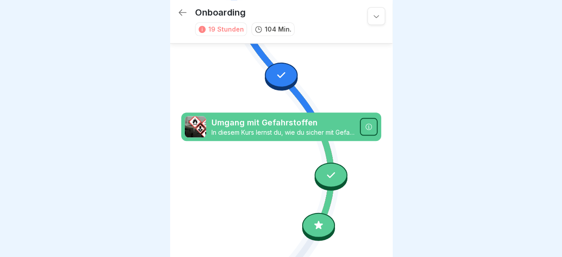
scroll to position [400, 0]
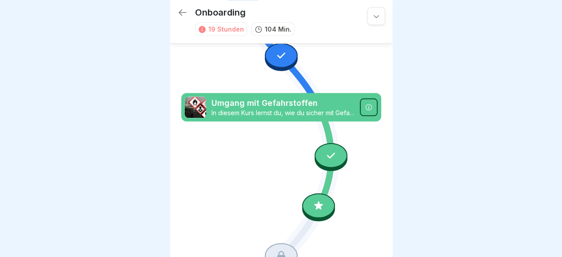
click at [317, 193] on div at bounding box center [318, 205] width 33 height 25
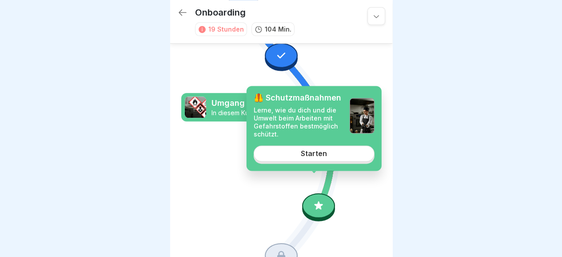
click at [322, 156] on div "Starten" at bounding box center [314, 153] width 26 height 8
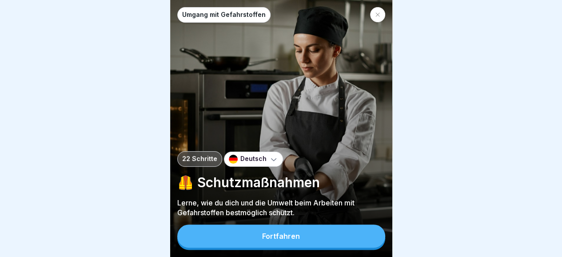
click at [275, 231] on button "Fortfahren" at bounding box center [281, 235] width 208 height 23
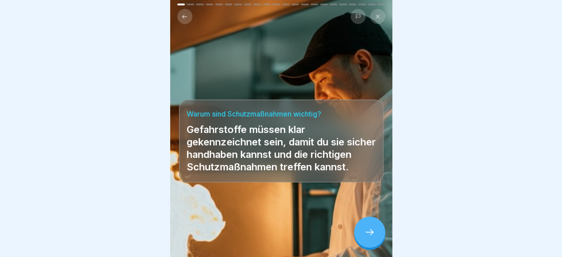
scroll to position [7, 0]
click at [371, 229] on icon at bounding box center [369, 232] width 11 height 11
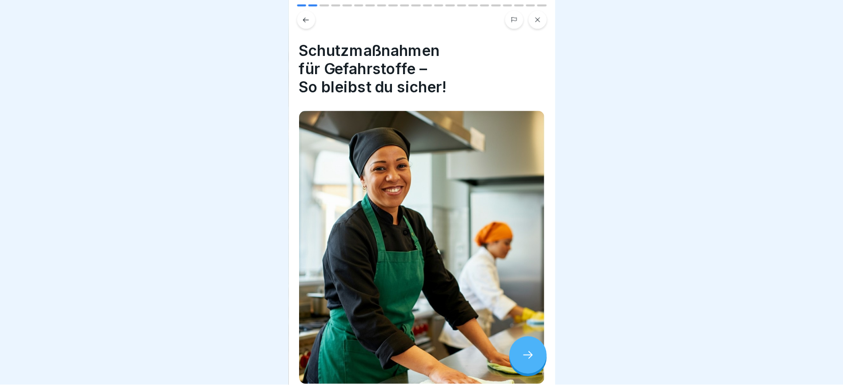
scroll to position [7, 0]
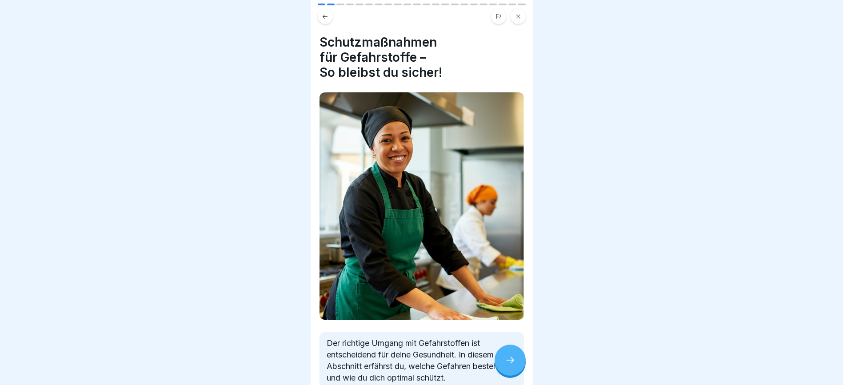
click at [512, 256] on icon at bounding box center [510, 360] width 11 height 11
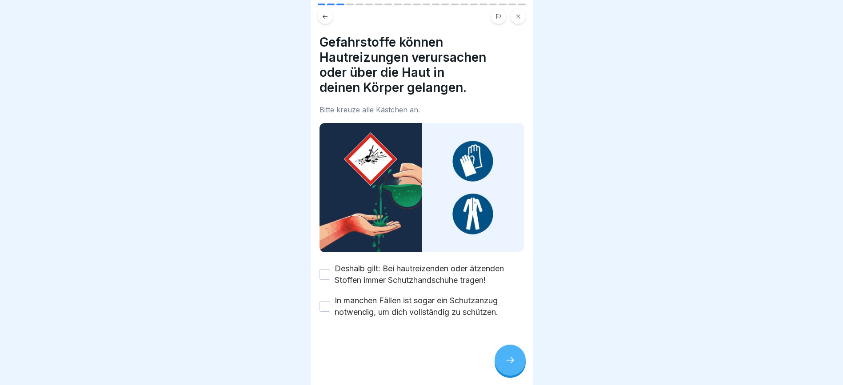
click at [323, 256] on button "Deshalb gilt: Bei hautreizenden oder ätzenden Stoffen immer Schutzhandschuhe tr…" at bounding box center [324, 274] width 11 height 11
click at [326, 256] on button "In manchen Fällen ist sogar ein Schutzanzug notwendig, um dich vollständig zu s…" at bounding box center [324, 306] width 11 height 11
click at [518, 256] on div at bounding box center [509, 360] width 31 height 31
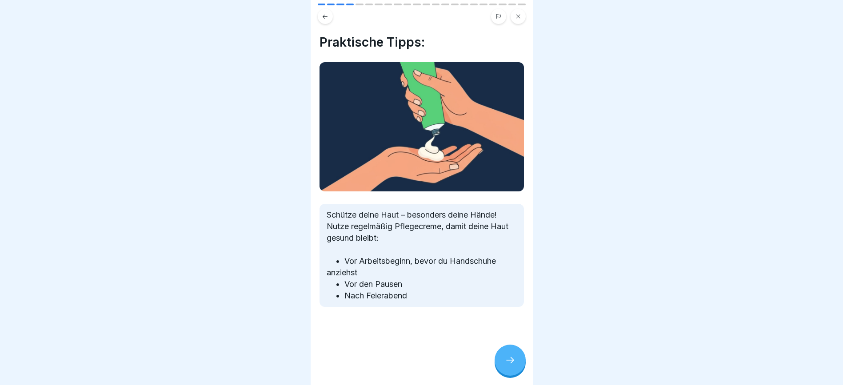
click at [510, 256] on icon at bounding box center [510, 360] width 11 height 11
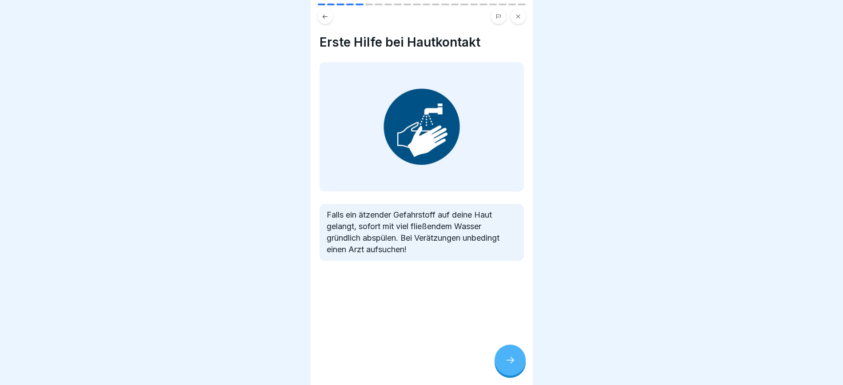
click at [509, 256] on div at bounding box center [509, 360] width 31 height 31
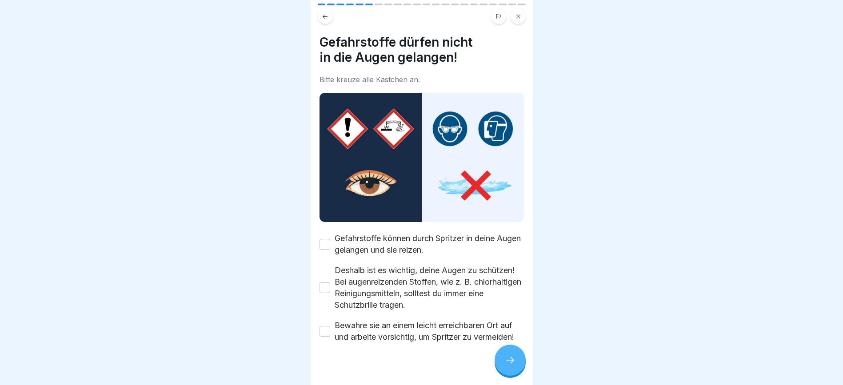
click at [322, 239] on button "Gefahrstoffe können durch Spritzer in deine Augen gelangen und sie reizen." at bounding box center [324, 244] width 11 height 11
click at [325, 256] on button "Deshalb ist es wichtig, deine Augen zu schützen! Bei augenreizenden Stoffen, wi…" at bounding box center [324, 287] width 11 height 11
click at [322, 256] on button "Bewahre sie an einem leicht erreichbaren Ort auf und arbeite vorsichtig, um Spr…" at bounding box center [324, 331] width 11 height 11
click at [505, 256] on icon at bounding box center [510, 360] width 11 height 11
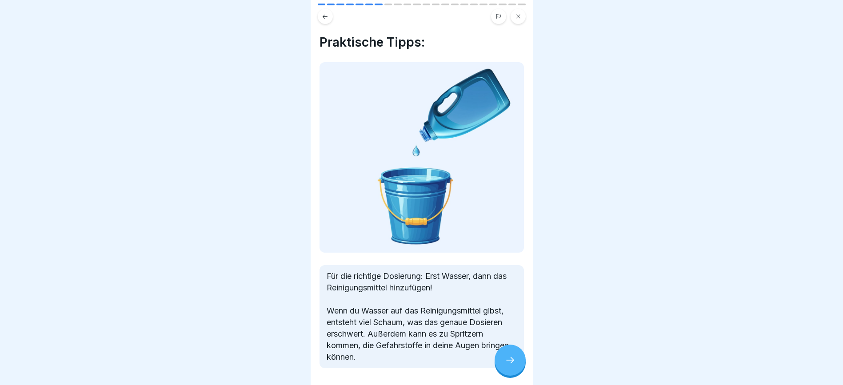
click at [508, 256] on icon at bounding box center [510, 360] width 11 height 11
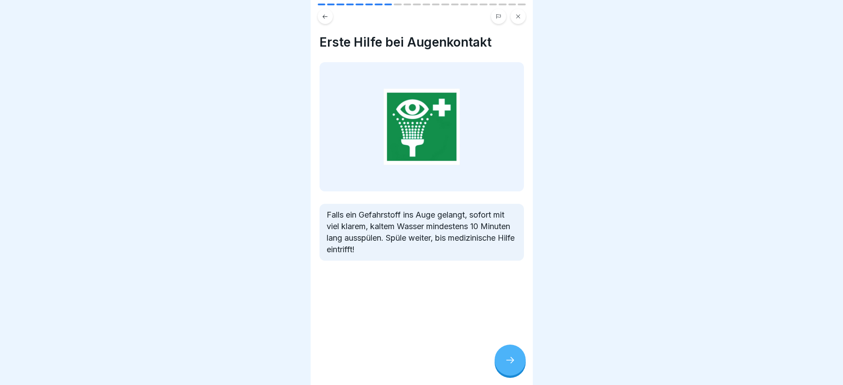
click at [509, 256] on icon at bounding box center [510, 360] width 11 height 11
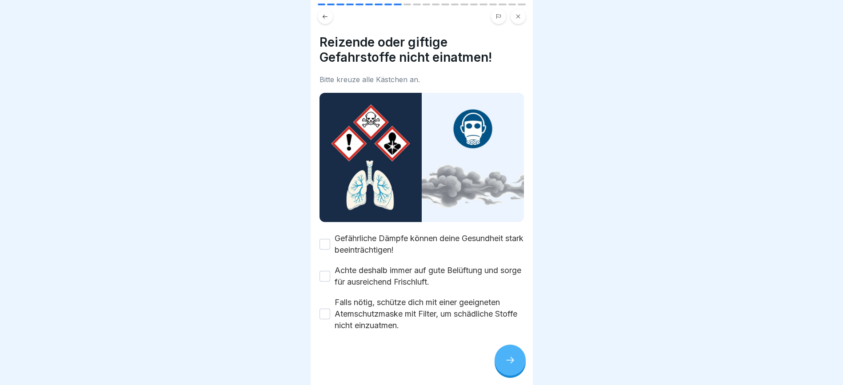
click at [323, 239] on button "Gefährliche Dämpfe können deine Gesundheit stark beeinträchtigen!" at bounding box center [324, 244] width 11 height 11
click at [323, 256] on button "Achte deshalb immer auf gute Belüftung und sorge für ausreichend Frischluft." at bounding box center [324, 276] width 11 height 11
click at [326, 256] on button "Falls nötig, schütze dich mit einer geeigneten Atemschutzmaske mit Filter, um s…" at bounding box center [324, 314] width 11 height 11
click at [508, 256] on icon at bounding box center [510, 360] width 11 height 11
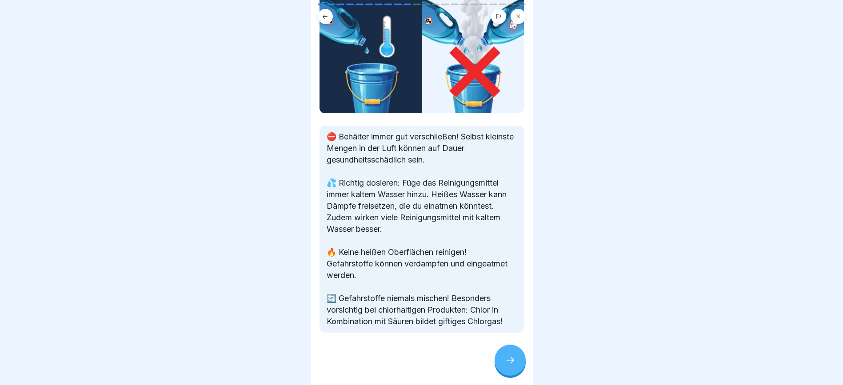
scroll to position [84, 0]
click at [509, 256] on icon at bounding box center [510, 360] width 11 height 11
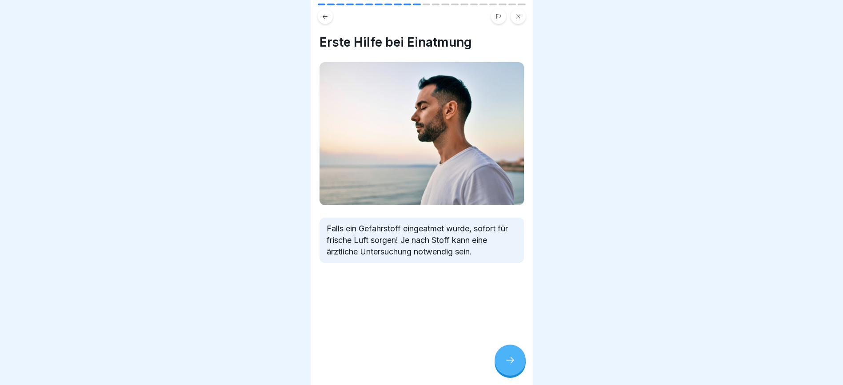
click at [509, 256] on icon at bounding box center [510, 360] width 11 height 11
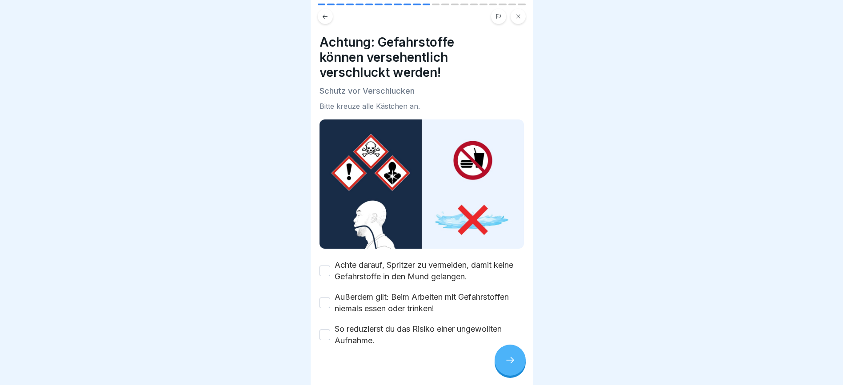
click at [325, 256] on button "Achte darauf, Spritzer zu vermeiden, damit keine Gefahrstoffe in den Mund gelan…" at bounding box center [324, 271] width 11 height 11
click at [318, 256] on div "Achtung: Gefahrstoffe können versehentlich verschluckt werden! Schutz vor Versc…" at bounding box center [421, 192] width 222 height 385
click at [321, 256] on button "Außerdem gilt: Beim Arbeiten mit Gefahrstoffen niemals essen oder trinken!" at bounding box center [324, 303] width 11 height 11
click at [324, 256] on button "So reduzierst du das Risiko einer ungewollten Aufnahme." at bounding box center [324, 335] width 11 height 11
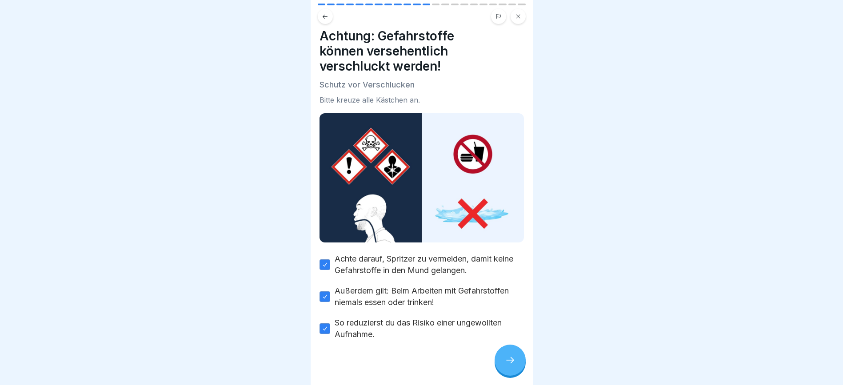
scroll to position [8, 0]
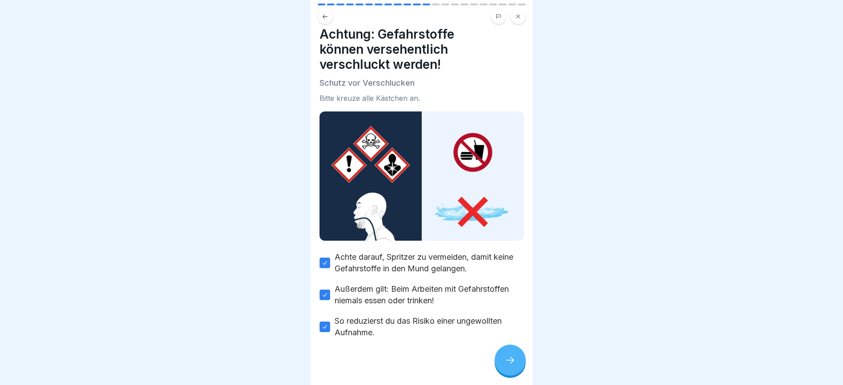
click at [502, 256] on div at bounding box center [509, 360] width 31 height 31
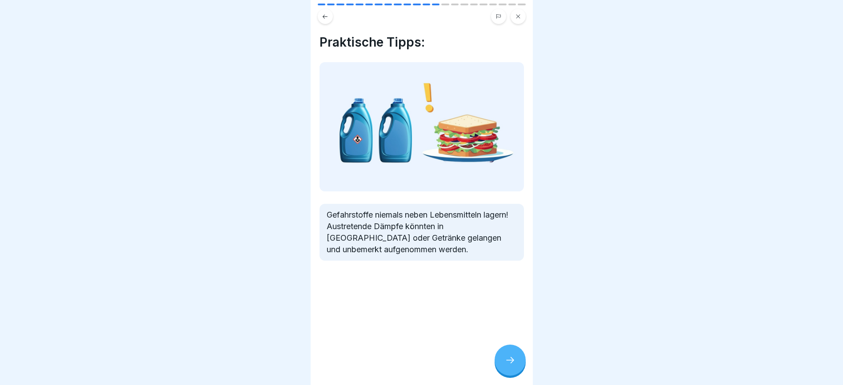
click at [502, 256] on div at bounding box center [509, 360] width 31 height 31
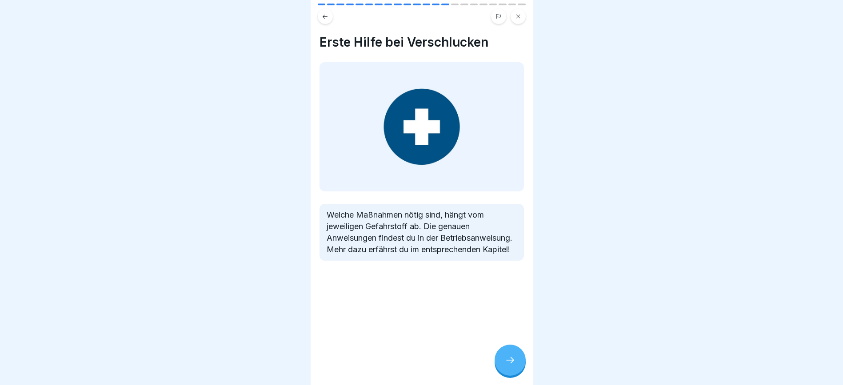
click at [508, 256] on icon at bounding box center [510, 360] width 11 height 11
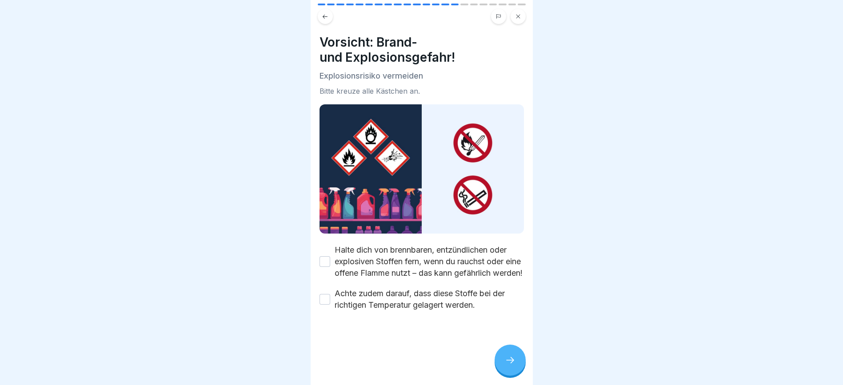
click at [325, 256] on button "Halte dich von brennbaren, entzündlichen oder explosiven Stoffen fern, wenn du …" at bounding box center [324, 261] width 11 height 11
click at [324, 256] on button "Achte zudem darauf, dass diese Stoffe bei der richtigen Temperatur gelagert wer…" at bounding box center [324, 299] width 11 height 11
click at [511, 256] on div at bounding box center [509, 360] width 31 height 31
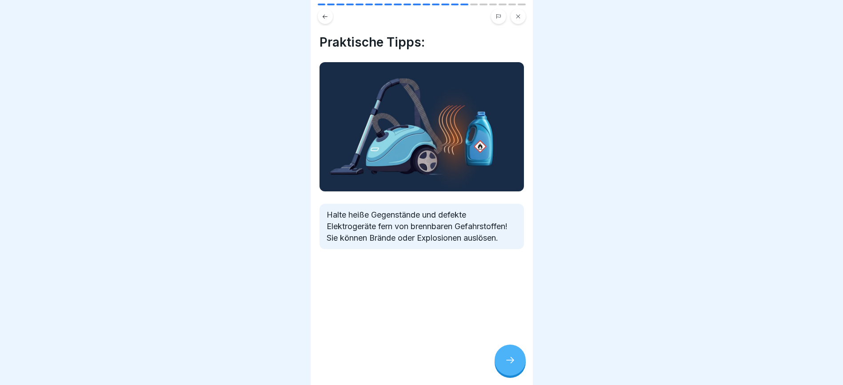
click at [509, 256] on icon at bounding box center [510, 360] width 11 height 11
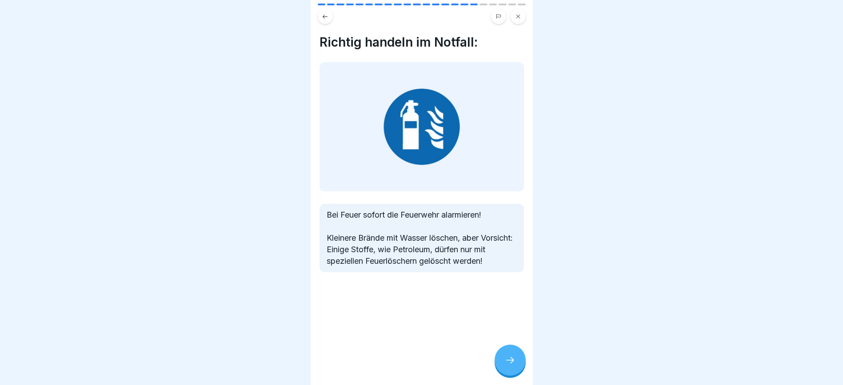
click at [509, 256] on div at bounding box center [509, 360] width 31 height 31
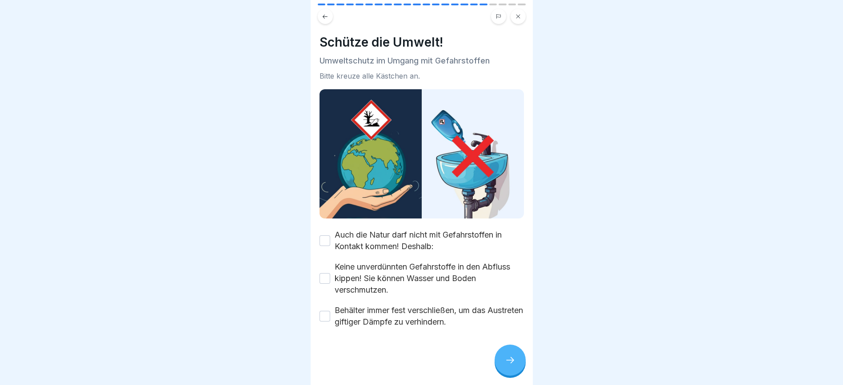
click at [328, 235] on button "Auch die Natur darf nicht mit Gefahrstoffen in Kontakt kommen! Deshalb:" at bounding box center [324, 240] width 11 height 11
click at [324, 256] on button "Keine unverdünnten Gefahrstoffe in den Abfluss kippen! Sie können Wasser und Bo…" at bounding box center [324, 278] width 11 height 11
click at [327, 256] on button "Behälter immer fest verschließen, um das Austreten giftiger Dämpfe zu verhinder…" at bounding box center [324, 316] width 11 height 11
click at [509, 256] on icon at bounding box center [510, 360] width 11 height 11
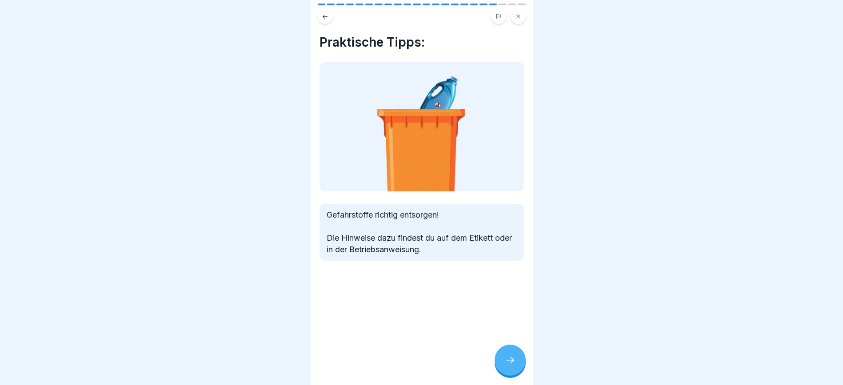
click at [509, 256] on icon at bounding box center [510, 360] width 11 height 11
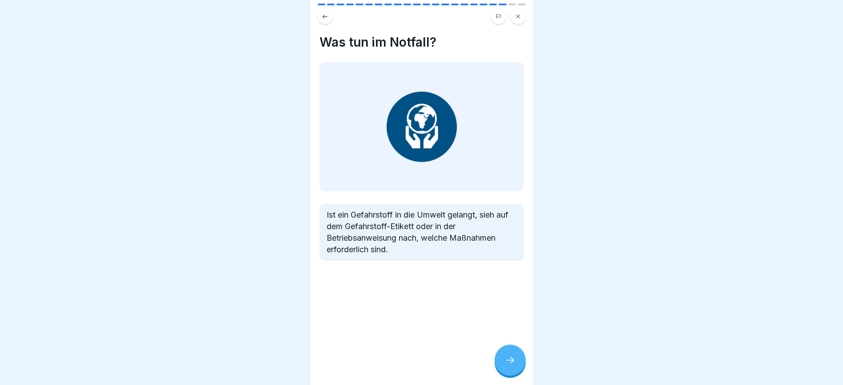
click at [507, 256] on icon at bounding box center [510, 360] width 11 height 11
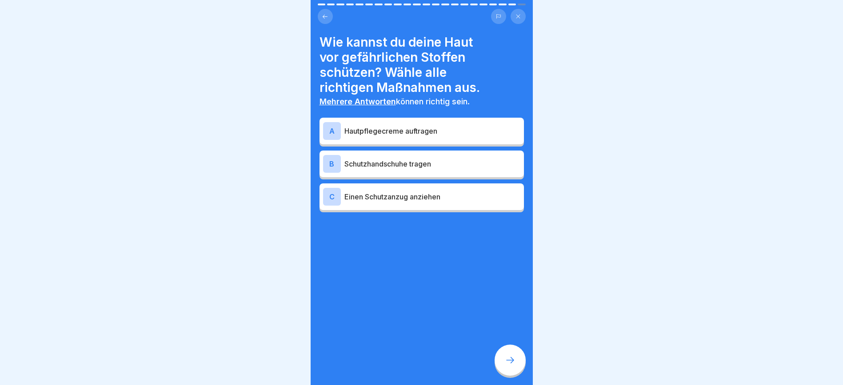
click at [331, 123] on div "A" at bounding box center [332, 131] width 18 height 18
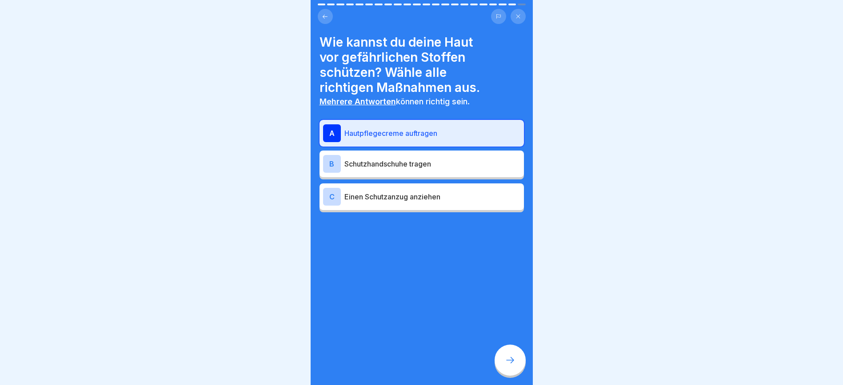
click at [332, 155] on div "B" at bounding box center [332, 164] width 18 height 18
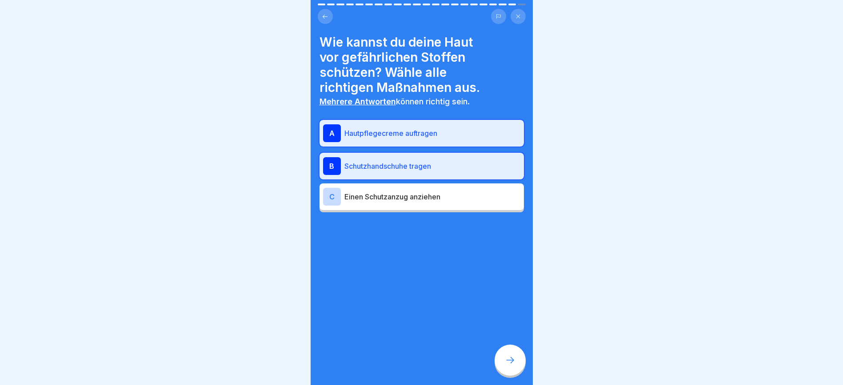
click at [323, 188] on div "C" at bounding box center [332, 197] width 18 height 18
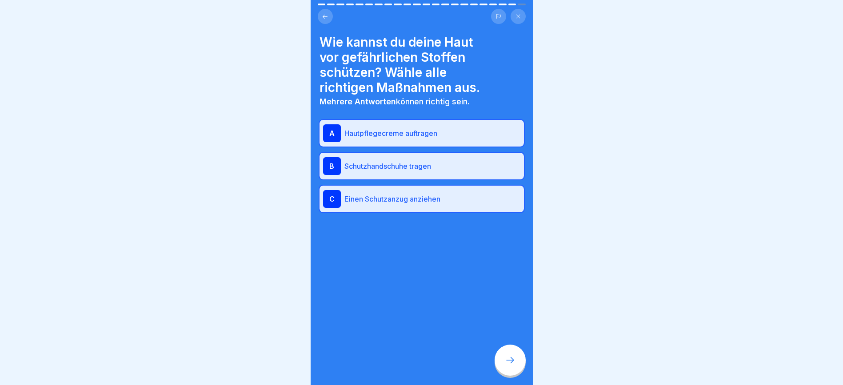
click at [509, 256] on icon at bounding box center [510, 360] width 11 height 11
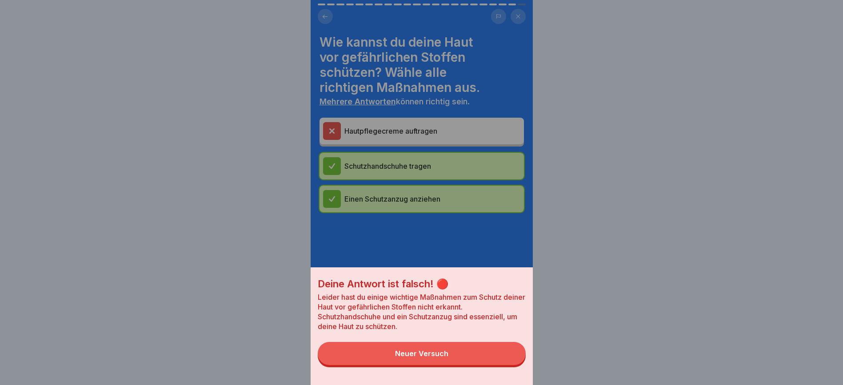
click at [483, 256] on button "Neuer Versuch" at bounding box center [422, 353] width 208 height 23
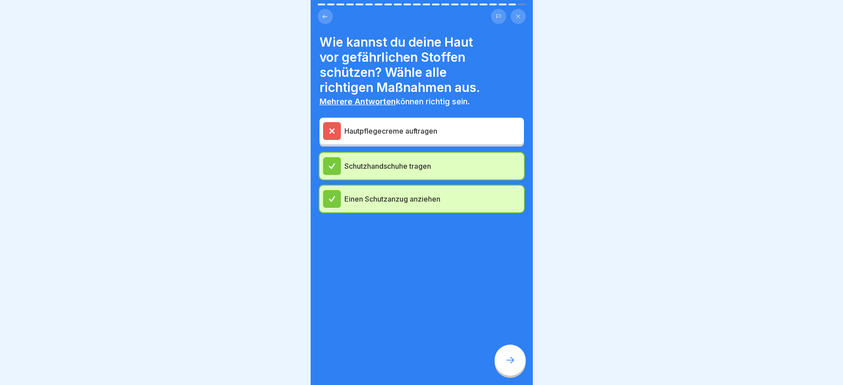
click at [342, 122] on div "Hautpflegecreme auftragen" at bounding box center [421, 131] width 197 height 18
click at [391, 126] on p "Hautpflegecreme auftragen" at bounding box center [432, 131] width 176 height 11
click at [334, 122] on div at bounding box center [332, 131] width 18 height 18
click at [507, 256] on icon at bounding box center [510, 360] width 11 height 11
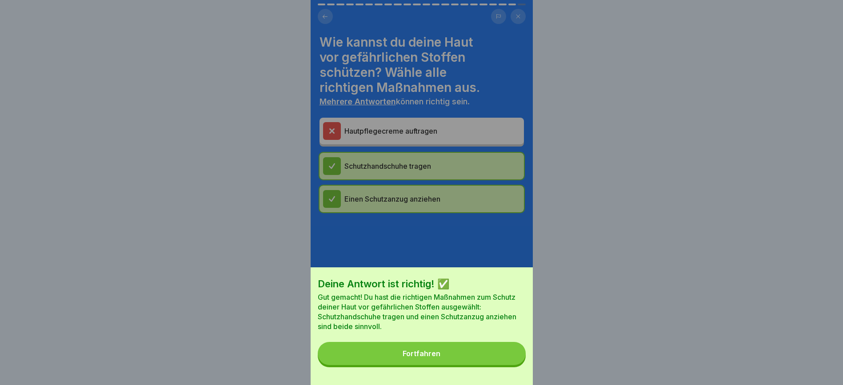
click at [507, 256] on button "Fortfahren" at bounding box center [422, 353] width 208 height 23
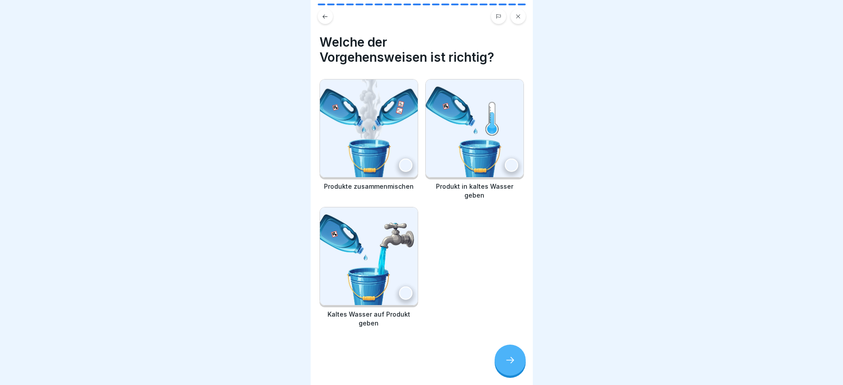
click at [505, 159] on div at bounding box center [511, 165] width 13 height 13
click at [505, 256] on icon at bounding box center [510, 360] width 11 height 11
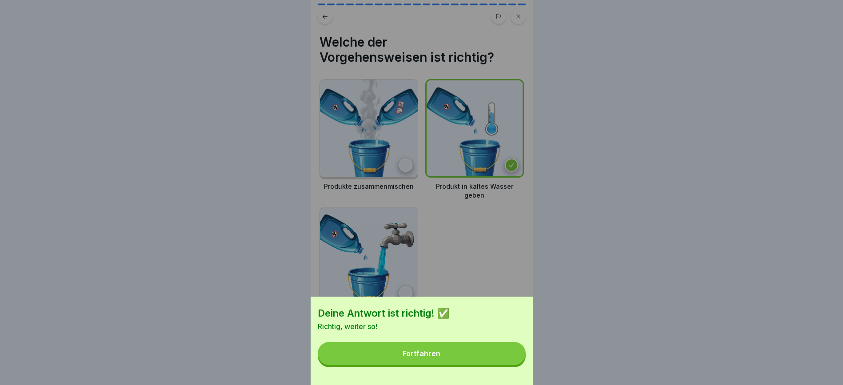
click at [505, 256] on button "Fortfahren" at bounding box center [422, 353] width 208 height 23
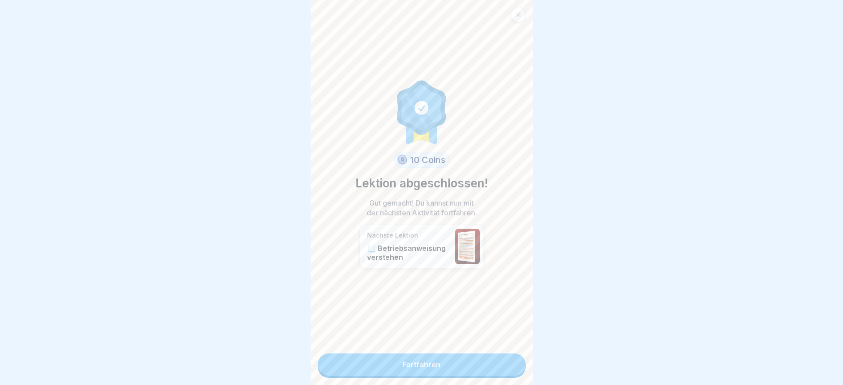
click at [472, 256] on link "Fortfahren" at bounding box center [422, 365] width 208 height 22
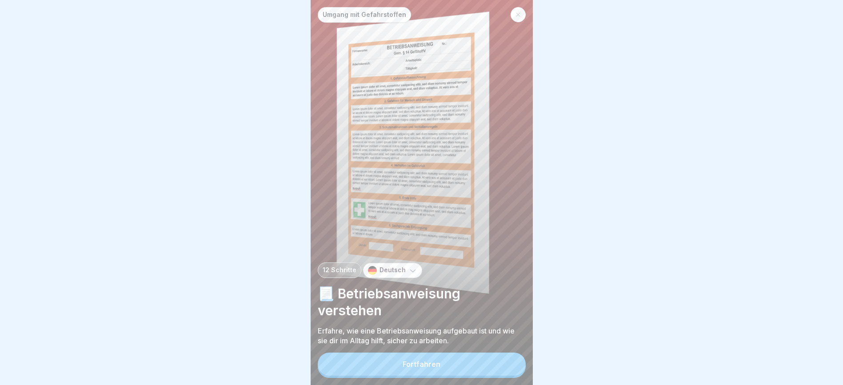
click at [429, 256] on div "Fortfahren" at bounding box center [421, 364] width 38 height 8
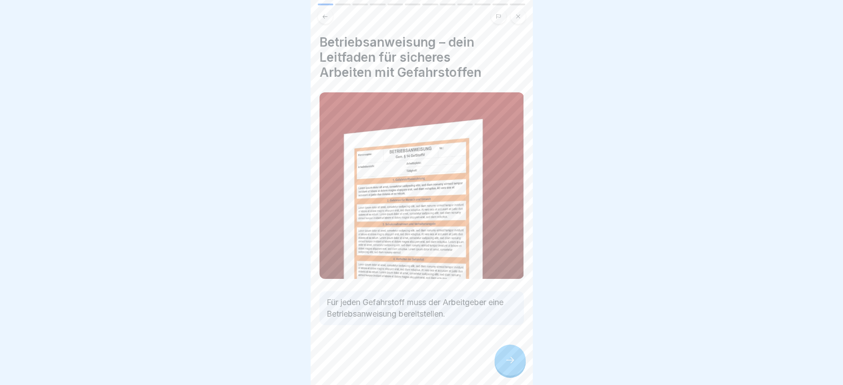
click at [518, 256] on div at bounding box center [509, 360] width 31 height 31
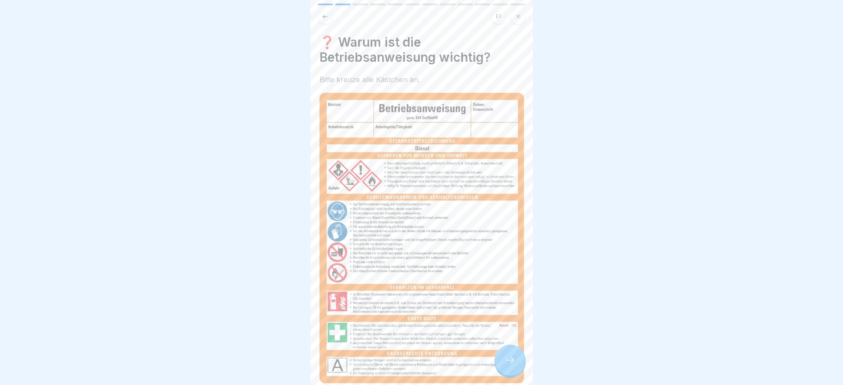
click at [515, 256] on icon at bounding box center [510, 360] width 11 height 11
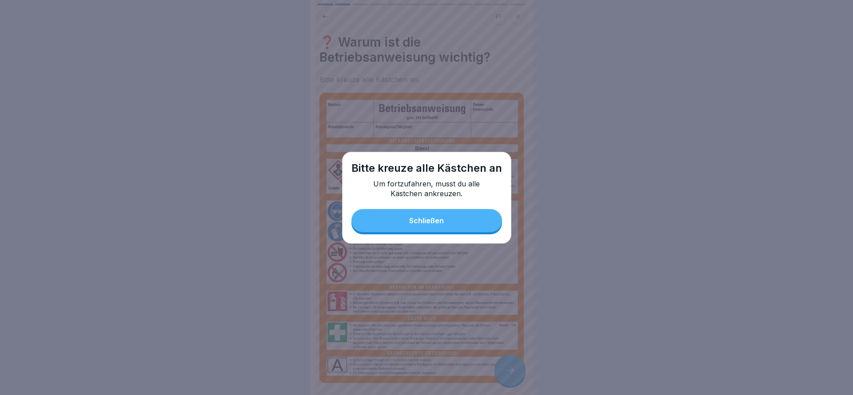
click at [462, 221] on button "Schließen" at bounding box center [426, 220] width 151 height 23
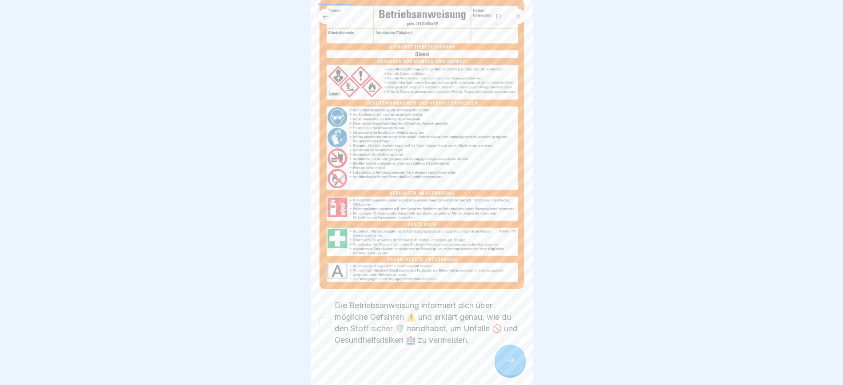
scroll to position [10, 0]
click at [323, 256] on button "Die Betriebsanweisung informiert dich über mögliche Gefahren ⚠️ und erklärt gen…" at bounding box center [324, 323] width 11 height 11
click at [513, 256] on icon at bounding box center [510, 360] width 11 height 11
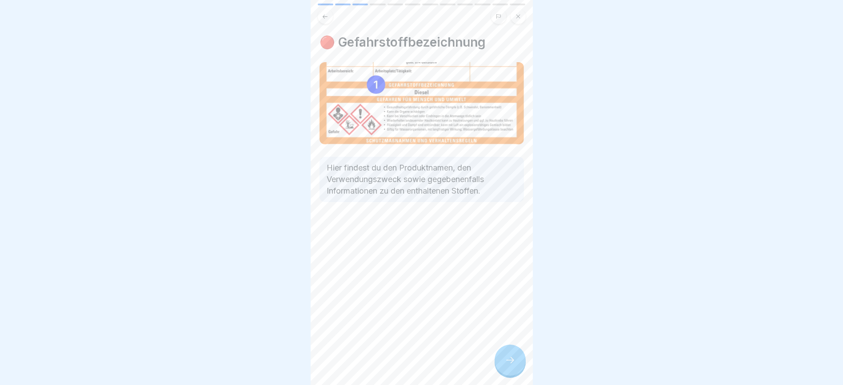
scroll to position [0, 0]
click at [534, 256] on div at bounding box center [421, 192] width 843 height 385
click at [505, 256] on icon at bounding box center [510, 360] width 11 height 11
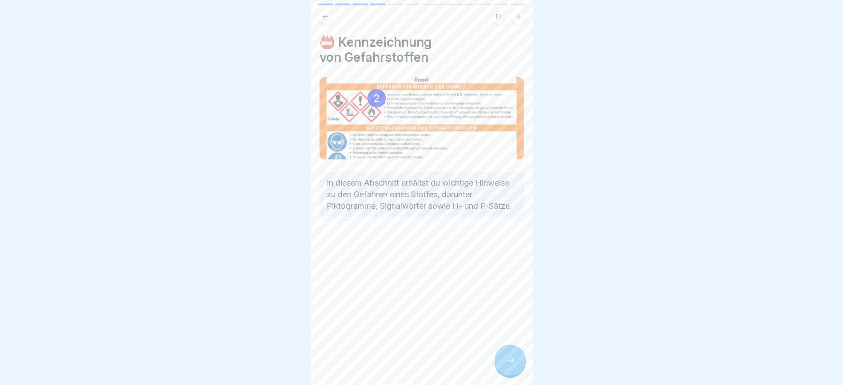
click at [508, 256] on icon at bounding box center [510, 360] width 11 height 11
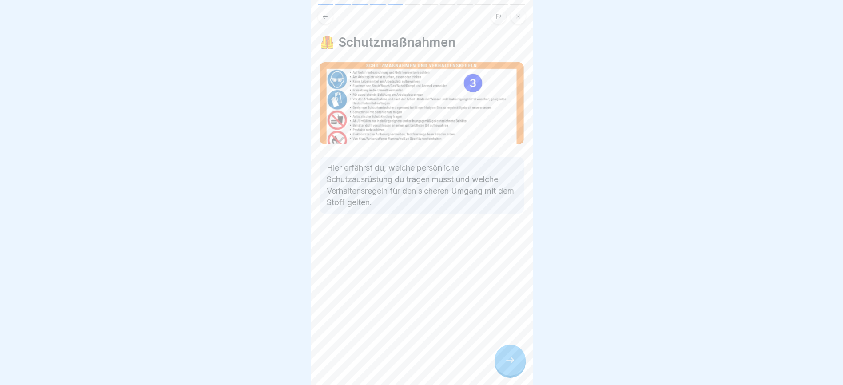
click at [508, 256] on icon at bounding box center [510, 360] width 11 height 11
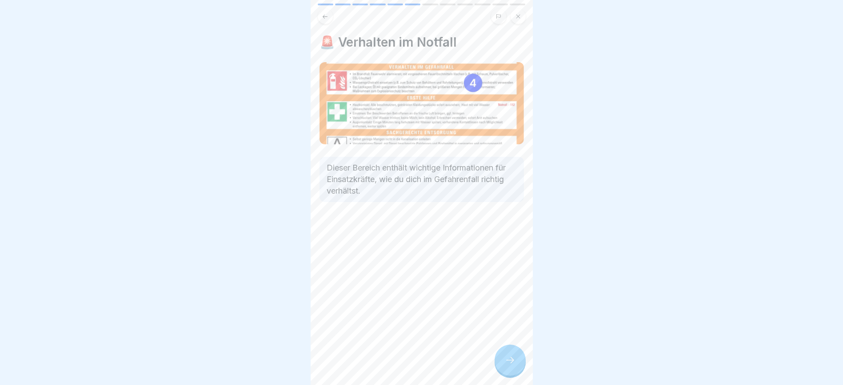
click at [508, 256] on icon at bounding box center [510, 360] width 11 height 11
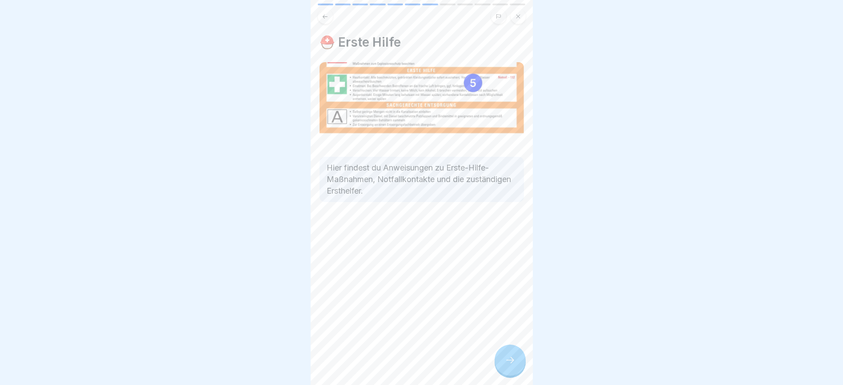
click at [508, 256] on icon at bounding box center [510, 360] width 11 height 11
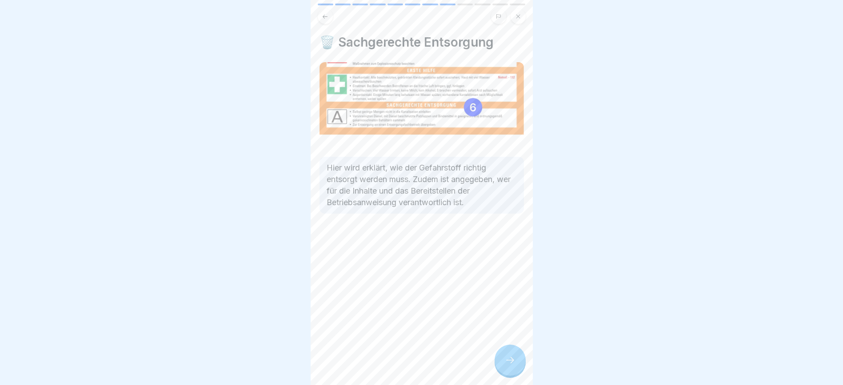
click at [509, 256] on icon at bounding box center [510, 360] width 11 height 11
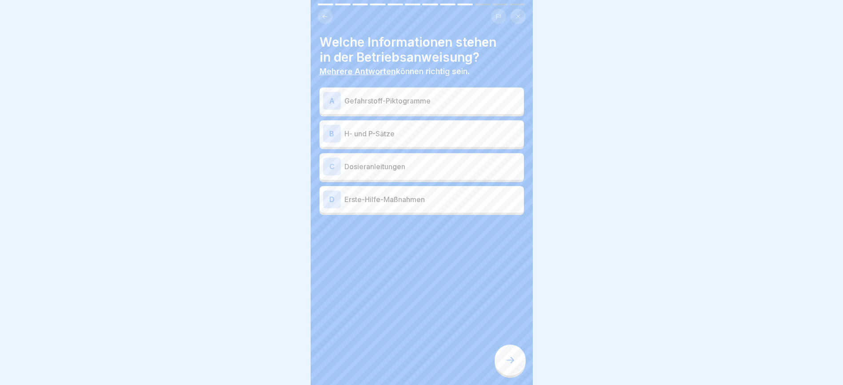
click at [327, 98] on div "A" at bounding box center [332, 101] width 18 height 18
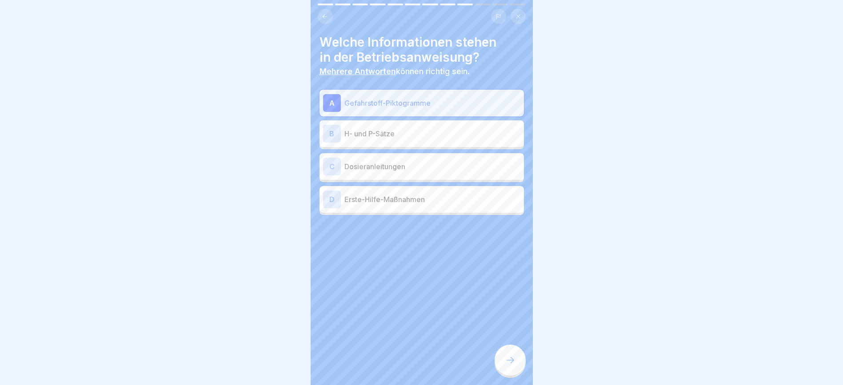
click at [334, 165] on div "C" at bounding box center [332, 167] width 18 height 18
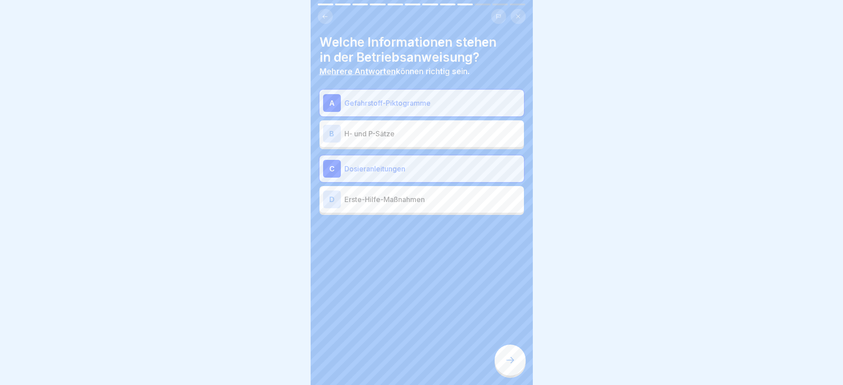
click at [332, 199] on div "D" at bounding box center [332, 200] width 18 height 18
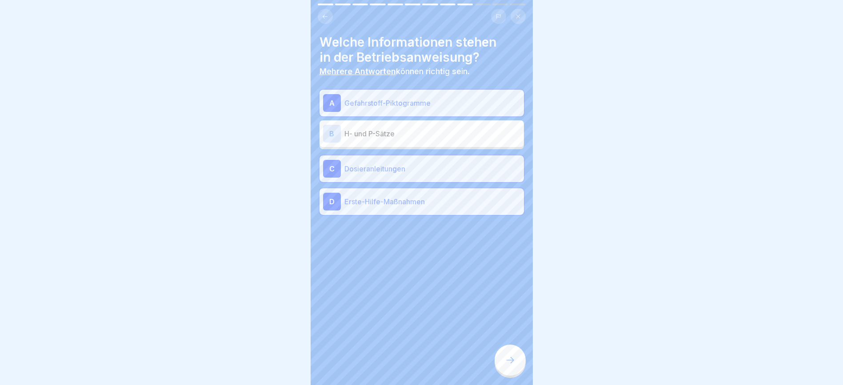
click at [501, 256] on div at bounding box center [509, 360] width 31 height 31
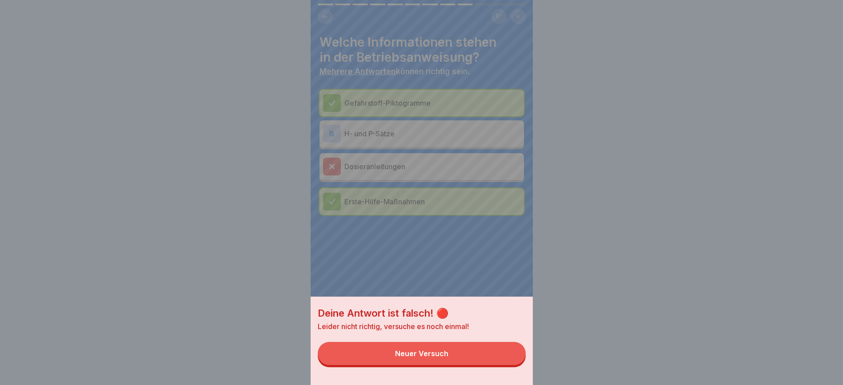
click at [433, 256] on div "Neuer Versuch" at bounding box center [421, 354] width 53 height 8
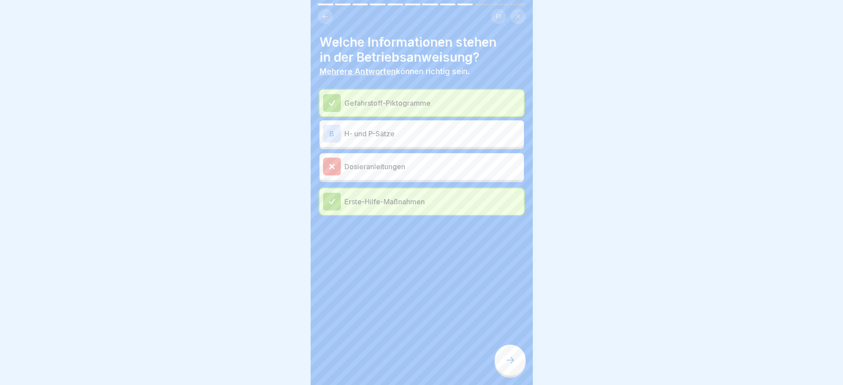
click at [362, 136] on p "H- und P-Sätze" at bounding box center [432, 133] width 176 height 11
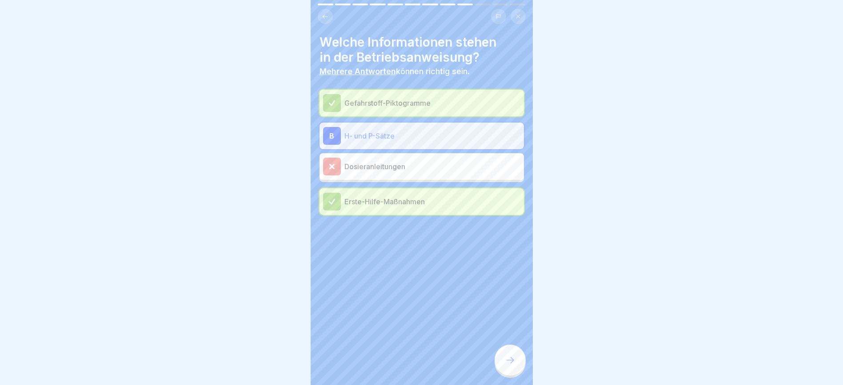
click at [503, 256] on div at bounding box center [509, 360] width 31 height 31
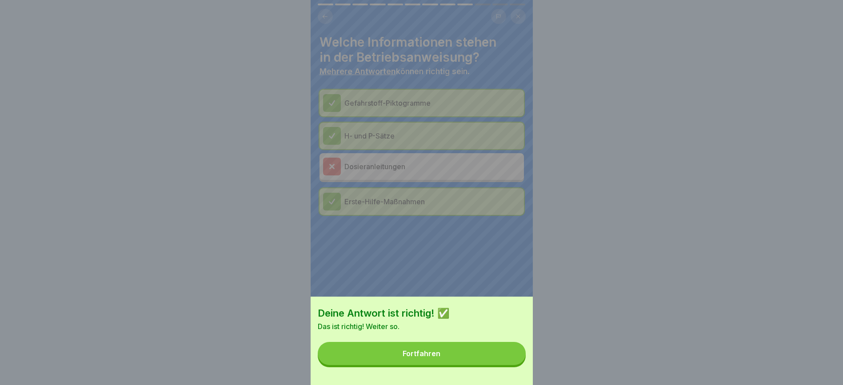
click at [405, 256] on button "Fortfahren" at bounding box center [422, 353] width 208 height 23
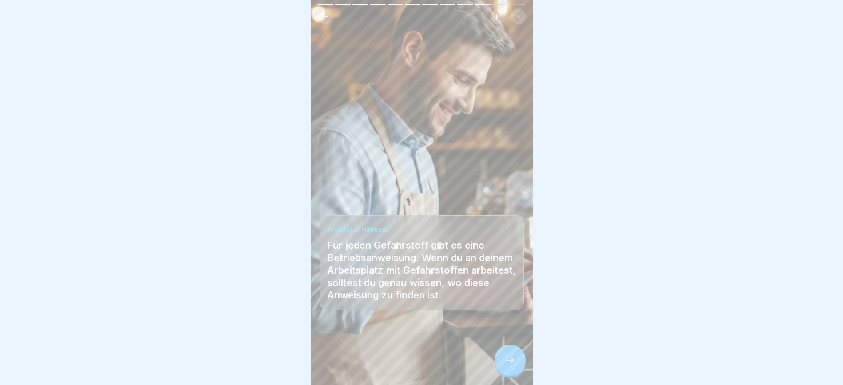
click at [515, 256] on div at bounding box center [509, 360] width 31 height 31
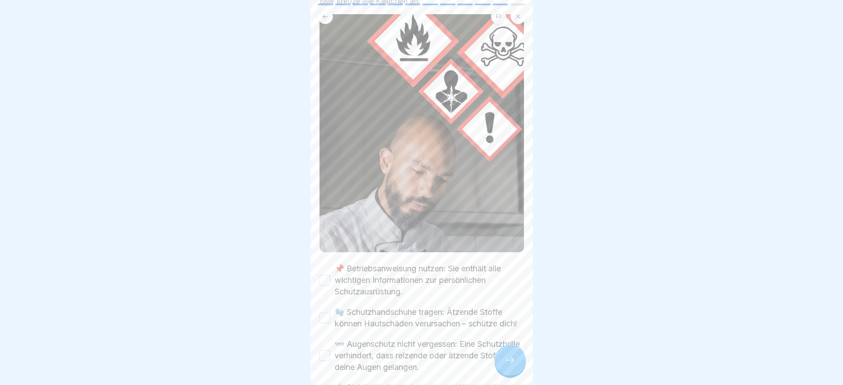
scroll to position [266, 0]
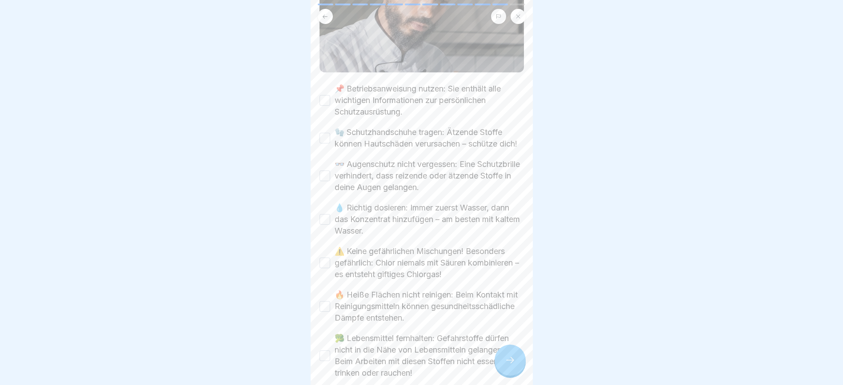
click at [321, 95] on button "📌 Betriebsanweisung nutzen: Sie enthält alle wichtigen Informationen zur persön…" at bounding box center [324, 100] width 11 height 11
click at [327, 133] on button "🧤 Schutzhandschuhe tragen: Ätzende Stoffe können Hautschäden verursachen – schü…" at bounding box center [324, 138] width 11 height 11
click at [325, 171] on button "👓 Augenschutz nicht vergessen: Eine Schutzbrille verhindert, dass reizende oder…" at bounding box center [324, 176] width 11 height 11
click at [326, 214] on button "💧 Richtig dosieren: Immer zuerst Wasser, dann das Konzentrat hinzufügen – am be…" at bounding box center [324, 219] width 11 height 11
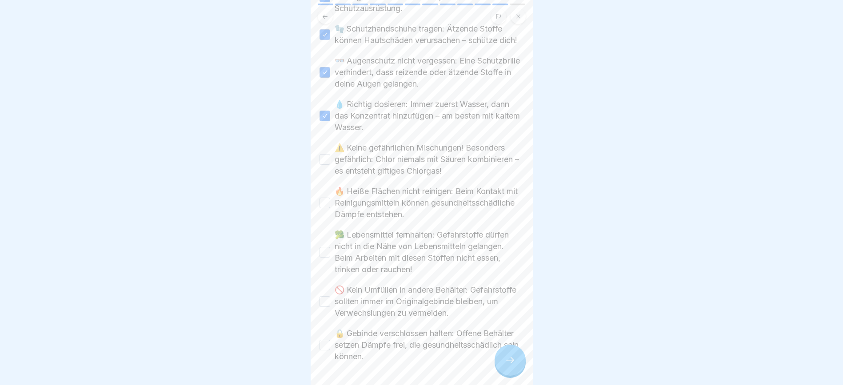
scroll to position [400, 0]
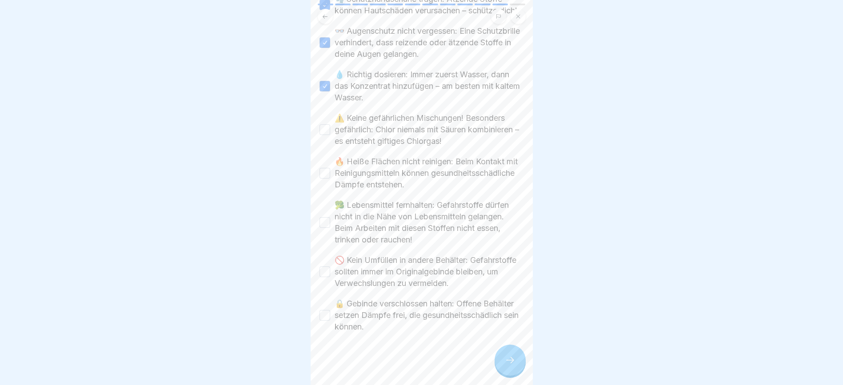
click at [326, 124] on button "⚠️ Keine gefährlichen Mischungen! Besonders gefährlich: Chlor niemals mit Säure…" at bounding box center [324, 129] width 11 height 11
click at [324, 168] on button "🔥 Heiße Flächen nicht reinigen: Beim Kontakt mit Reinigungsmitteln können gesun…" at bounding box center [324, 173] width 11 height 11
click at [328, 217] on button "🥦 Lebensmittel fernhalten: Gefahrstoffe dürfen nicht in die Nähe von Lebensmitt…" at bounding box center [324, 222] width 11 height 11
click at [323, 256] on button "🚫 Kein Umfüllen in andere Behälter: Gefahrstoffe sollten immer im Originalgebin…" at bounding box center [324, 271] width 11 height 11
click at [327, 256] on button "🔒 Gebinde verschlossen halten: Offene Behälter setzen Dämpfe frei, die gesundhe…" at bounding box center [324, 315] width 11 height 11
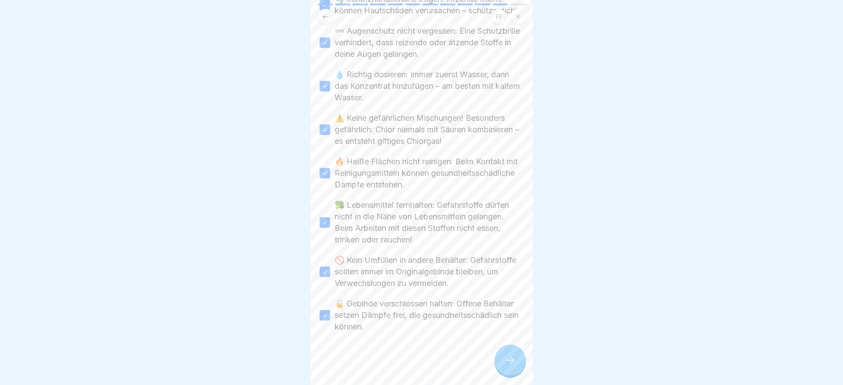
click at [514, 256] on icon at bounding box center [510, 360] width 11 height 11
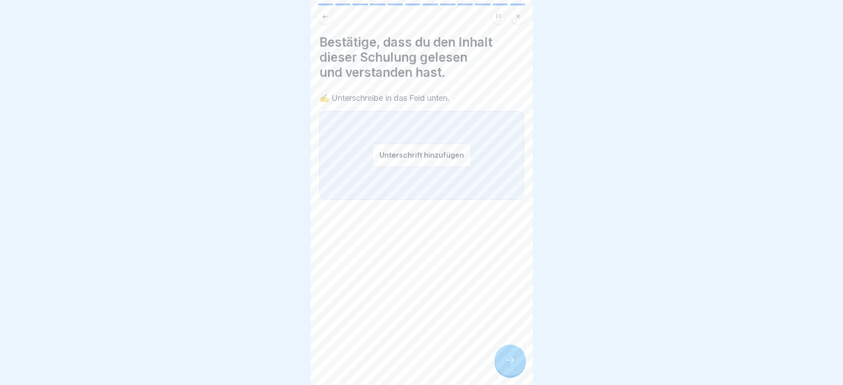
click at [405, 150] on button "Unterschrift hinzufügen" at bounding box center [421, 155] width 99 height 24
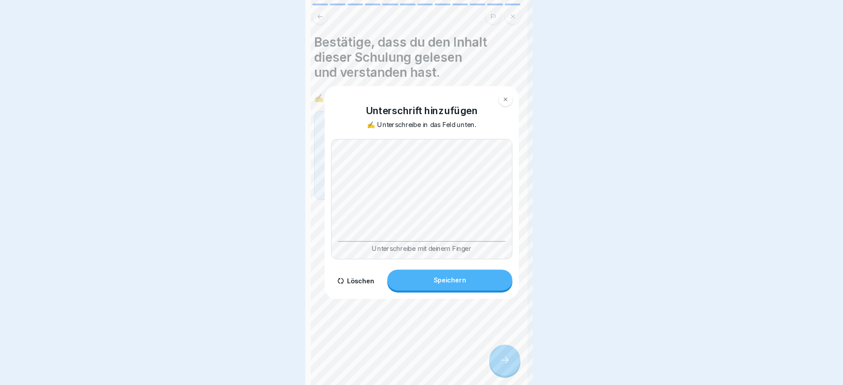
scroll to position [0, 0]
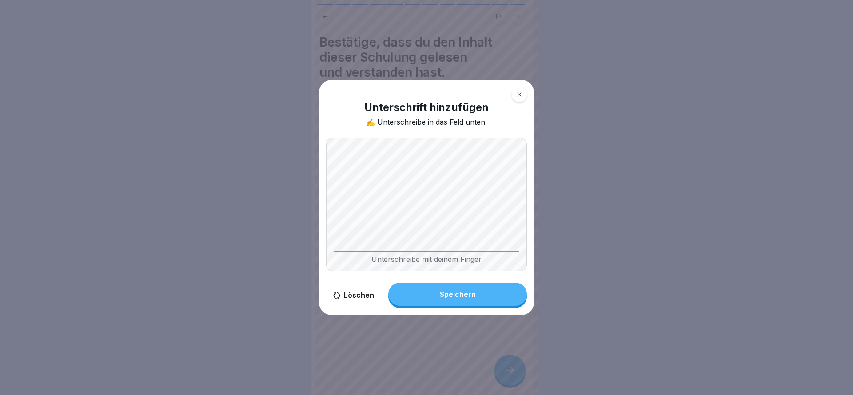
click at [463, 256] on div "Speichern" at bounding box center [458, 294] width 36 height 8
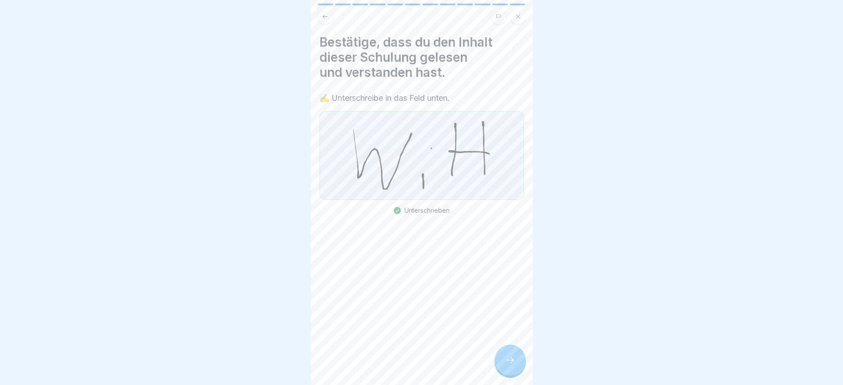
scroll to position [10, 0]
click at [505, 256] on icon at bounding box center [510, 360] width 11 height 11
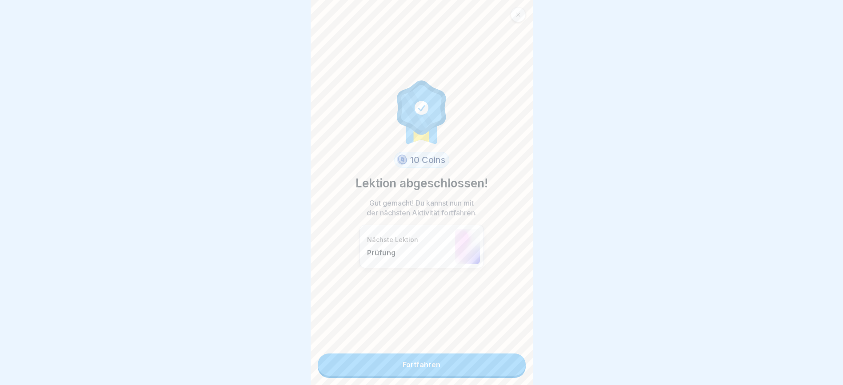
click at [428, 256] on link "Fortfahren" at bounding box center [422, 365] width 208 height 22
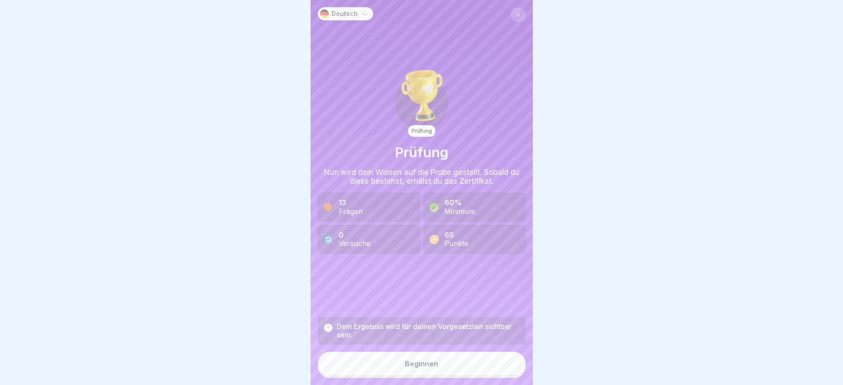
click at [426, 256] on div "Beginnen" at bounding box center [421, 364] width 33 height 8
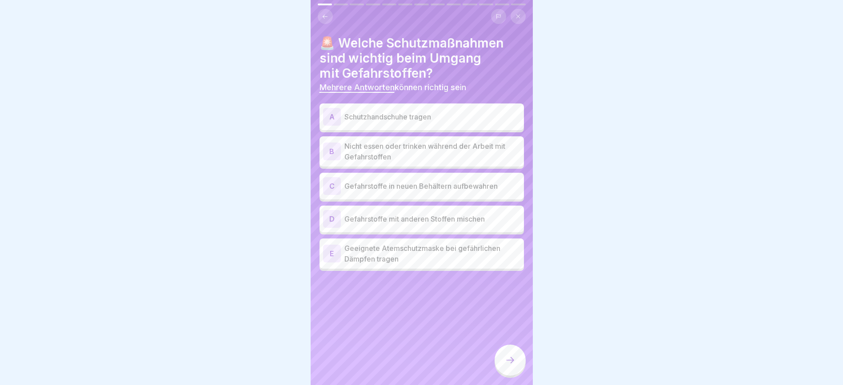
click at [333, 110] on div "A" at bounding box center [332, 117] width 18 height 18
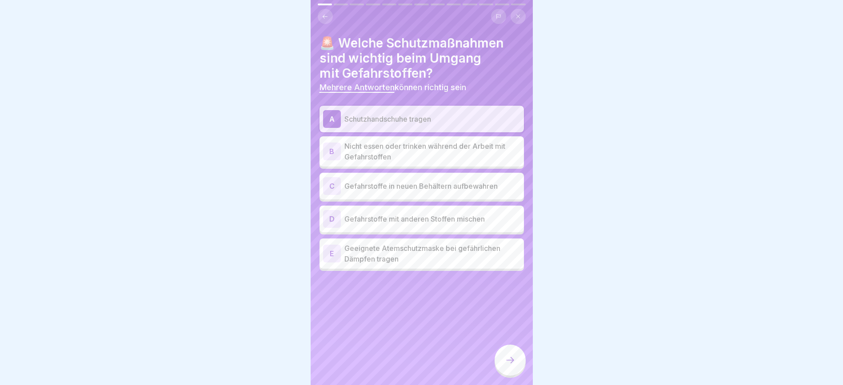
click at [334, 143] on div "B" at bounding box center [332, 152] width 18 height 18
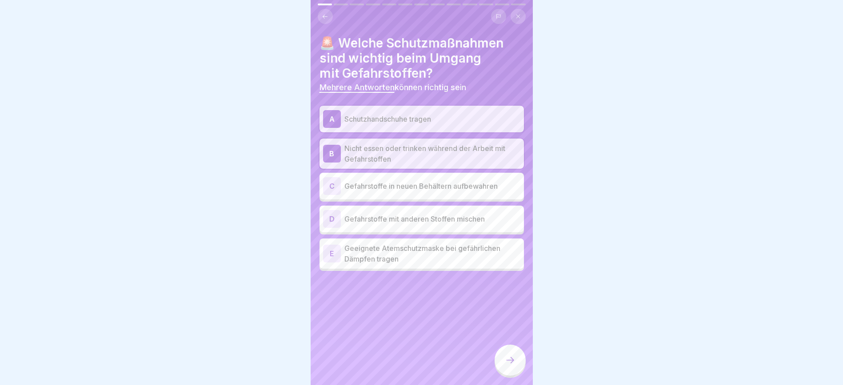
click at [336, 177] on div "C" at bounding box center [332, 186] width 18 height 18
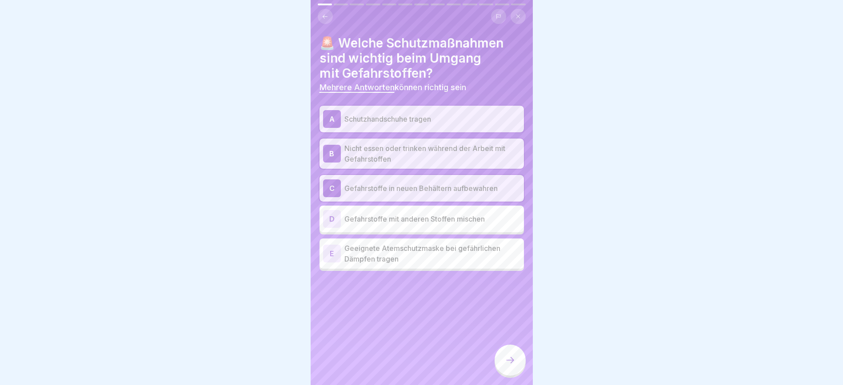
click at [335, 245] on div "E" at bounding box center [332, 254] width 18 height 18
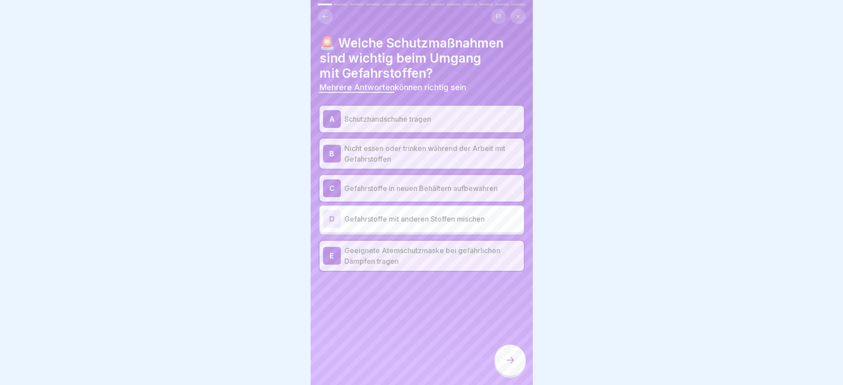
click at [521, 256] on div at bounding box center [509, 360] width 31 height 31
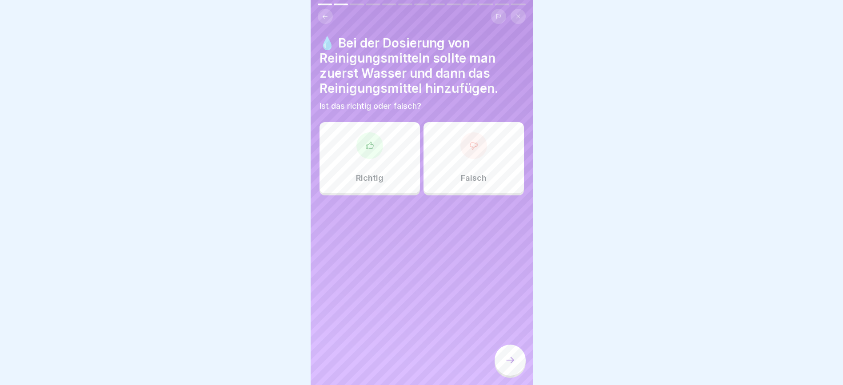
click at [356, 173] on p "Richtig" at bounding box center [370, 178] width 28 height 10
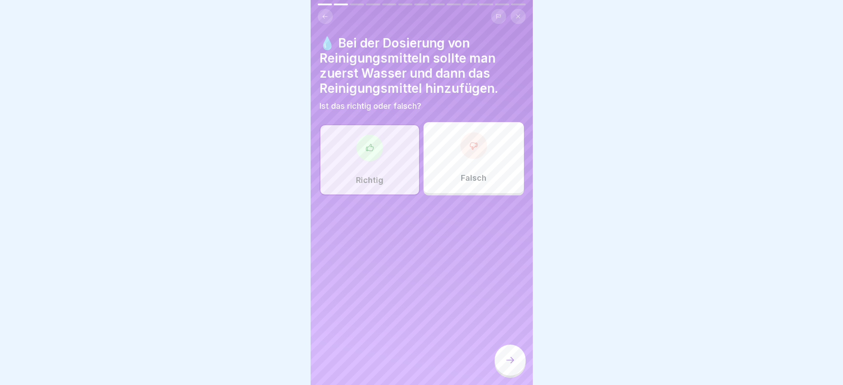
click at [513, 256] on icon at bounding box center [510, 360] width 11 height 11
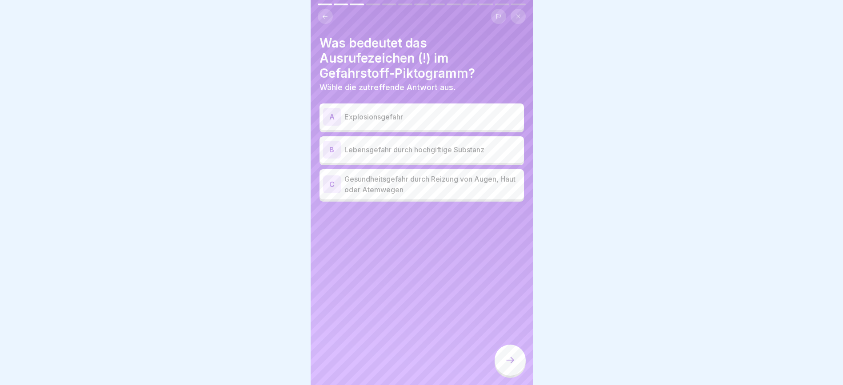
click at [454, 174] on p "Gesundheitsgefahr durch Reizung von Augen, Haut oder Atemwegen" at bounding box center [432, 184] width 176 height 21
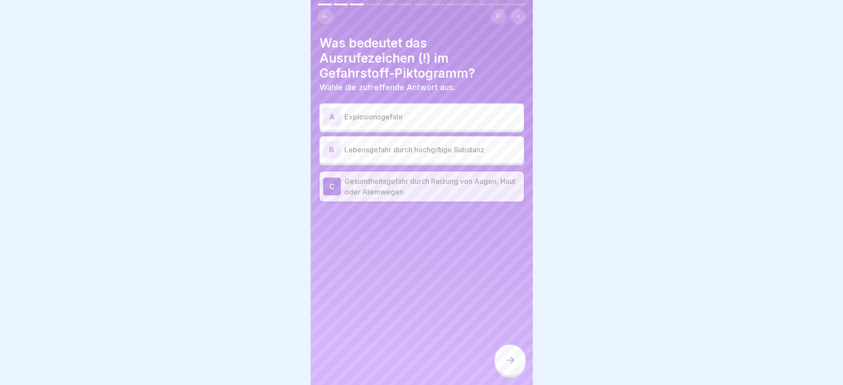
click at [509, 256] on div at bounding box center [509, 360] width 31 height 31
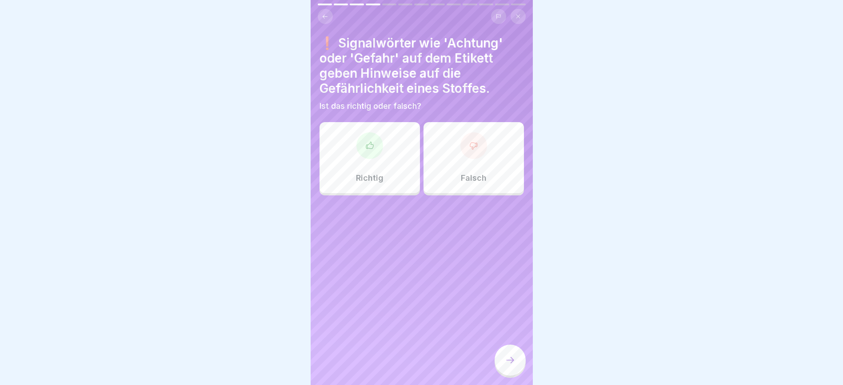
click at [362, 147] on div at bounding box center [369, 145] width 27 height 27
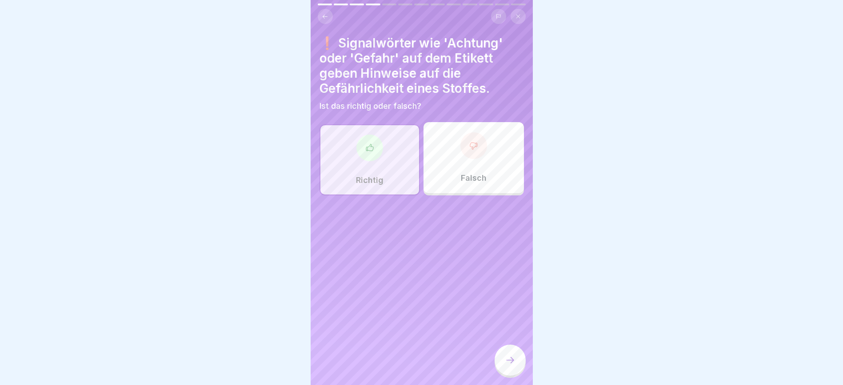
click at [506, 256] on icon at bounding box center [510, 360] width 11 height 11
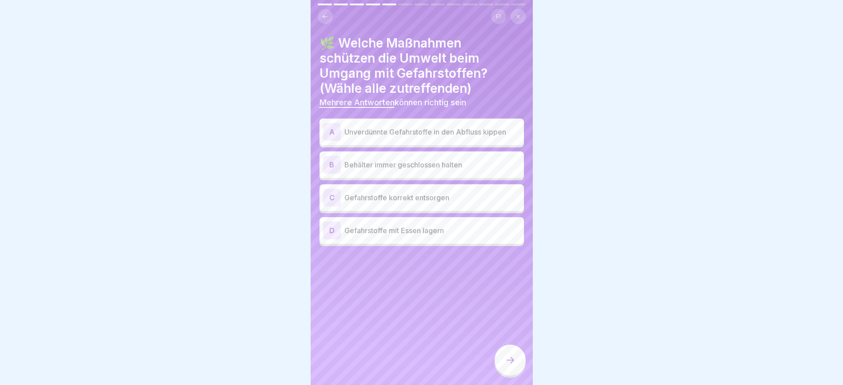
click at [362, 156] on div "B Behälter immer geschlossen halten" at bounding box center [421, 165] width 197 height 18
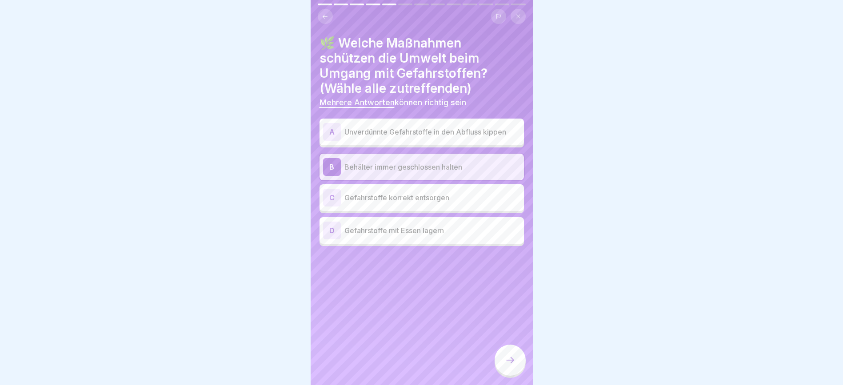
click at [442, 192] on p "Gefahrstoffe korrekt entsorgen" at bounding box center [432, 197] width 176 height 11
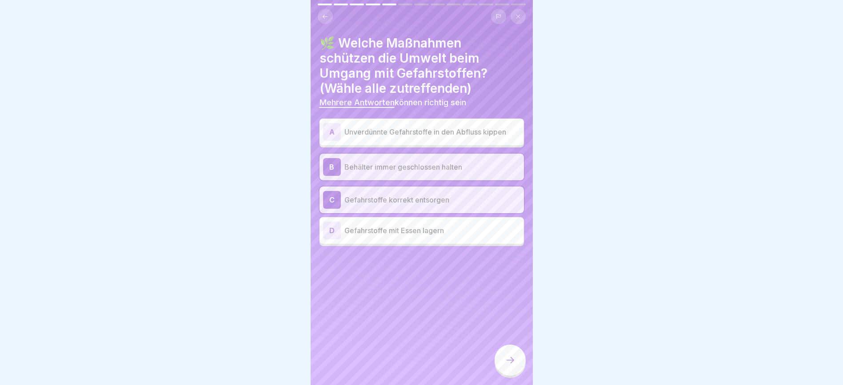
click at [510, 256] on div at bounding box center [509, 360] width 31 height 31
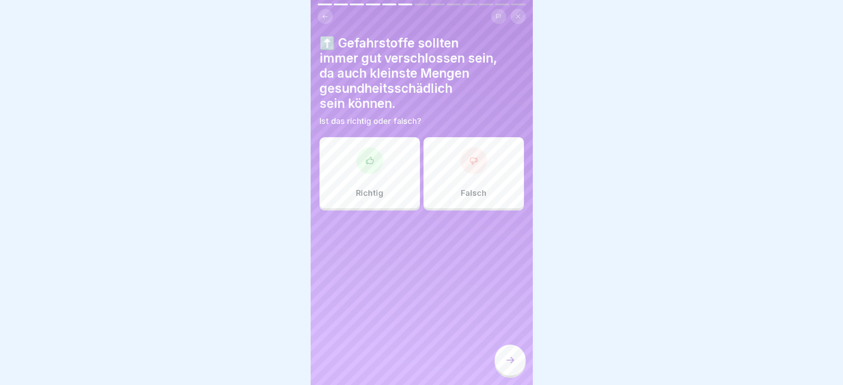
click at [371, 170] on div "Richtig" at bounding box center [369, 172] width 100 height 71
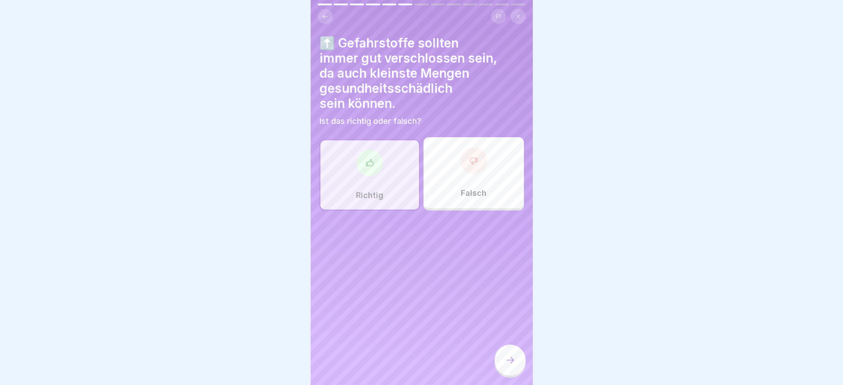
click at [512, 256] on icon at bounding box center [510, 360] width 11 height 11
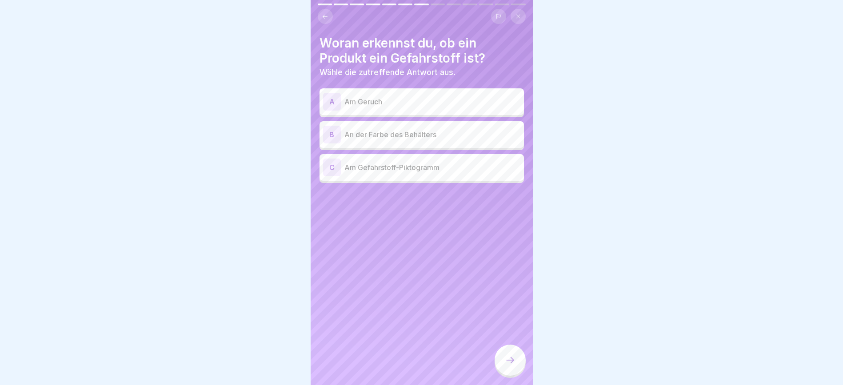
click at [399, 163] on div "C Am Gefahrstoff-Piktogramm" at bounding box center [421, 168] width 197 height 18
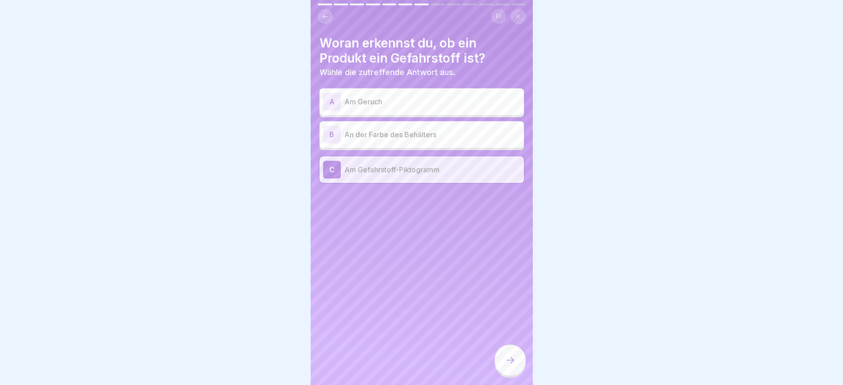
click at [516, 256] on div at bounding box center [509, 360] width 31 height 31
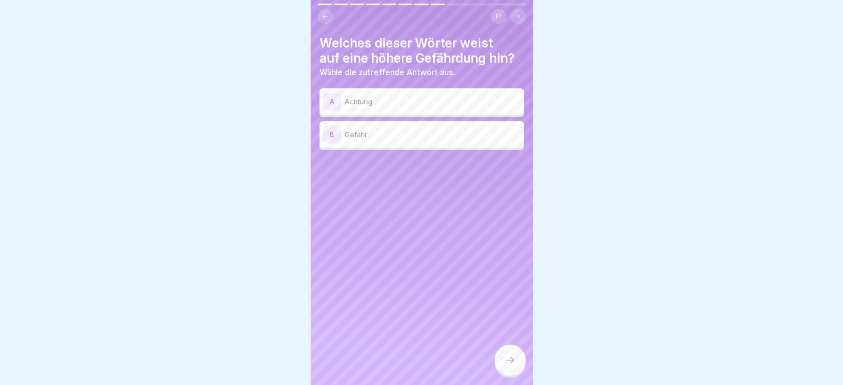
click at [423, 105] on p "Achtung" at bounding box center [432, 101] width 176 height 11
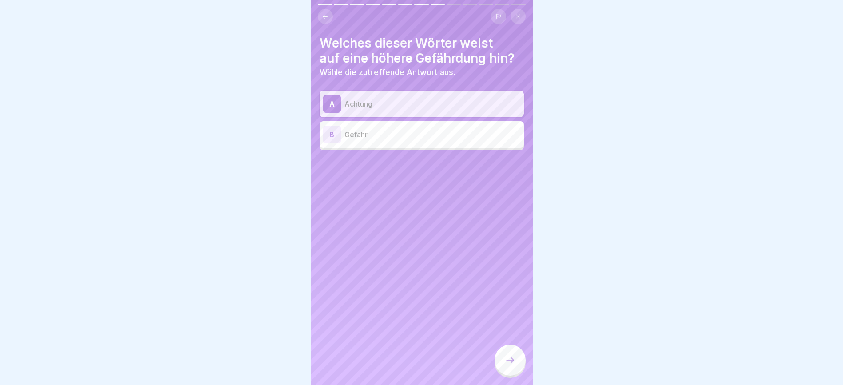
click at [514, 256] on icon at bounding box center [510, 360] width 11 height 11
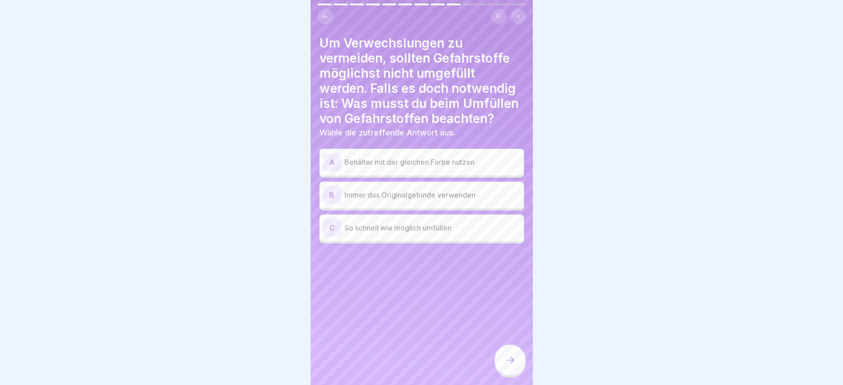
click at [470, 199] on p "Immer das Originalgebinde verwenden" at bounding box center [432, 195] width 176 height 11
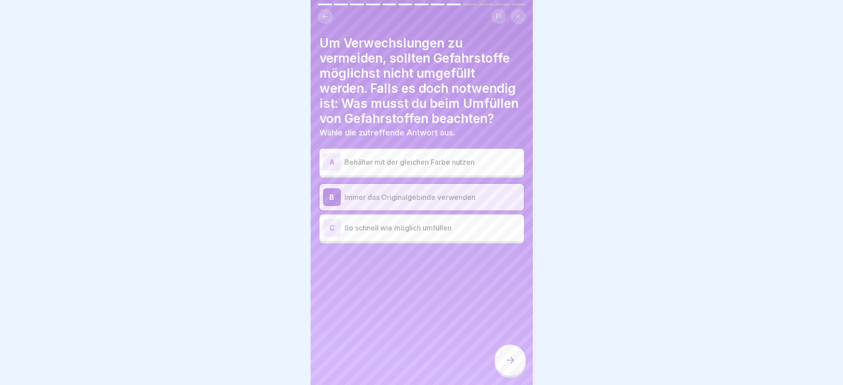
click at [511, 256] on icon at bounding box center [510, 360] width 11 height 11
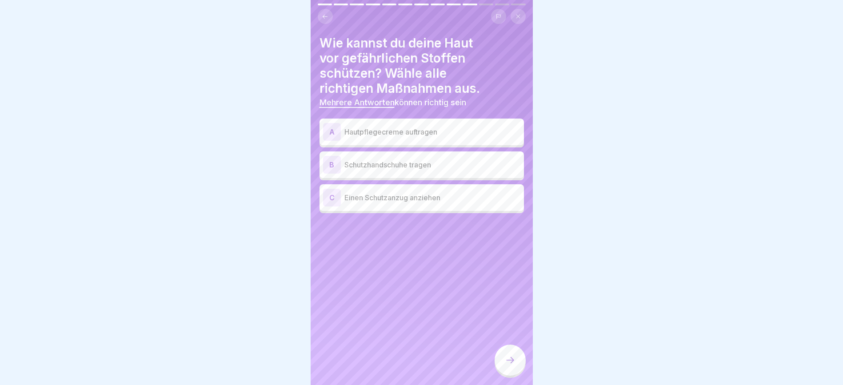
click at [452, 159] on p "Schutzhandschuhe tragen" at bounding box center [432, 164] width 176 height 11
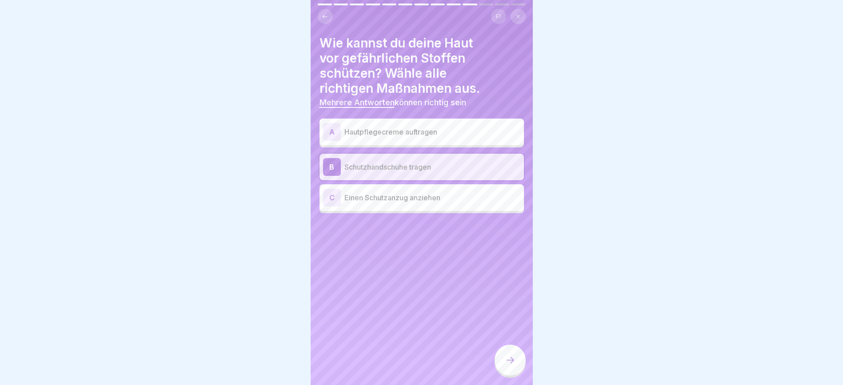
click at [453, 192] on p "Einen Schutzanzug anziehen" at bounding box center [432, 197] width 176 height 11
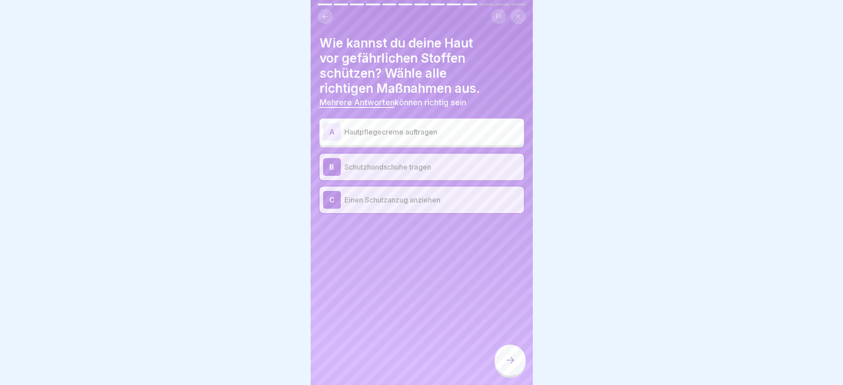
click at [509, 256] on icon at bounding box center [510, 360] width 11 height 11
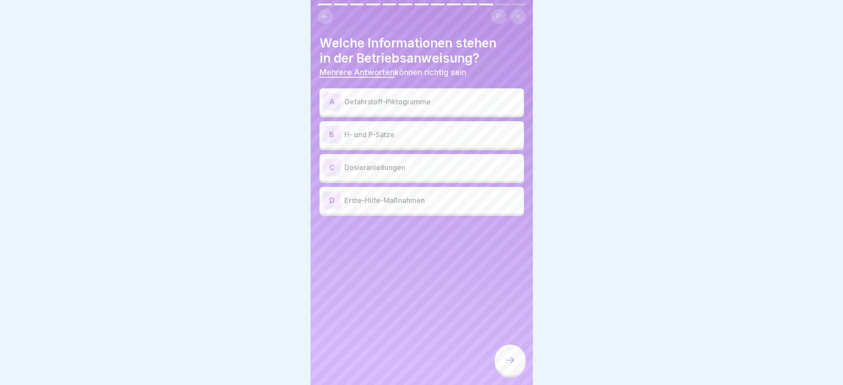
click at [468, 96] on p "Gefahrstoff-Piktogramme" at bounding box center [432, 101] width 176 height 11
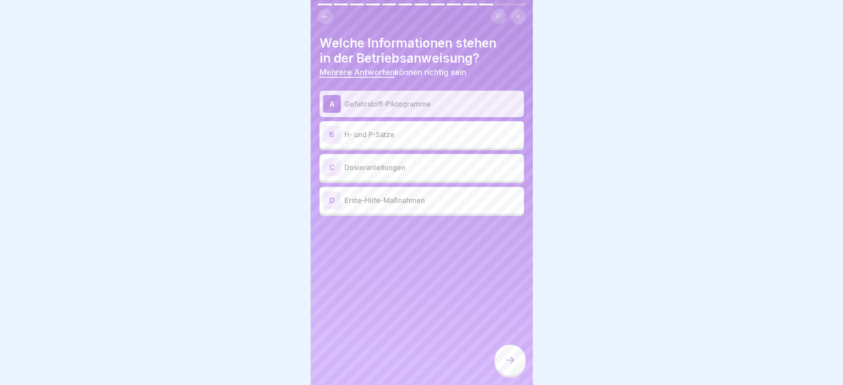
click at [454, 129] on p "H- und P-Sätze" at bounding box center [432, 134] width 176 height 11
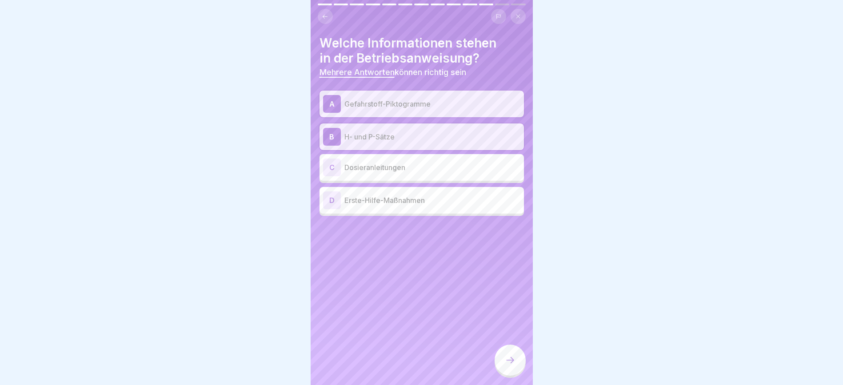
click at [437, 205] on div "A Gefahrstoff-Piktogramme B H- und P-Sätze C Dosieranleitungen D Erste-Hilfe-Ma…" at bounding box center [421, 153] width 204 height 125
click at [445, 196] on div "D Erste-Hilfe-Maßnahmen" at bounding box center [421, 200] width 197 height 18
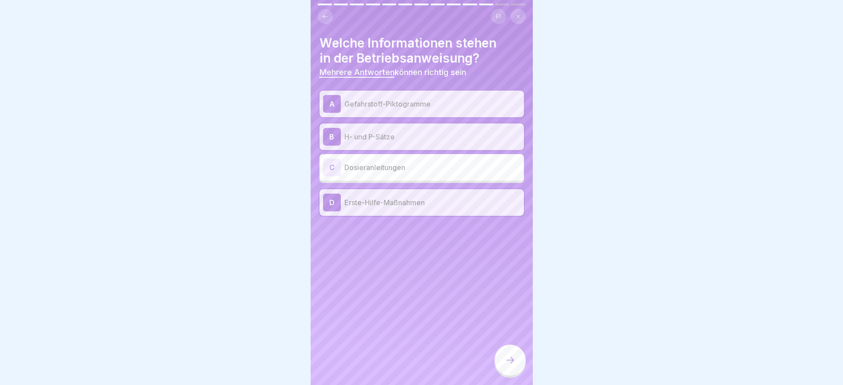
click at [505, 256] on icon at bounding box center [510, 360] width 11 height 11
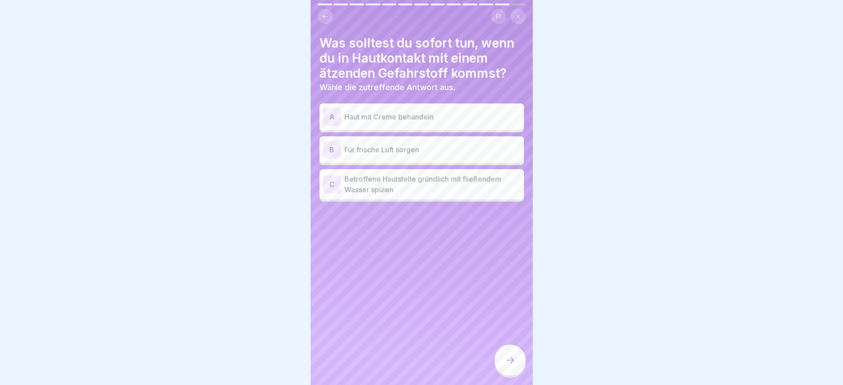
click at [458, 177] on p "Betroffene Hautstelle gründlich mit fließendem Wasser spülen" at bounding box center [432, 184] width 176 height 21
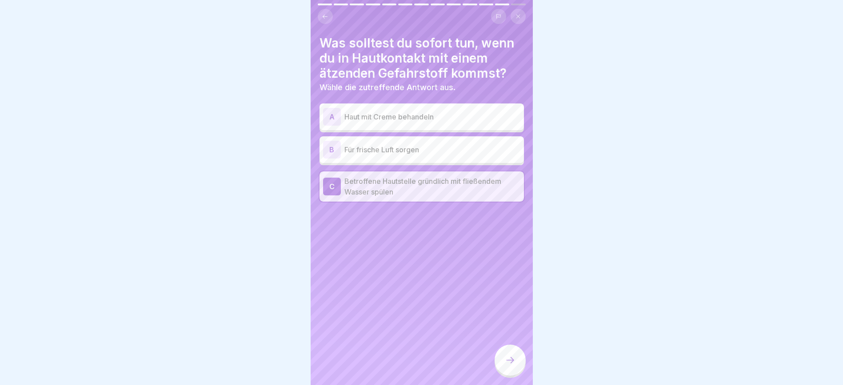
click at [511, 256] on icon at bounding box center [510, 360] width 11 height 11
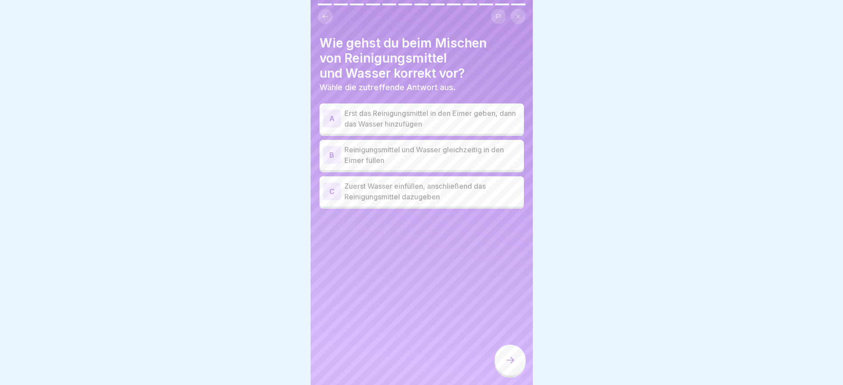
click at [485, 186] on p "Zuerst Wasser einfüllen, anschließend das Reinigungsmittel dazugeben" at bounding box center [432, 191] width 176 height 21
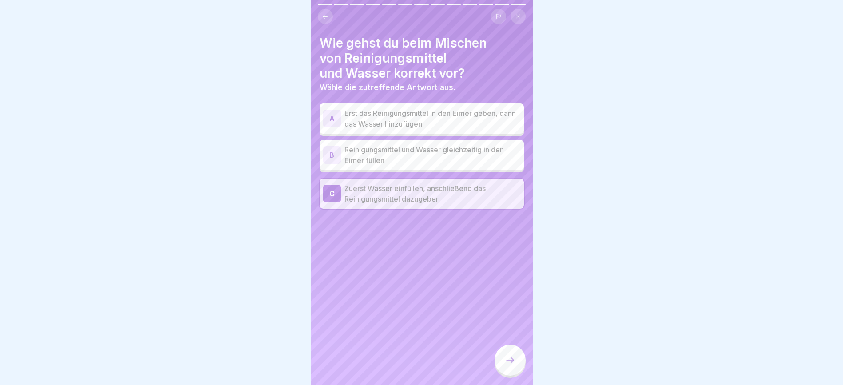
click at [509, 256] on div at bounding box center [509, 360] width 31 height 31
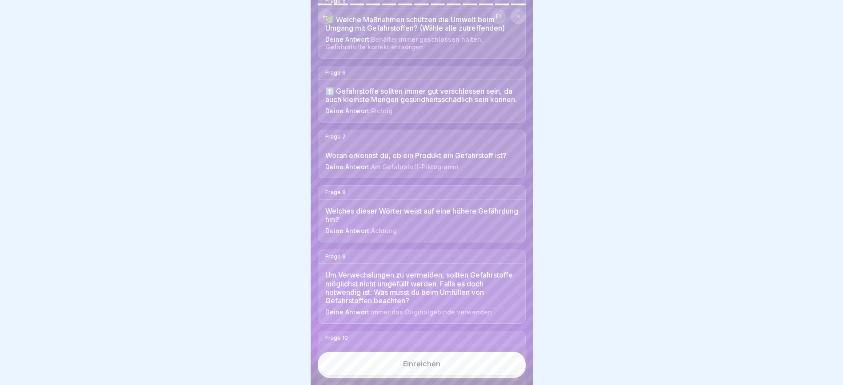
scroll to position [333, 0]
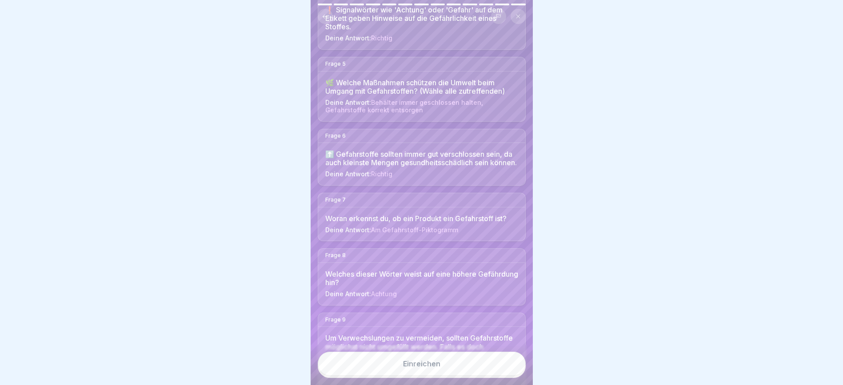
click at [463, 256] on button "Einreichen" at bounding box center [422, 364] width 208 height 24
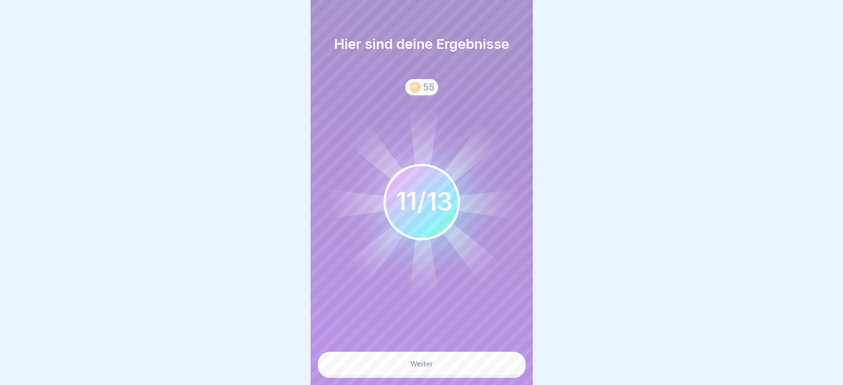
click at [454, 256] on button "Weiter" at bounding box center [422, 364] width 208 height 24
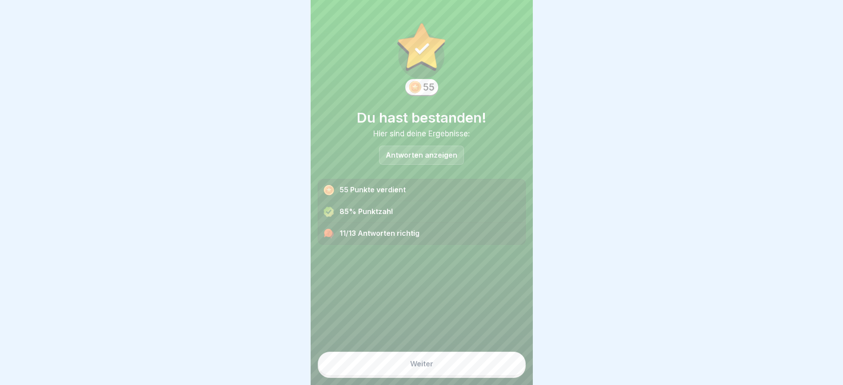
click at [453, 256] on button "Weiter" at bounding box center [422, 364] width 208 height 24
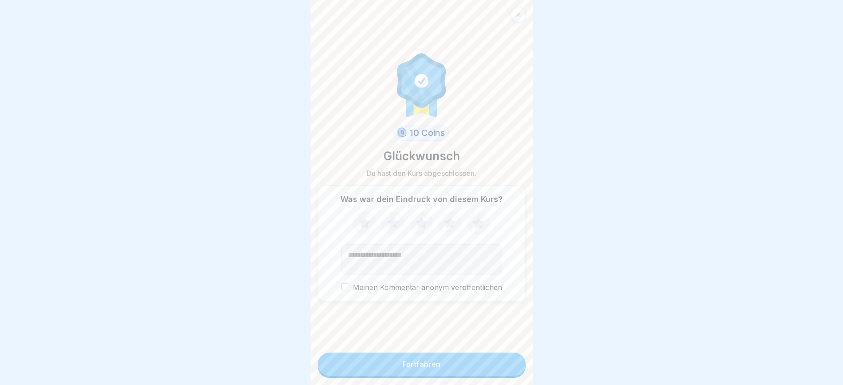
click at [472, 218] on icon at bounding box center [478, 222] width 12 height 11
click at [437, 256] on button "Fortfahren" at bounding box center [422, 364] width 208 height 23
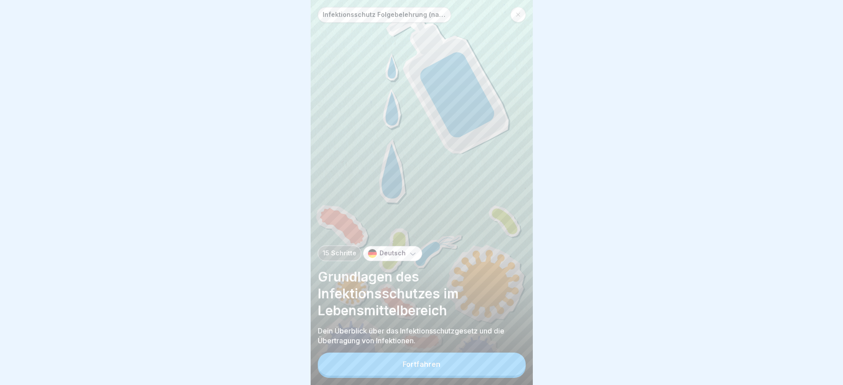
click at [442, 256] on button "Fortfahren" at bounding box center [422, 364] width 208 height 23
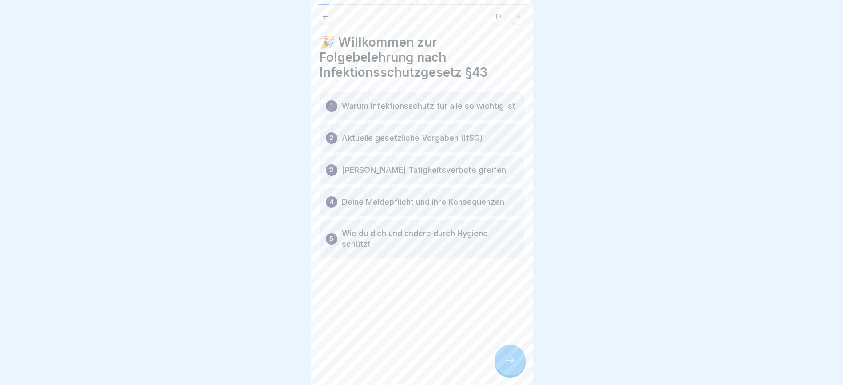
click at [508, 256] on icon at bounding box center [510, 360] width 11 height 11
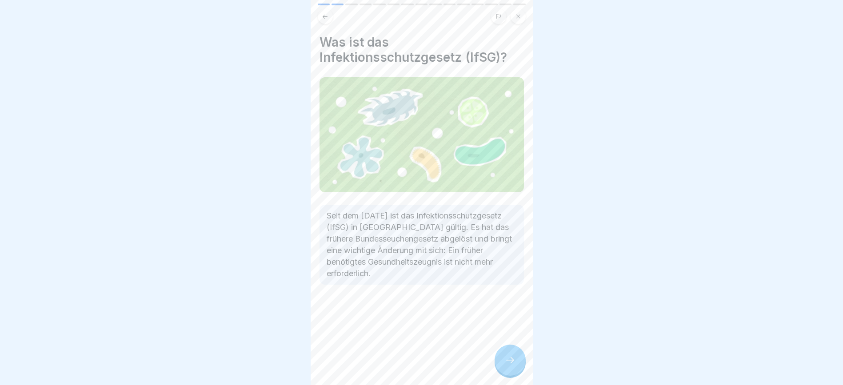
click at [508, 256] on icon at bounding box center [510, 360] width 11 height 11
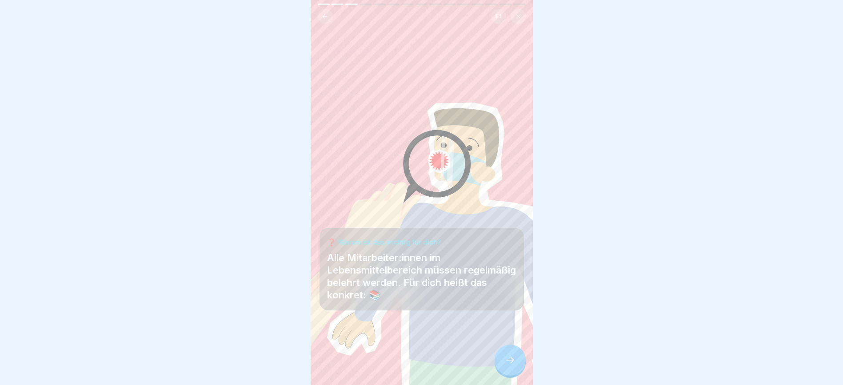
click at [507, 256] on icon at bounding box center [510, 360] width 11 height 11
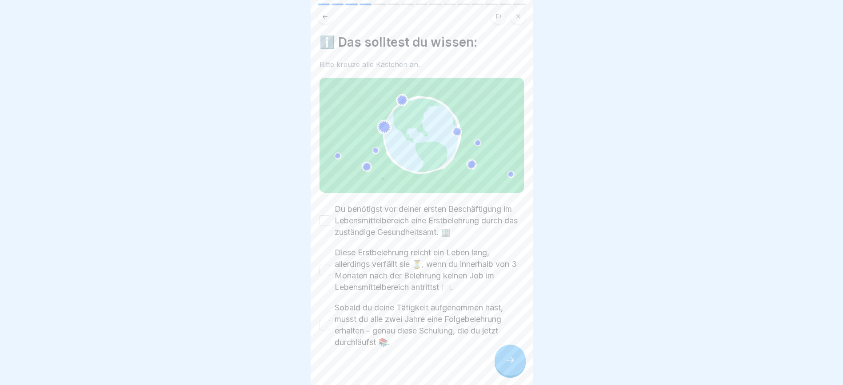
click at [322, 215] on button "Du benötigst vor deiner ersten Beschäftigung im Lebensmittelbereich eine Erstbe…" at bounding box center [324, 220] width 11 height 11
click at [323, 256] on button "Diese Erstbelehrung reicht ein Leben lang, allerdings verfällt sie ⏳, wenn du i…" at bounding box center [324, 270] width 11 height 11
click at [326, 256] on button "Sobald du deine Tätigkeit aufgenommen hast, musst du alle zwei Jahre eine Folge…" at bounding box center [324, 325] width 11 height 11
click at [505, 256] on icon at bounding box center [510, 360] width 11 height 11
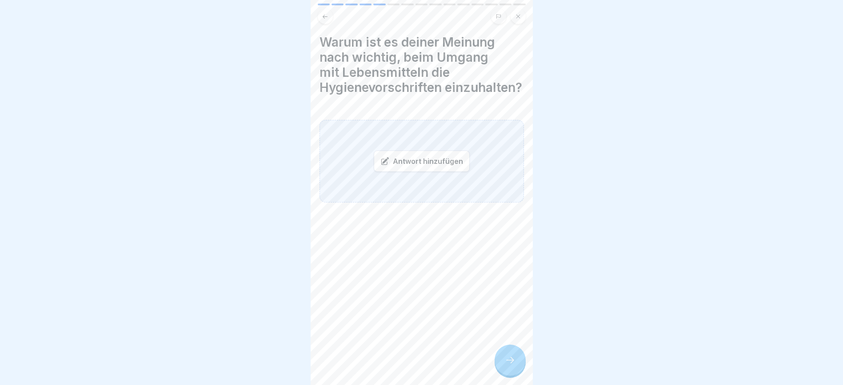
click at [440, 169] on div "Antwort hinzufügen" at bounding box center [422, 161] width 96 height 21
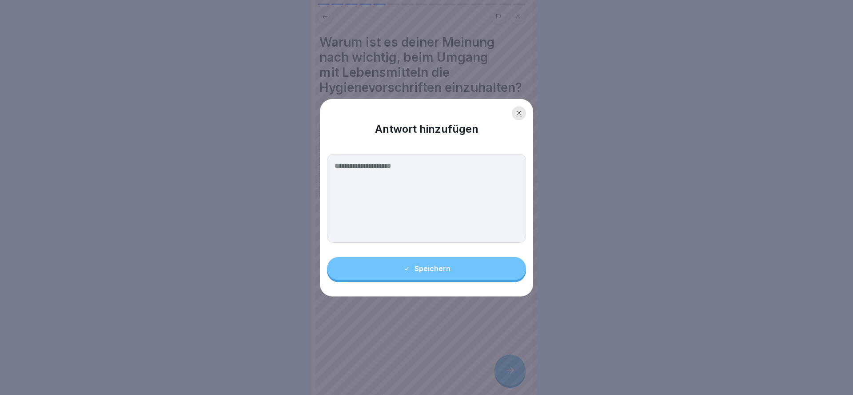
click at [517, 109] on div at bounding box center [519, 113] width 14 height 14
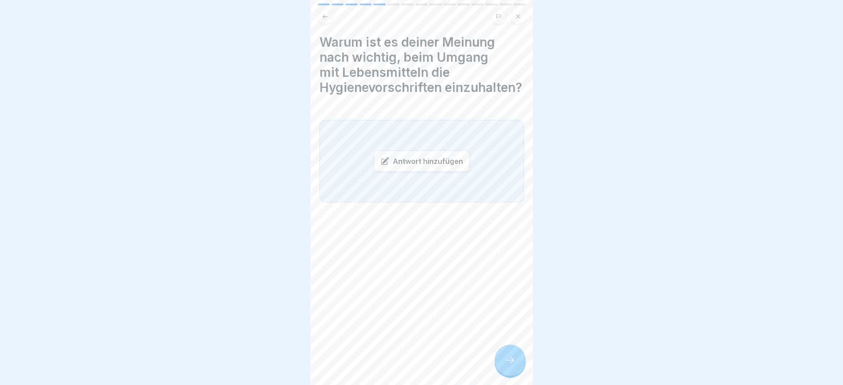
click at [397, 172] on div "Antwort hinzufügen" at bounding box center [422, 161] width 96 height 21
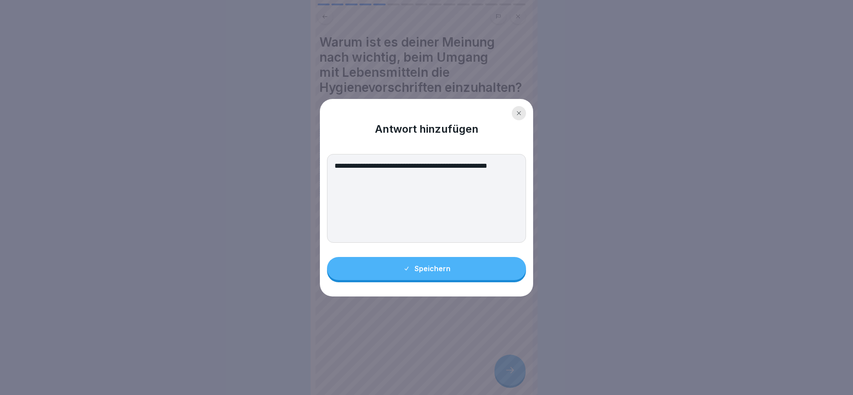
type textarea "**********"
click at [443, 256] on button "Speichern" at bounding box center [426, 268] width 199 height 23
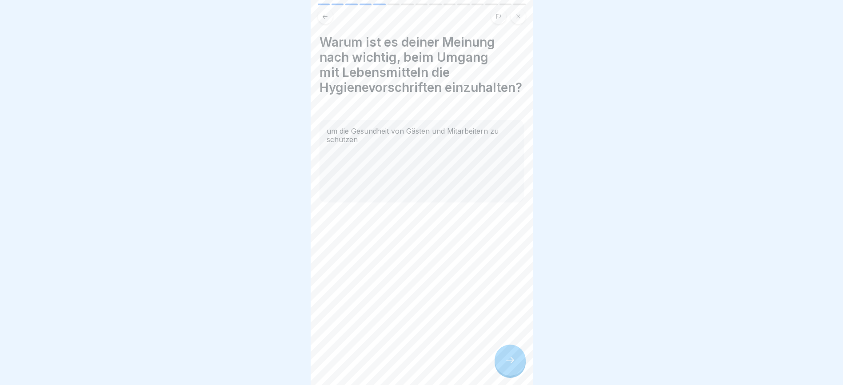
click at [509, 256] on icon at bounding box center [510, 360] width 11 height 11
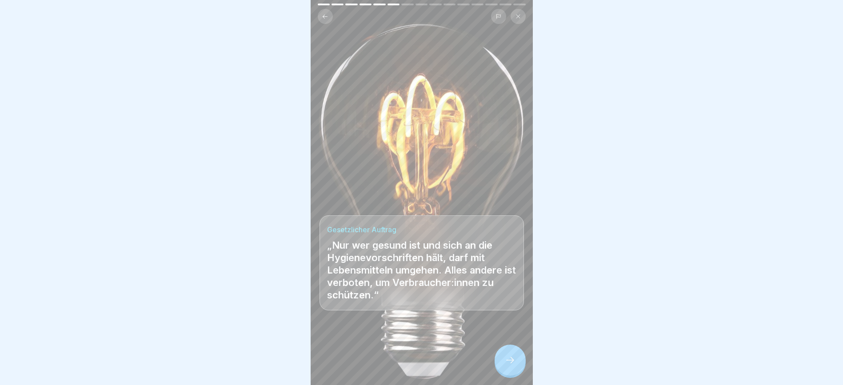
scroll to position [10, 0]
click at [507, 256] on icon at bounding box center [510, 360] width 11 height 11
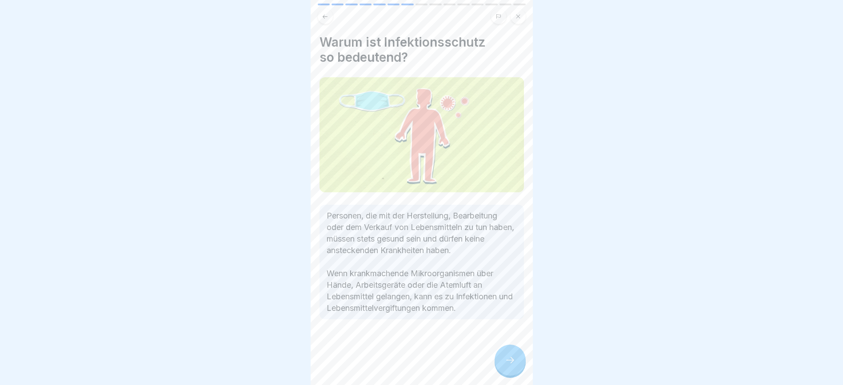
click at [505, 256] on icon at bounding box center [510, 360] width 11 height 11
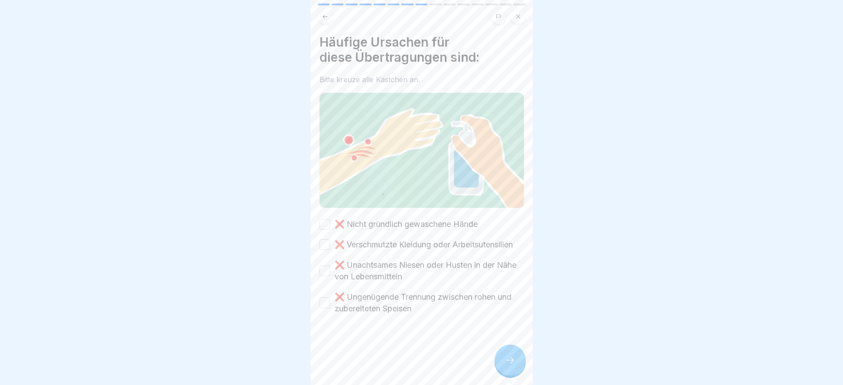
click at [324, 219] on button "❌ Nicht gründlich gewaschene Hände" at bounding box center [324, 224] width 11 height 11
click at [324, 239] on button "❌ Verschmutzte Kleidung oder Arbeitsutensilien" at bounding box center [324, 244] width 11 height 11
click at [325, 256] on button "❌ Unachtsames Niesen oder Husten in der Nähe von Lebensmitteln" at bounding box center [324, 271] width 11 height 11
click at [324, 256] on button "❌ Ungenügende Trennung zwischen rohen und zubereiteten Speisen" at bounding box center [324, 303] width 11 height 11
click at [503, 256] on div at bounding box center [509, 360] width 31 height 31
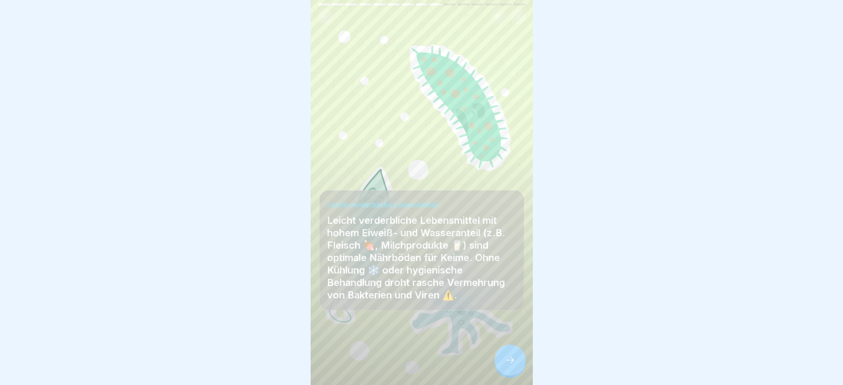
click at [506, 256] on icon at bounding box center [510, 360] width 11 height 11
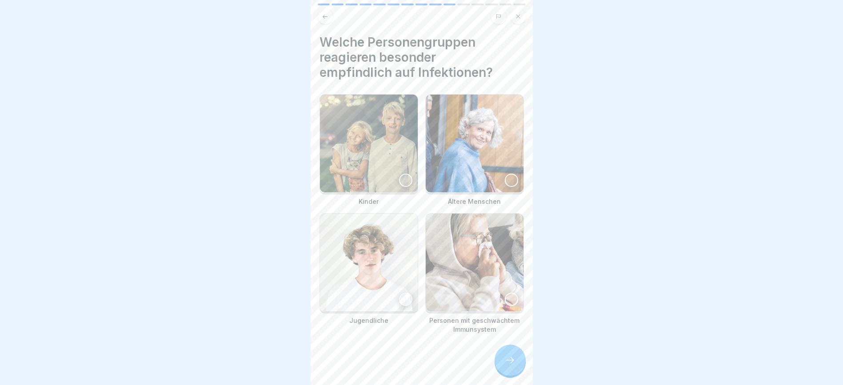
click at [505, 174] on div at bounding box center [511, 180] width 13 height 13
click at [505, 256] on div at bounding box center [511, 299] width 13 height 13
click at [402, 174] on div at bounding box center [405, 180] width 13 height 13
click at [519, 256] on div at bounding box center [509, 360] width 31 height 31
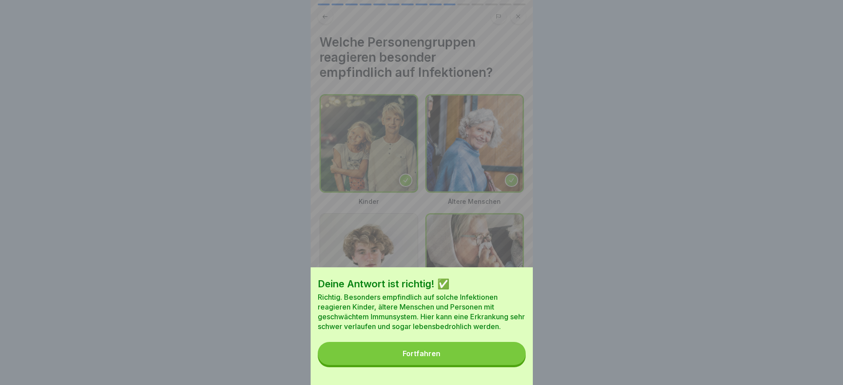
click at [463, 256] on button "Fortfahren" at bounding box center [422, 353] width 208 height 23
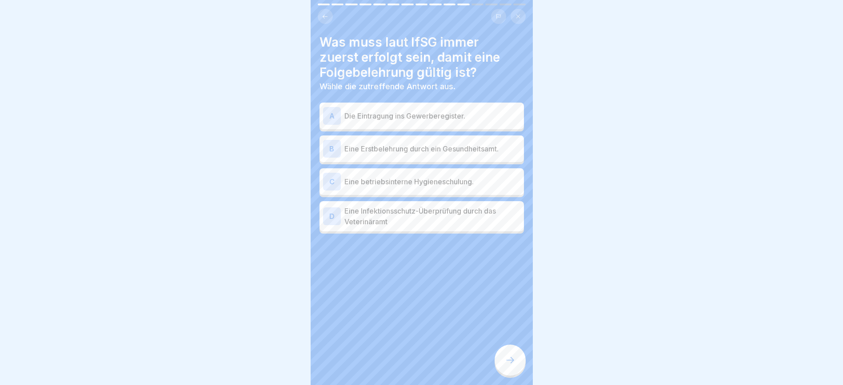
click at [372, 140] on div "B Eine Erstbelehrung durch ein Gesundheitsamt." at bounding box center [421, 149] width 197 height 18
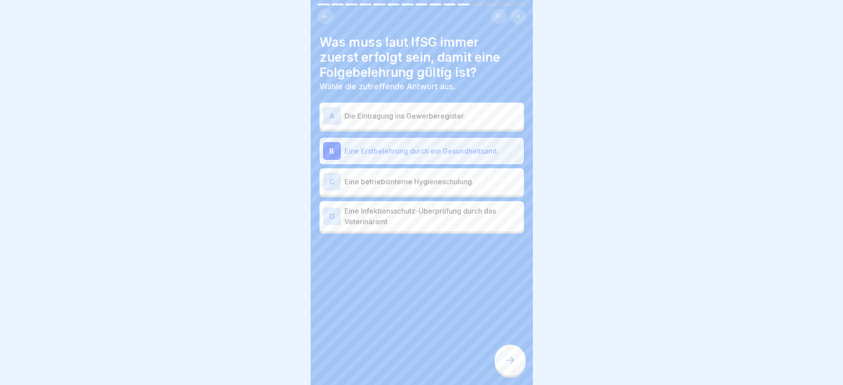
click at [504, 256] on div at bounding box center [509, 360] width 31 height 31
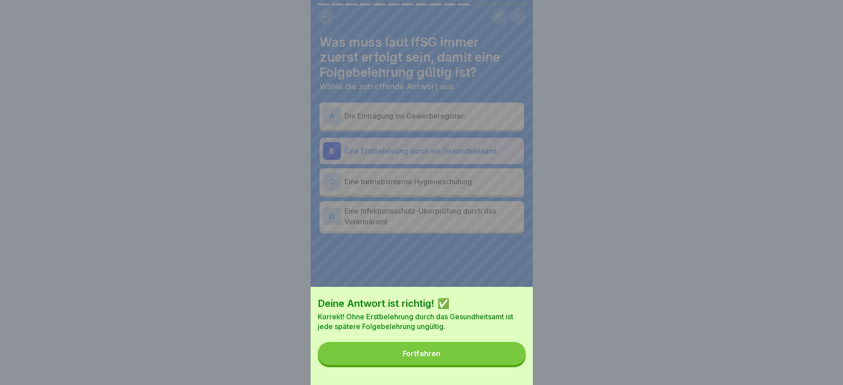
click at [494, 256] on button "Fortfahren" at bounding box center [422, 353] width 208 height 23
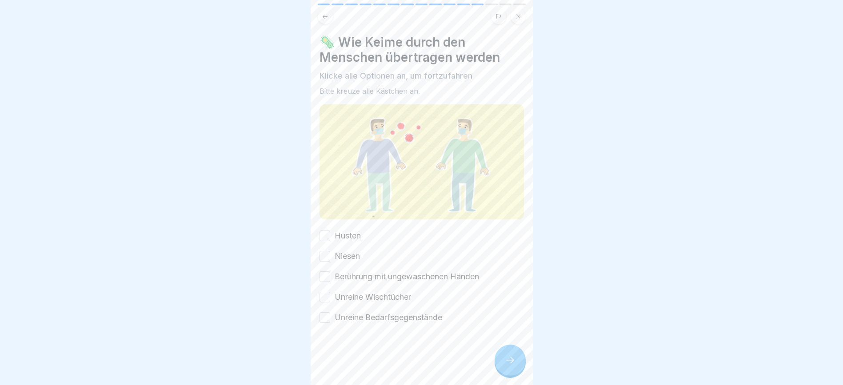
click at [322, 231] on button "Husten" at bounding box center [324, 236] width 11 height 11
click at [328, 251] on button "Niesen" at bounding box center [324, 256] width 11 height 11
click at [325, 256] on button "Berührung mit ungewaschenen Händen" at bounding box center [324, 276] width 11 height 11
click at [326, 256] on button "Unreine Wischtücher" at bounding box center [324, 297] width 11 height 11
click at [325, 256] on button "Unreine Bedarfsgegenstände" at bounding box center [324, 317] width 11 height 11
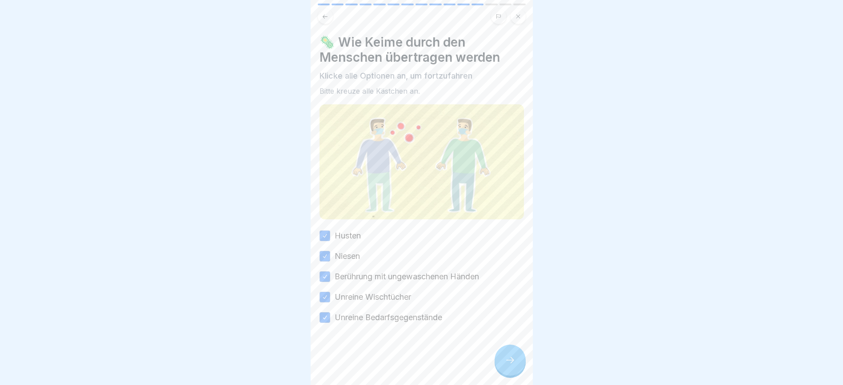
click at [512, 256] on icon at bounding box center [510, 360] width 11 height 11
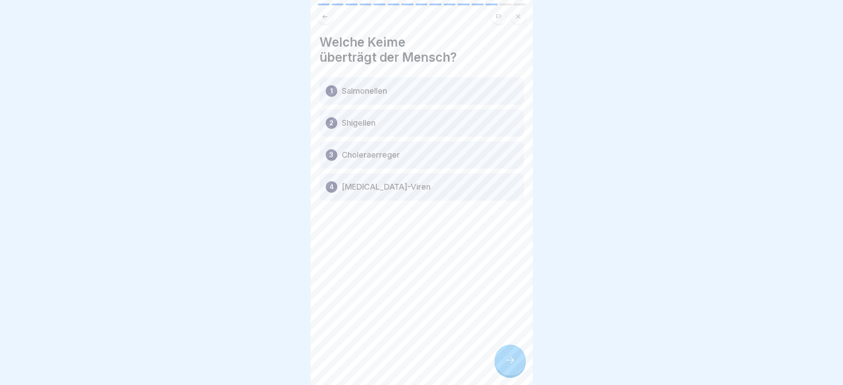
click at [385, 86] on p "Salmonellen" at bounding box center [364, 91] width 45 height 11
click at [505, 256] on icon at bounding box center [510, 360] width 11 height 11
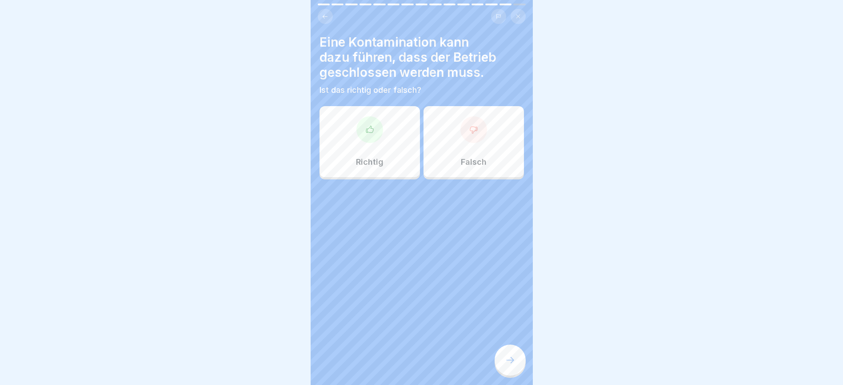
click at [366, 138] on div "Richtig" at bounding box center [369, 141] width 100 height 71
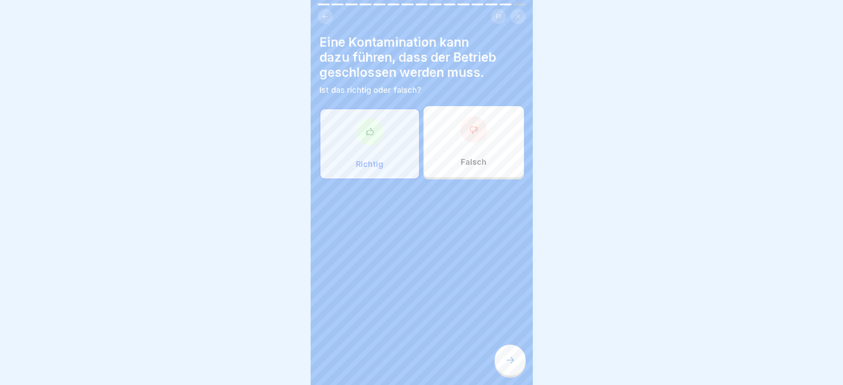
click at [508, 256] on icon at bounding box center [510, 360] width 11 height 11
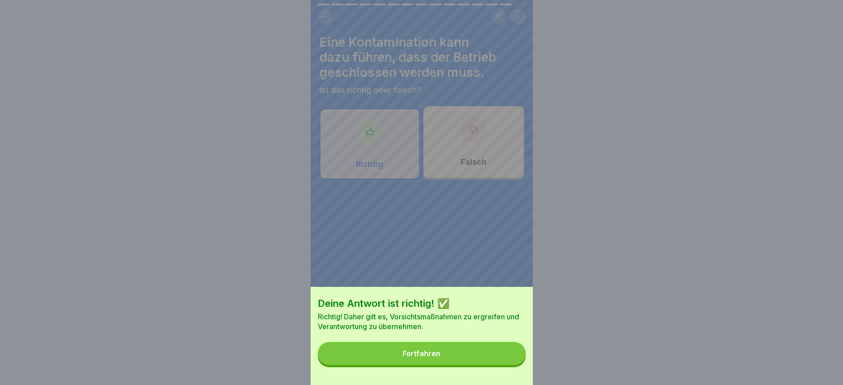
click at [481, 256] on button "Fortfahren" at bounding box center [422, 353] width 208 height 23
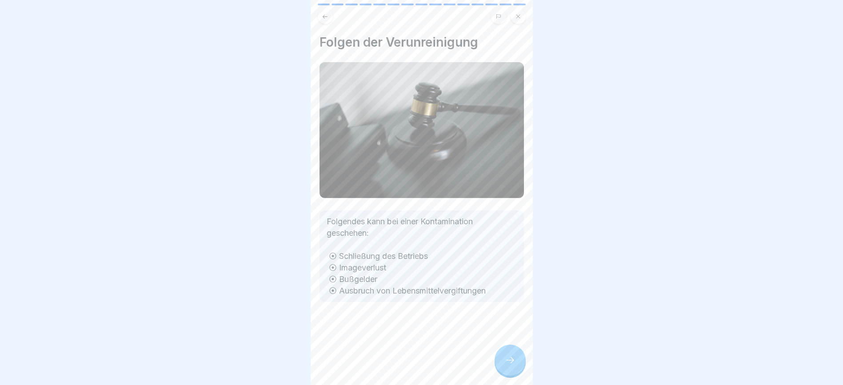
click at [514, 256] on div at bounding box center [509, 360] width 31 height 31
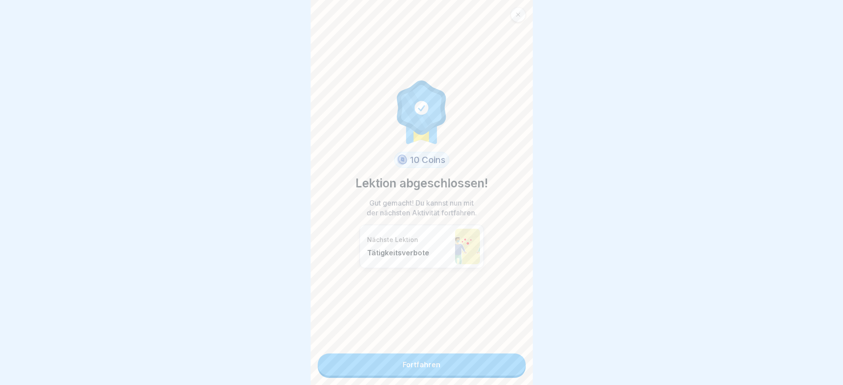
click at [457, 256] on link "Fortfahren" at bounding box center [422, 365] width 208 height 22
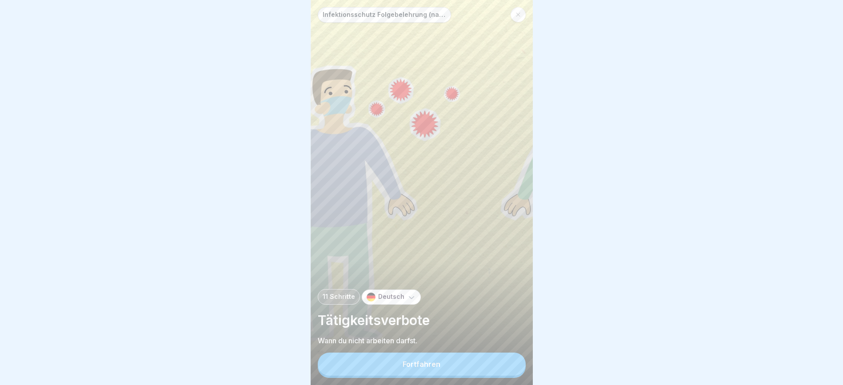
click at [449, 256] on button "Fortfahren" at bounding box center [422, 364] width 208 height 23
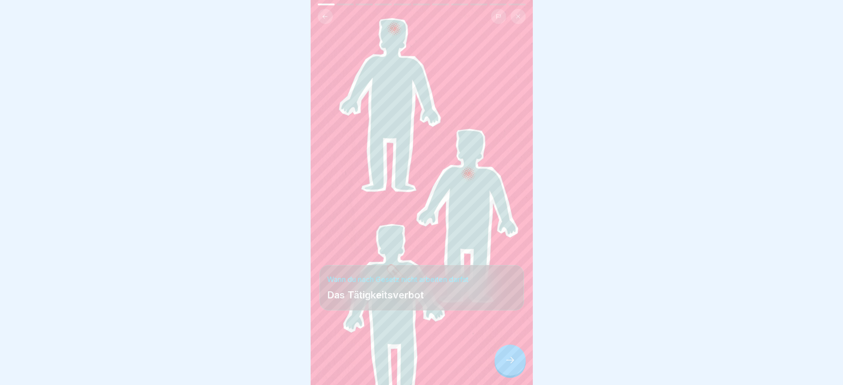
click at [517, 256] on div at bounding box center [509, 360] width 31 height 31
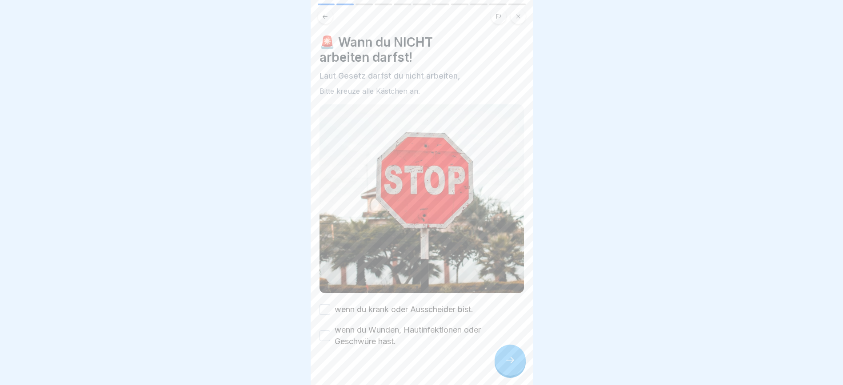
click at [326, 256] on button "wenn du krank oder Ausscheider bist." at bounding box center [324, 309] width 11 height 11
click at [322, 256] on button "wenn du Wunden, Hautinfektionen oder Geschwüre hast." at bounding box center [324, 335] width 11 height 11
click at [507, 256] on div at bounding box center [509, 360] width 31 height 31
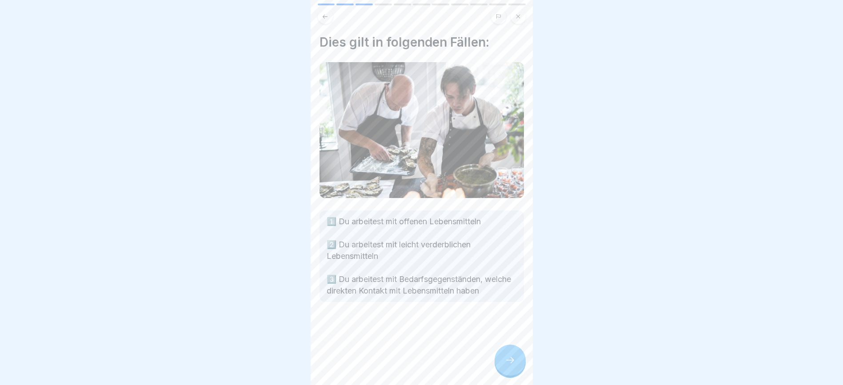
click at [510, 256] on icon at bounding box center [510, 360] width 11 height 11
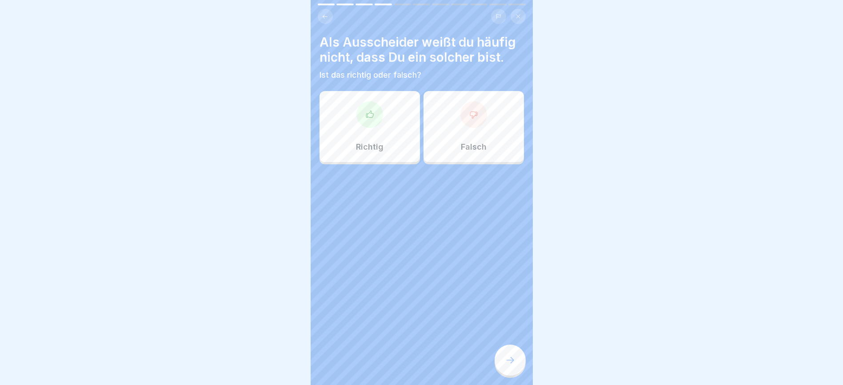
click at [368, 128] on div at bounding box center [369, 114] width 27 height 27
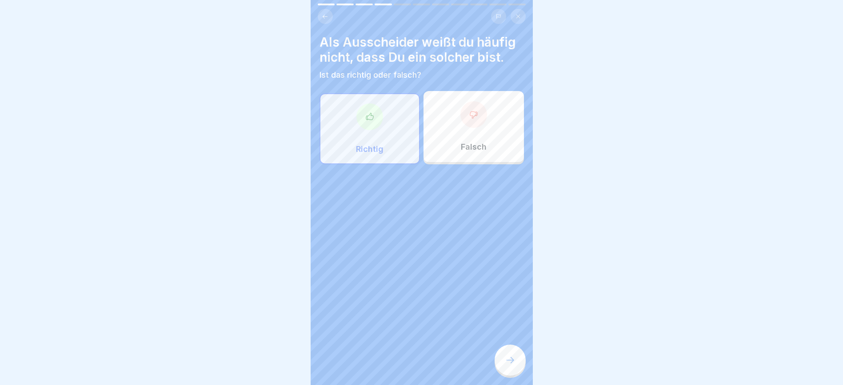
click at [513, 256] on icon at bounding box center [510, 360] width 11 height 11
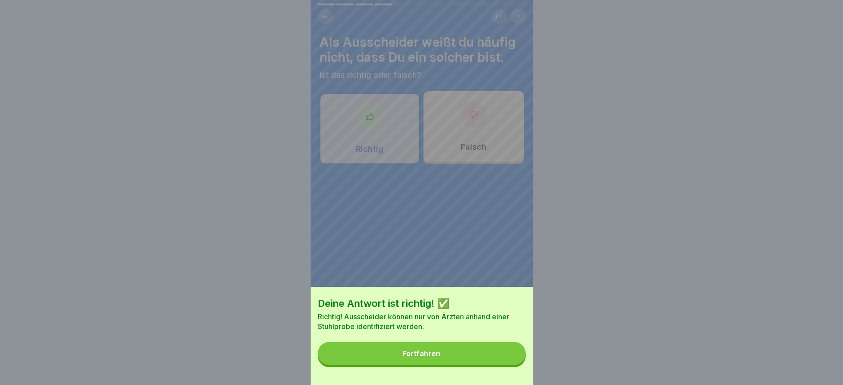
click at [513, 256] on button "Fortfahren" at bounding box center [422, 353] width 208 height 23
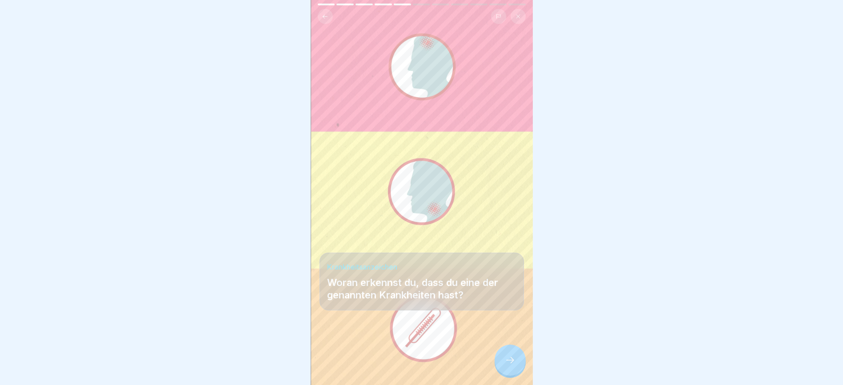
click at [513, 256] on icon at bounding box center [510, 360] width 11 height 11
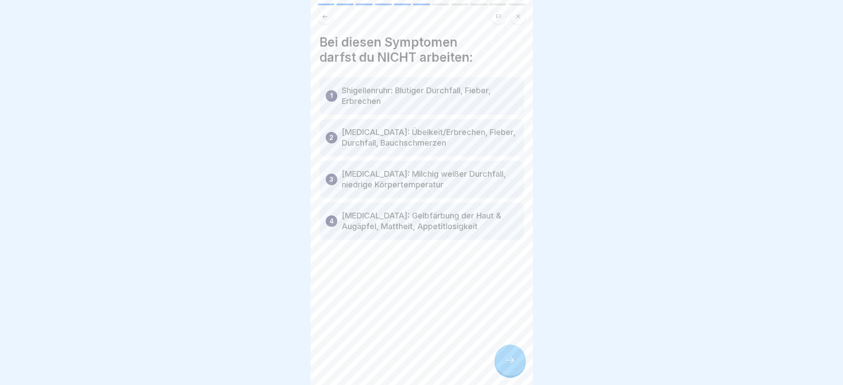
click at [508, 256] on div at bounding box center [509, 360] width 31 height 31
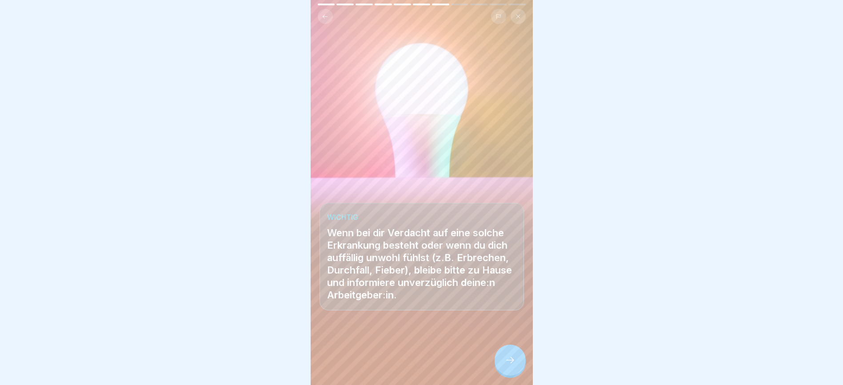
click at [508, 256] on div at bounding box center [509, 360] width 31 height 31
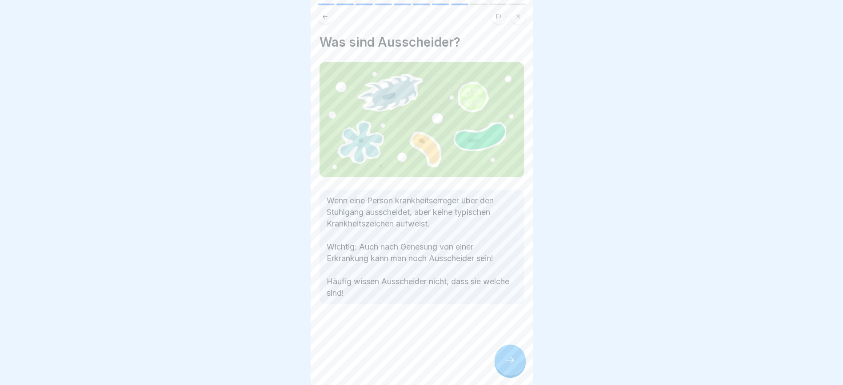
click at [514, 256] on icon at bounding box center [510, 360] width 11 height 11
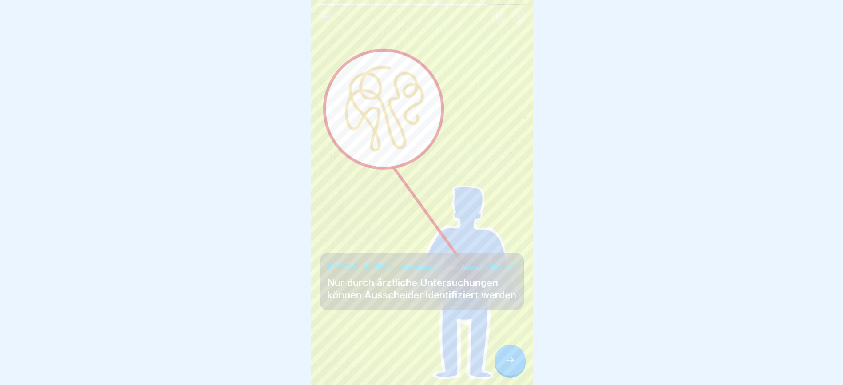
click at [514, 256] on icon at bounding box center [510, 360] width 11 height 11
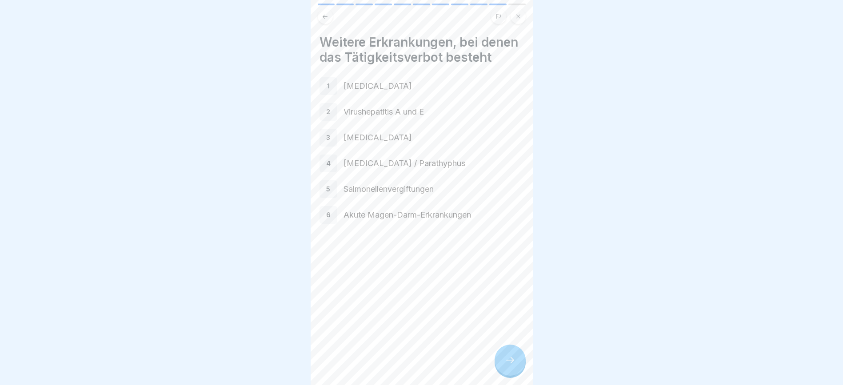
click at [514, 256] on icon at bounding box center [510, 360] width 11 height 11
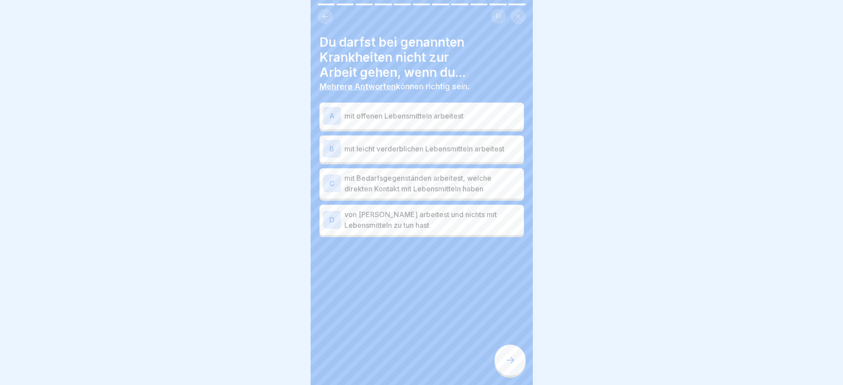
click at [487, 111] on p "mit offenen Lebensmitteln arbeitest" at bounding box center [432, 116] width 176 height 11
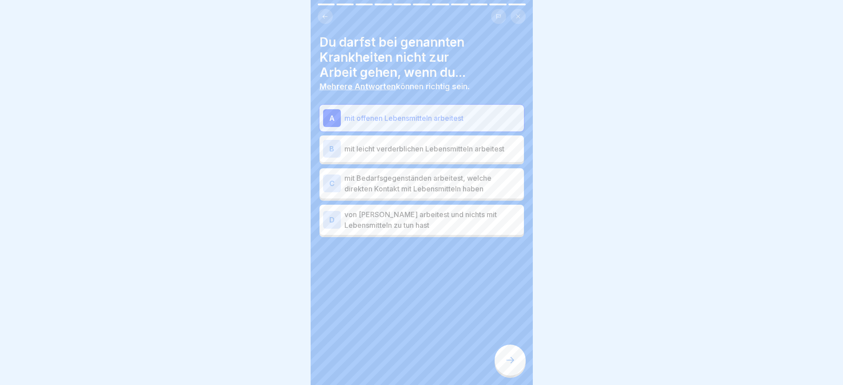
click at [486, 143] on p "mit leicht verderblichen Lebensmitteln arbeitest" at bounding box center [432, 148] width 176 height 11
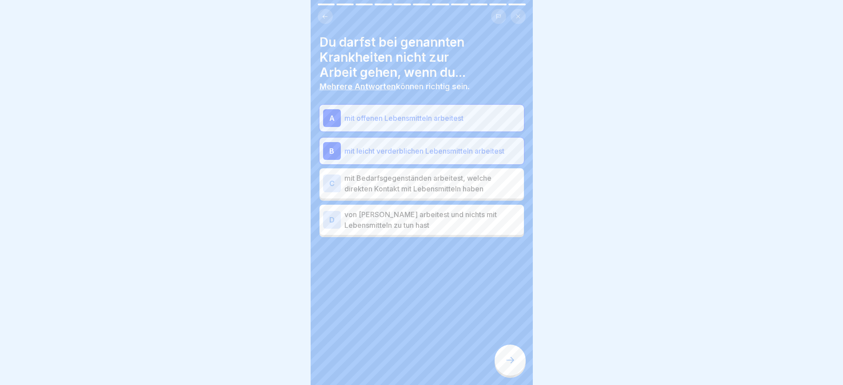
click at [486, 176] on p "mit Bedarfsgegenständen arbeitest, welche direkten Kontakt mit Lebensmitteln ha…" at bounding box center [432, 183] width 176 height 21
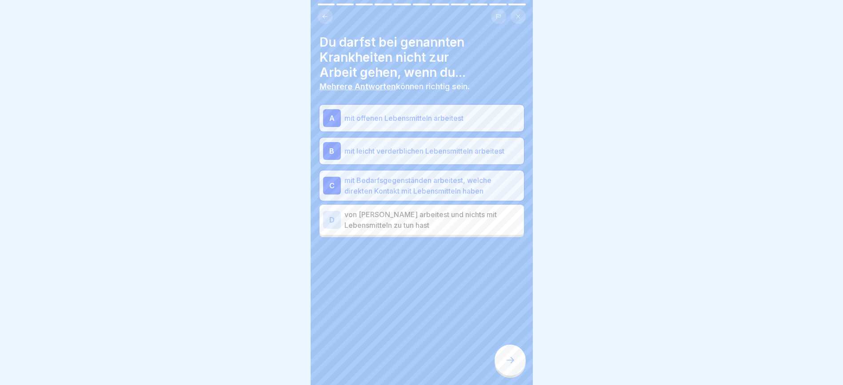
click at [514, 256] on icon at bounding box center [510, 360] width 11 height 11
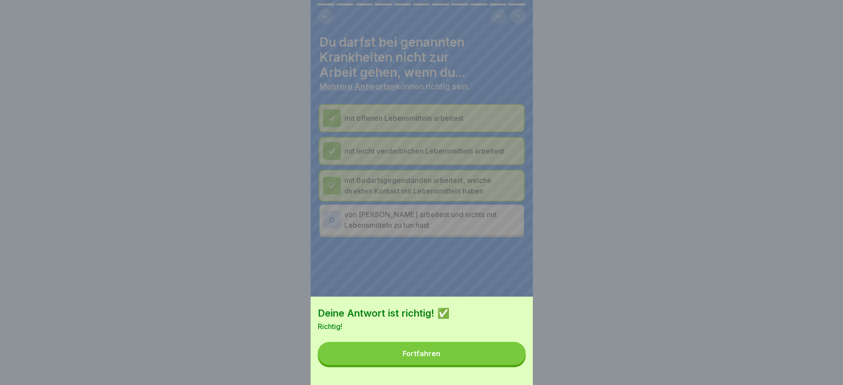
click at [469, 256] on button "Fortfahren" at bounding box center [422, 353] width 208 height 23
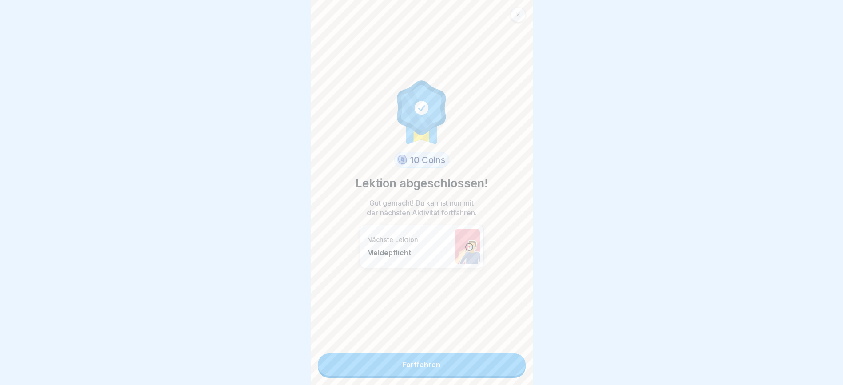
click at [391, 256] on link "Fortfahren" at bounding box center [422, 365] width 208 height 22
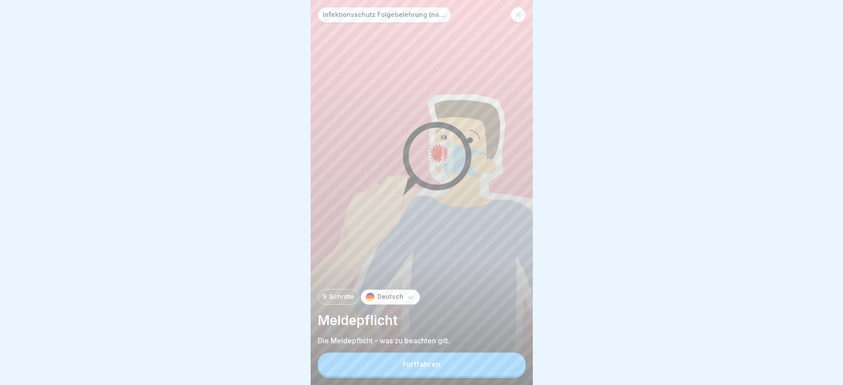
click at [391, 256] on button "Fortfahren" at bounding box center [422, 364] width 208 height 23
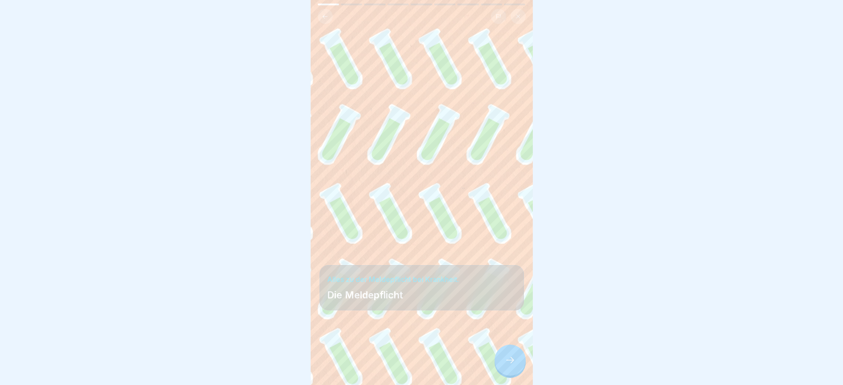
click at [507, 256] on icon at bounding box center [510, 360] width 11 height 11
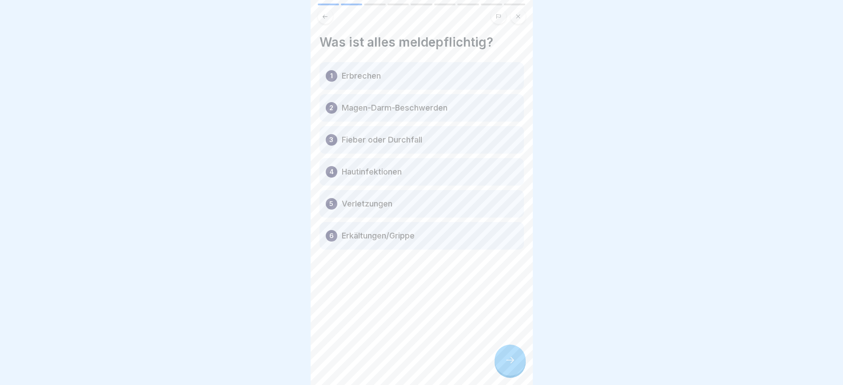
click at [507, 256] on icon at bounding box center [510, 360] width 11 height 11
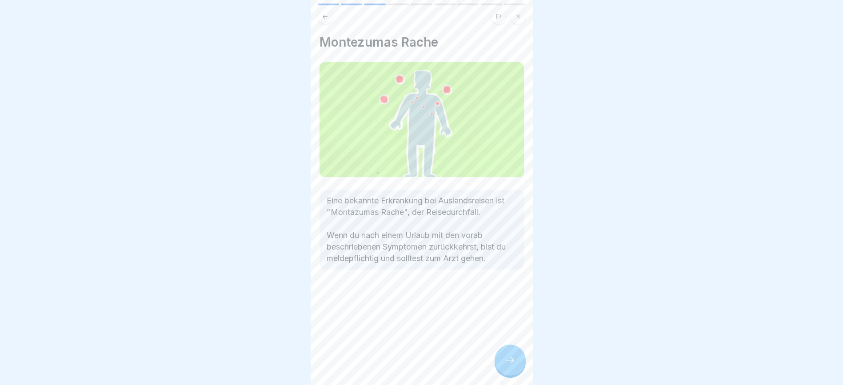
click at [507, 256] on icon at bounding box center [510, 360] width 11 height 11
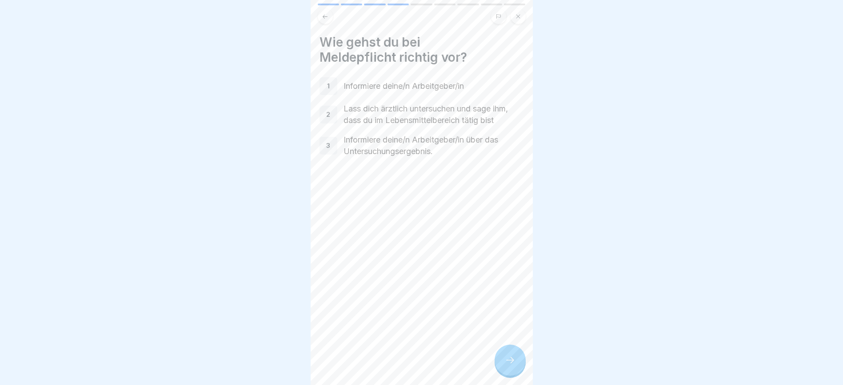
click at [507, 256] on icon at bounding box center [510, 360] width 11 height 11
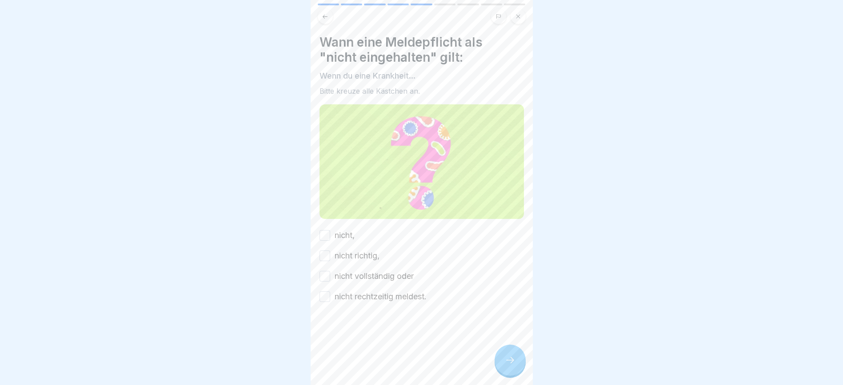
click at [322, 230] on button "nicht," at bounding box center [324, 235] width 11 height 11
click at [328, 251] on button "nicht richtig," at bounding box center [324, 256] width 11 height 11
click at [328, 256] on button "nicht vollständig oder" at bounding box center [324, 276] width 11 height 11
click at [328, 256] on button "nicht rechtzeitig meldest." at bounding box center [324, 296] width 11 height 11
click at [510, 256] on icon at bounding box center [510, 360] width 11 height 11
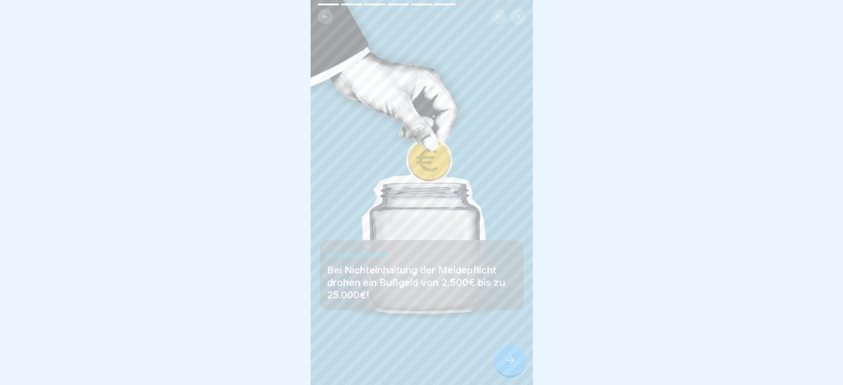
click at [510, 256] on icon at bounding box center [510, 360] width 11 height 11
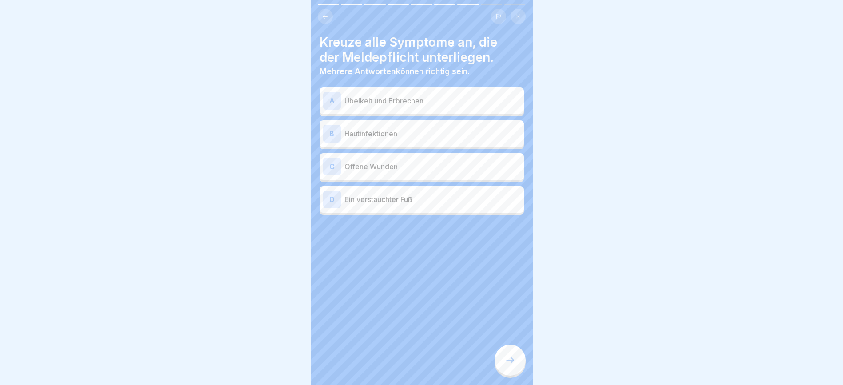
click at [438, 95] on p "Übelkeit und Erbrechen" at bounding box center [432, 100] width 176 height 11
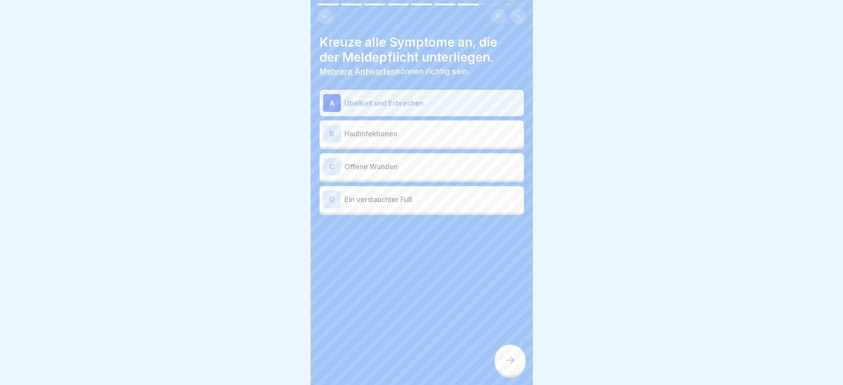
click at [439, 128] on p "Hautinfektionen" at bounding box center [432, 133] width 176 height 11
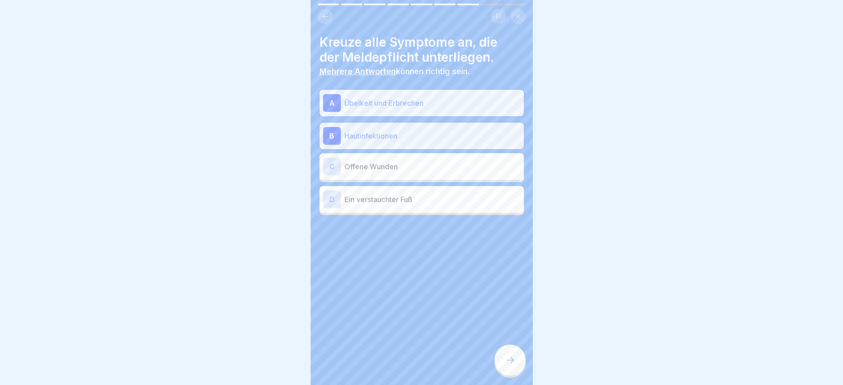
click at [444, 161] on p "Offene Wunden" at bounding box center [432, 166] width 176 height 11
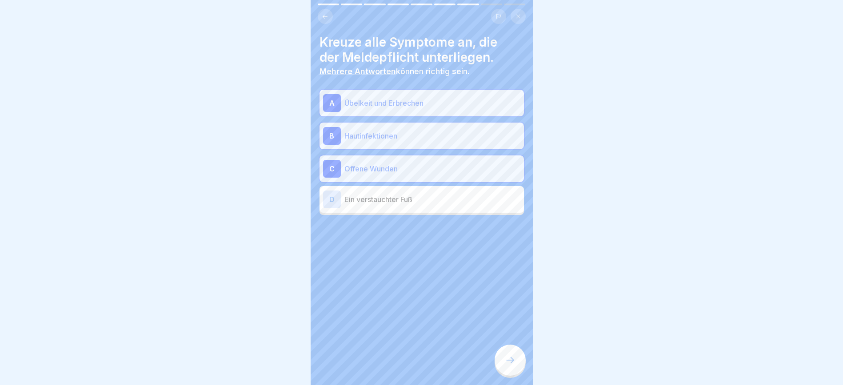
click at [513, 256] on icon at bounding box center [510, 360] width 11 height 11
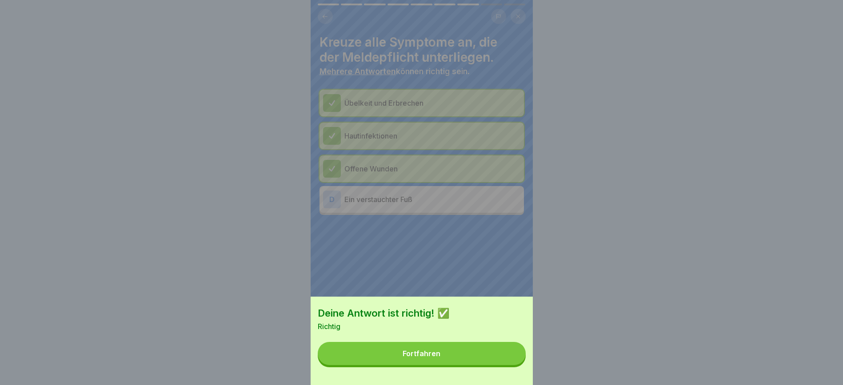
click at [471, 256] on button "Fortfahren" at bounding box center [422, 353] width 208 height 23
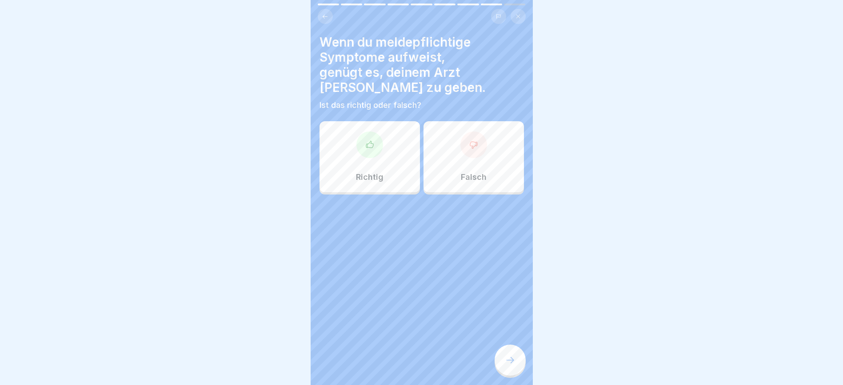
click at [353, 158] on div "Richtig" at bounding box center [369, 156] width 100 height 71
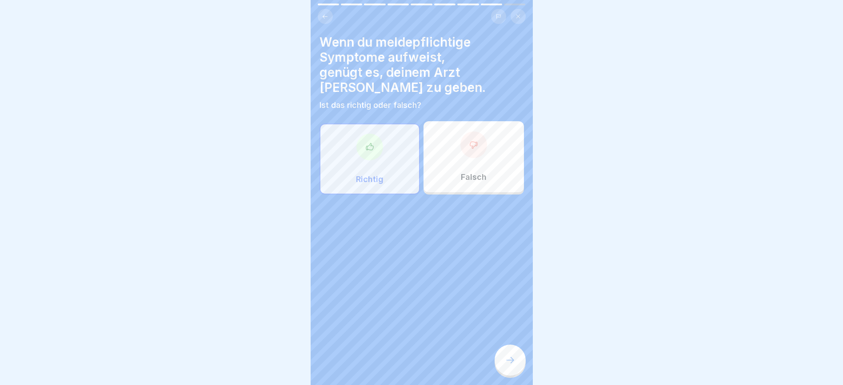
click at [512, 256] on icon at bounding box center [510, 360] width 8 height 6
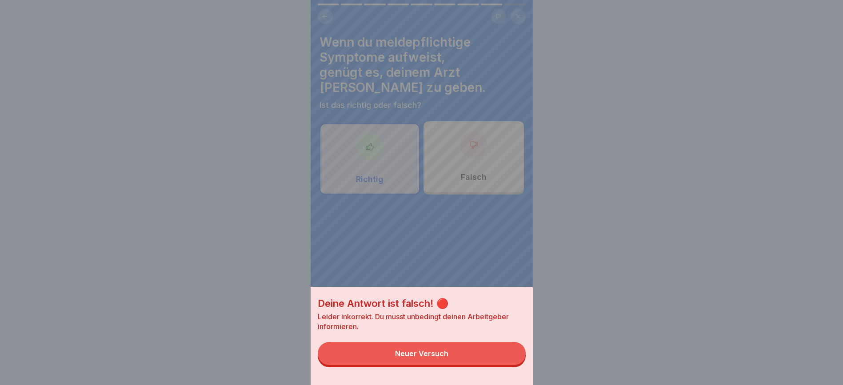
click at [477, 256] on button "Neuer Versuch" at bounding box center [422, 353] width 208 height 23
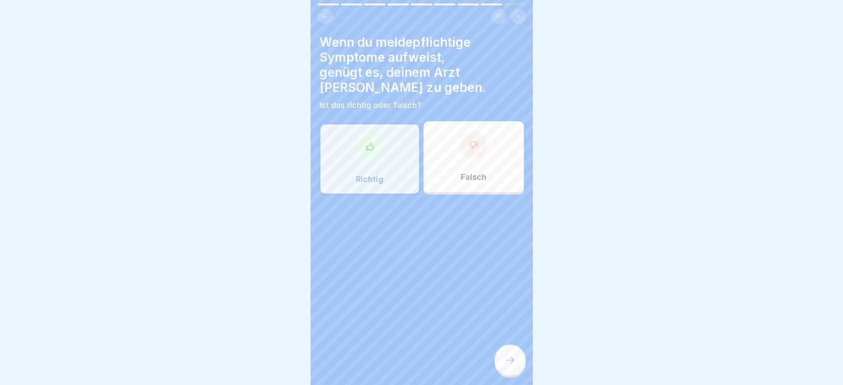
click at [461, 172] on p "Falsch" at bounding box center [474, 177] width 26 height 10
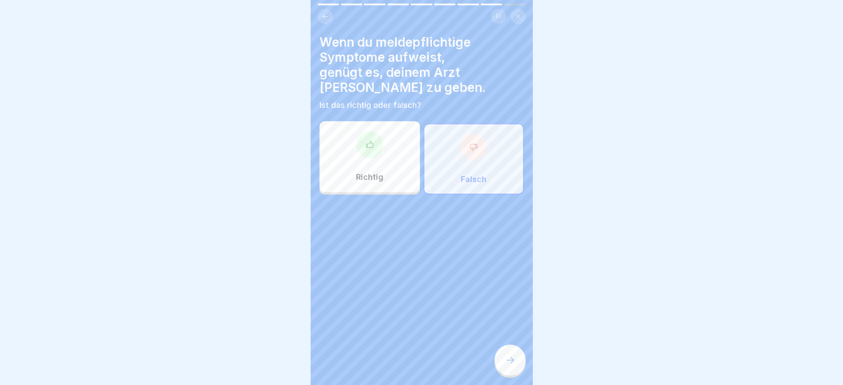
click at [512, 256] on icon at bounding box center [510, 360] width 11 height 11
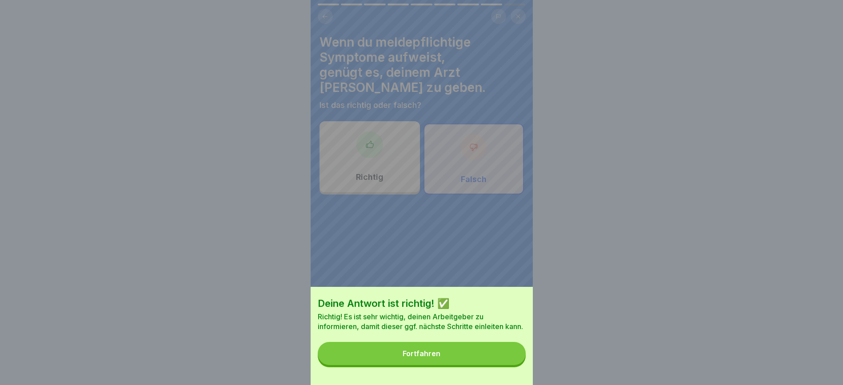
click at [480, 256] on button "Fortfahren" at bounding box center [422, 353] width 208 height 23
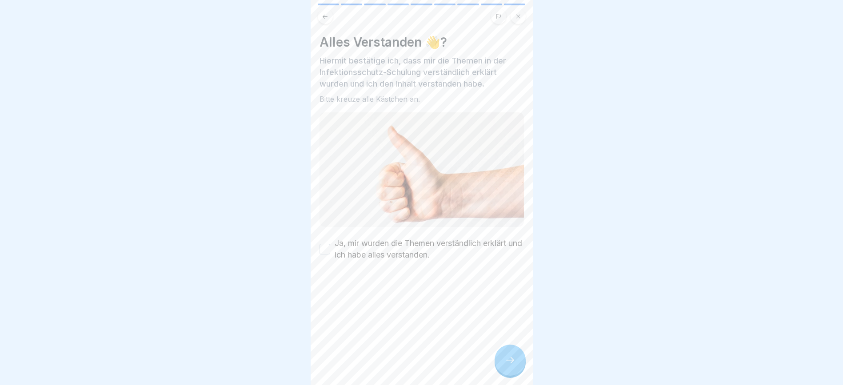
click at [327, 244] on button "Ja, mir wurden die Themen verständlich erklärt und ich habe alles verstanden." at bounding box center [324, 249] width 11 height 11
click at [515, 256] on div at bounding box center [509, 360] width 31 height 31
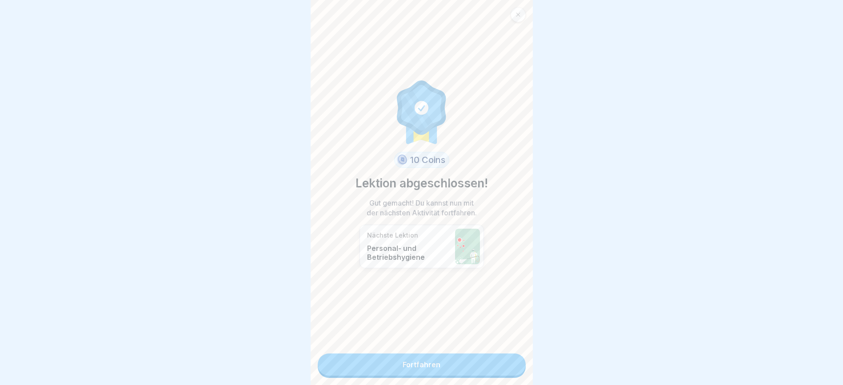
click at [441, 256] on link "Fortfahren" at bounding box center [422, 365] width 208 height 22
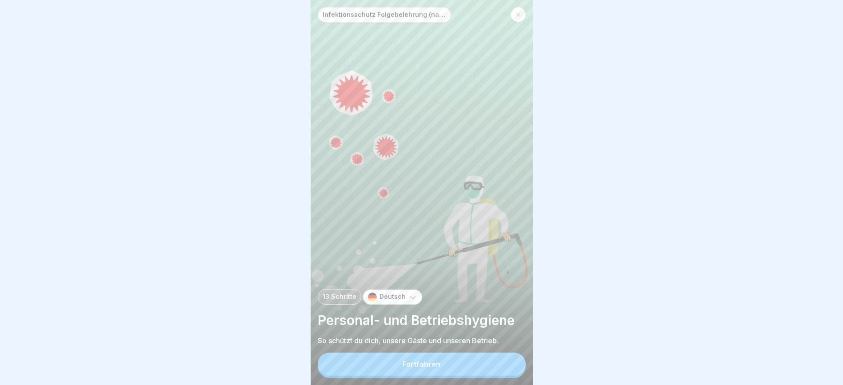
click at [441, 256] on button "Fortfahren" at bounding box center [422, 364] width 208 height 23
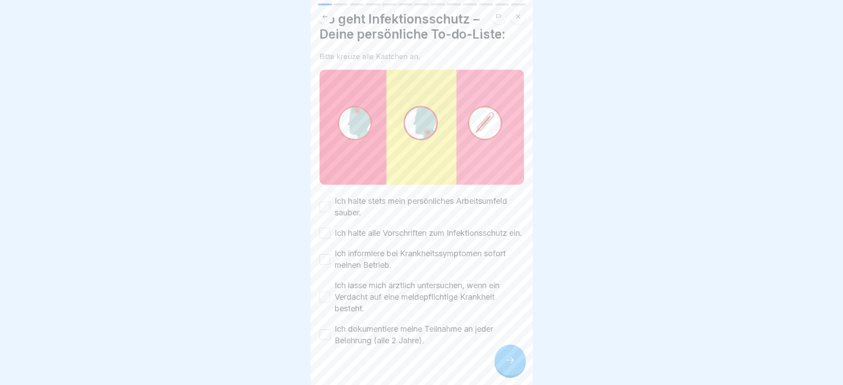
scroll to position [44, 0]
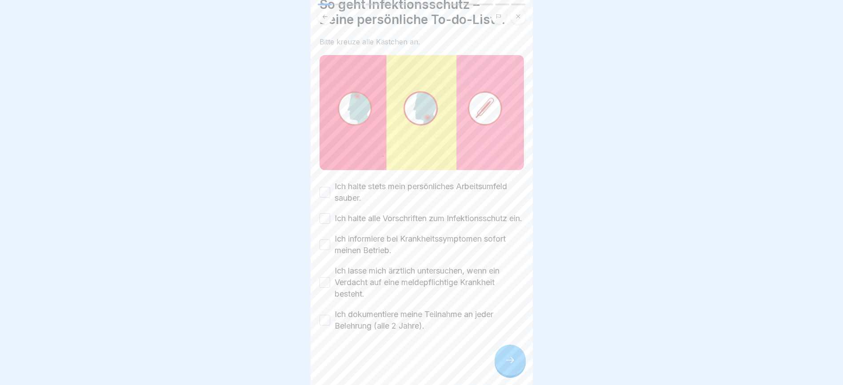
click at [322, 187] on button "Ich halte stets mein persönliches Arbeitsumfeld sauber." at bounding box center [324, 192] width 11 height 11
click at [324, 213] on button "Ich halte alle Vorschriften zum Infektionsschutz ein." at bounding box center [324, 218] width 11 height 11
click at [326, 239] on button "Ich informiere bei Krankheitssymptomen sofort meinen Betrieb." at bounding box center [324, 244] width 11 height 11
click at [323, 256] on button "Ich lasse mich ärztlich untersuchen, wenn ein Verdacht auf eine meldepflichtige…" at bounding box center [324, 282] width 11 height 11
click at [326, 256] on button "Ich dokumentiere meine Teilnahme an jeder Belehrung (alle 2 Jahre)." at bounding box center [324, 320] width 11 height 11
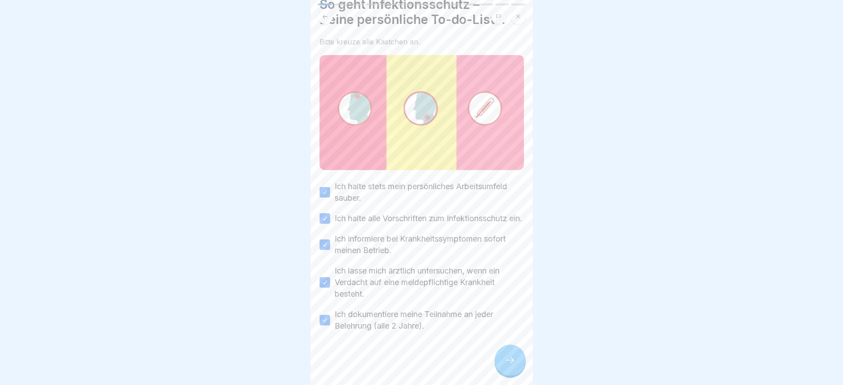
click at [90, 85] on div at bounding box center [421, 192] width 843 height 385
click at [507, 256] on icon at bounding box center [510, 360] width 11 height 11
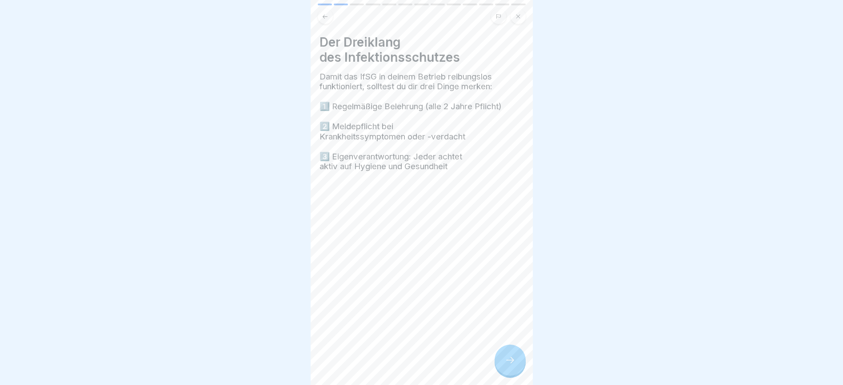
click at [516, 256] on div at bounding box center [509, 360] width 31 height 31
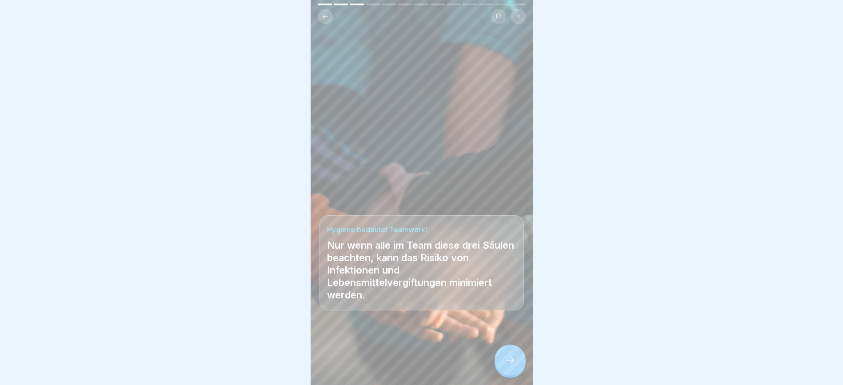
click at [514, 256] on div at bounding box center [509, 360] width 31 height 31
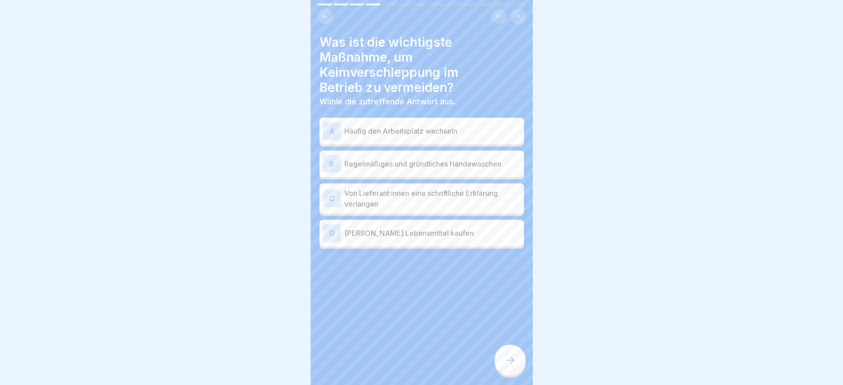
click at [465, 159] on p "Regelmäßiges und gründliches Händewaschen" at bounding box center [432, 164] width 176 height 11
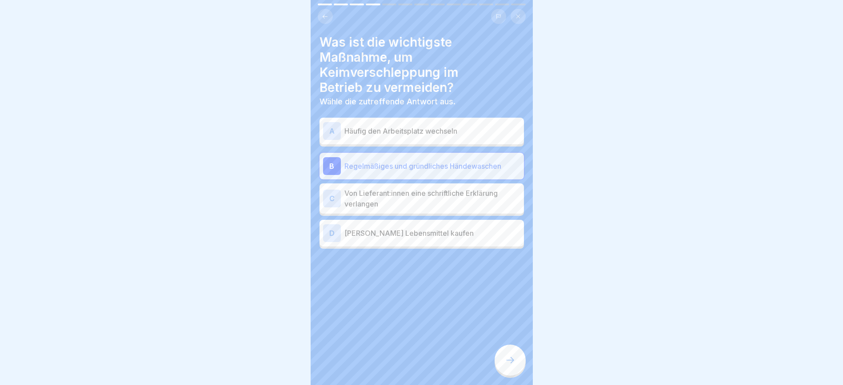
click at [507, 256] on div at bounding box center [509, 360] width 31 height 31
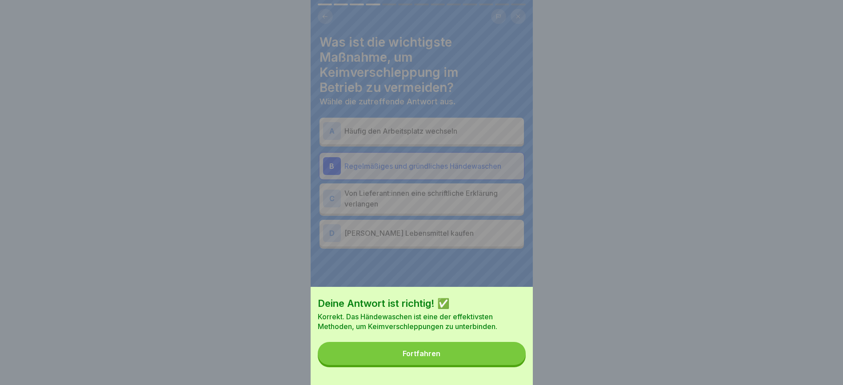
click at [503, 256] on button "Fortfahren" at bounding box center [422, 353] width 208 height 23
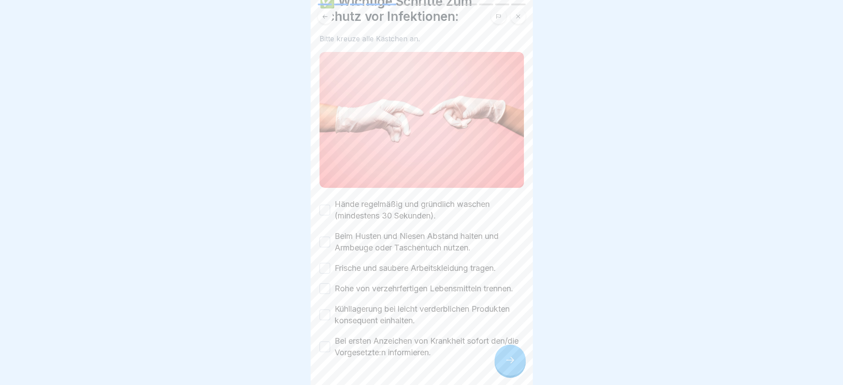
scroll to position [72, 0]
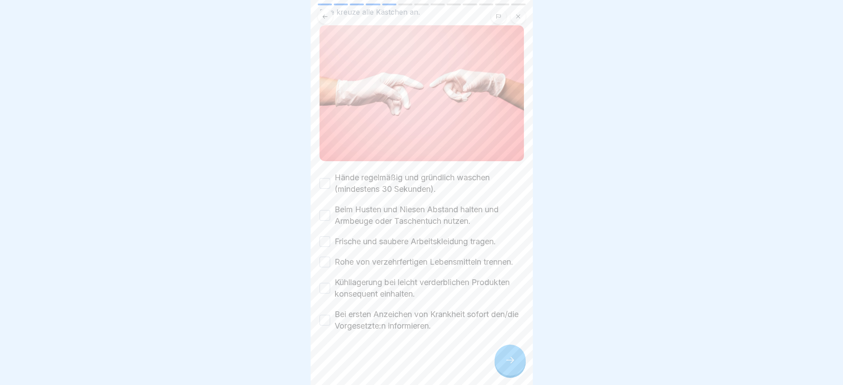
click at [324, 178] on button "Hände regelmäßig und gründlich waschen (mindestens 30 Sekunden)." at bounding box center [324, 183] width 11 height 11
click at [325, 210] on button "Beim Husten und Niesen Abstand halten und Armbeuge oder Taschentuch nutzen." at bounding box center [324, 215] width 11 height 11
click at [325, 236] on button "Frische und saubere Arbeitskleidung tragen." at bounding box center [324, 241] width 11 height 11
click at [323, 256] on button "Rohe von verzehrfertigen Lebensmitteln trennen." at bounding box center [324, 262] width 11 height 11
click at [325, 256] on button "Kühllagerung bei leicht verderblichen Produkten konsequent einhalten." at bounding box center [324, 288] width 11 height 11
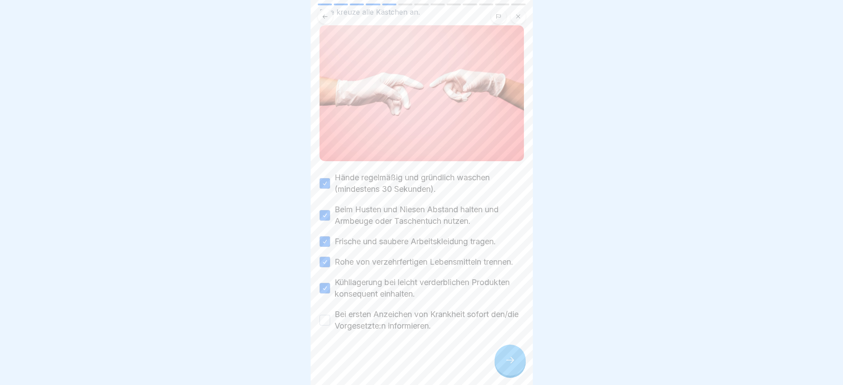
click at [326, 256] on button "Bei ersten Anzeichen von Krankheit sofort den/die Vorgesetzte:n informieren." at bounding box center [324, 320] width 11 height 11
click at [507, 256] on icon at bounding box center [510, 360] width 11 height 11
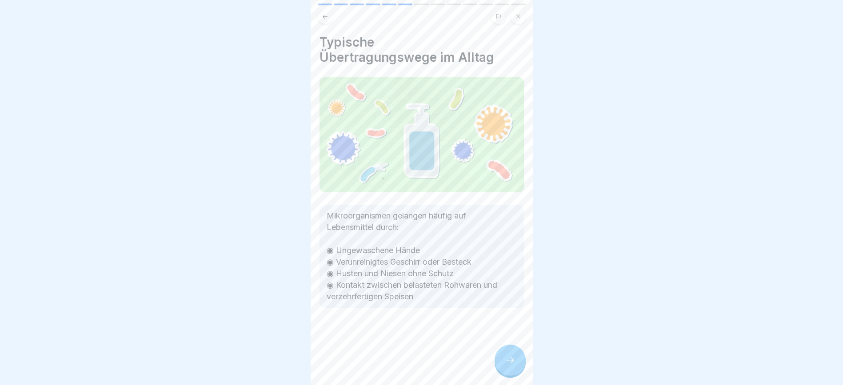
click at [517, 256] on div at bounding box center [509, 360] width 31 height 31
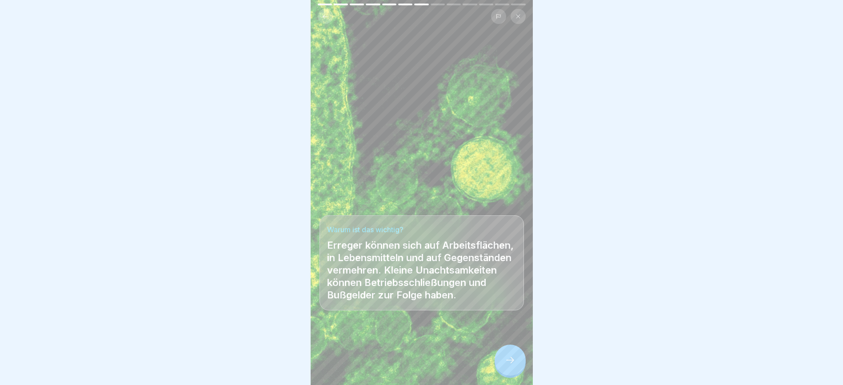
click at [517, 256] on div at bounding box center [509, 360] width 31 height 31
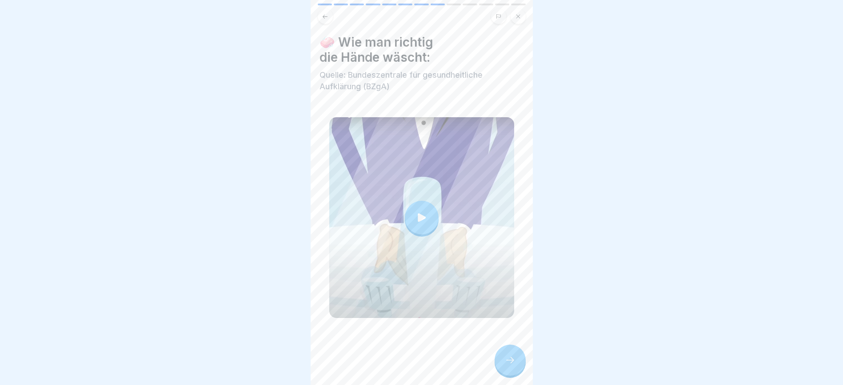
click at [517, 256] on div at bounding box center [509, 360] width 31 height 31
click at [513, 256] on icon at bounding box center [510, 360] width 11 height 11
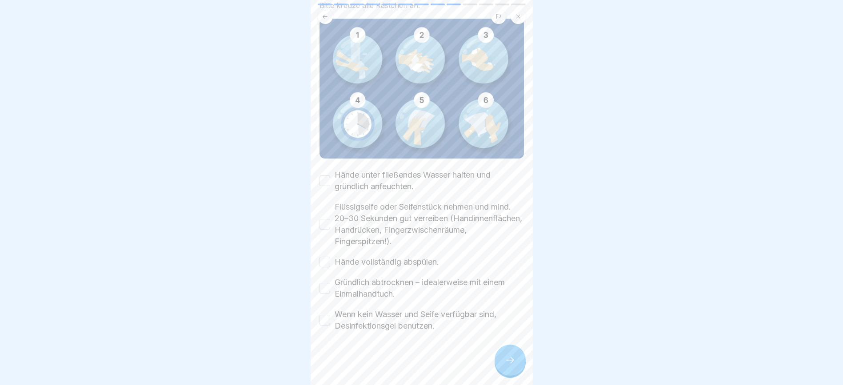
scroll to position [79, 0]
click at [325, 175] on button "Hände unter fließendes Wasser halten und gründlich anfeuchten." at bounding box center [324, 180] width 11 height 11
click at [324, 219] on button "Flüssigseife oder Seifenstück nehmen und mind. 20–30 Sekunden gut verreiben (Ha…" at bounding box center [324, 224] width 11 height 11
click at [323, 256] on div "Hände vollständig abspülen." at bounding box center [378, 262] width 119 height 12
click at [321, 256] on button "Hände vollständig abspülen." at bounding box center [324, 262] width 11 height 11
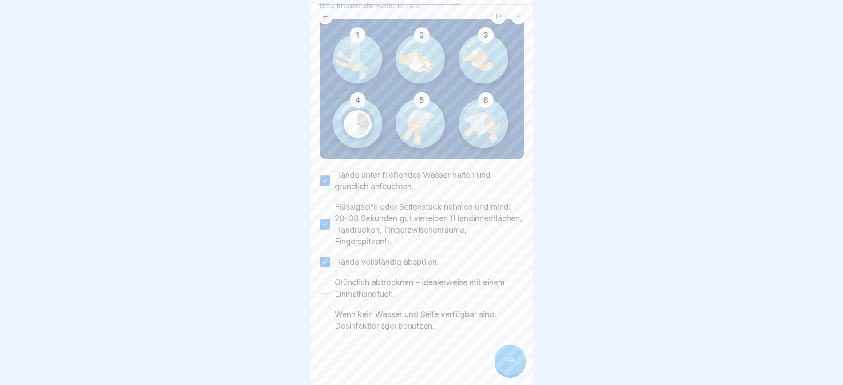
click at [323, 256] on button "Gründlich abtrocknen – idealerweise mit einem Einmalhandtuch." at bounding box center [324, 288] width 11 height 11
click at [328, 256] on button "Wenn kein Wasser und Seife verfügbar sind, Desinfektionsgel benutzen." at bounding box center [324, 320] width 11 height 11
click at [509, 256] on div at bounding box center [509, 360] width 31 height 31
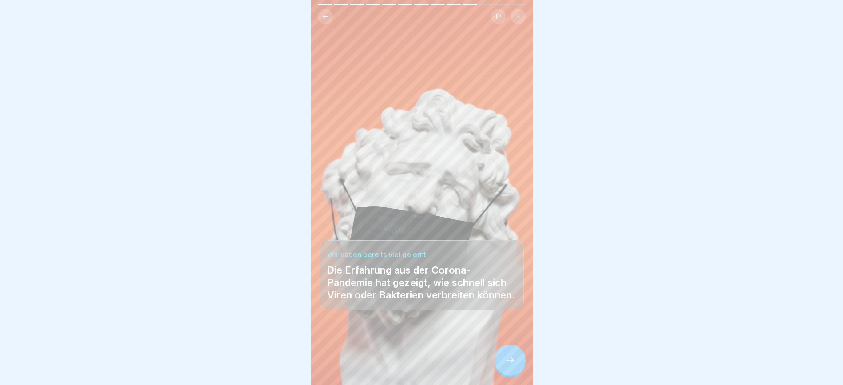
click at [512, 256] on div at bounding box center [509, 360] width 31 height 31
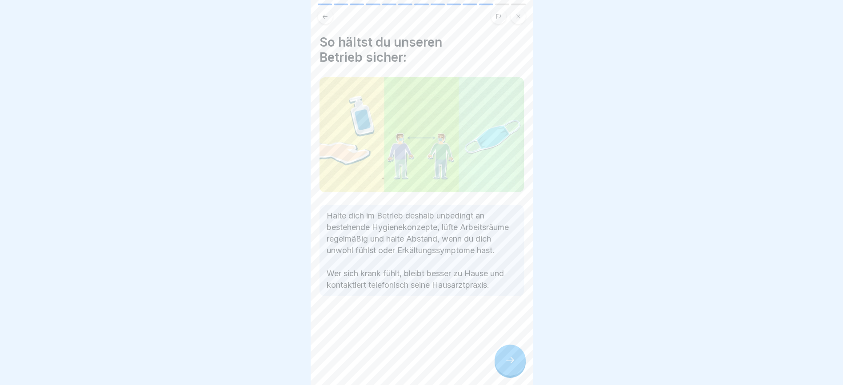
click at [515, 256] on div at bounding box center [509, 360] width 31 height 31
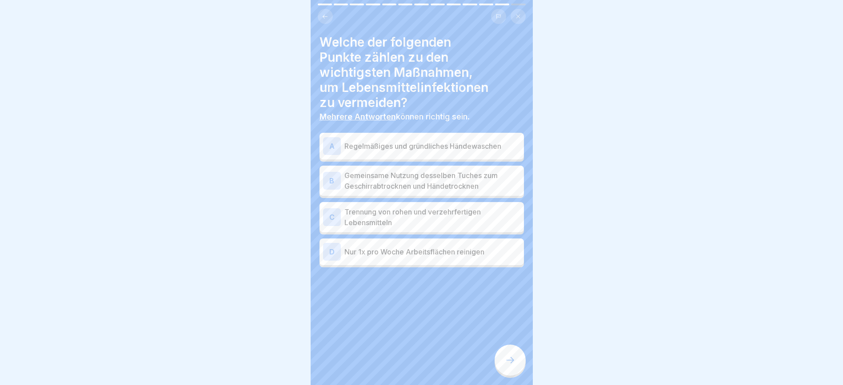
click at [399, 141] on p "Regelmäßiges und gründliches Händewaschen" at bounding box center [432, 146] width 176 height 11
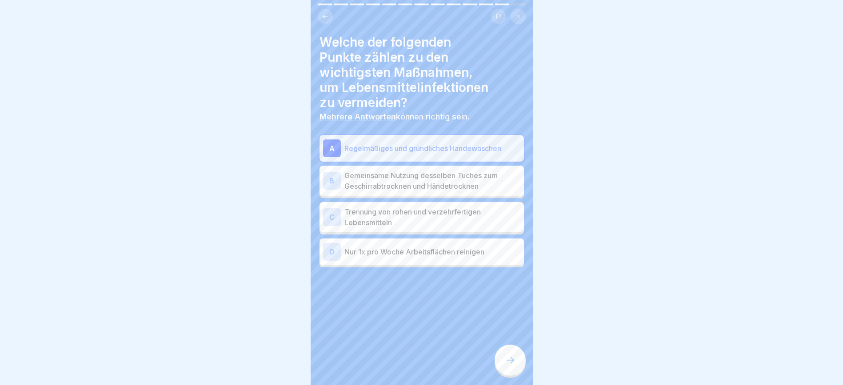
click at [417, 212] on p "Trennung von rohen und verzehrfertigen Lebensmitteln" at bounding box center [432, 217] width 176 height 21
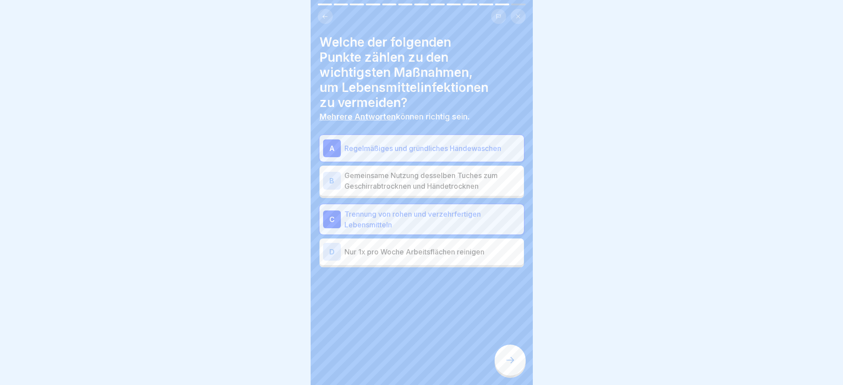
click at [512, 256] on icon at bounding box center [510, 360] width 8 height 6
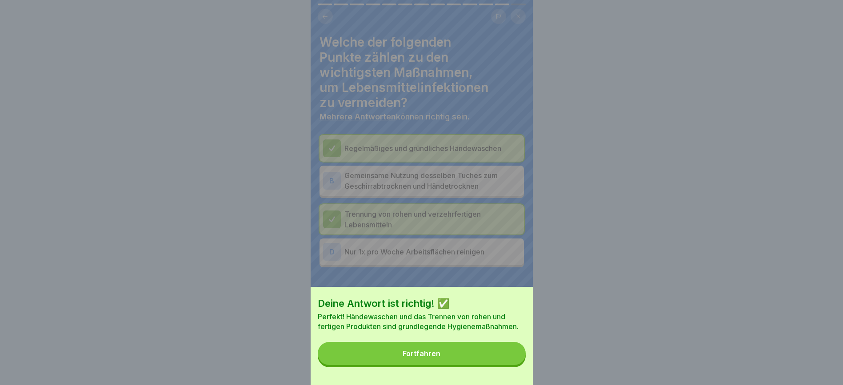
click at [512, 256] on button "Fortfahren" at bounding box center [422, 353] width 208 height 23
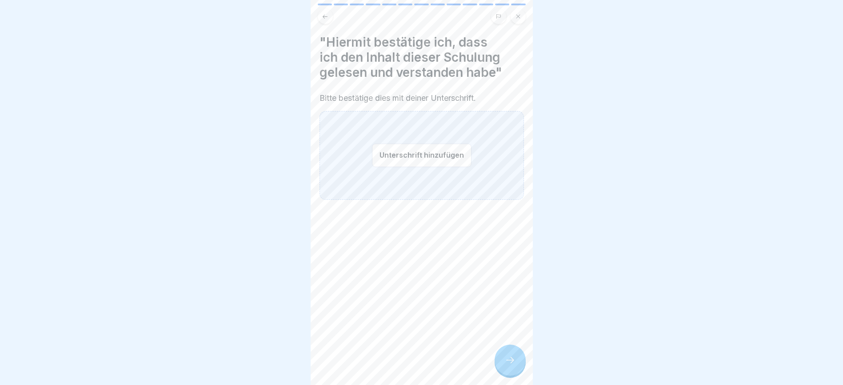
click at [405, 148] on button "Unterschrift hinzufügen" at bounding box center [421, 155] width 99 height 24
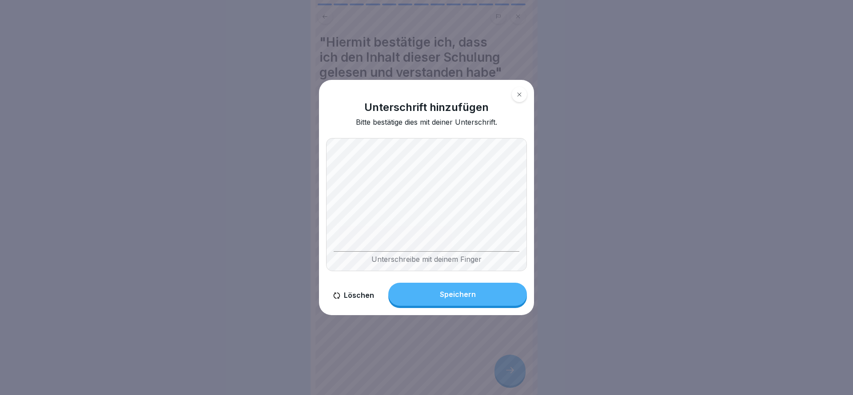
click at [363, 256] on button "Löschen" at bounding box center [353, 295] width 55 height 25
click at [481, 256] on button "Speichern" at bounding box center [457, 294] width 139 height 23
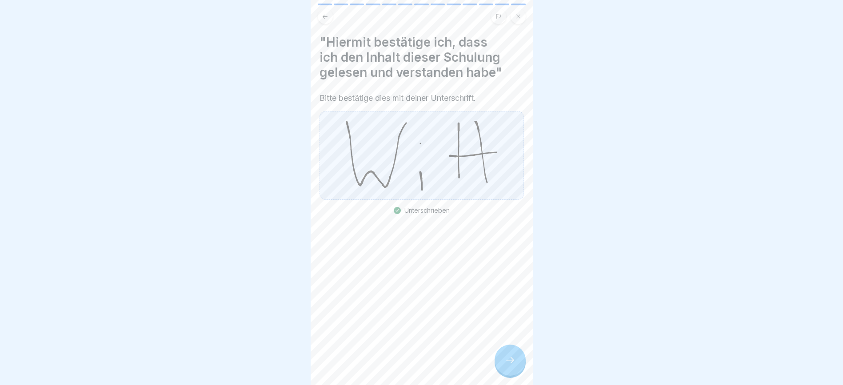
scroll to position [10, 0]
click at [505, 256] on icon at bounding box center [510, 360] width 11 height 11
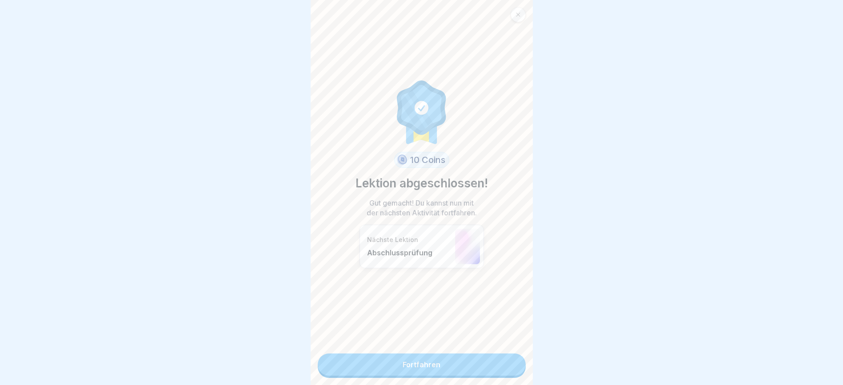
click at [433, 256] on link "Fortfahren" at bounding box center [422, 365] width 208 height 22
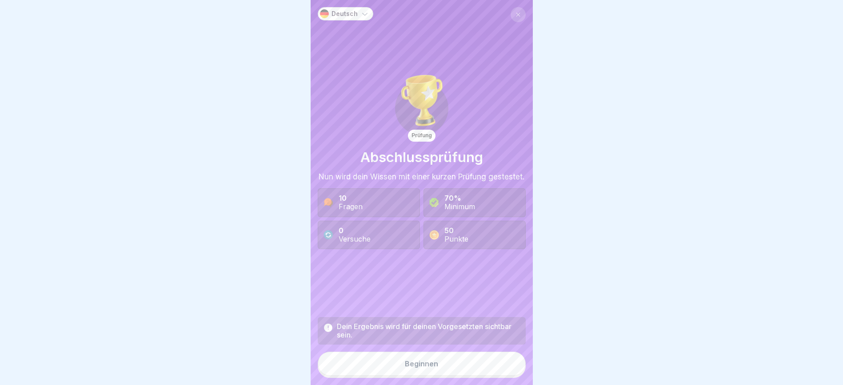
click at [421, 256] on div "Beginnen" at bounding box center [421, 364] width 33 height 8
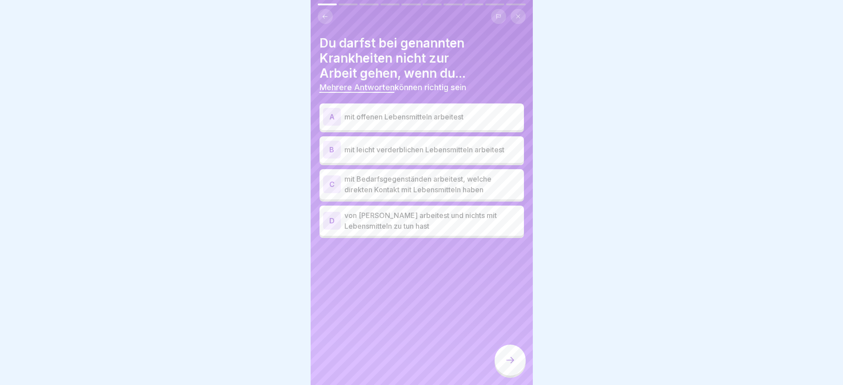
click at [471, 111] on p "mit offenen Lebensmitteln arbeitest" at bounding box center [432, 116] width 176 height 11
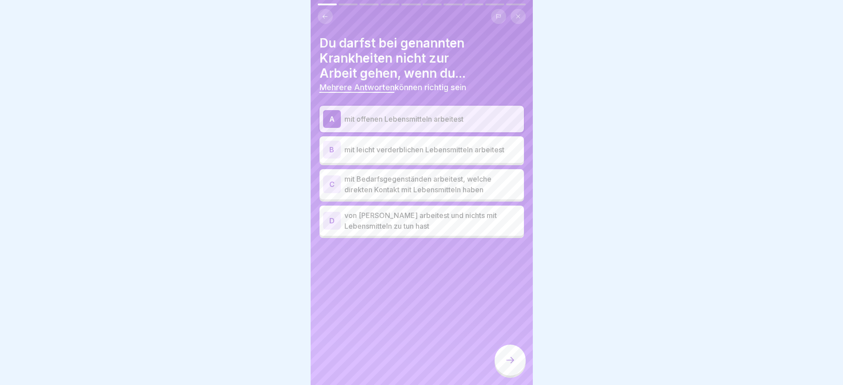
click at [496, 174] on p "mit Bedarfsgegenständen arbeitest, welche direkten Kontakt mit Lebensmitteln ha…" at bounding box center [432, 184] width 176 height 21
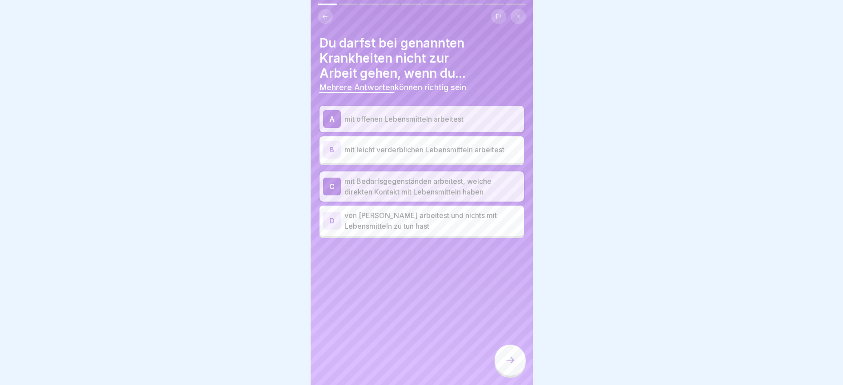
click at [464, 144] on p "mit leicht verderblichen Lebensmitteln arbeitest" at bounding box center [432, 149] width 176 height 11
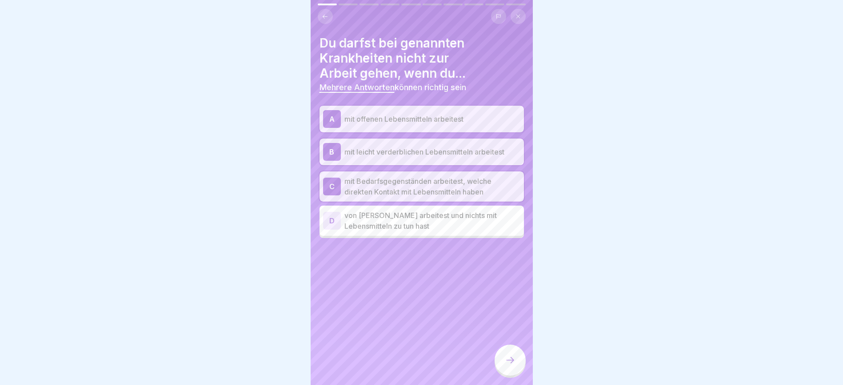
click at [511, 256] on icon at bounding box center [510, 360] width 11 height 11
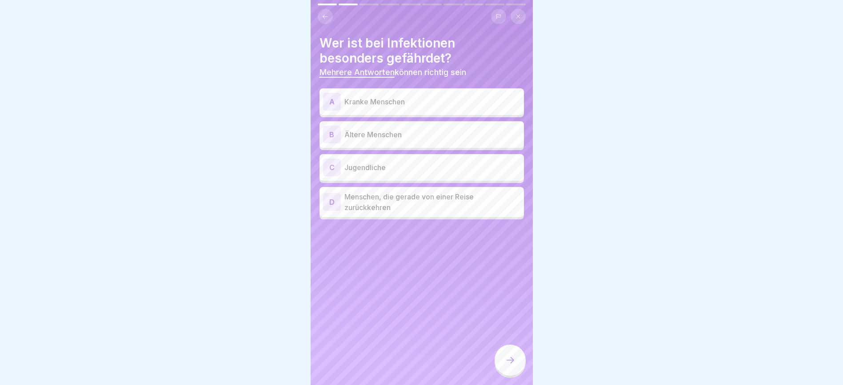
click at [434, 96] on p "Kranke Menschen" at bounding box center [432, 101] width 176 height 11
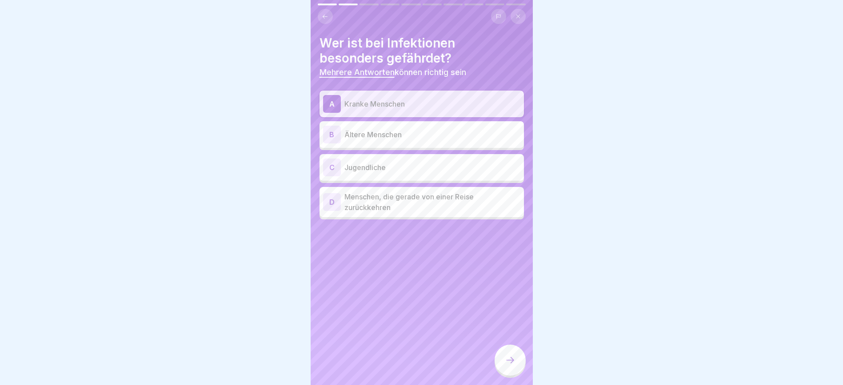
click at [426, 129] on p "Ältere Menschen" at bounding box center [432, 134] width 176 height 11
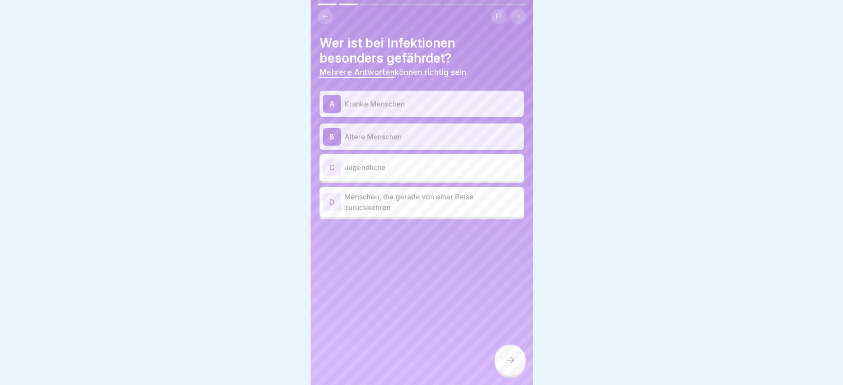
click at [516, 256] on div at bounding box center [509, 360] width 31 height 31
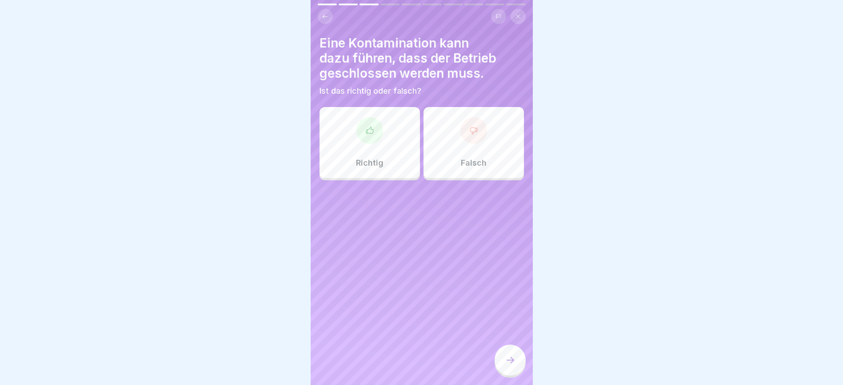
click at [362, 134] on div "Richtig" at bounding box center [369, 142] width 100 height 71
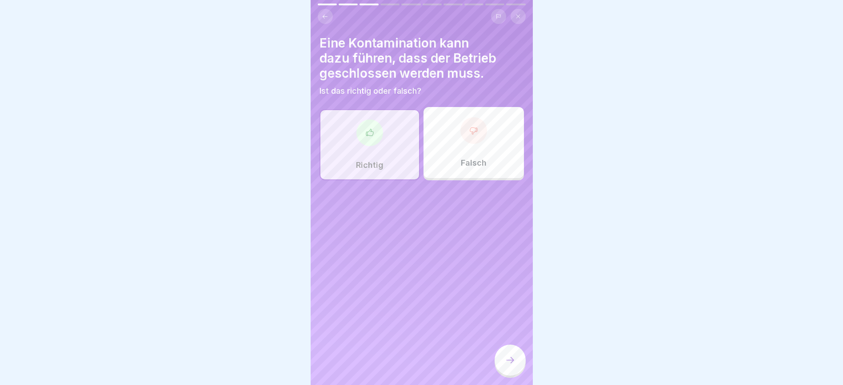
click at [512, 256] on icon at bounding box center [510, 360] width 11 height 11
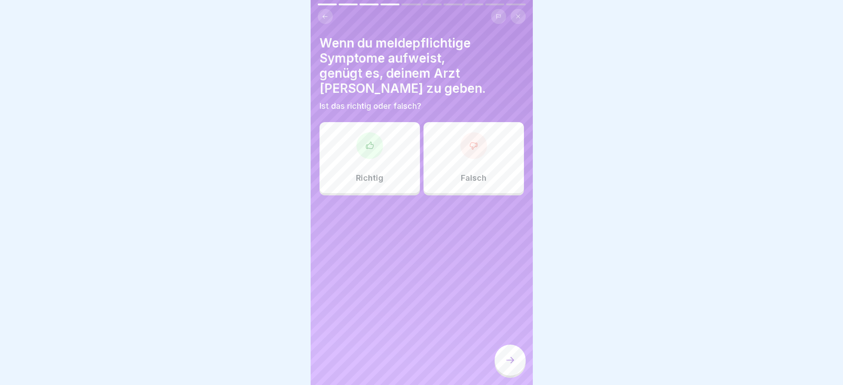
click at [479, 146] on div "Falsch" at bounding box center [473, 157] width 100 height 71
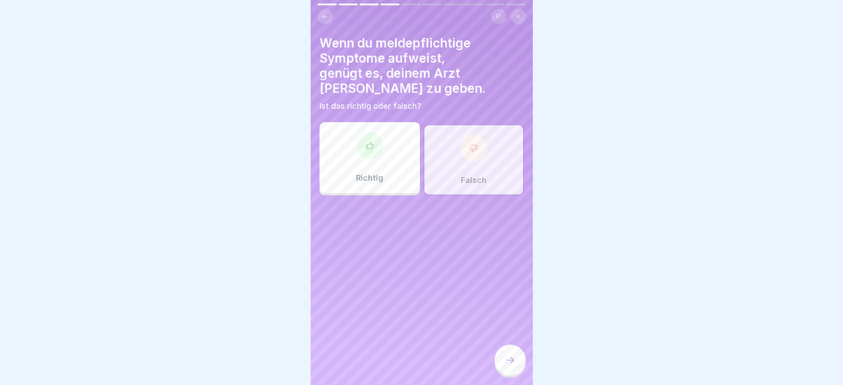
click at [505, 256] on div at bounding box center [509, 360] width 31 height 31
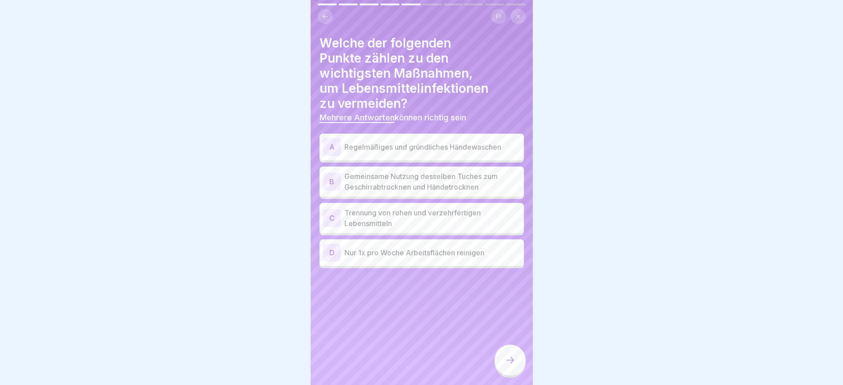
click at [468, 142] on p "Regelmäßiges und gründliches Händewaschen" at bounding box center [432, 147] width 176 height 11
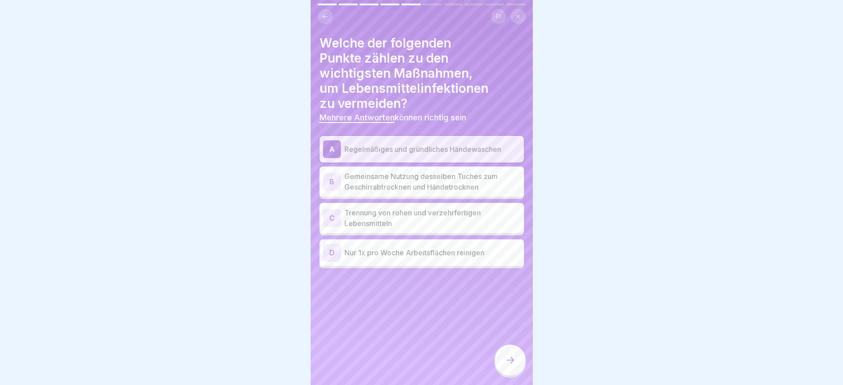
click at [463, 207] on p "Trennung von rohen und verzehrfertigen Lebensmitteln" at bounding box center [432, 217] width 176 height 21
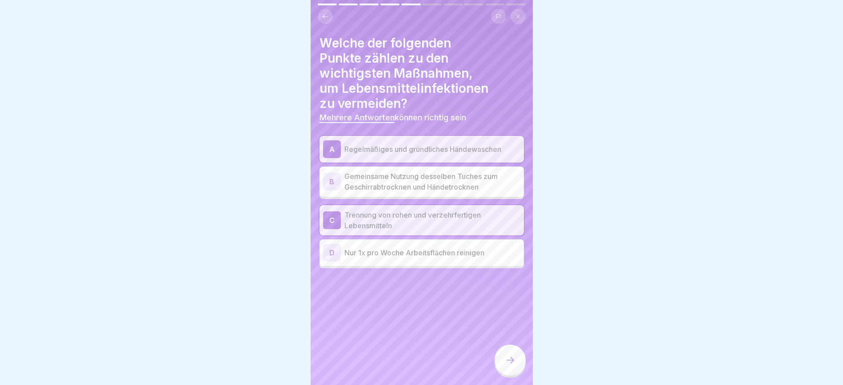
click at [519, 256] on div at bounding box center [509, 360] width 31 height 31
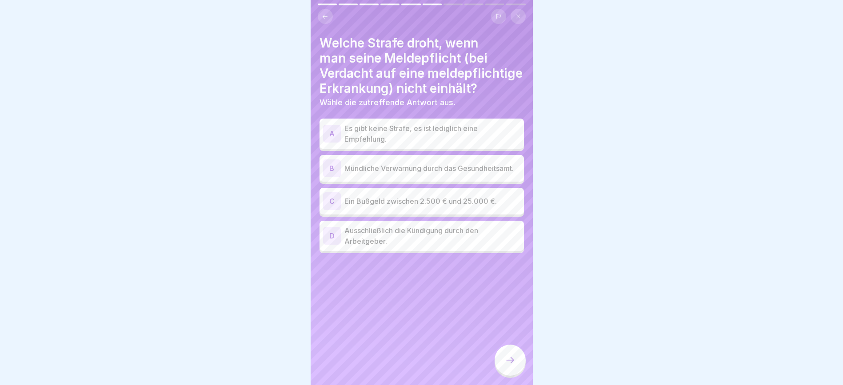
click at [459, 207] on p "Ein Bußgeld zwischen 2.500 € und 25.000 €." at bounding box center [432, 201] width 176 height 11
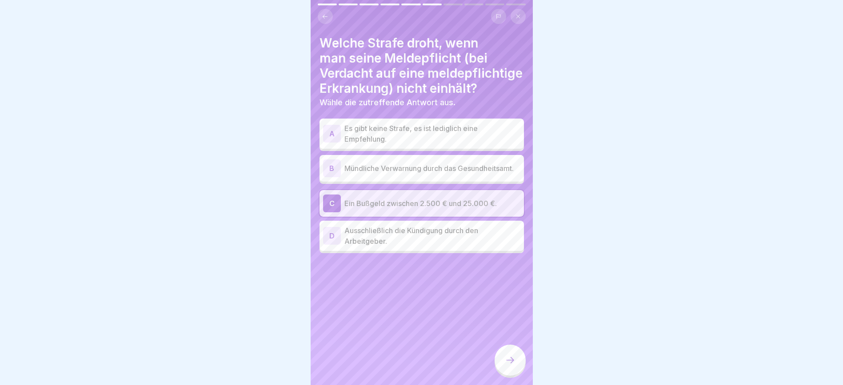
click at [511, 256] on icon at bounding box center [510, 360] width 11 height 11
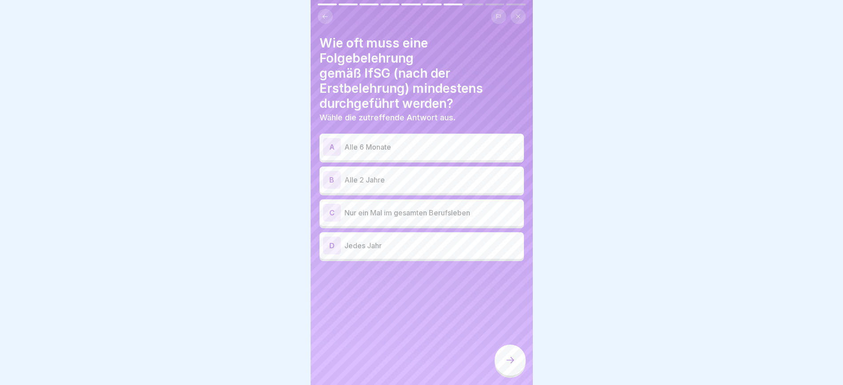
click at [481, 175] on p "Alle 2 Jahre" at bounding box center [432, 180] width 176 height 11
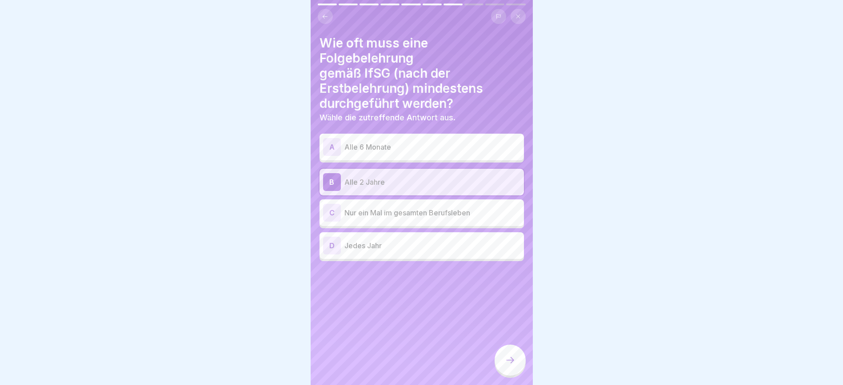
click at [509, 256] on icon at bounding box center [510, 360] width 11 height 11
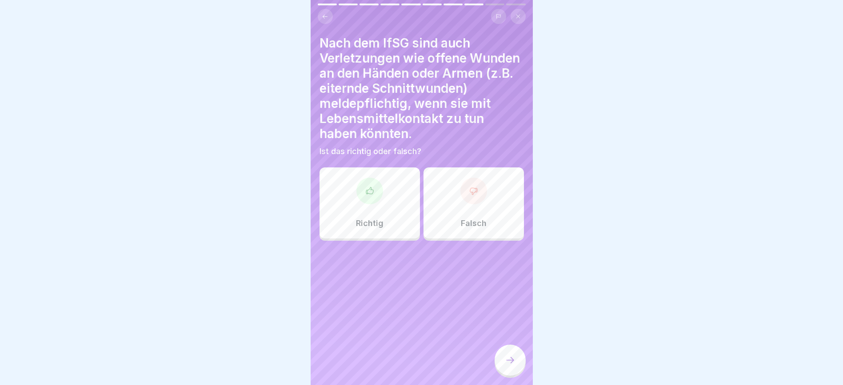
click at [389, 210] on div "Richtig" at bounding box center [369, 202] width 100 height 71
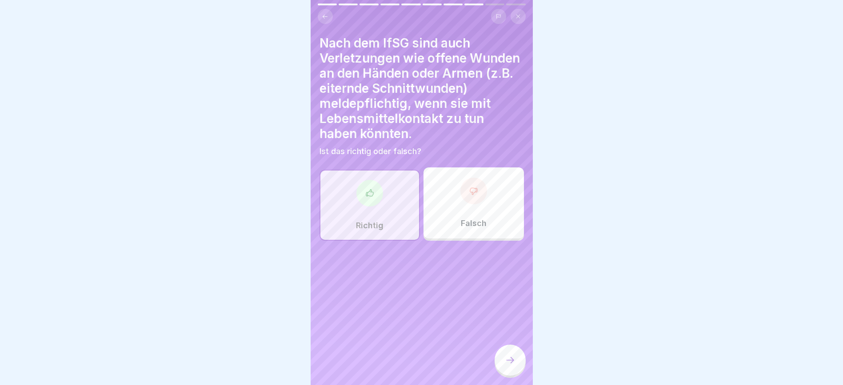
click at [512, 256] on icon at bounding box center [510, 360] width 11 height 11
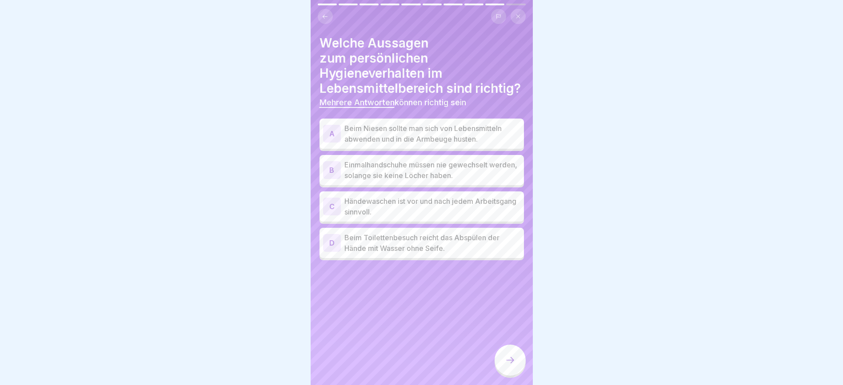
click at [493, 123] on p "Beim Niesen sollte man sich von Lebensmitteln abwenden und in die Armbeuge hust…" at bounding box center [432, 133] width 176 height 21
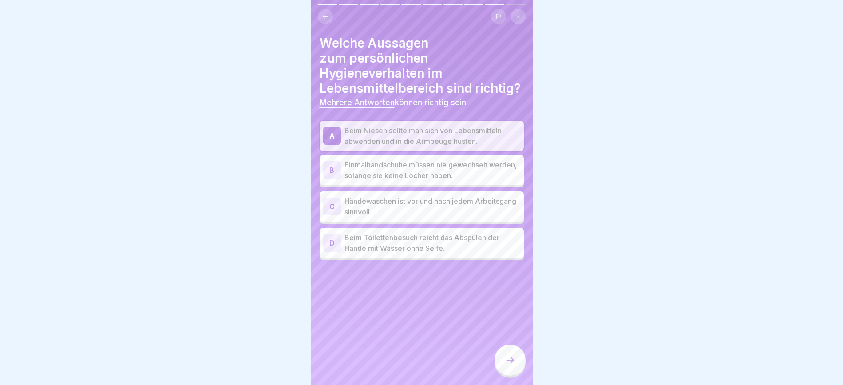
click at [469, 196] on p "Händewaschen ist vor und nach jedem Arbeitsgang sinnvoll." at bounding box center [432, 206] width 176 height 21
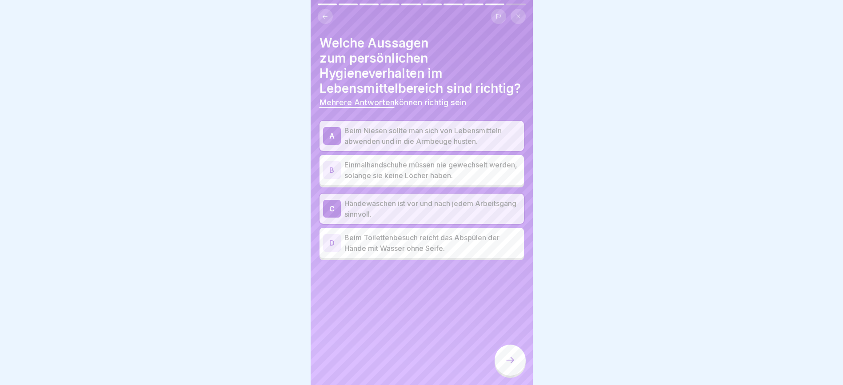
click at [509, 256] on icon at bounding box center [510, 360] width 11 height 11
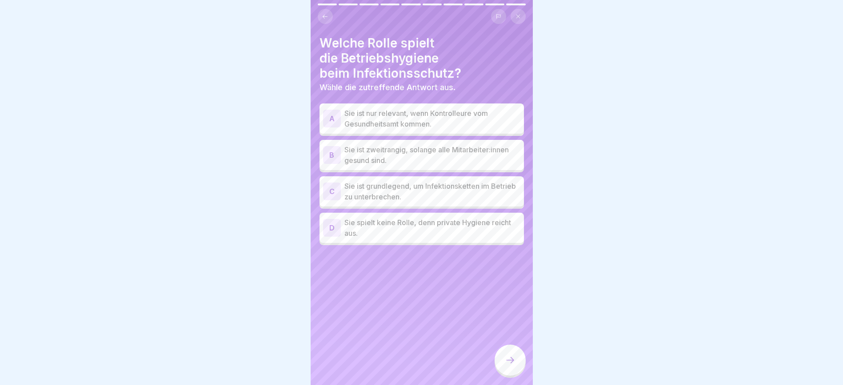
drag, startPoint x: 397, startPoint y: 252, endPoint x: 391, endPoint y: 250, distance: 6.2
drag, startPoint x: 391, startPoint y: 250, endPoint x: 709, endPoint y: 236, distance: 317.9
click at [561, 236] on div at bounding box center [421, 192] width 843 height 385
click at [472, 183] on p "Sie ist grundlegend, um Infektionsketten im Betrieb zu unterbrechen." at bounding box center [432, 191] width 176 height 21
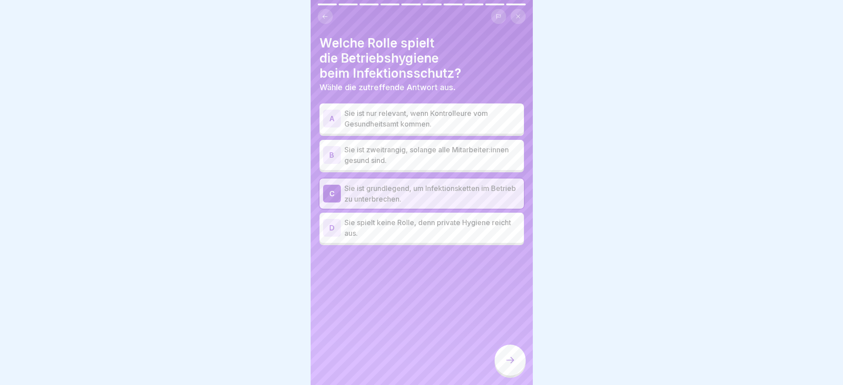
click at [516, 256] on div at bounding box center [509, 360] width 31 height 31
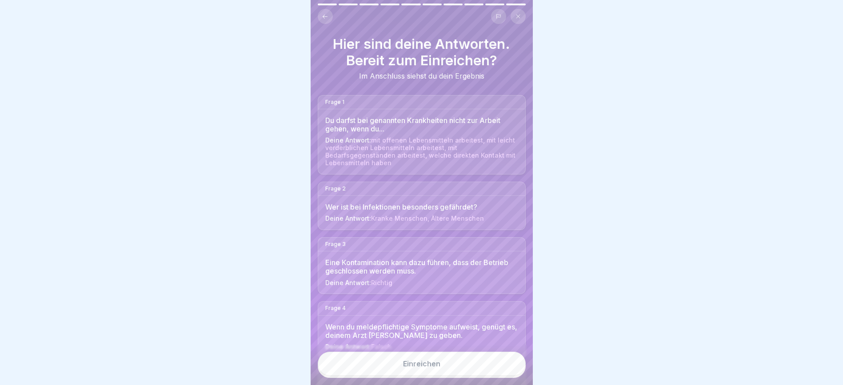
click at [470, 256] on button "Einreichen" at bounding box center [422, 364] width 208 height 24
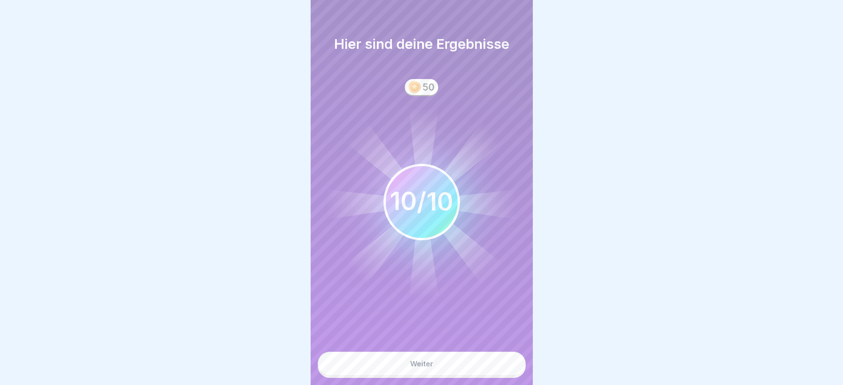
click at [461, 256] on button "Weiter" at bounding box center [422, 364] width 208 height 24
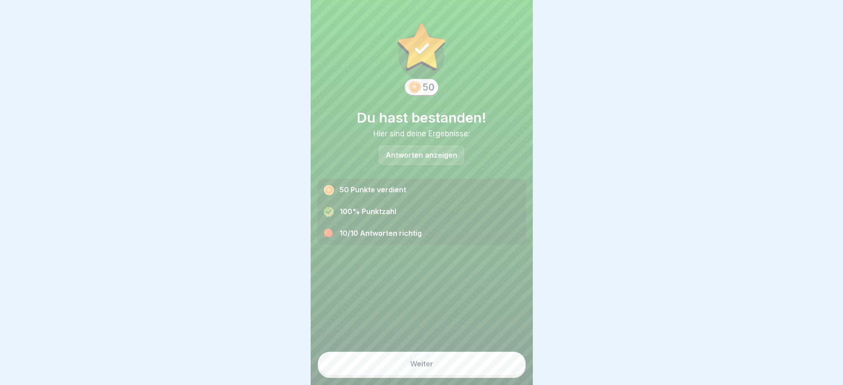
click at [461, 256] on button "Weiter" at bounding box center [422, 364] width 208 height 24
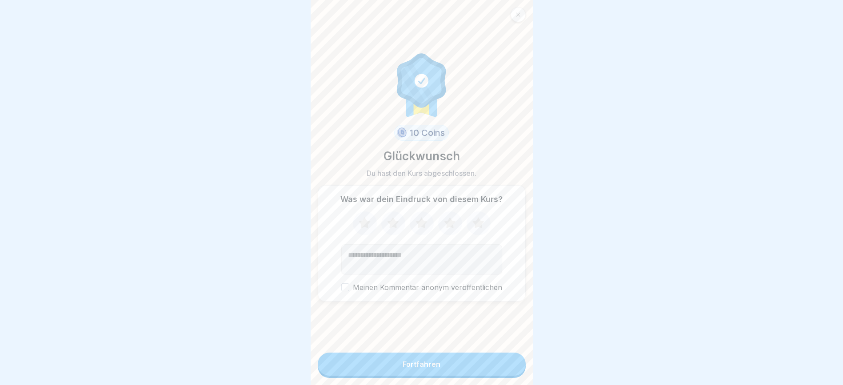
click at [477, 219] on icon at bounding box center [478, 223] width 24 height 23
click at [437, 256] on button "Fortfahren" at bounding box center [422, 364] width 208 height 23
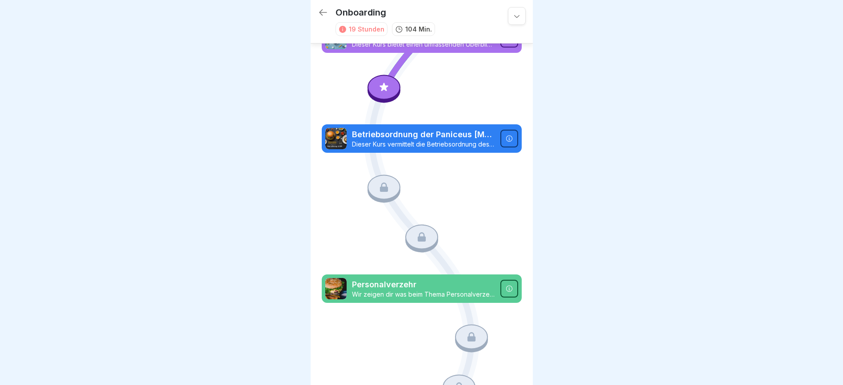
scroll to position [912, 0]
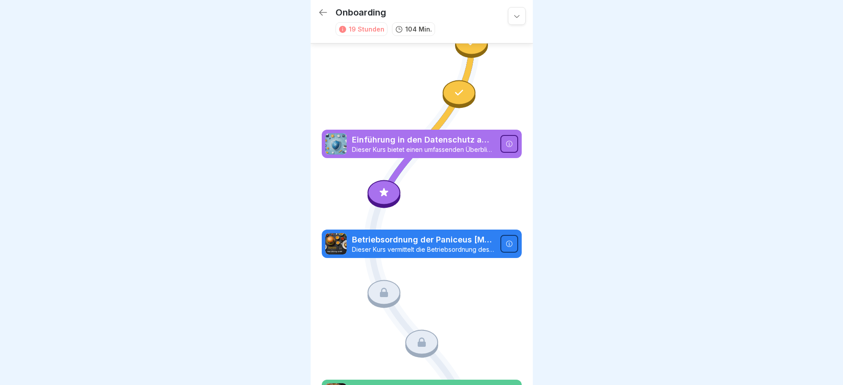
click at [379, 188] on icon at bounding box center [383, 192] width 8 height 8
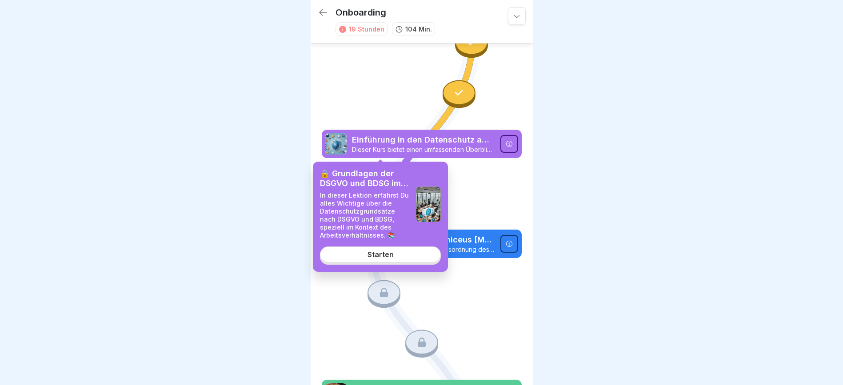
click at [382, 254] on div "Starten" at bounding box center [380, 255] width 26 height 8
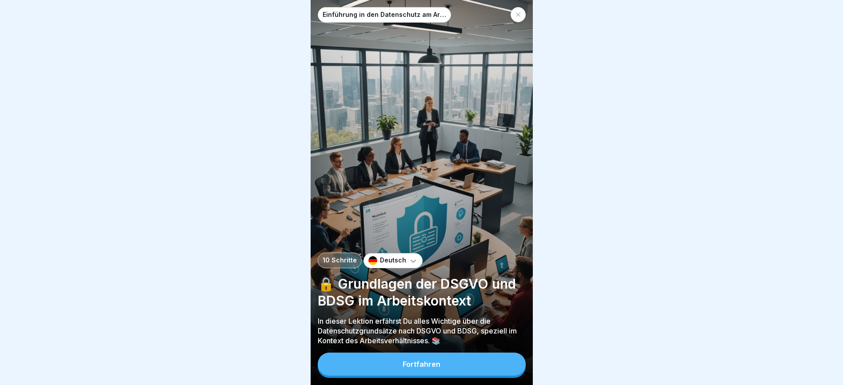
click at [423, 368] on button "Fortfahren" at bounding box center [422, 364] width 208 height 23
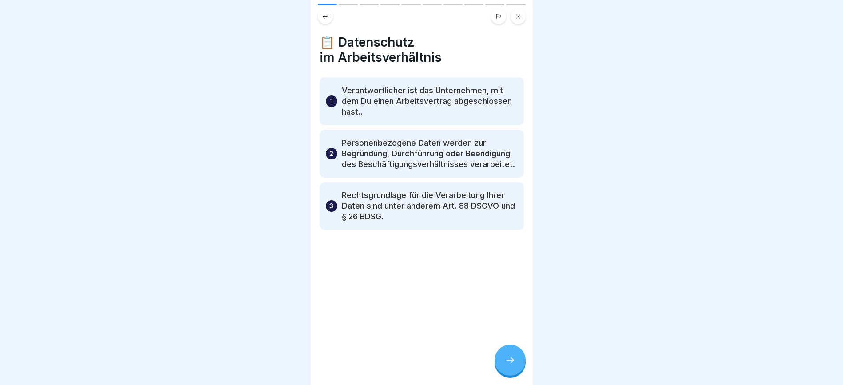
click at [509, 365] on div at bounding box center [509, 360] width 31 height 31
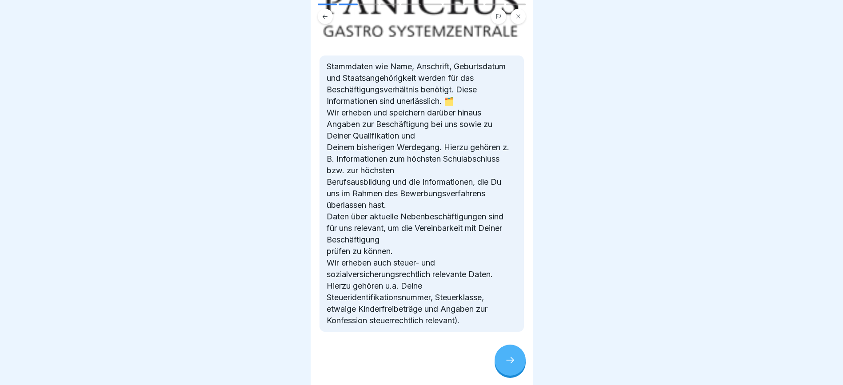
scroll to position [10, 0]
click at [507, 361] on icon at bounding box center [510, 360] width 11 height 11
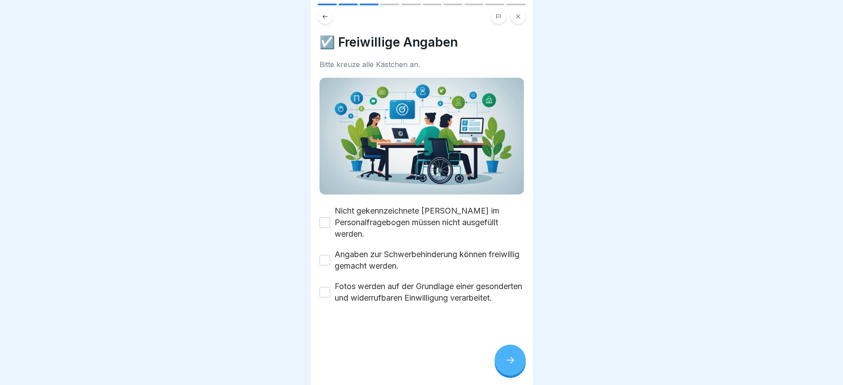
click at [323, 217] on button "Nicht gekennzeichnete Felder im Personalfragebogen müssen nicht ausgefüllt werd…" at bounding box center [324, 222] width 11 height 11
click at [325, 255] on button "Angaben zur Schwerbehinderung können freiwillig gemacht werden." at bounding box center [324, 260] width 11 height 11
click at [324, 287] on button "Fotos werden auf der Grundlage einer gesonderten und widerrufbaren Einwilligung…" at bounding box center [324, 292] width 11 height 11
click at [518, 359] on div at bounding box center [509, 360] width 31 height 31
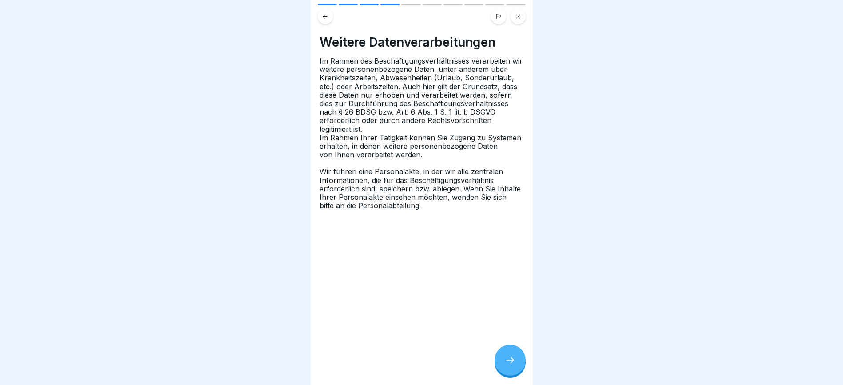
click at [512, 352] on div at bounding box center [509, 360] width 31 height 31
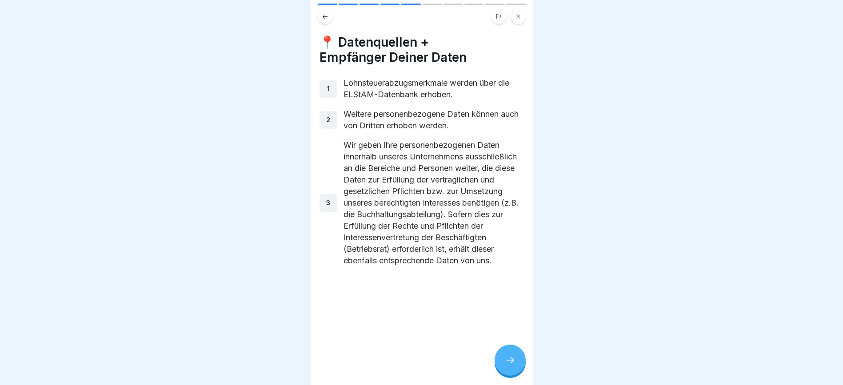
click at [515, 357] on icon at bounding box center [510, 360] width 11 height 11
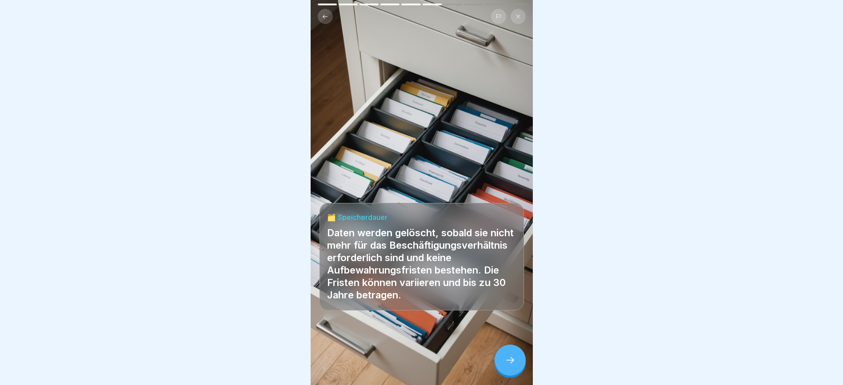
click at [513, 356] on icon at bounding box center [510, 360] width 11 height 11
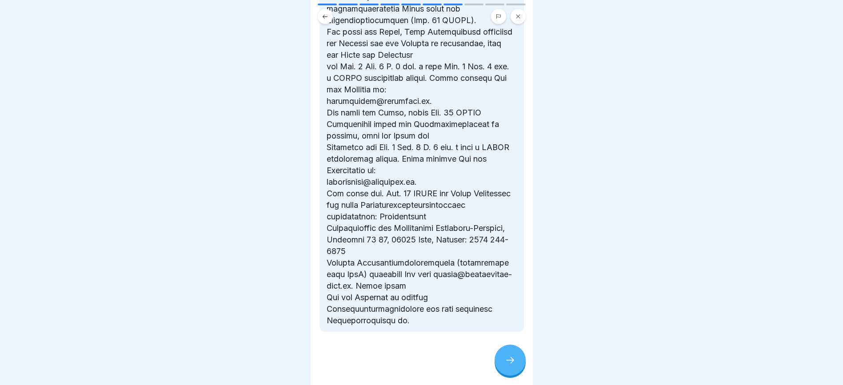
scroll to position [586, 0]
click at [515, 359] on icon at bounding box center [510, 360] width 11 height 11
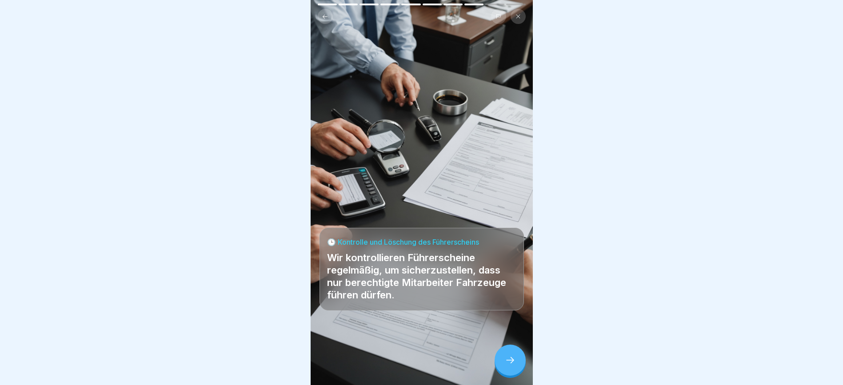
click at [510, 351] on div at bounding box center [509, 360] width 31 height 31
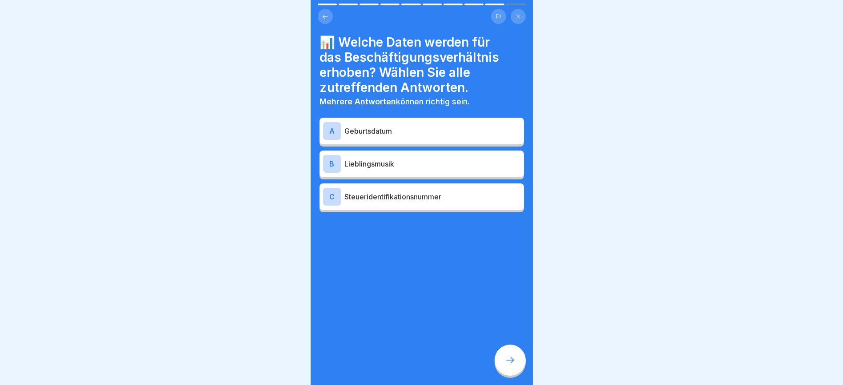
click at [422, 126] on p "Geburtsdatum" at bounding box center [432, 131] width 176 height 11
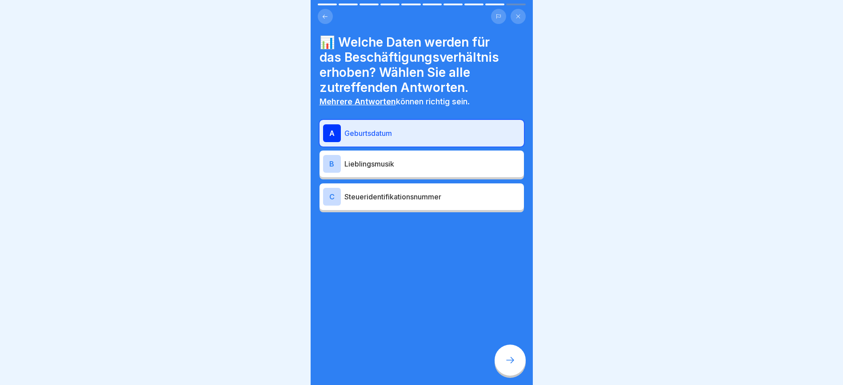
click at [419, 191] on p "Steueridentifikationsnummer" at bounding box center [432, 196] width 176 height 11
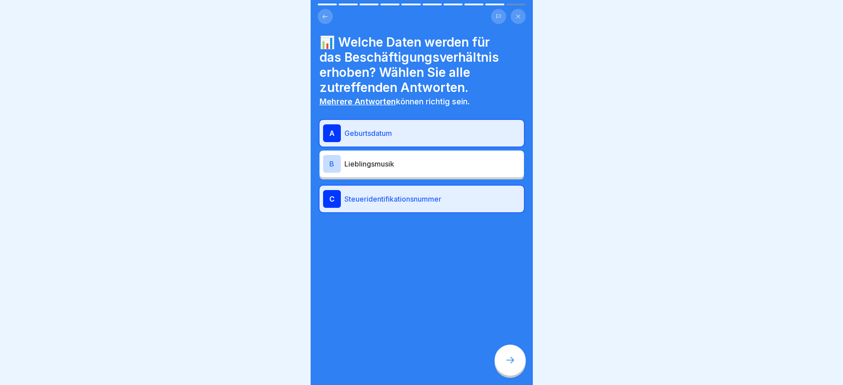
click at [510, 360] on icon at bounding box center [510, 360] width 11 height 11
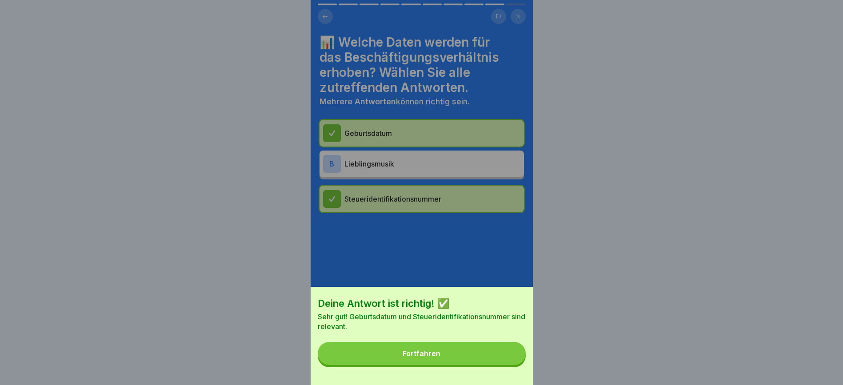
click at [506, 365] on button "Fortfahren" at bounding box center [422, 353] width 208 height 23
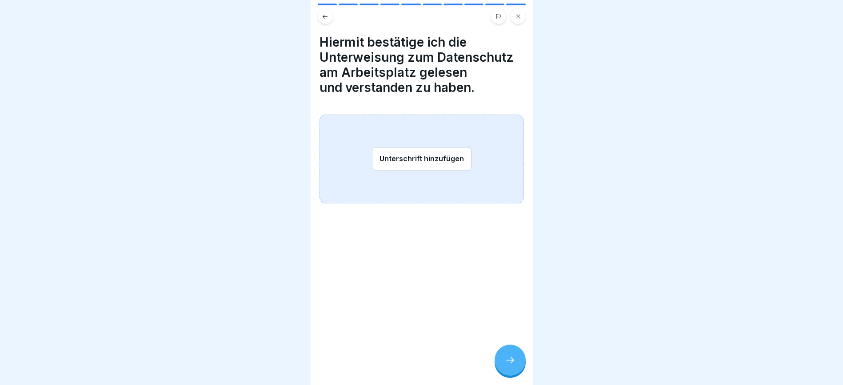
click at [413, 147] on button "Unterschrift hinzufügen" at bounding box center [421, 159] width 99 height 24
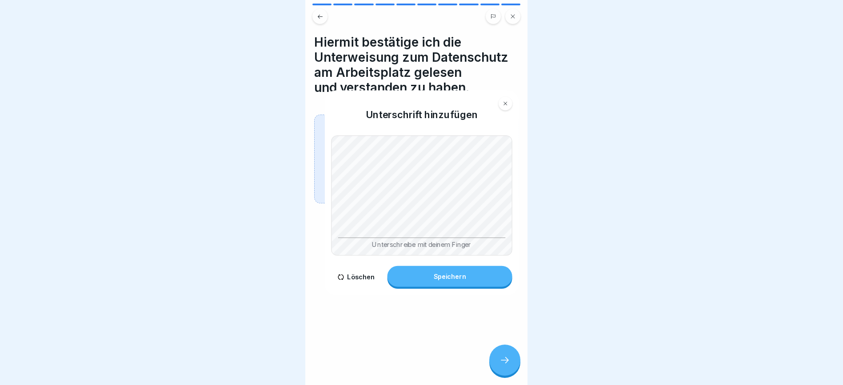
scroll to position [0, 0]
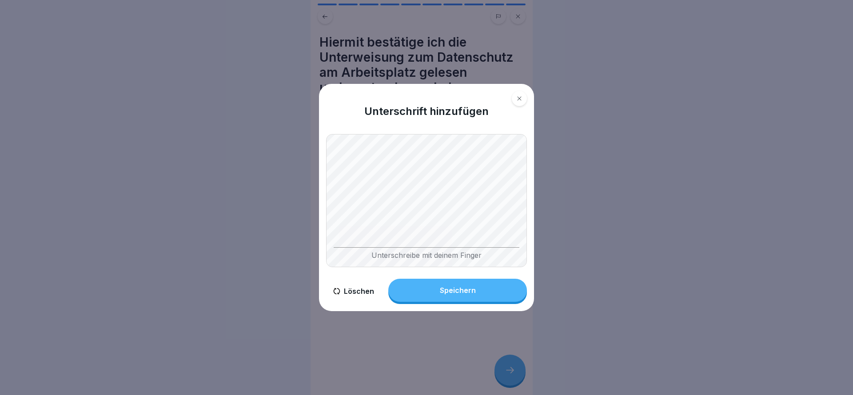
click at [471, 286] on div "Speichern" at bounding box center [458, 290] width 36 height 8
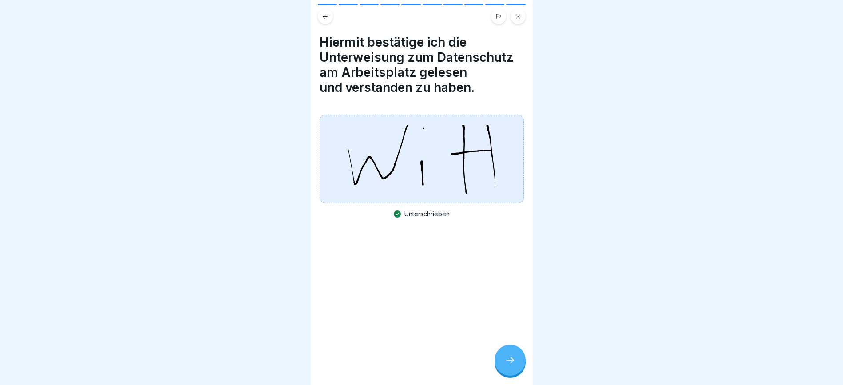
scroll to position [10, 0]
click at [502, 362] on div at bounding box center [509, 360] width 31 height 31
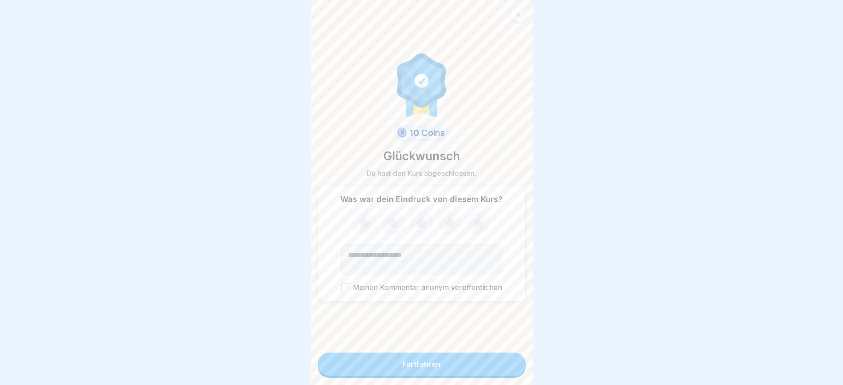
click at [477, 220] on icon at bounding box center [478, 223] width 24 height 23
click at [483, 377] on div "Fortfahren" at bounding box center [422, 365] width 208 height 25
click at [483, 374] on button "Fortfahren" at bounding box center [422, 364] width 208 height 23
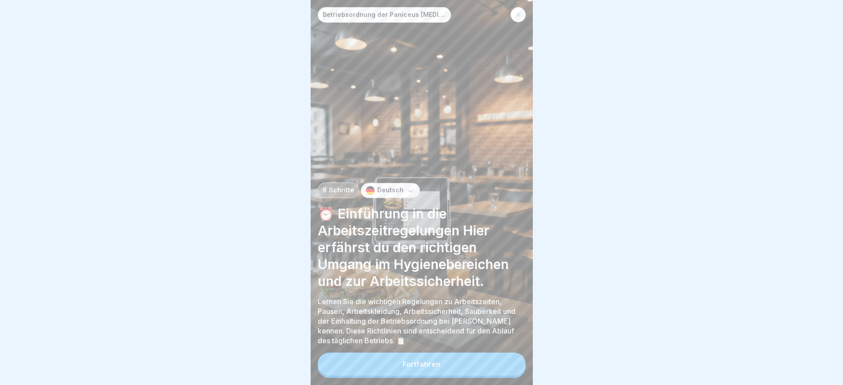
click at [465, 369] on button "Fortfahren" at bounding box center [422, 364] width 208 height 23
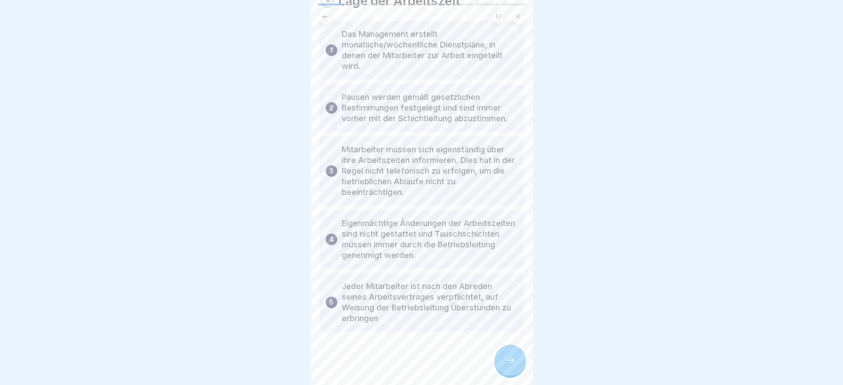
scroll to position [10, 0]
click at [511, 355] on div at bounding box center [509, 360] width 31 height 31
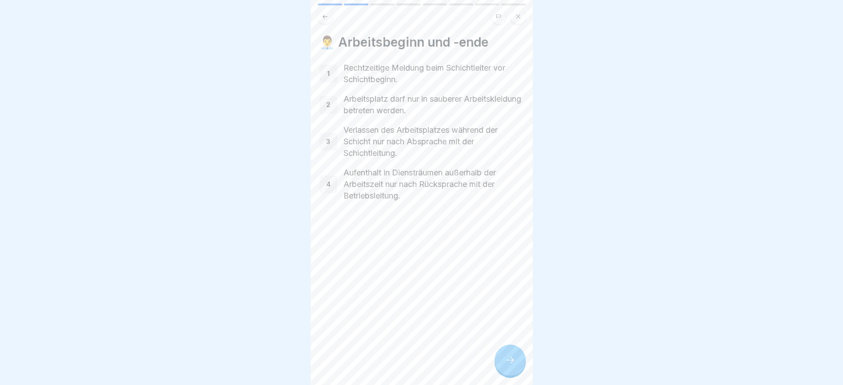
click at [507, 353] on div at bounding box center [509, 360] width 31 height 31
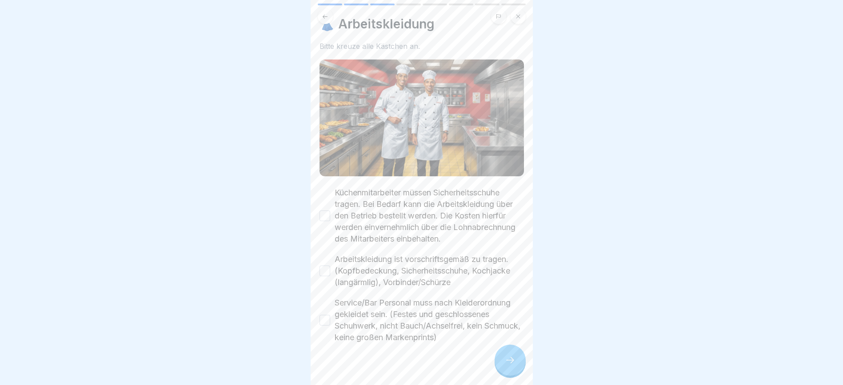
scroll to position [36, 0]
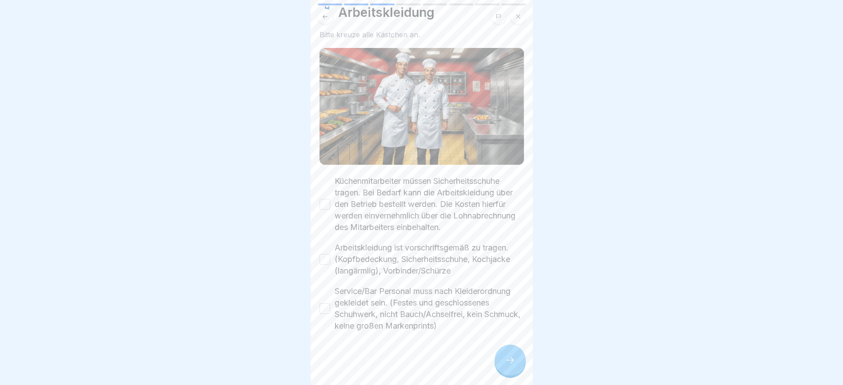
click at [324, 199] on button "Küchenmitarbeiter müssen Sicherheitsschuhe tragen. Bei Bedarf kann die Arbeitsk…" at bounding box center [324, 204] width 11 height 11
click at [325, 254] on button "Arbeitskleidung ist vorschriftsgemäß zu tragen. (Kopfbedeckung, Sicherheitsschu…" at bounding box center [324, 259] width 11 height 11
click at [321, 303] on button "Service/Bar Personal muss nach Kleiderordnung gekleidet sein. (Festes und gesch…" at bounding box center [324, 308] width 11 height 11
click at [510, 361] on icon at bounding box center [510, 360] width 11 height 11
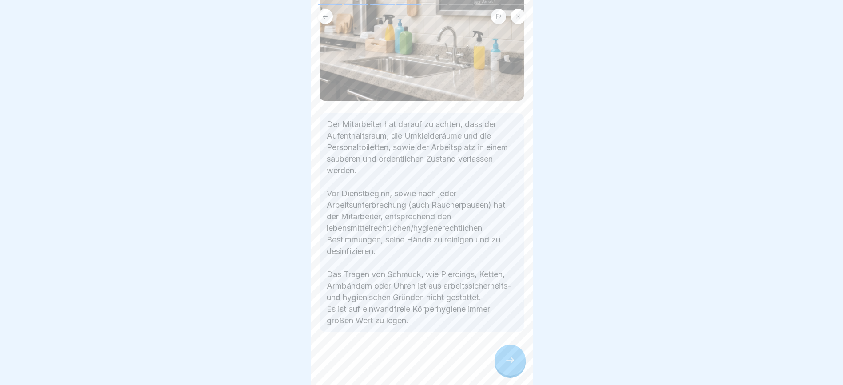
scroll to position [84, 0]
click at [509, 359] on icon at bounding box center [510, 360] width 11 height 11
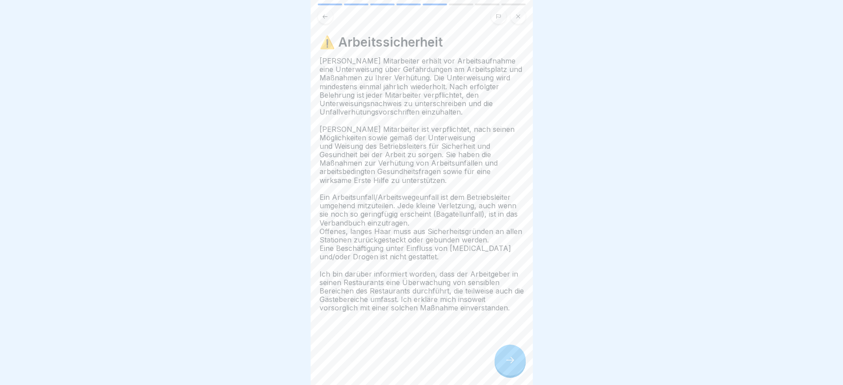
click at [513, 358] on icon at bounding box center [510, 360] width 11 height 11
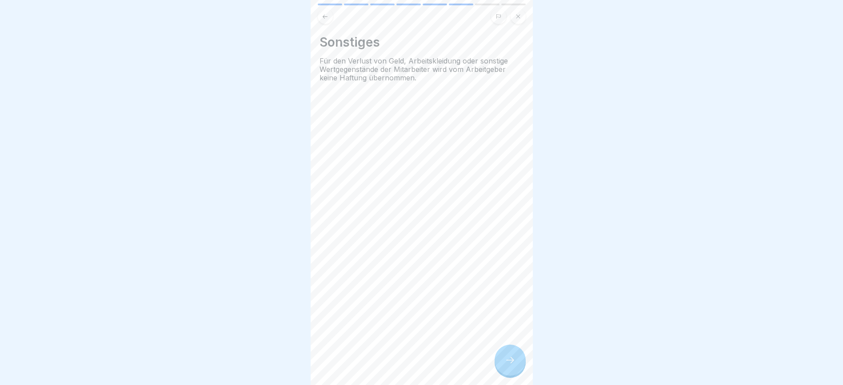
click at [509, 357] on icon at bounding box center [510, 360] width 11 height 11
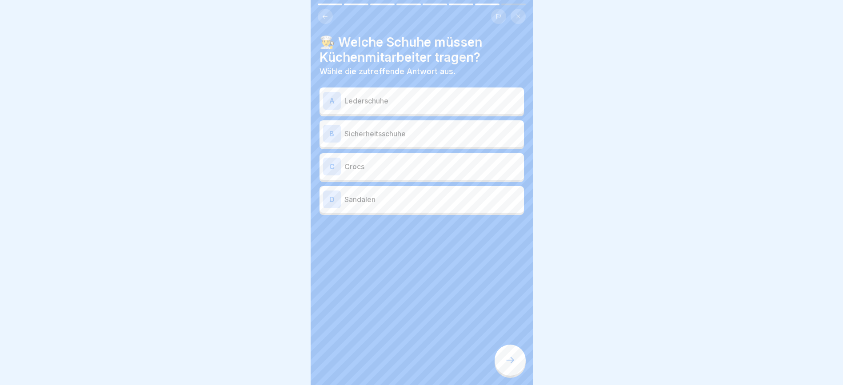
click at [433, 128] on p "Sicherheitsschuhe" at bounding box center [432, 133] width 176 height 11
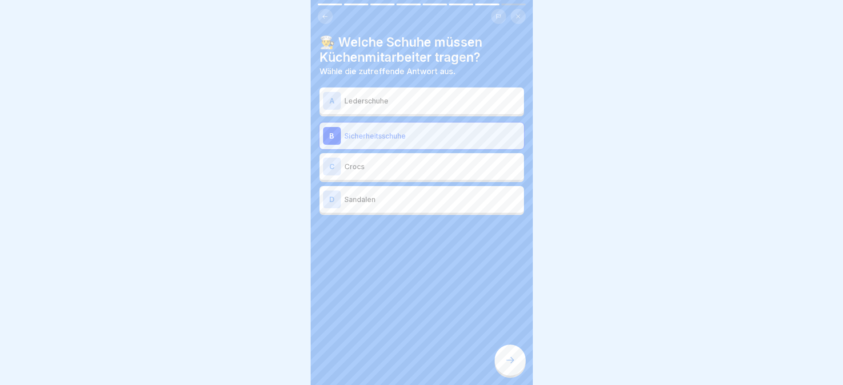
click at [509, 358] on icon at bounding box center [510, 360] width 11 height 11
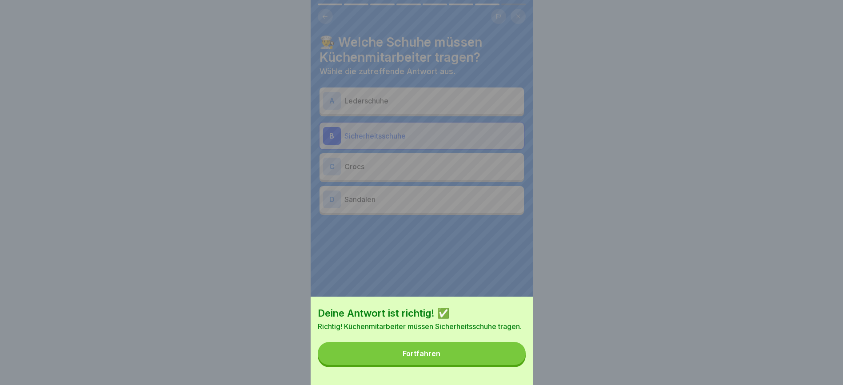
click at [508, 360] on button "Fortfahren" at bounding box center [422, 353] width 208 height 23
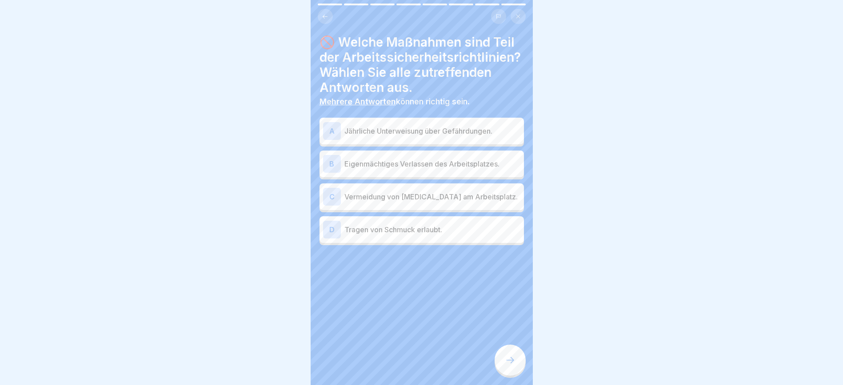
click at [482, 136] on p "Jährliche Unterweisung über Gefährdungen." at bounding box center [432, 131] width 176 height 11
click at [492, 202] on p "Vermeidung von Alkohol am Arbeitsplatz." at bounding box center [432, 196] width 176 height 11
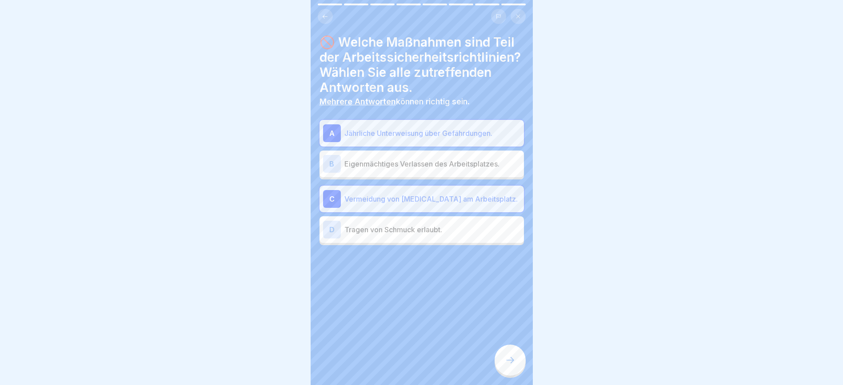
click at [510, 359] on icon at bounding box center [510, 360] width 11 height 11
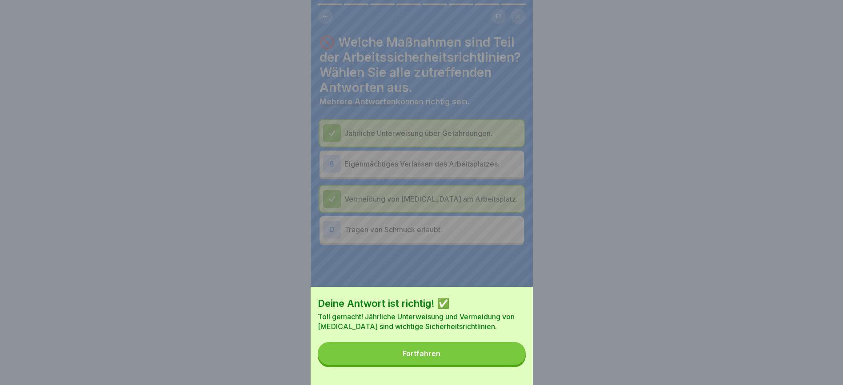
click at [510, 359] on button "Fortfahren" at bounding box center [422, 353] width 208 height 23
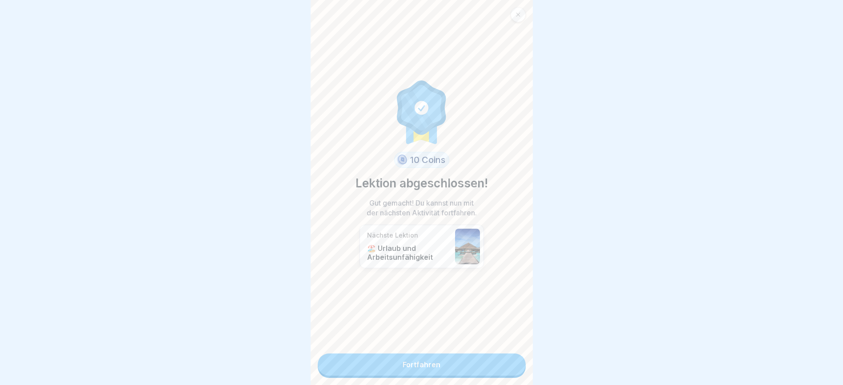
click at [464, 355] on link "Fortfahren" at bounding box center [422, 365] width 208 height 22
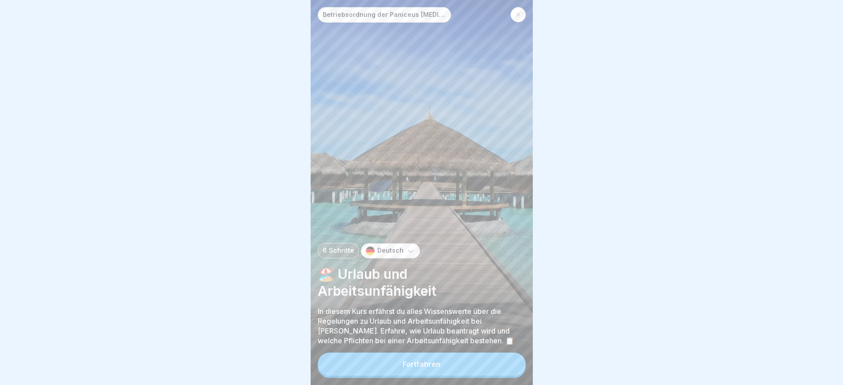
click at [467, 369] on button "Fortfahren" at bounding box center [422, 364] width 208 height 23
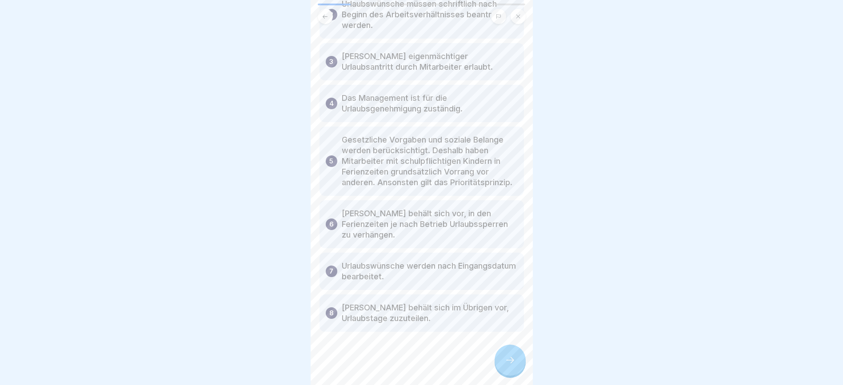
scroll to position [156, 0]
click at [513, 357] on icon at bounding box center [510, 360] width 11 height 11
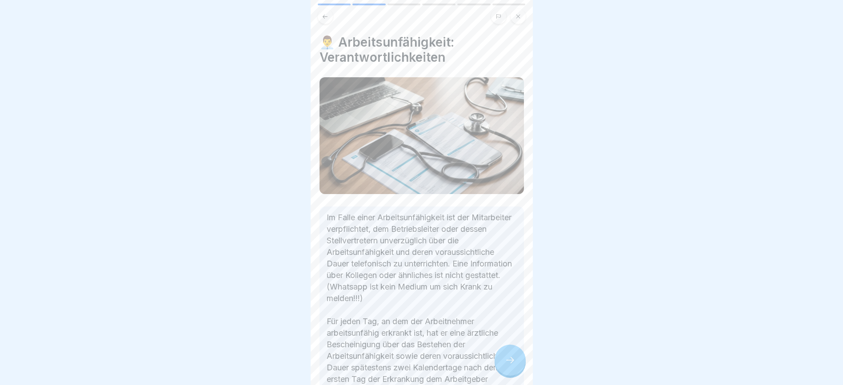
scroll to position [64, 0]
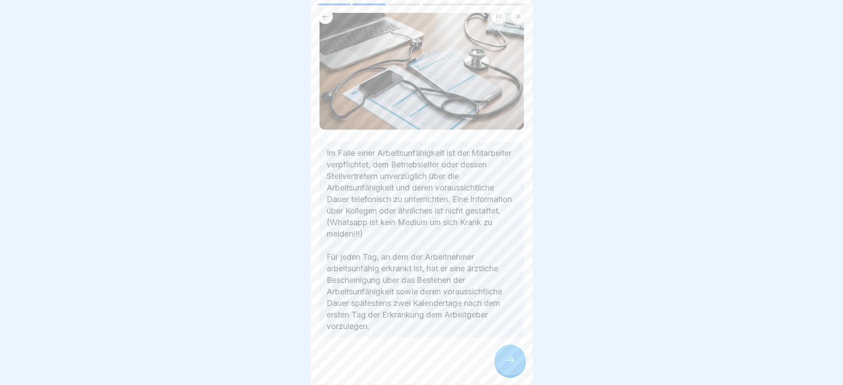
click at [510, 357] on icon at bounding box center [510, 360] width 11 height 11
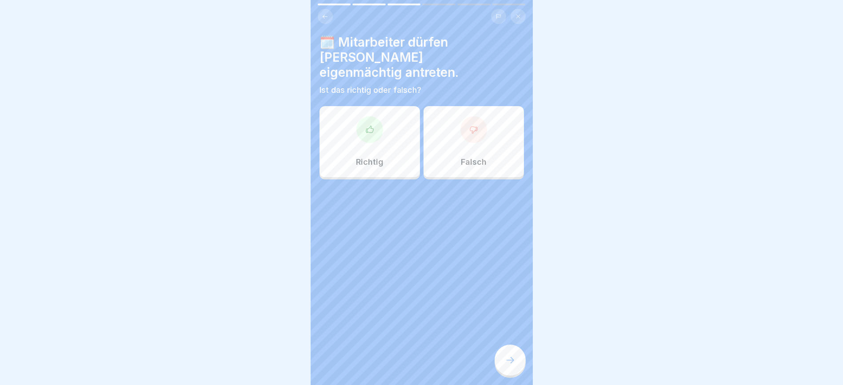
click at [460, 116] on div at bounding box center [473, 129] width 27 height 27
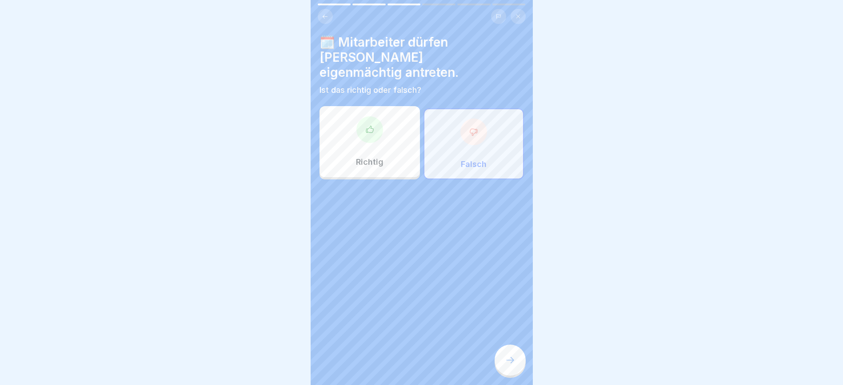
click at [504, 363] on div at bounding box center [509, 360] width 31 height 31
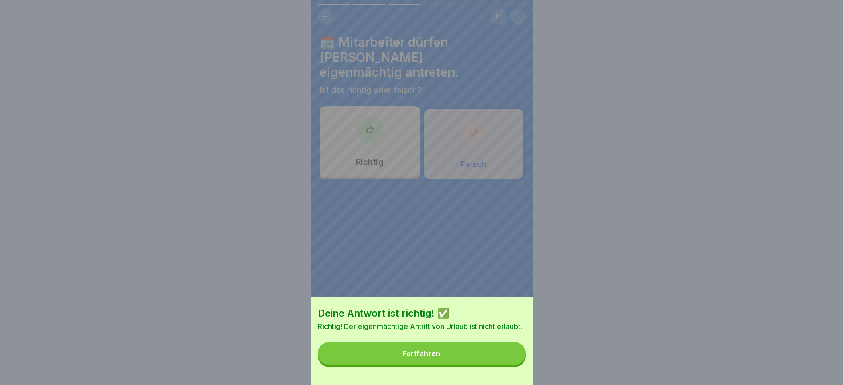
click at [501, 364] on button "Fortfahren" at bounding box center [422, 353] width 208 height 23
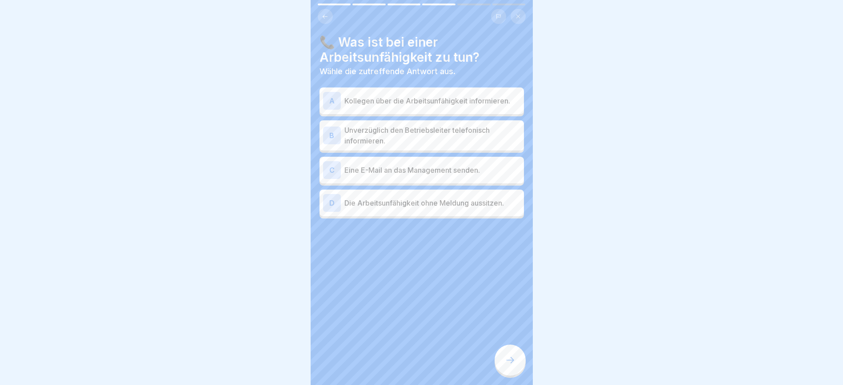
click at [484, 130] on p "Unverzüglich den Betriebsleiter telefonisch informieren." at bounding box center [432, 135] width 176 height 21
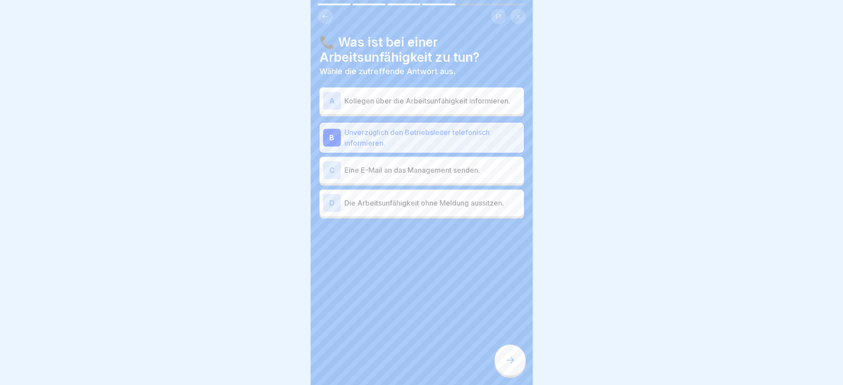
click at [517, 362] on div at bounding box center [509, 360] width 31 height 31
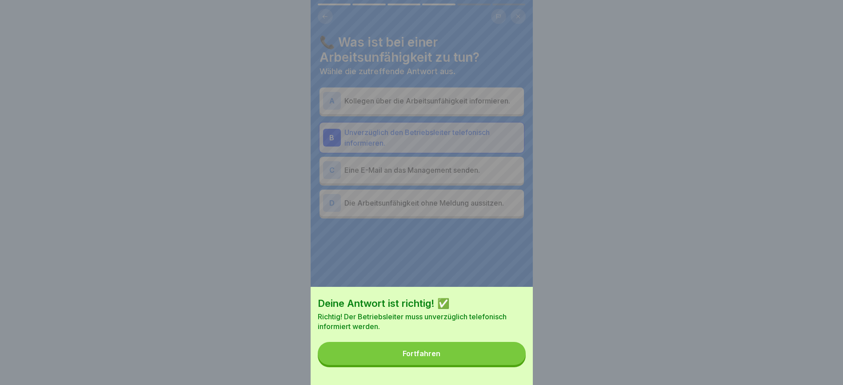
click at [517, 362] on button "Fortfahren" at bounding box center [422, 353] width 208 height 23
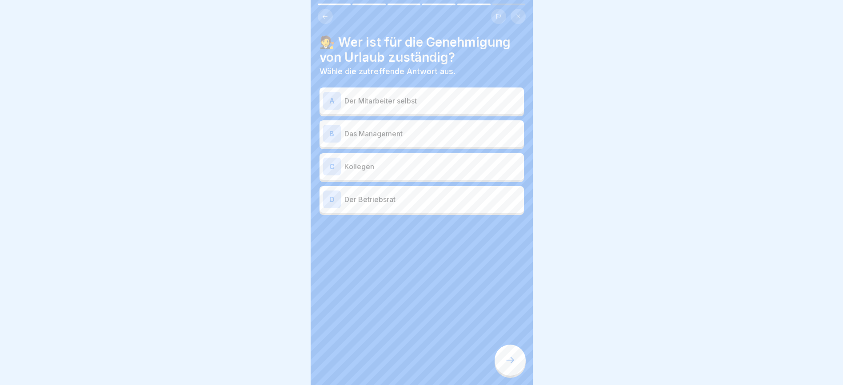
click at [458, 128] on div "B Das Management" at bounding box center [421, 133] width 204 height 27
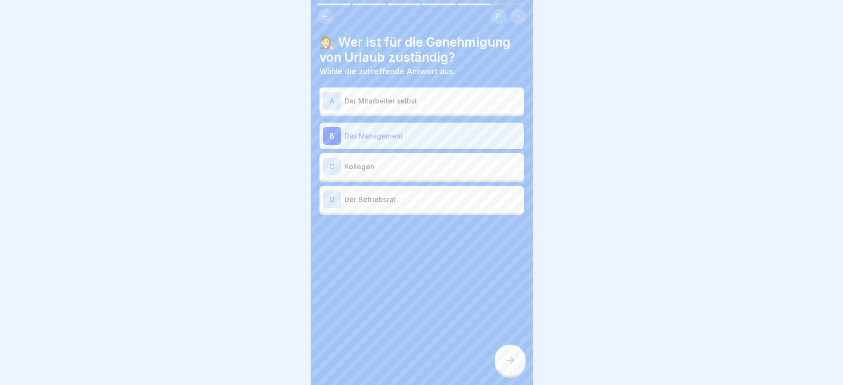
click at [510, 360] on icon at bounding box center [510, 360] width 11 height 11
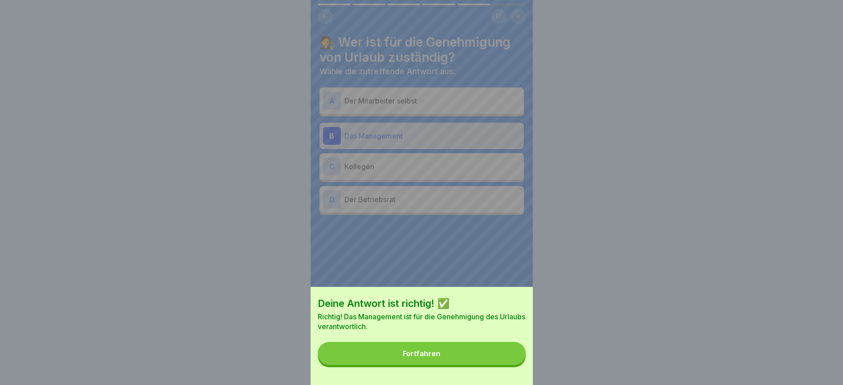
click at [510, 360] on button "Fortfahren" at bounding box center [422, 353] width 208 height 23
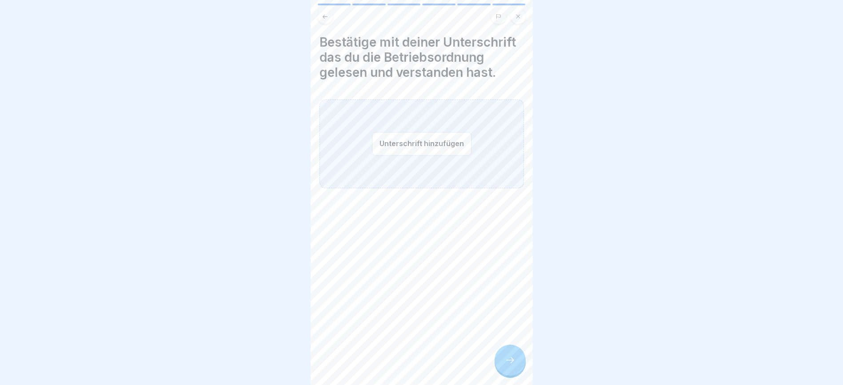
click at [426, 155] on button "Unterschrift hinzufügen" at bounding box center [421, 144] width 99 height 24
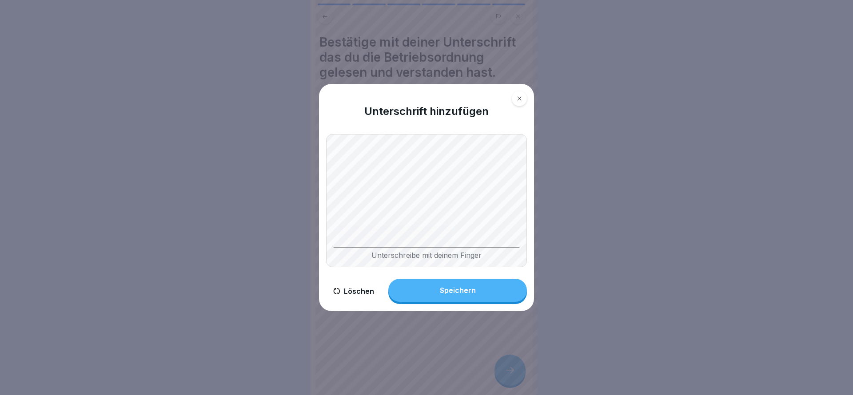
click at [479, 295] on button "Speichern" at bounding box center [457, 290] width 139 height 23
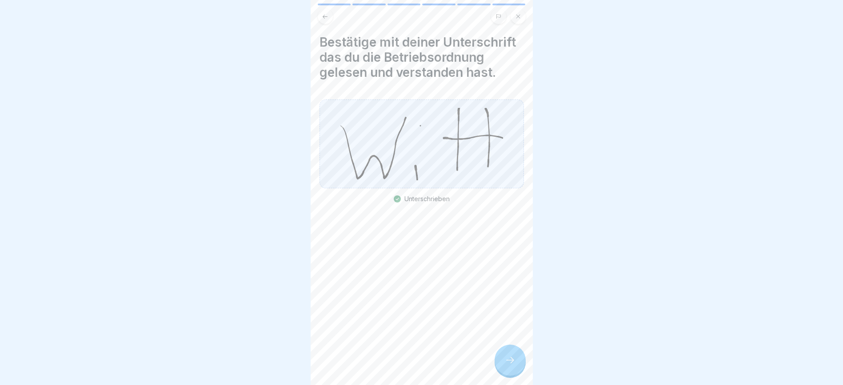
click at [513, 366] on icon at bounding box center [510, 360] width 11 height 11
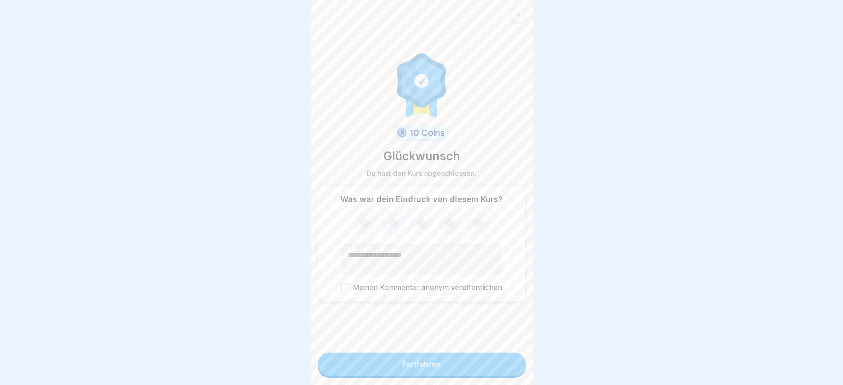
click at [475, 228] on icon at bounding box center [478, 222] width 12 height 11
click at [467, 376] on button "Fortfahren" at bounding box center [422, 364] width 208 height 23
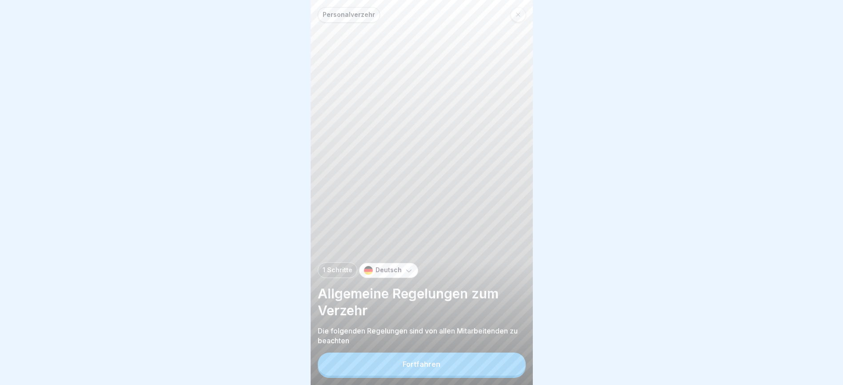
scroll to position [10, 0]
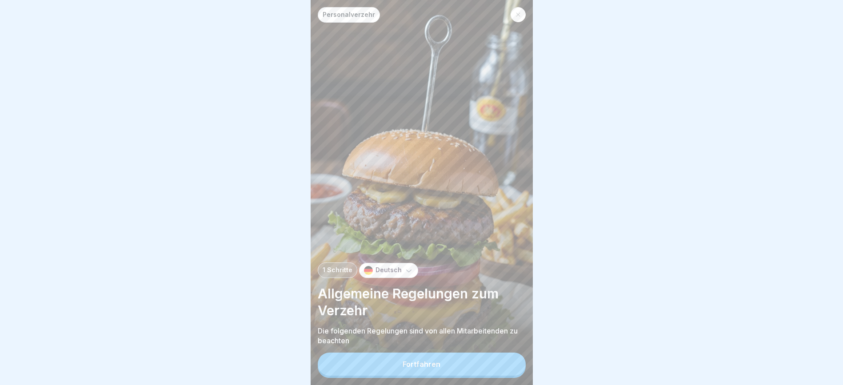
click at [474, 366] on button "Fortfahren" at bounding box center [422, 364] width 208 height 23
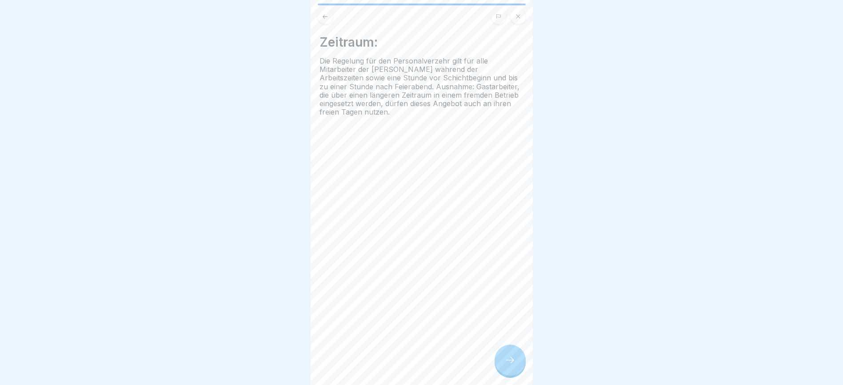
drag, startPoint x: 512, startPoint y: 358, endPoint x: 701, endPoint y: 248, distance: 218.5
click at [701, 248] on body "Personalverzehr 1 Schritte Deutsch Allgemeine Regelungen zum Verzehr Die folgen…" at bounding box center [421, 192] width 843 height 385
click at [514, 356] on icon at bounding box center [510, 360] width 11 height 11
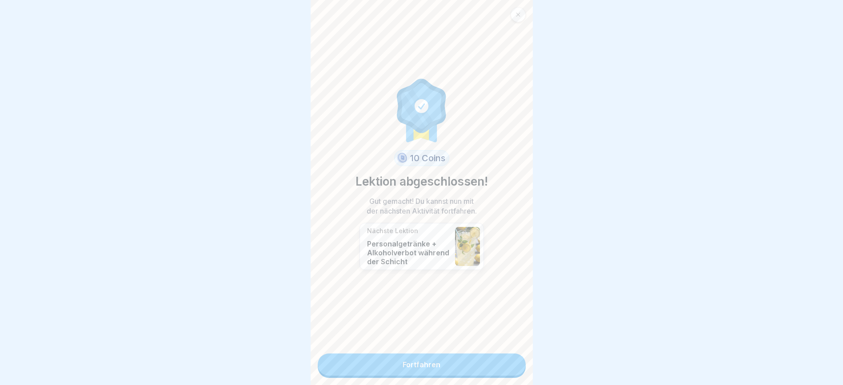
click at [479, 354] on link "Fortfahren" at bounding box center [422, 365] width 208 height 22
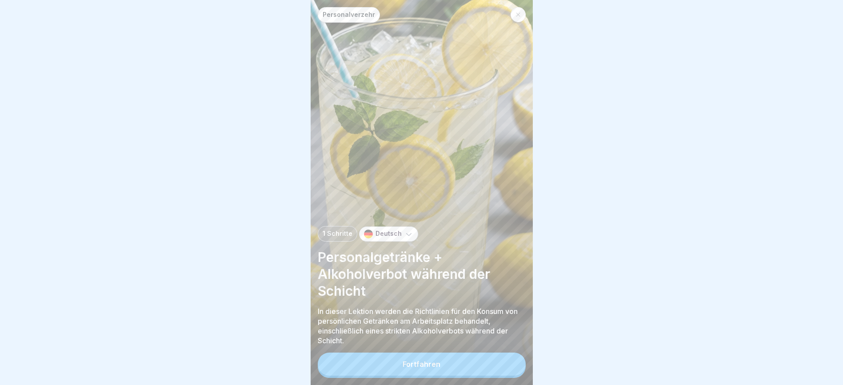
click at [472, 366] on button "Fortfahren" at bounding box center [422, 364] width 208 height 23
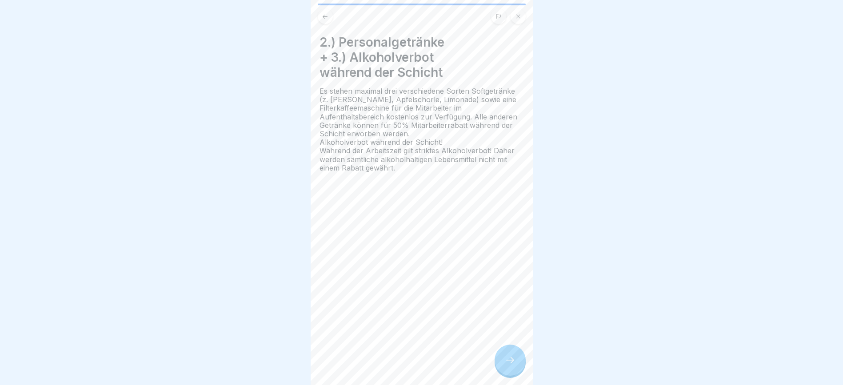
drag, startPoint x: 509, startPoint y: 356, endPoint x: 616, endPoint y: 306, distance: 117.6
click at [616, 306] on body "Personalverzehr 1 Schritte Deutsch Personalgetränke + Alkoholverbot während der…" at bounding box center [421, 192] width 843 height 385
click at [512, 355] on div at bounding box center [509, 360] width 31 height 31
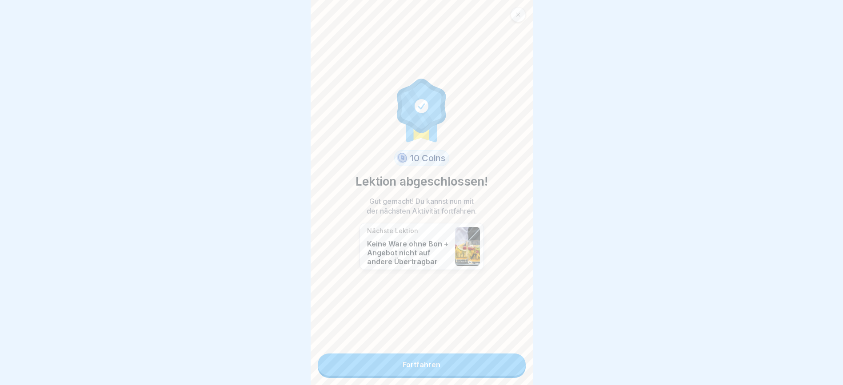
click at [512, 355] on link "Fortfahren" at bounding box center [422, 365] width 208 height 22
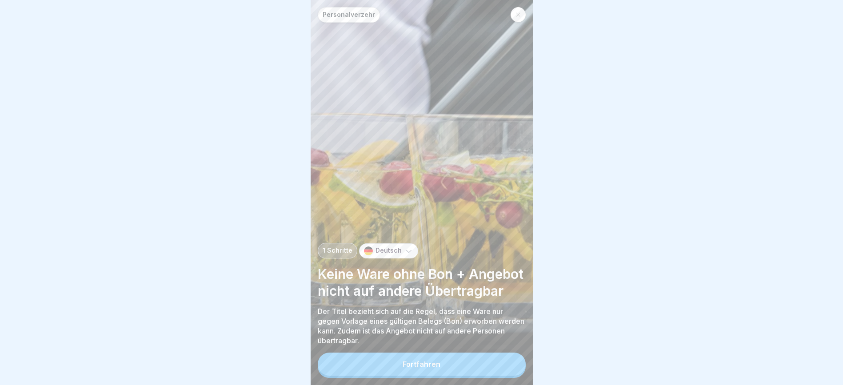
click at [498, 364] on button "Fortfahren" at bounding box center [422, 364] width 208 height 23
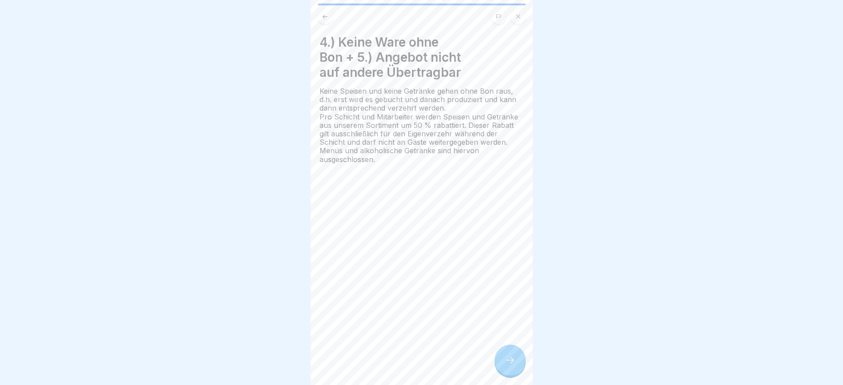
click at [498, 364] on div at bounding box center [509, 360] width 31 height 31
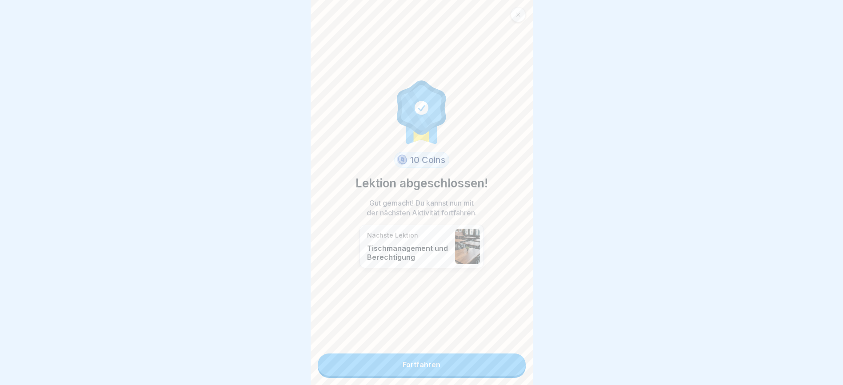
click at [498, 364] on link "Fortfahren" at bounding box center [422, 365] width 208 height 22
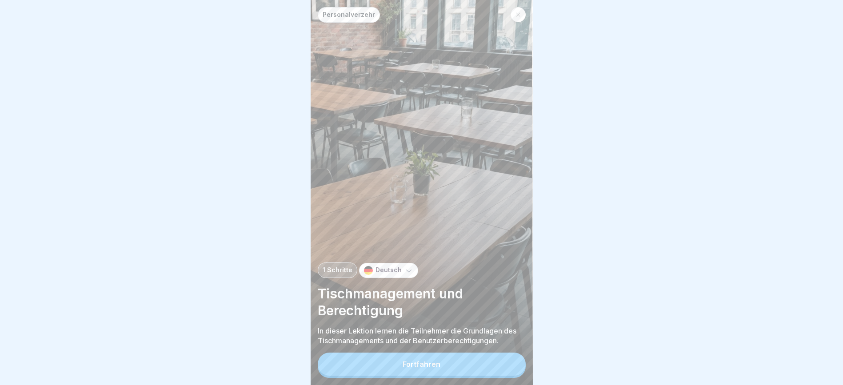
click at [498, 364] on button "Fortfahren" at bounding box center [422, 364] width 208 height 23
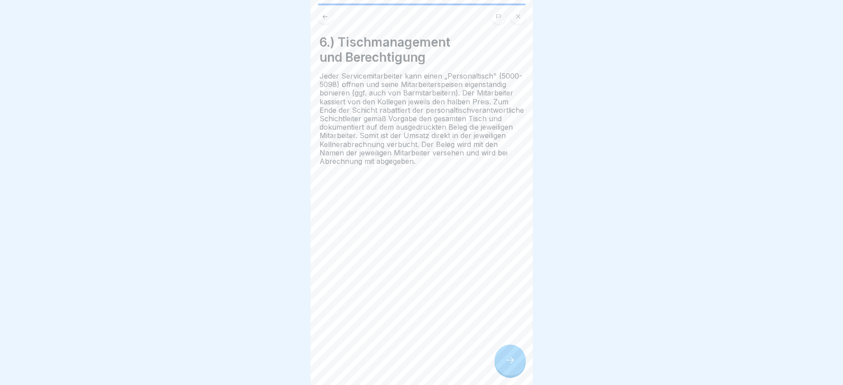
drag, startPoint x: 498, startPoint y: 362, endPoint x: 400, endPoint y: 366, distance: 98.7
click at [400, 366] on div "Personalverzehr 1 Schritte Deutsch Tischmanagement und Berechtigung In dieser L…" at bounding box center [421, 192] width 222 height 385
click at [500, 361] on div at bounding box center [509, 360] width 31 height 31
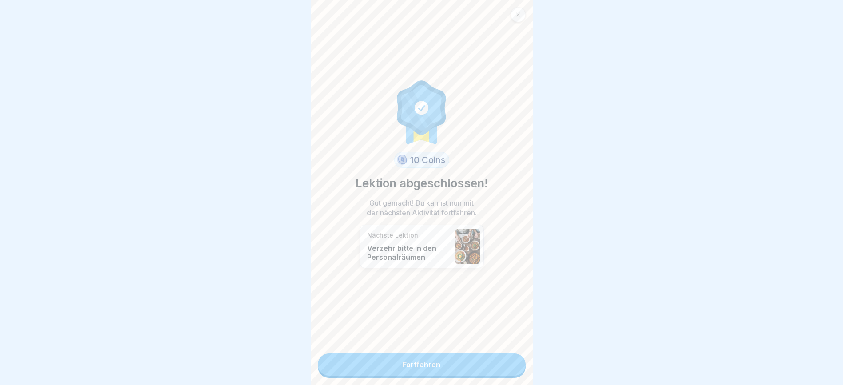
click at [500, 361] on link "Fortfahren" at bounding box center [422, 365] width 208 height 22
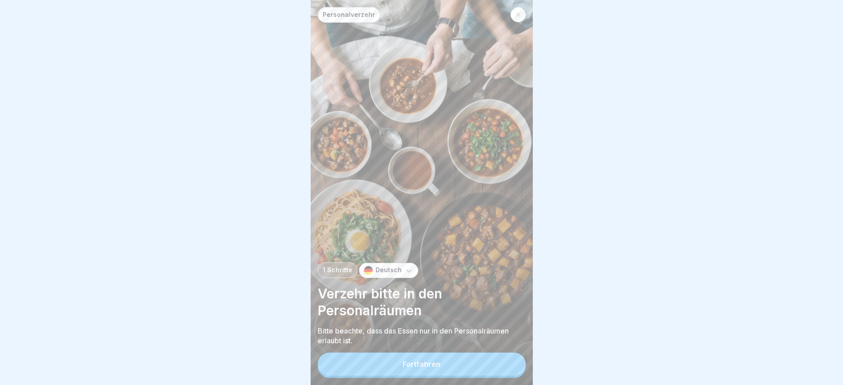
click at [500, 361] on button "Fortfahren" at bounding box center [422, 364] width 208 height 23
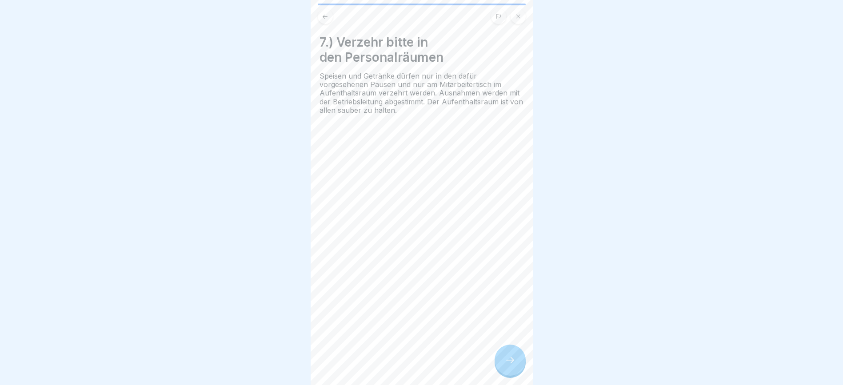
click at [508, 357] on icon at bounding box center [510, 360] width 11 height 11
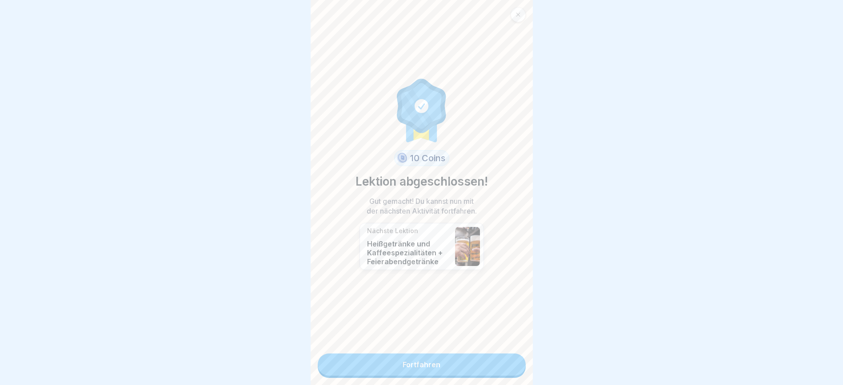
click at [508, 357] on link "Fortfahren" at bounding box center [422, 365] width 208 height 22
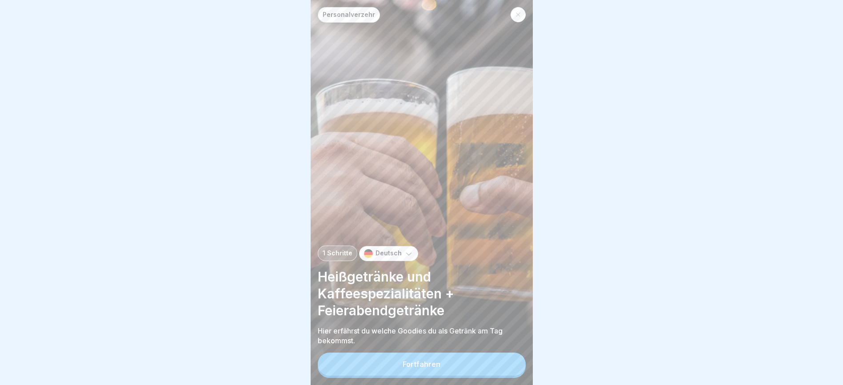
click at [508, 357] on button "Fortfahren" at bounding box center [422, 364] width 208 height 23
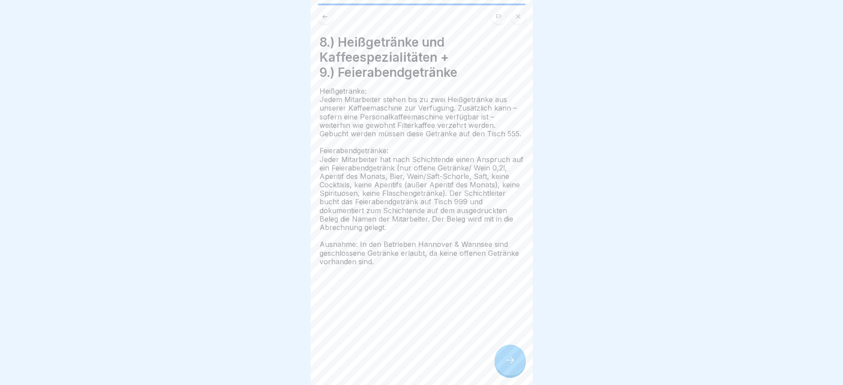
click at [498, 360] on div at bounding box center [509, 360] width 31 height 31
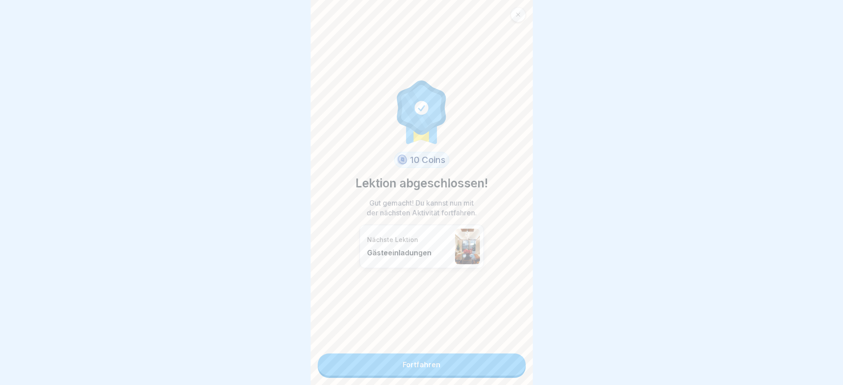
click at [498, 360] on link "Fortfahren" at bounding box center [422, 365] width 208 height 22
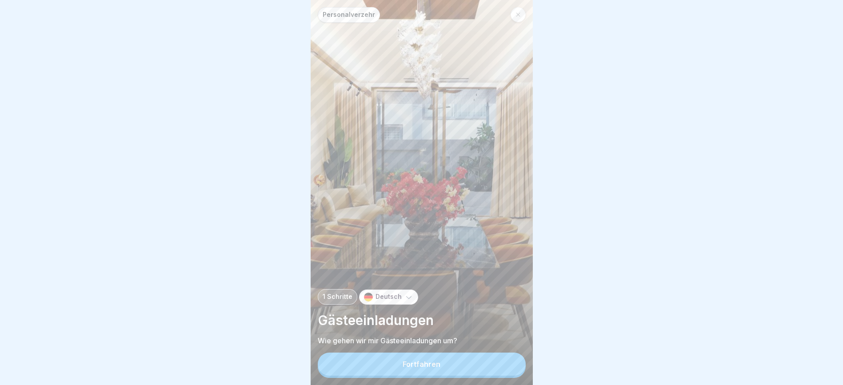
click at [498, 360] on button "Fortfahren" at bounding box center [422, 364] width 208 height 23
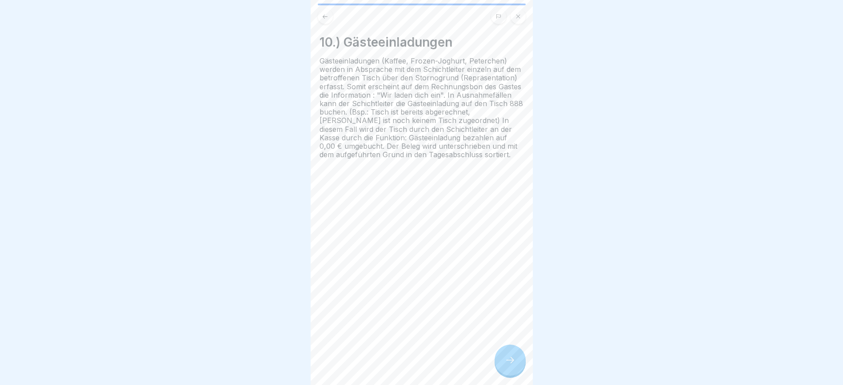
click at [501, 356] on div at bounding box center [509, 360] width 31 height 31
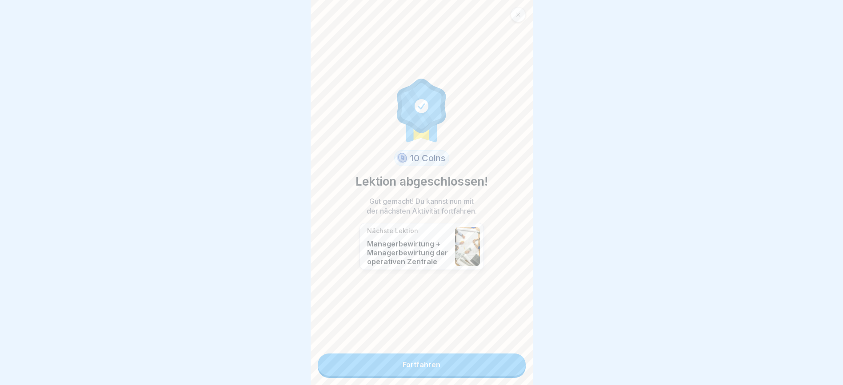
click at [501, 356] on link "Fortfahren" at bounding box center [422, 365] width 208 height 22
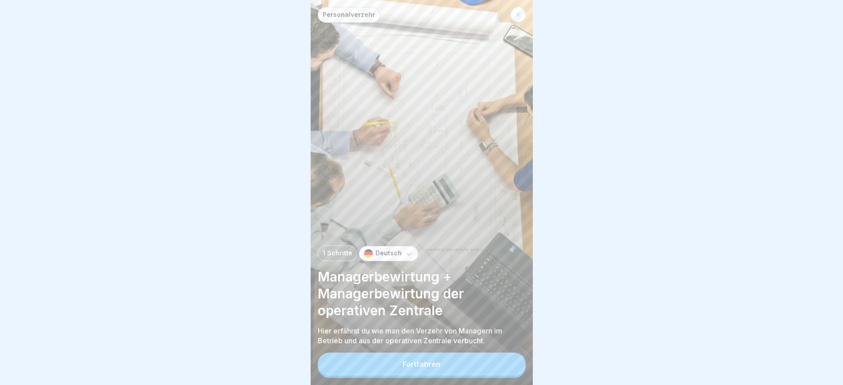
click at [501, 356] on button "Fortfahren" at bounding box center [422, 364] width 208 height 23
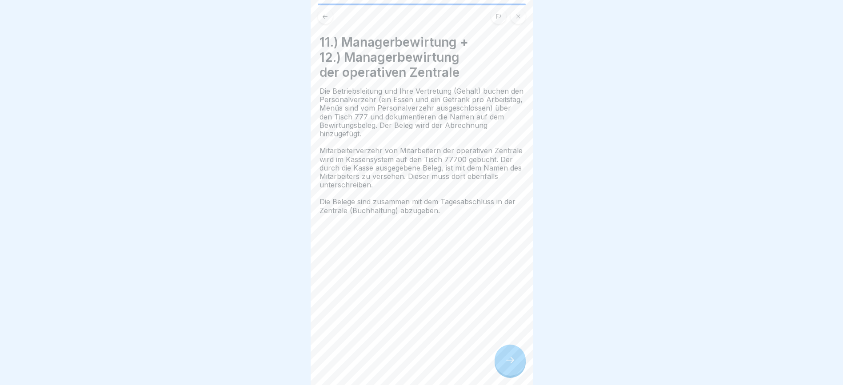
click at [517, 356] on div at bounding box center [509, 360] width 31 height 31
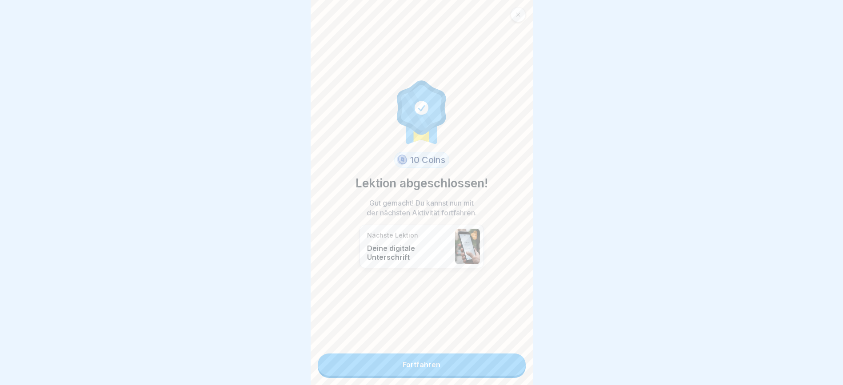
click at [483, 360] on link "Fortfahren" at bounding box center [422, 365] width 208 height 22
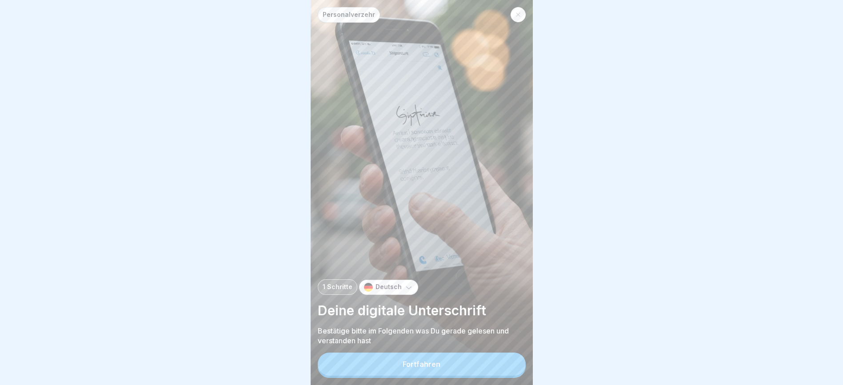
click at [492, 365] on button "Fortfahren" at bounding box center [422, 364] width 208 height 23
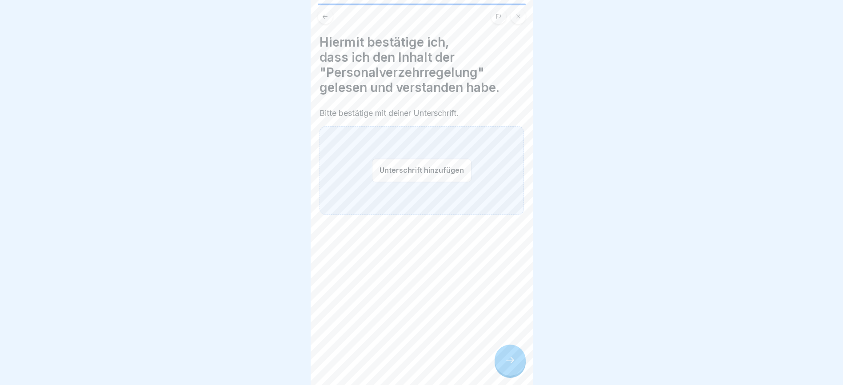
click at [416, 161] on button "Unterschrift hinzufügen" at bounding box center [421, 171] width 99 height 24
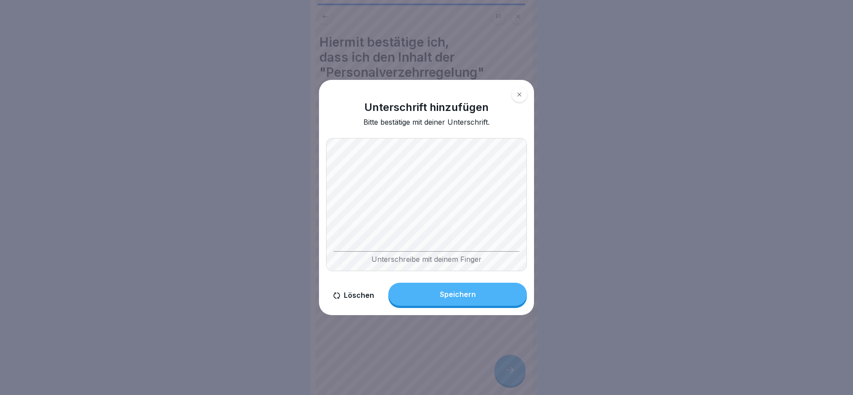
click at [468, 305] on button "Speichern" at bounding box center [457, 294] width 139 height 23
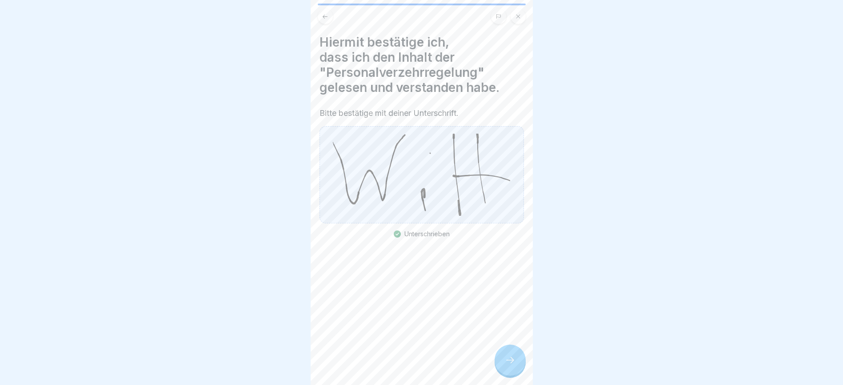
click at [518, 368] on div at bounding box center [509, 360] width 31 height 31
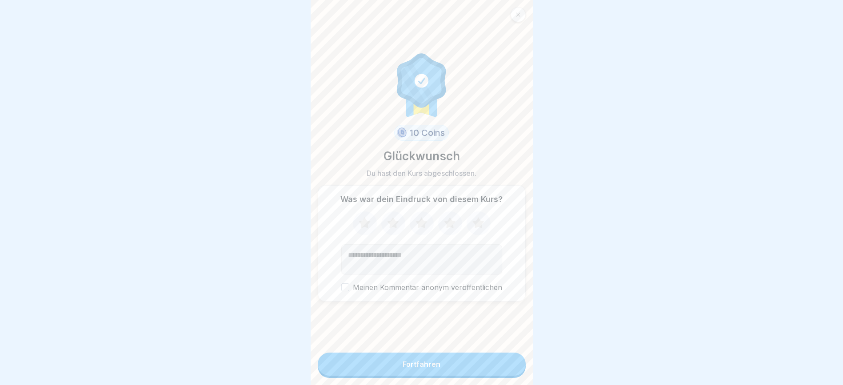
click at [475, 228] on icon at bounding box center [478, 222] width 12 height 11
click at [459, 367] on button "Fortfahren" at bounding box center [422, 364] width 208 height 23
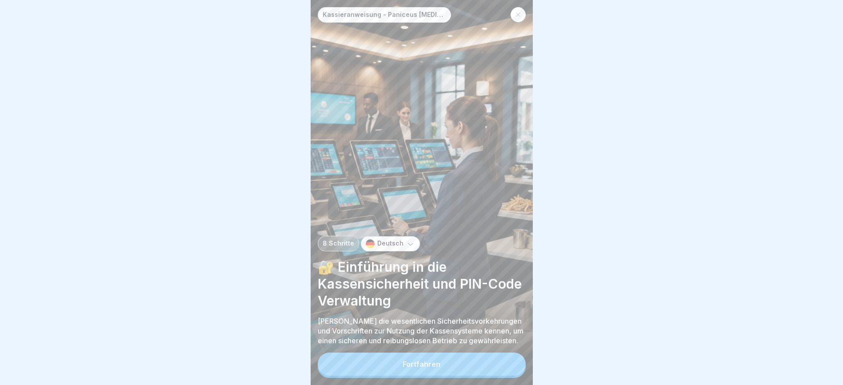
click at [458, 372] on button "Fortfahren" at bounding box center [422, 364] width 208 height 23
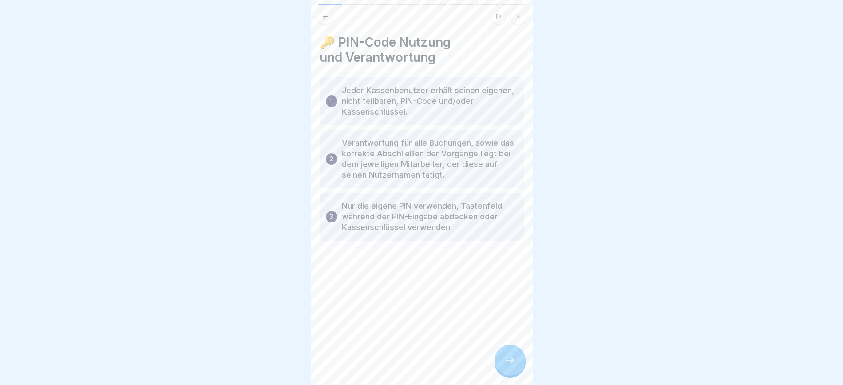
click at [511, 366] on icon at bounding box center [510, 360] width 11 height 11
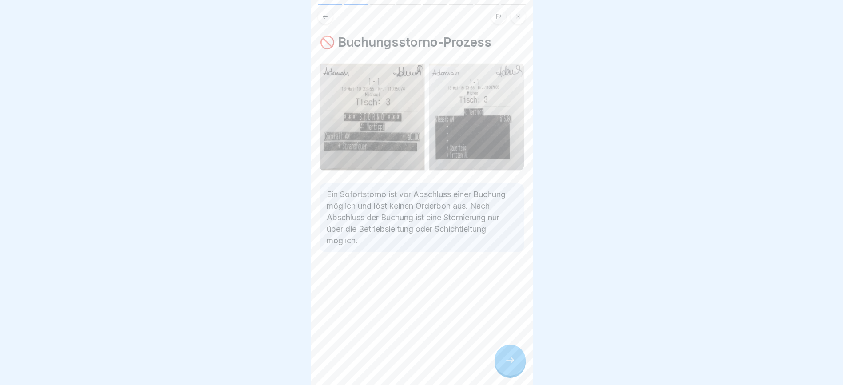
click at [515, 364] on div at bounding box center [509, 360] width 31 height 31
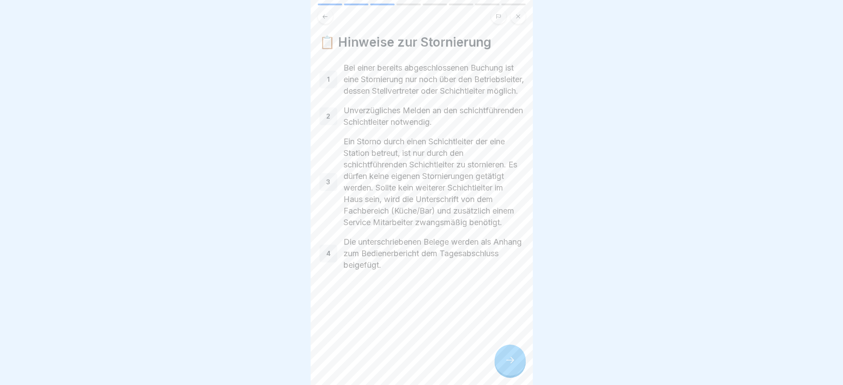
drag, startPoint x: 515, startPoint y: 364, endPoint x: 628, endPoint y: 20, distance: 362.0
click at [628, 20] on div at bounding box center [421, 192] width 843 height 385
click at [507, 366] on icon at bounding box center [510, 360] width 11 height 11
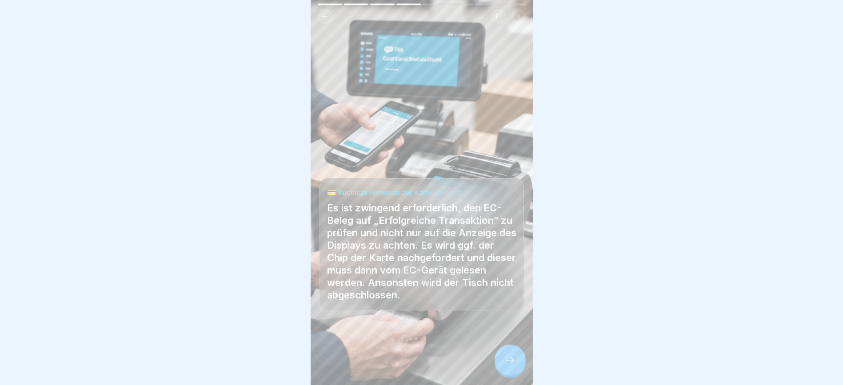
click at [508, 366] on icon at bounding box center [510, 360] width 11 height 11
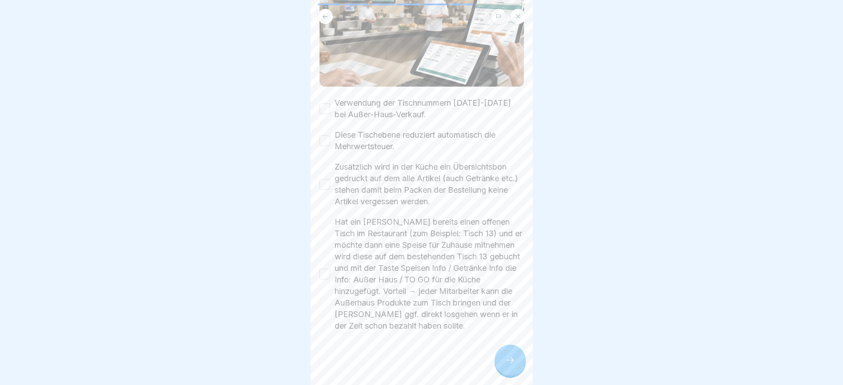
scroll to position [10, 0]
click at [512, 359] on icon at bounding box center [510, 360] width 11 height 11
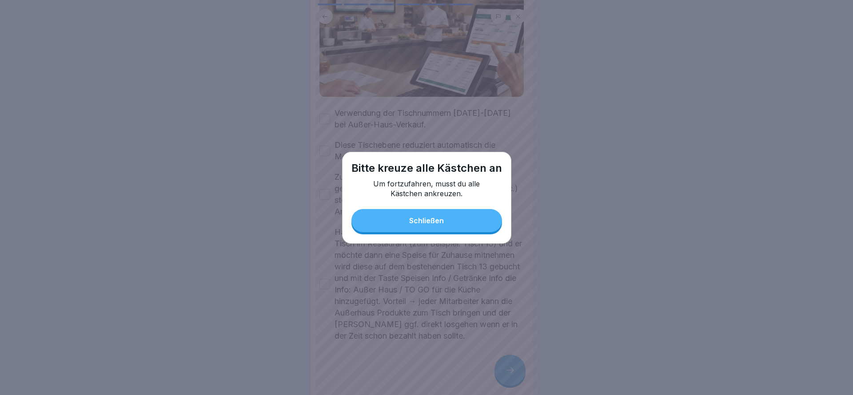
click at [422, 222] on div "Schließen" at bounding box center [426, 221] width 35 height 8
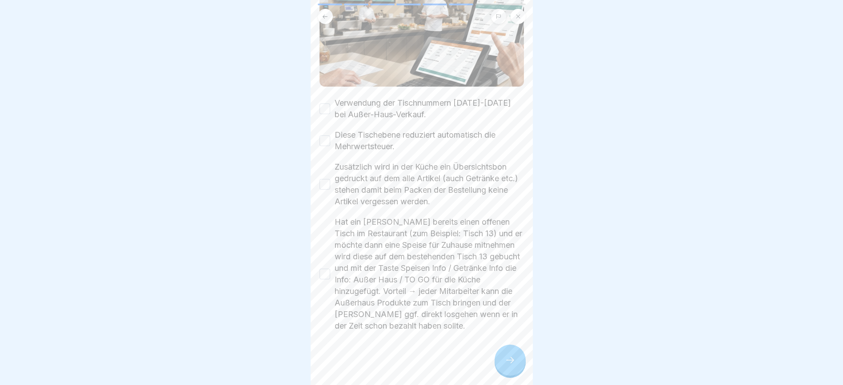
click at [327, 103] on button "Verwendung der Tischnummern 1000-1099 bei Außer-Haus-Verkauf." at bounding box center [324, 108] width 11 height 11
drag, startPoint x: 329, startPoint y: 132, endPoint x: 329, endPoint y: 143, distance: 11.1
click at [329, 138] on div "Diese Tischebene reduziert automatisch die Mehrwertsteuer." at bounding box center [421, 140] width 204 height 23
click at [321, 135] on button "Diese Tischebene reduziert automatisch die Mehrwertsteuer." at bounding box center [324, 140] width 11 height 11
click at [326, 179] on button "Zusätzlich wird in der Küche ein Übersichtsbon gedruckt auf dem alle Artikel (a…" at bounding box center [324, 184] width 11 height 11
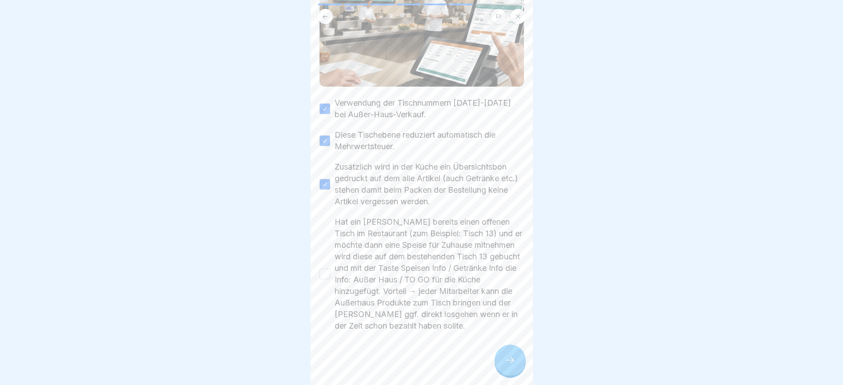
click at [326, 269] on button "Hat ein Gast bereits einen offenen Tisch im Restaurant (zum Beispiel: Tisch 13)…" at bounding box center [324, 274] width 11 height 11
click at [511, 366] on icon at bounding box center [510, 360] width 11 height 11
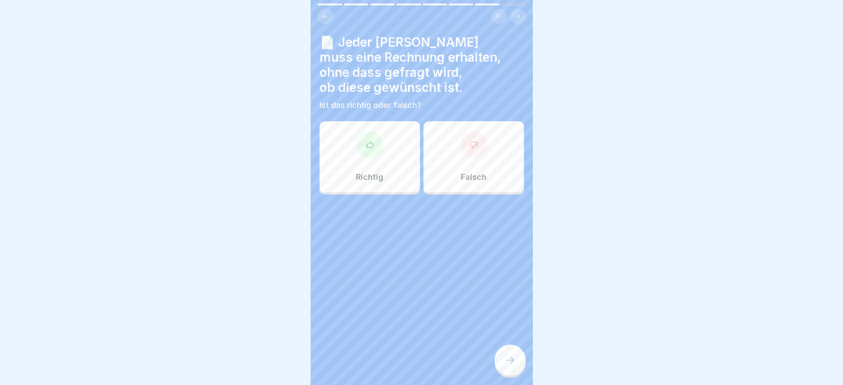
click at [366, 164] on div "Richtig" at bounding box center [369, 156] width 100 height 71
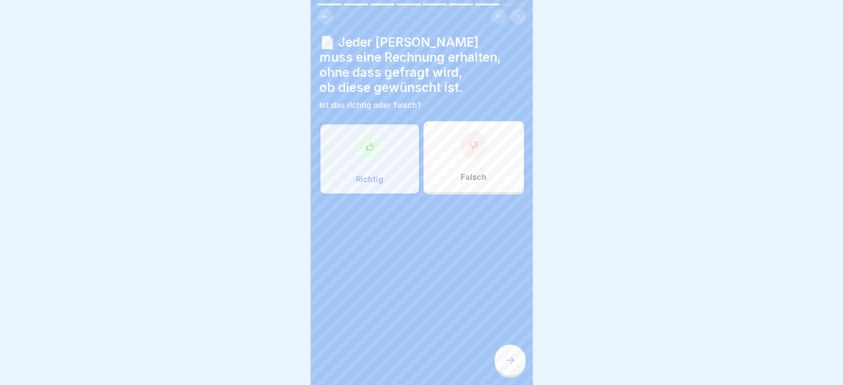
click at [507, 366] on icon at bounding box center [510, 360] width 11 height 11
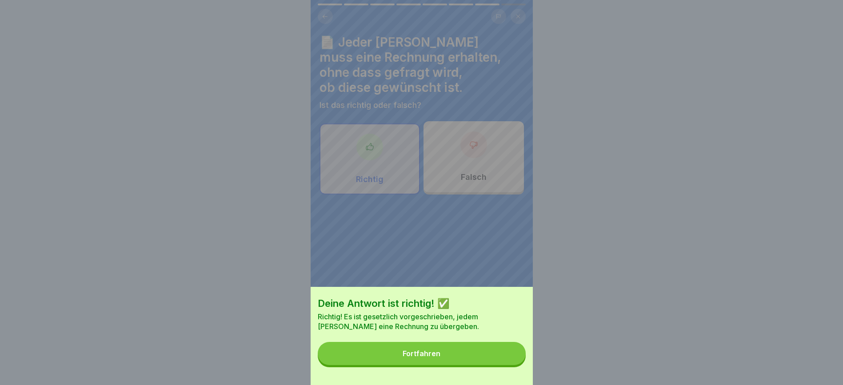
click at [507, 365] on button "Fortfahren" at bounding box center [422, 353] width 208 height 23
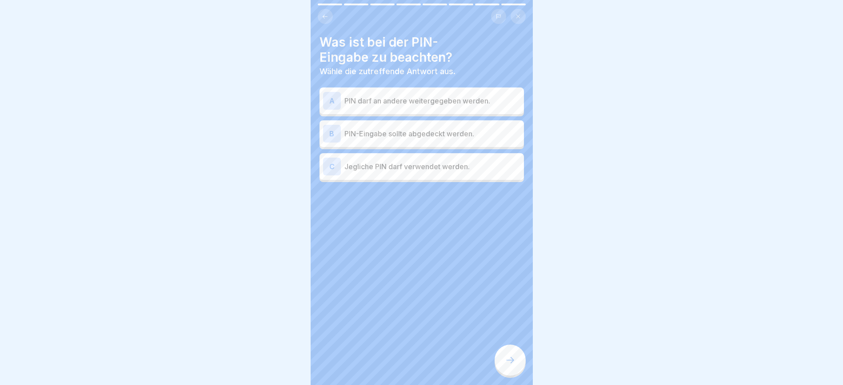
click at [476, 133] on p "PIN-Eingabe sollte abgedeckt werden." at bounding box center [432, 133] width 176 height 11
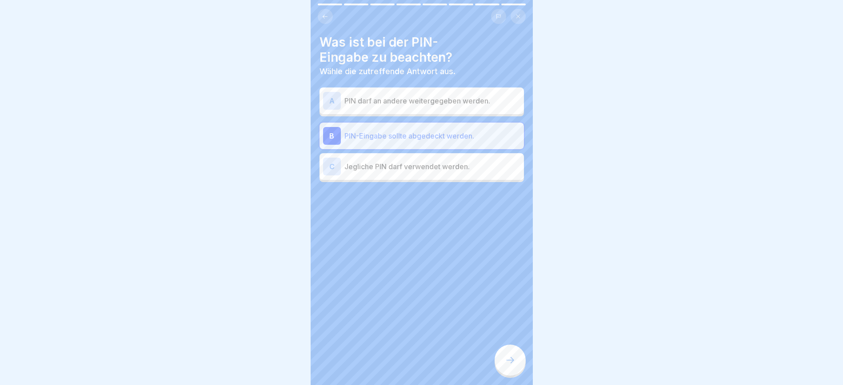
click at [505, 366] on icon at bounding box center [510, 360] width 11 height 11
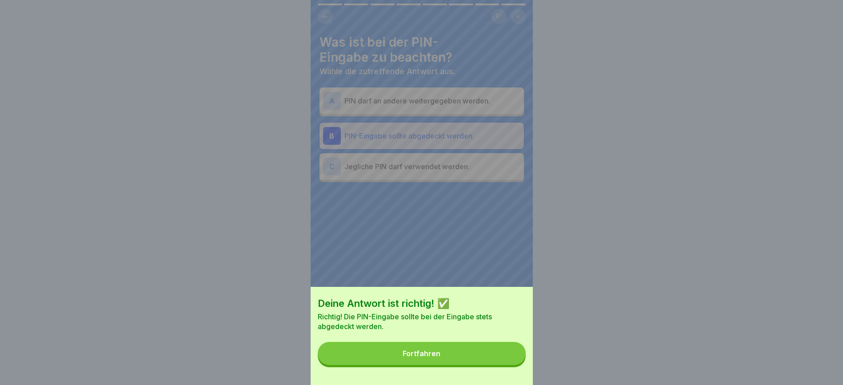
click at [505, 365] on button "Fortfahren" at bounding box center [422, 353] width 208 height 23
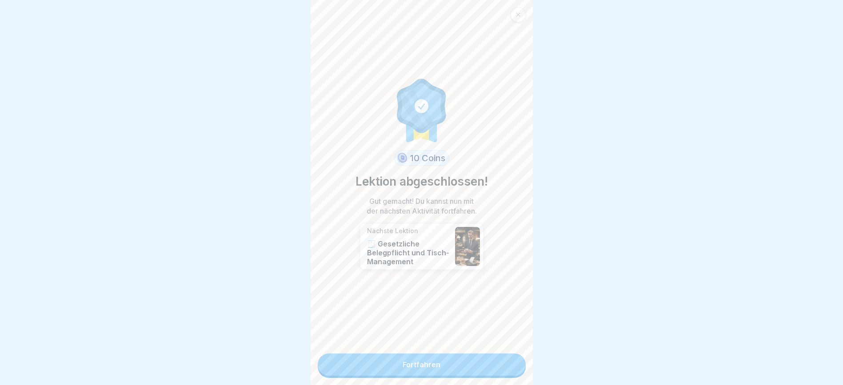
click at [505, 368] on link "Fortfahren" at bounding box center [422, 365] width 208 height 22
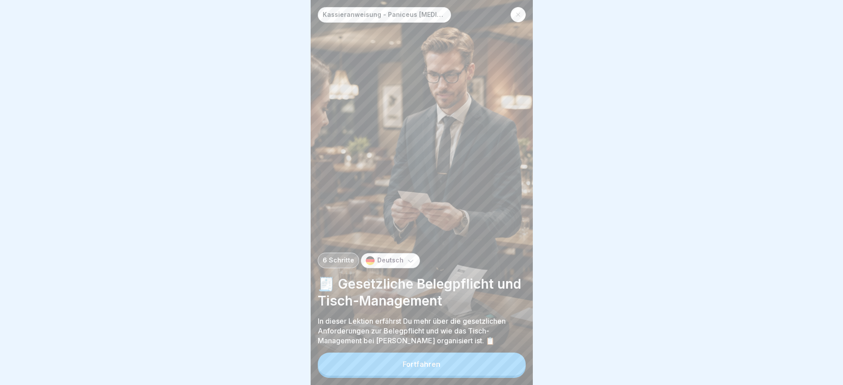
click at [505, 368] on button "Fortfahren" at bounding box center [422, 364] width 208 height 23
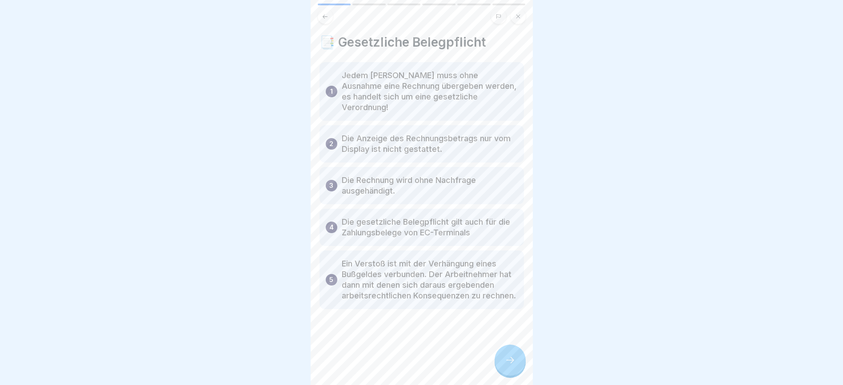
click at [510, 366] on icon at bounding box center [510, 360] width 11 height 11
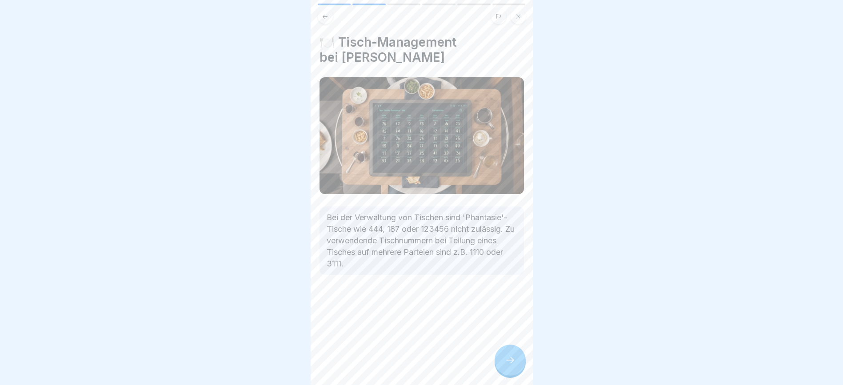
click at [509, 366] on icon at bounding box center [510, 360] width 11 height 11
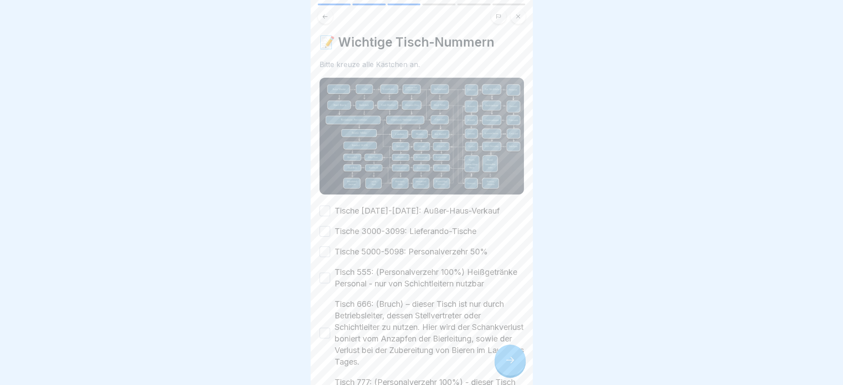
click at [329, 207] on button "Tische 1000-1099: Außer-Haus-Verkauf" at bounding box center [324, 211] width 11 height 11
click at [326, 229] on button "Tische 3000-3099: Lieferando-Tische" at bounding box center [324, 231] width 11 height 11
click at [327, 247] on button "Tische 5000-5098: Personalverzehr 50%" at bounding box center [324, 252] width 11 height 11
click at [326, 278] on button "Tisch 555: (Personalverzehr 100%) Heißgetränke Personal - nur von Schichtleiter…" at bounding box center [324, 278] width 11 height 11
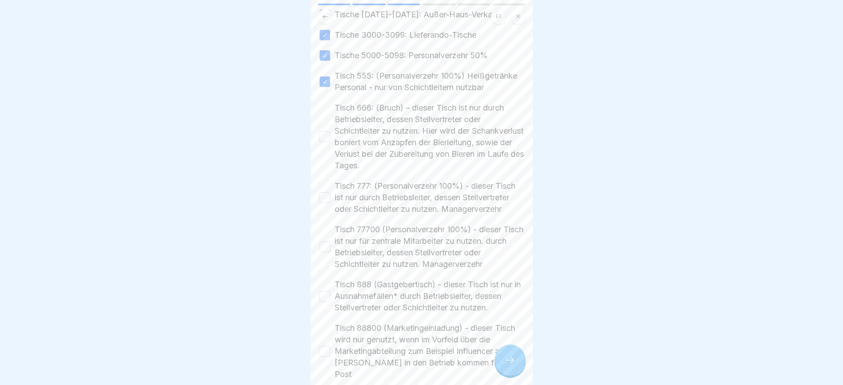
scroll to position [200, 0]
click at [327, 138] on button "Tisch 666: (Bruch) – dieser Tisch ist nur durch Betriebsleiter, dessen Stellver…" at bounding box center [324, 133] width 11 height 11
click at [324, 199] on button "Tisch 777: (Personalverzehr 100%) - dieser Tisch ist nur durch Betriebsleiter, …" at bounding box center [324, 194] width 11 height 11
click at [323, 249] on button "Tisch 77700 (Personalverzehr 100%) - dieser Tisch ist nur für zentrale Mitarbei…" at bounding box center [324, 243] width 11 height 11
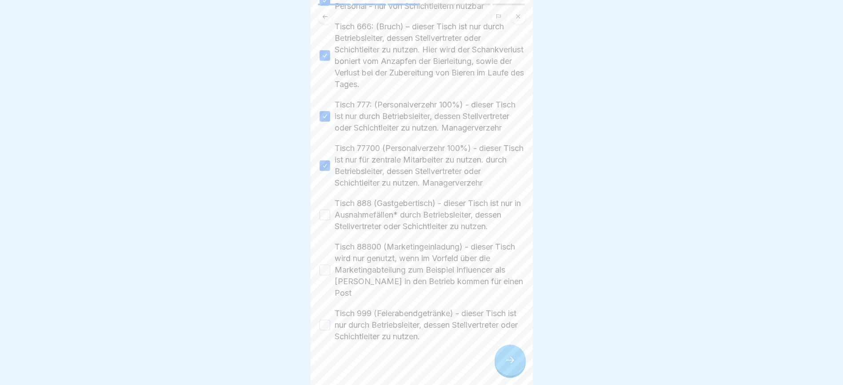
scroll to position [306, 0]
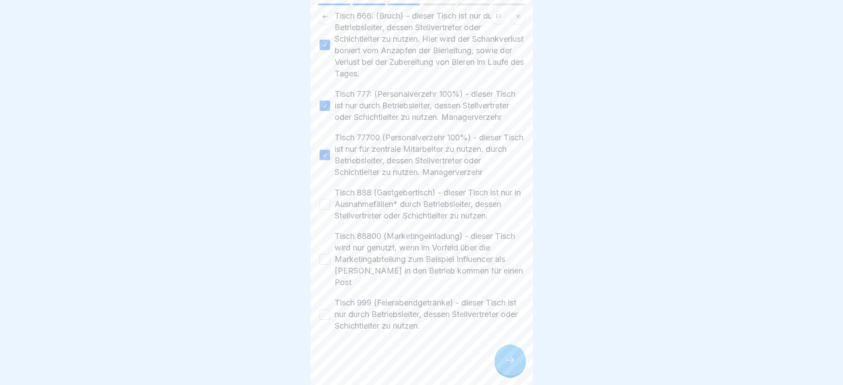
click at [326, 210] on button "Tisch 888 (Gastgebertisch) - dieser Tisch ist nur in Ausnahmefällen* durch Betr…" at bounding box center [324, 204] width 11 height 11
click at [325, 264] on button "Tisch 88800 (Marketingeinladung) - dieser Tisch wird nur genutzt, wenn im Vorfe…" at bounding box center [324, 259] width 11 height 11
click at [327, 315] on button "Tisch 999 (Feierabendgetränke) - dieser Tisch ist nur durch Betriebsleiter, des…" at bounding box center [324, 314] width 11 height 11
click at [512, 366] on icon at bounding box center [510, 360] width 11 height 11
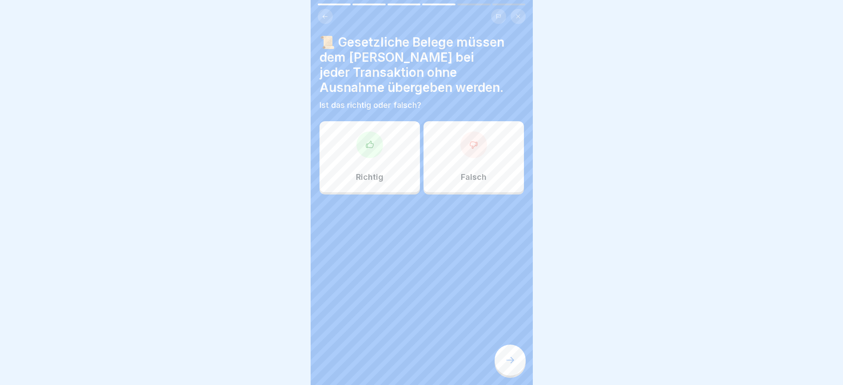
click at [365, 139] on div at bounding box center [369, 144] width 27 height 27
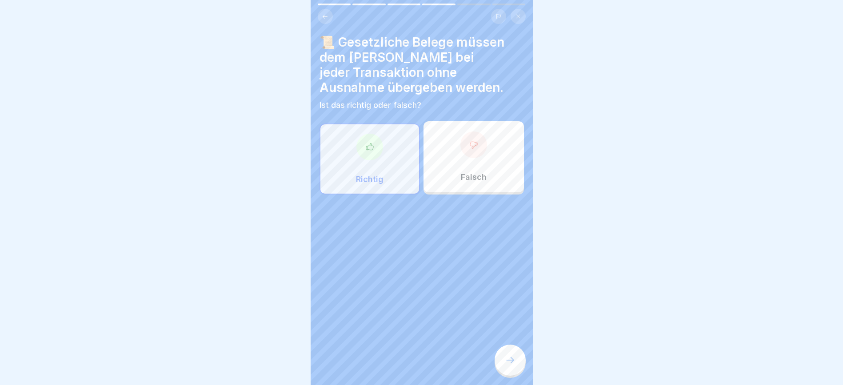
click at [505, 366] on icon at bounding box center [510, 360] width 11 height 11
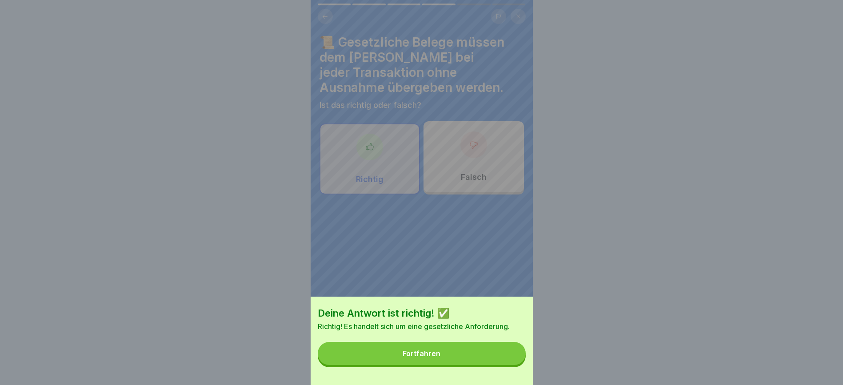
click at [490, 365] on button "Fortfahren" at bounding box center [422, 353] width 208 height 23
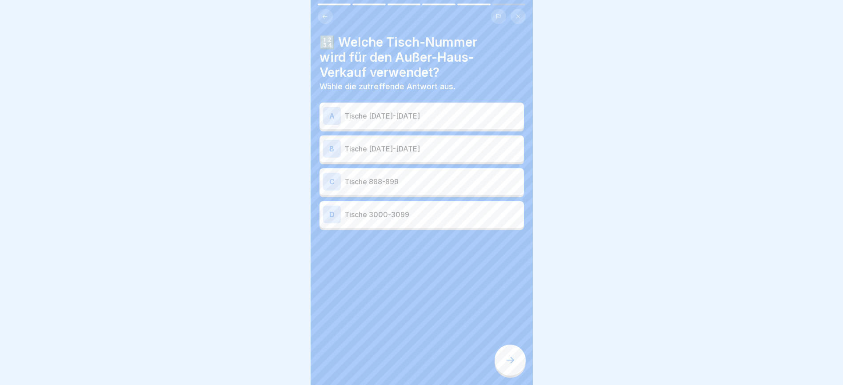
click at [430, 211] on p "Tische 3000-3099" at bounding box center [432, 214] width 176 height 11
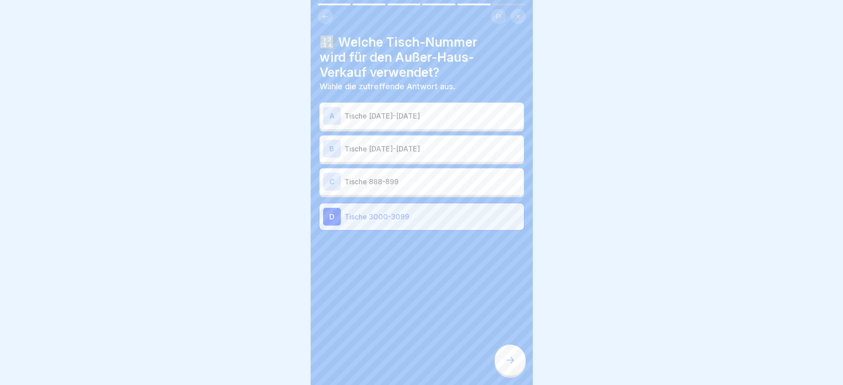
click at [509, 366] on icon at bounding box center [510, 360] width 11 height 11
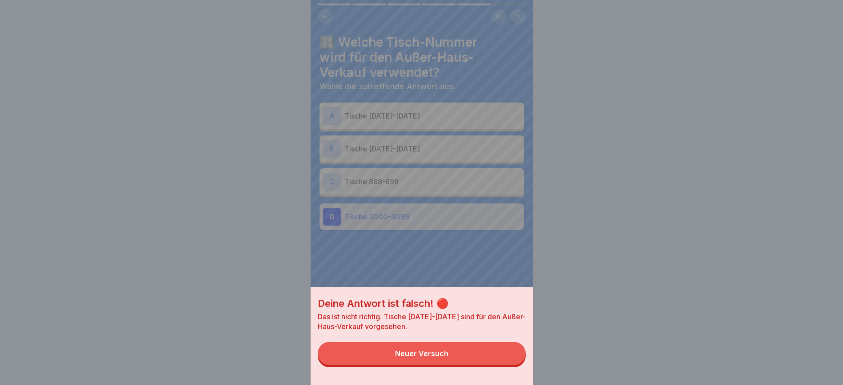
click at [504, 365] on button "Neuer Versuch" at bounding box center [422, 353] width 208 height 23
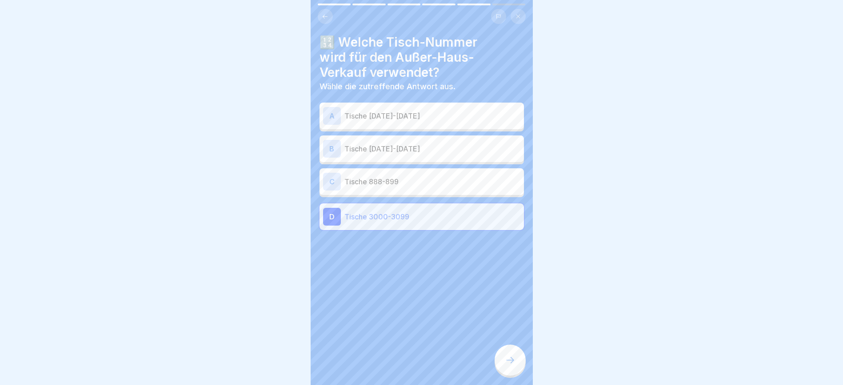
click at [436, 210] on div "D Tische 3000-3099" at bounding box center [421, 217] width 197 height 18
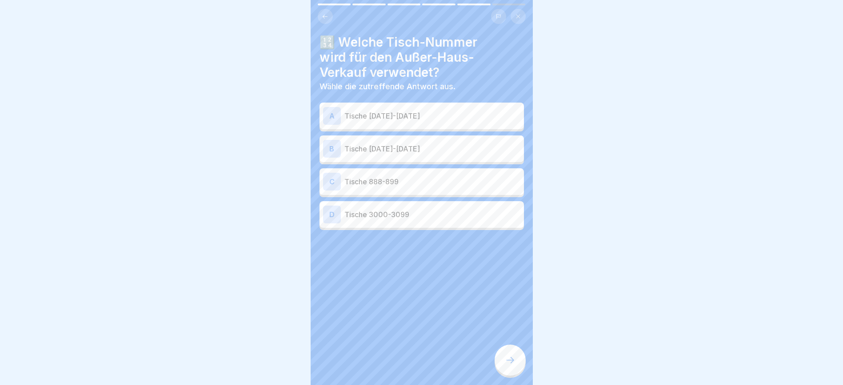
click at [432, 113] on p "Tische 1000-1099" at bounding box center [432, 116] width 176 height 11
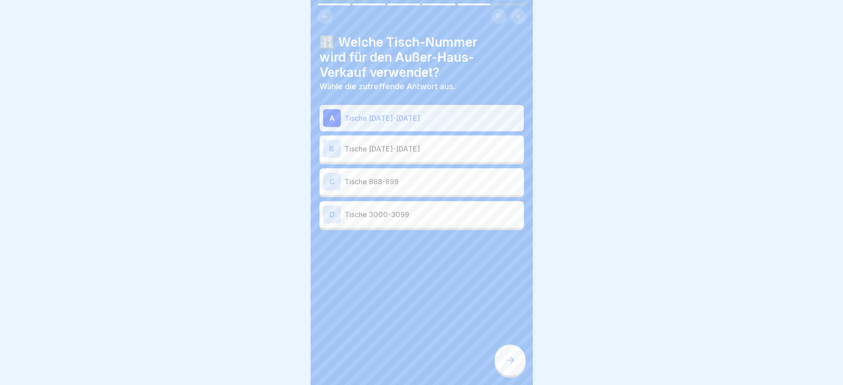
click at [510, 366] on icon at bounding box center [510, 360] width 11 height 11
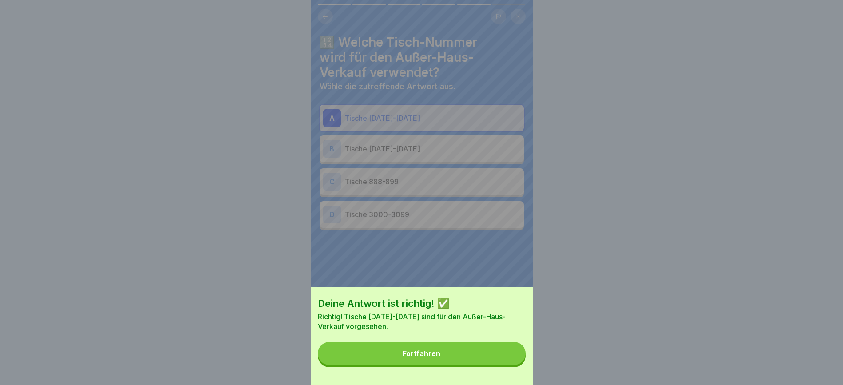
click at [510, 365] on button "Fortfahren" at bounding box center [422, 353] width 208 height 23
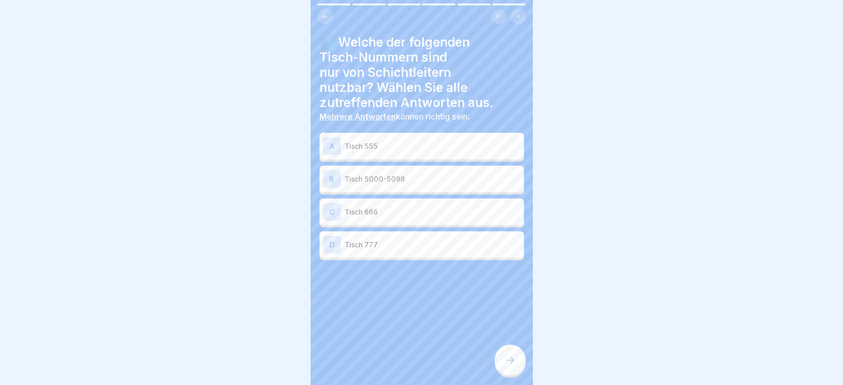
click at [452, 185] on div "B Tisch 5000-5098" at bounding box center [421, 179] width 197 height 18
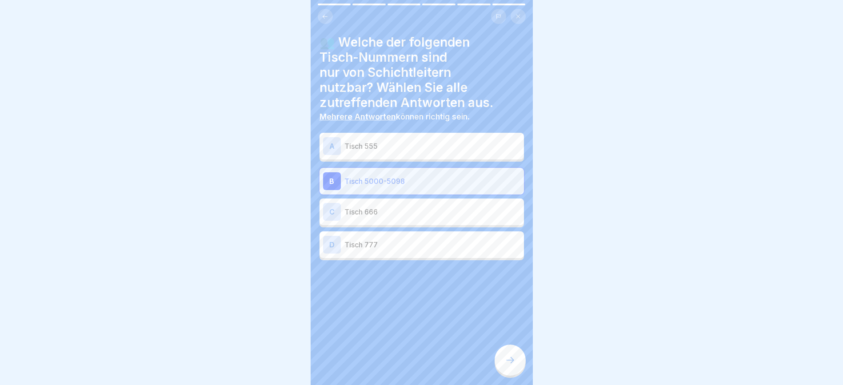
click at [513, 366] on icon at bounding box center [510, 360] width 11 height 11
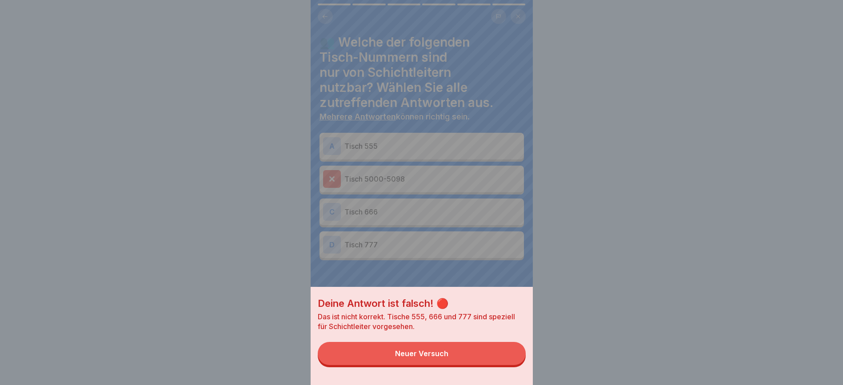
click at [507, 365] on button "Neuer Versuch" at bounding box center [422, 353] width 208 height 23
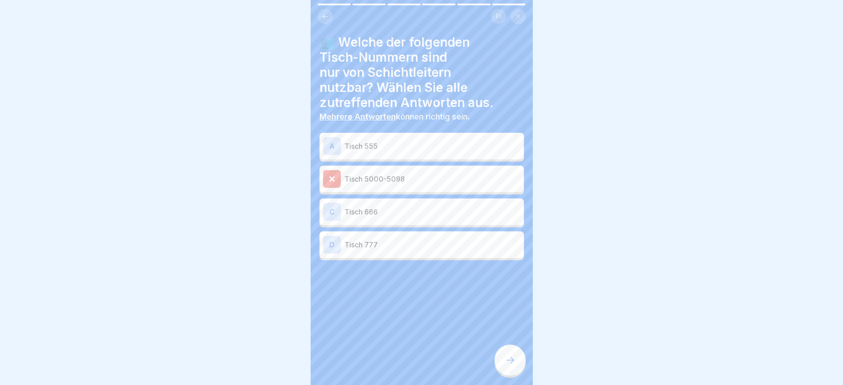
click at [446, 178] on p "Tisch 5000-5098" at bounding box center [432, 179] width 176 height 11
click at [446, 145] on p "Tisch 555" at bounding box center [432, 146] width 176 height 11
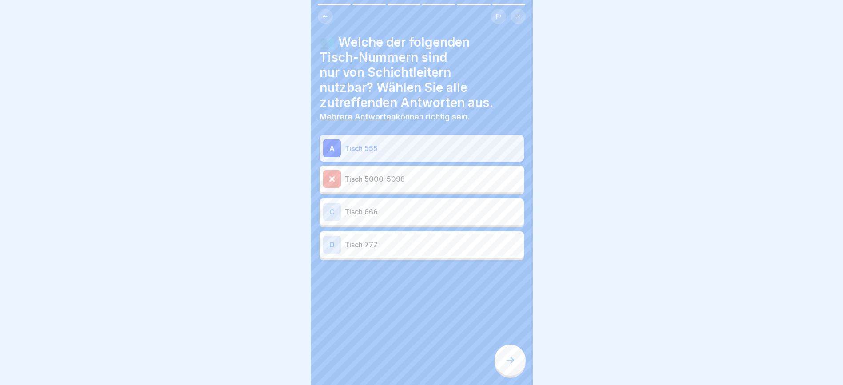
click at [443, 201] on div "C Tisch 666" at bounding box center [421, 212] width 204 height 27
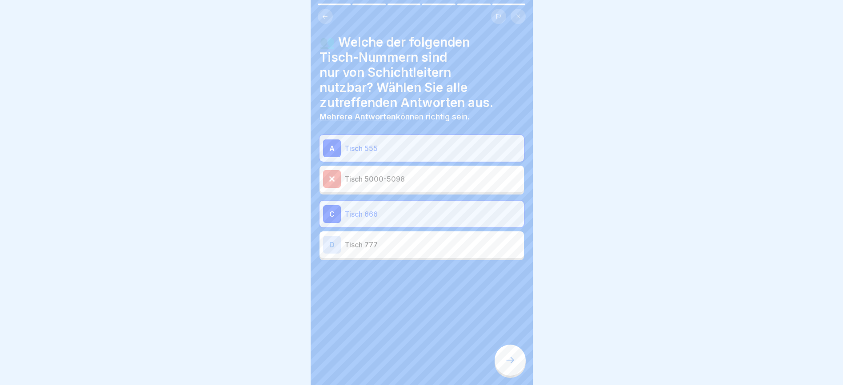
click at [442, 241] on p "Tisch 777" at bounding box center [432, 244] width 176 height 11
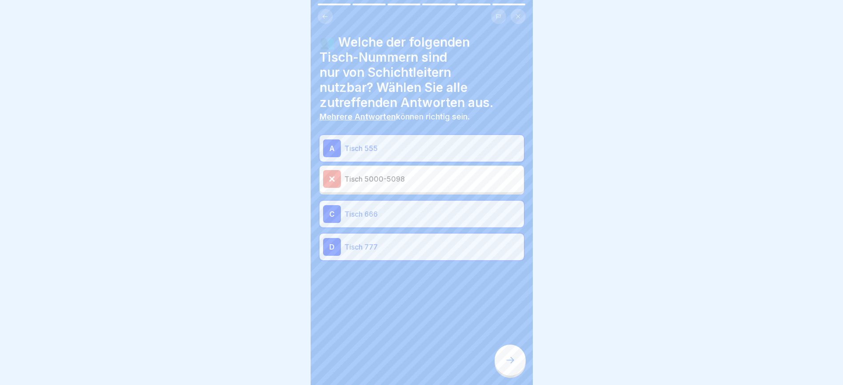
click at [512, 366] on icon at bounding box center [510, 360] width 11 height 11
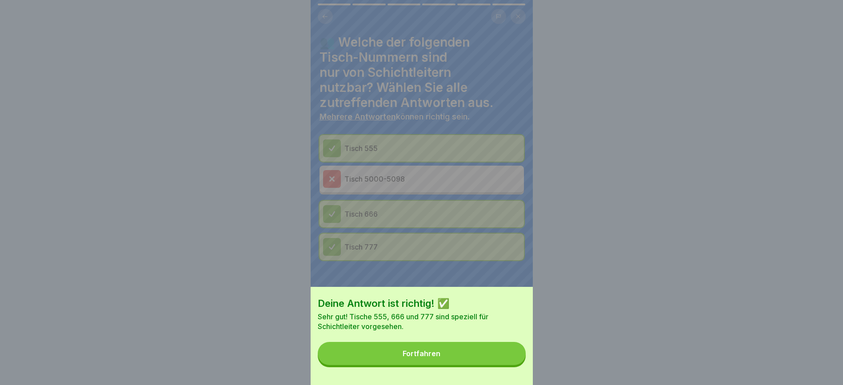
click at [496, 365] on button "Fortfahren" at bounding box center [422, 353] width 208 height 23
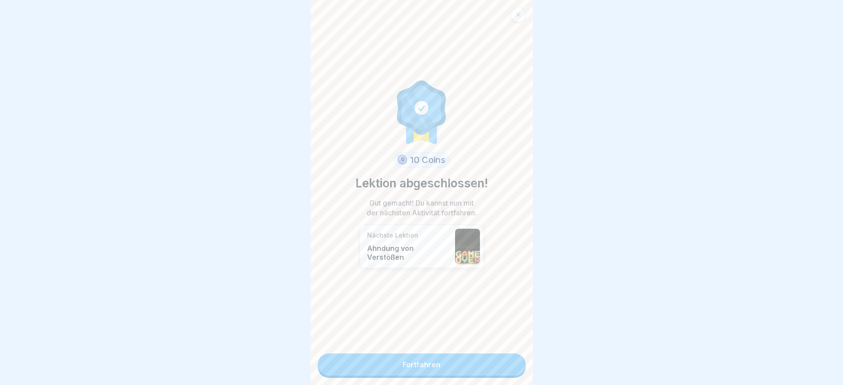
click at [491, 368] on link "Fortfahren" at bounding box center [422, 365] width 208 height 22
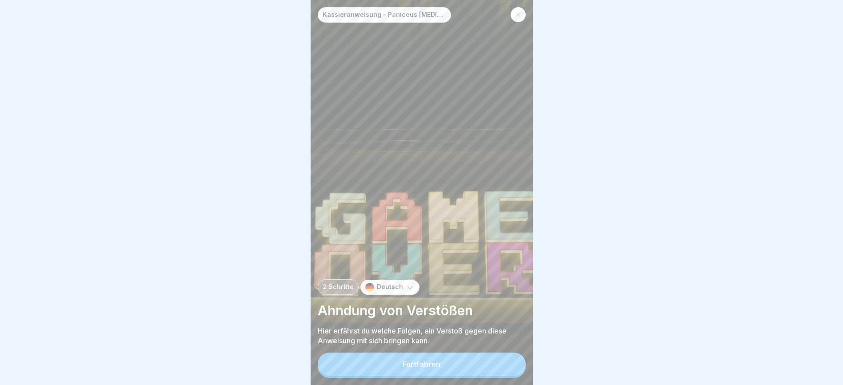
click at [491, 368] on button "Fortfahren" at bounding box center [422, 364] width 208 height 23
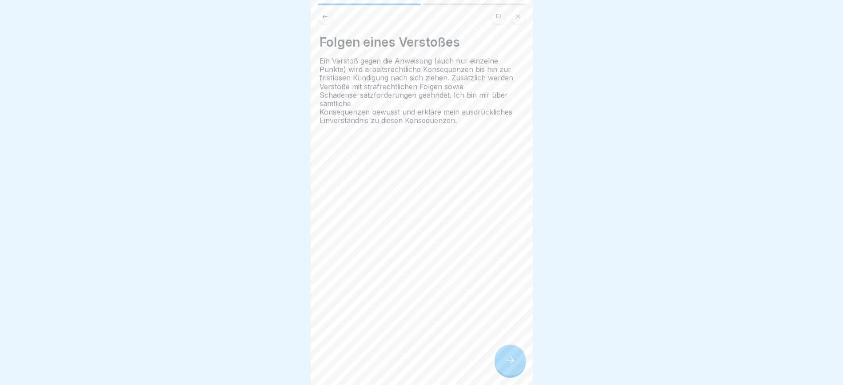
click at [508, 366] on icon at bounding box center [510, 360] width 11 height 11
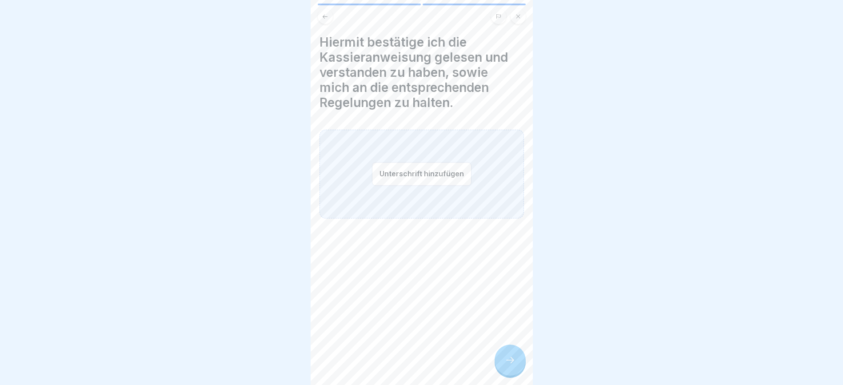
click at [412, 179] on button "Unterschrift hinzufügen" at bounding box center [421, 174] width 99 height 24
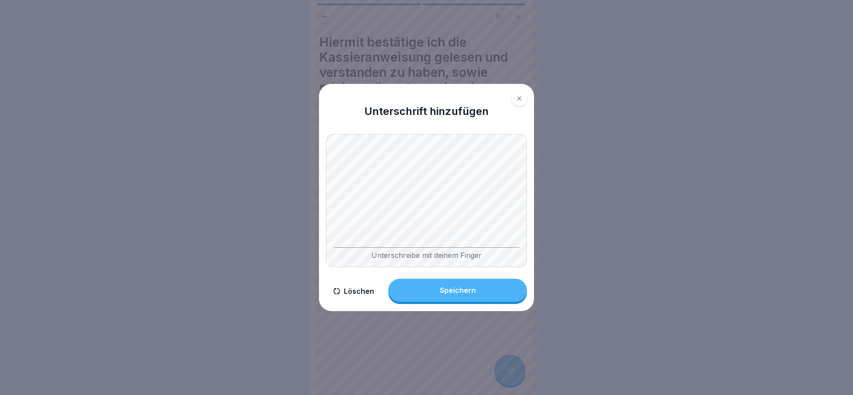
click at [481, 285] on button "Speichern" at bounding box center [457, 290] width 139 height 23
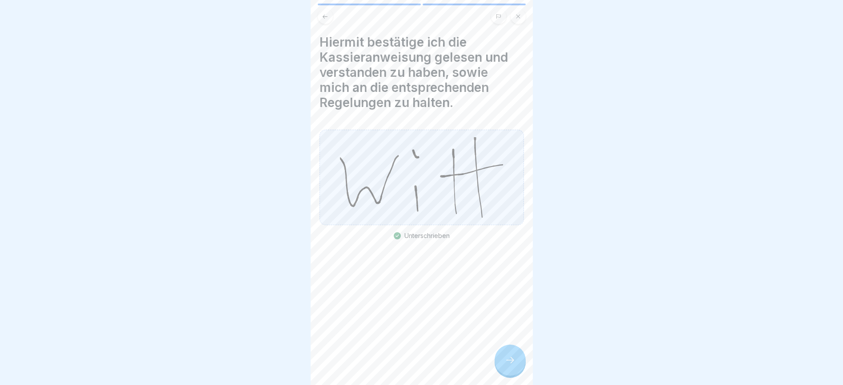
click at [514, 366] on icon at bounding box center [510, 360] width 11 height 11
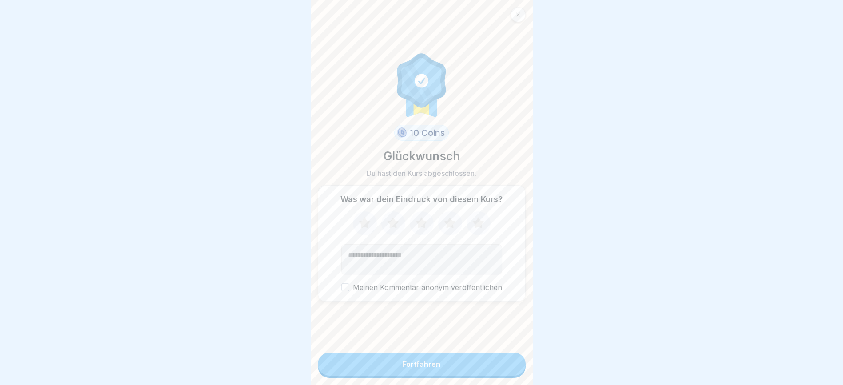
click at [473, 228] on icon at bounding box center [478, 222] width 12 height 11
click at [473, 369] on button "Fortfahren" at bounding box center [422, 364] width 208 height 23
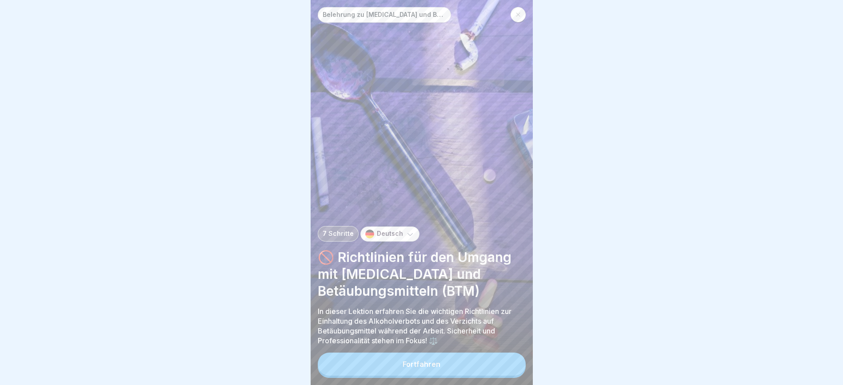
click at [473, 369] on button "Fortfahren" at bounding box center [422, 364] width 208 height 23
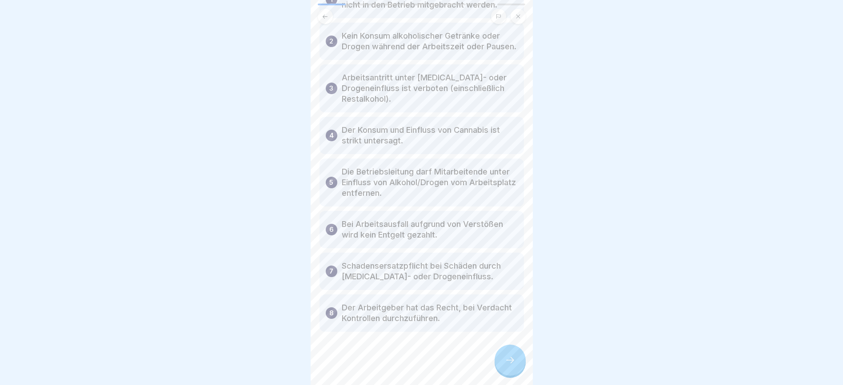
scroll to position [10, 0]
click at [506, 357] on icon at bounding box center [510, 360] width 11 height 11
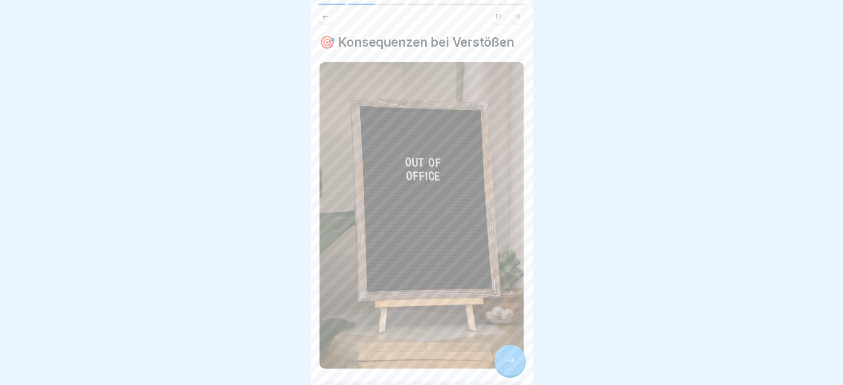
scroll to position [117, 0]
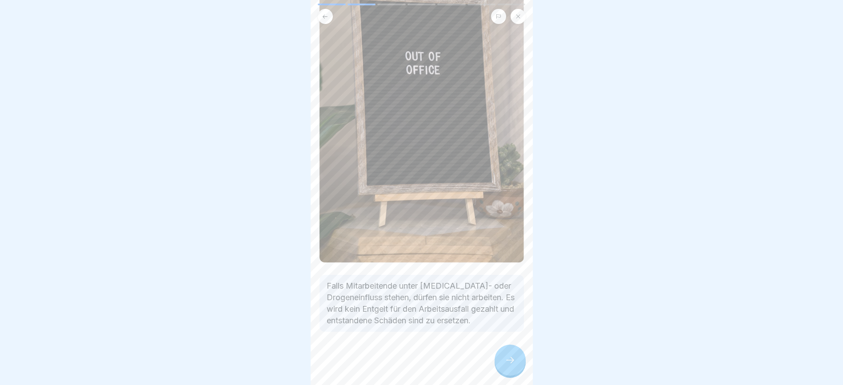
click at [510, 360] on icon at bounding box center [510, 360] width 11 height 11
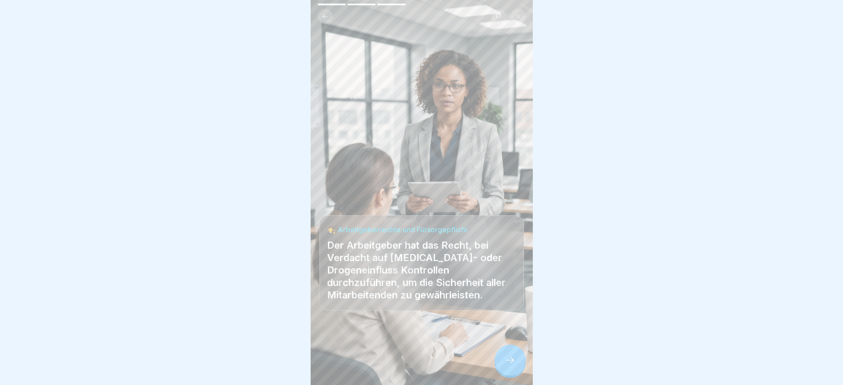
click at [513, 358] on icon at bounding box center [510, 360] width 11 height 11
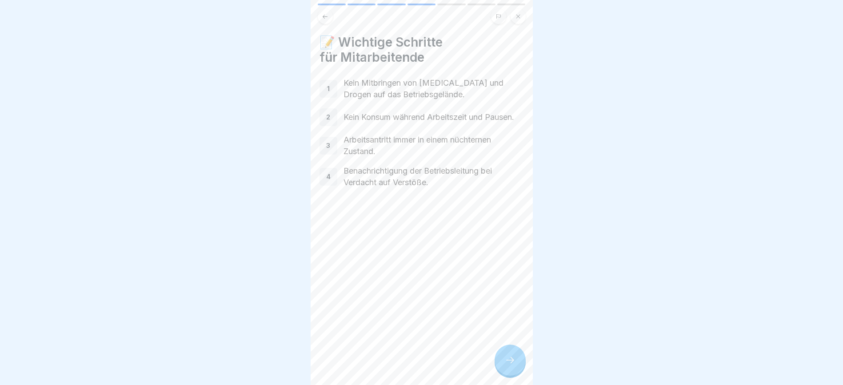
click at [511, 358] on icon at bounding box center [510, 360] width 11 height 11
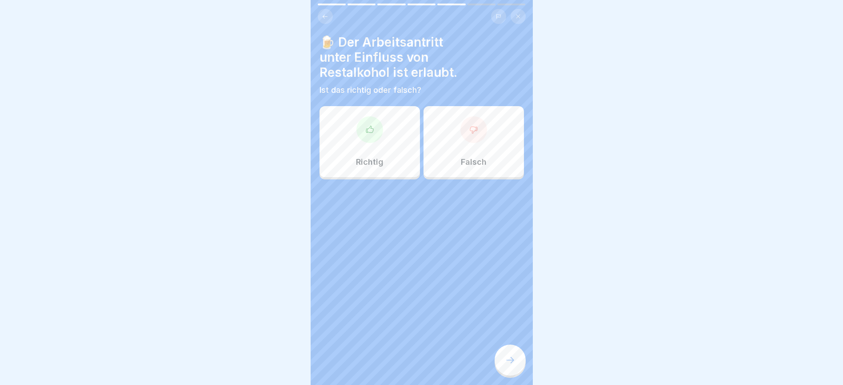
click at [483, 129] on div "Falsch" at bounding box center [473, 141] width 100 height 71
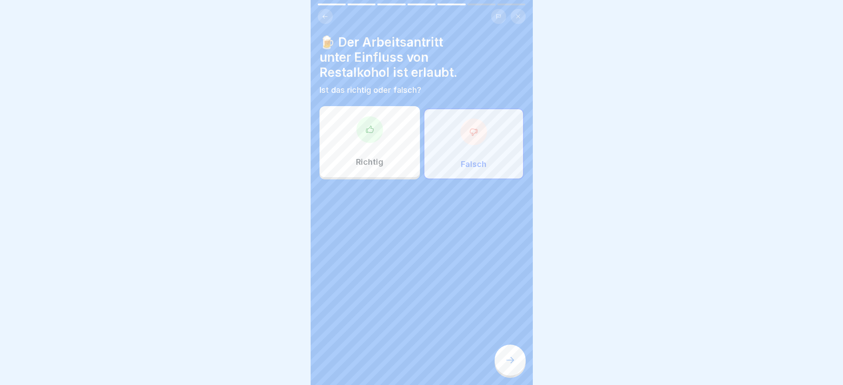
click at [521, 363] on div at bounding box center [509, 360] width 31 height 31
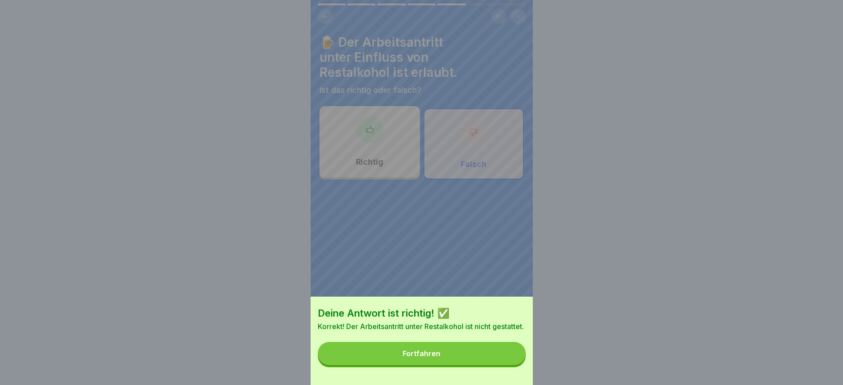
click at [521, 363] on button "Fortfahren" at bounding box center [422, 353] width 208 height 23
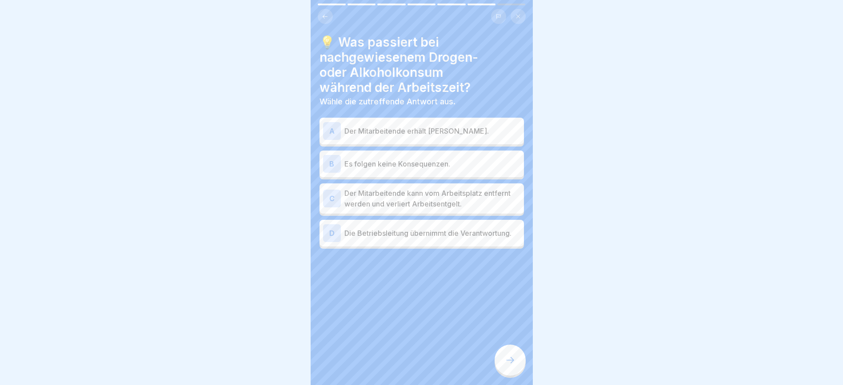
click at [478, 188] on p "Der Mitarbeitende kann vom Arbeitsplatz entfernt werden und verliert Arbeitsent…" at bounding box center [432, 198] width 176 height 21
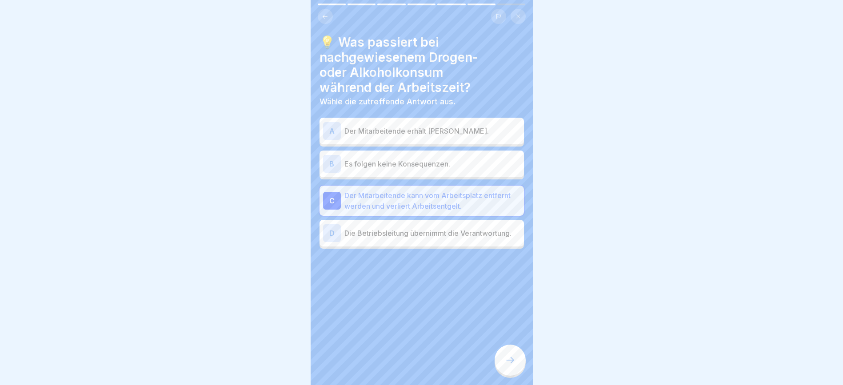
click at [513, 355] on div at bounding box center [509, 360] width 31 height 31
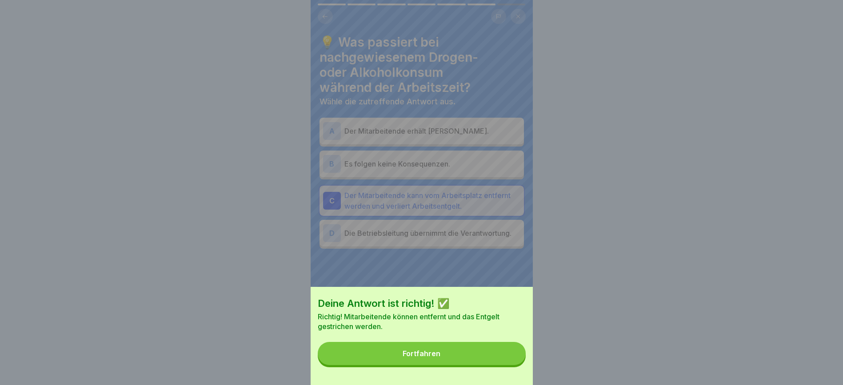
click at [516, 364] on button "Fortfahren" at bounding box center [422, 353] width 208 height 23
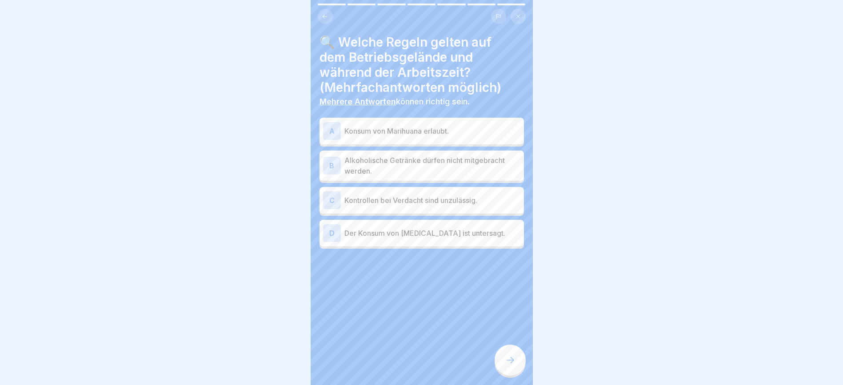
click at [471, 155] on p "Alkoholische Getränke dürfen nicht mitgebracht werden." at bounding box center [432, 165] width 176 height 21
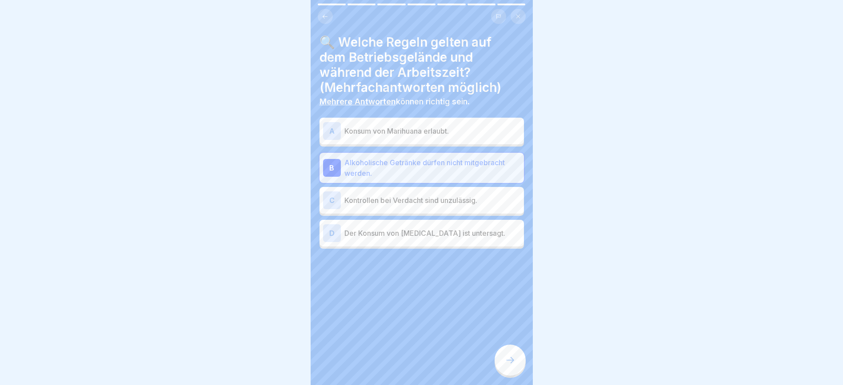
click at [483, 228] on p "Der Konsum von Alkohol ist untersagt." at bounding box center [432, 233] width 176 height 11
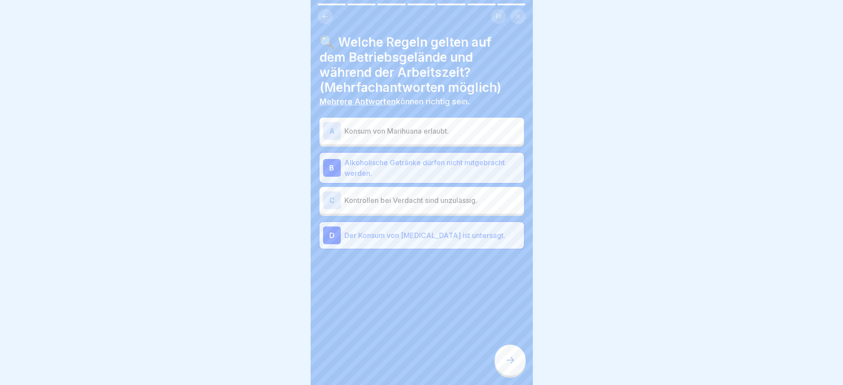
click at [508, 360] on icon at bounding box center [510, 360] width 11 height 11
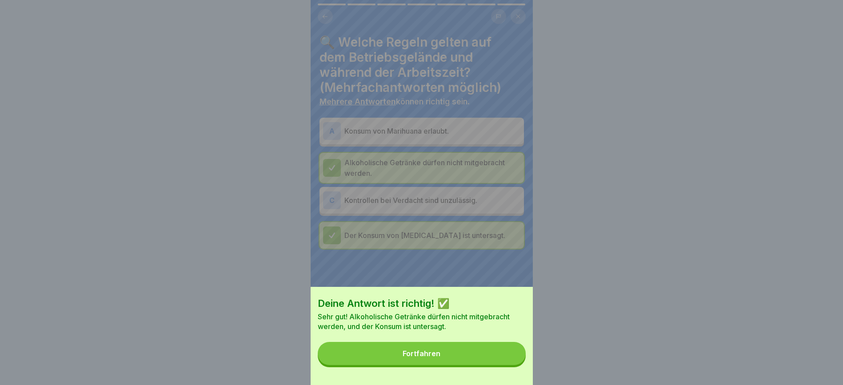
click at [508, 360] on button "Fortfahren" at bounding box center [422, 353] width 208 height 23
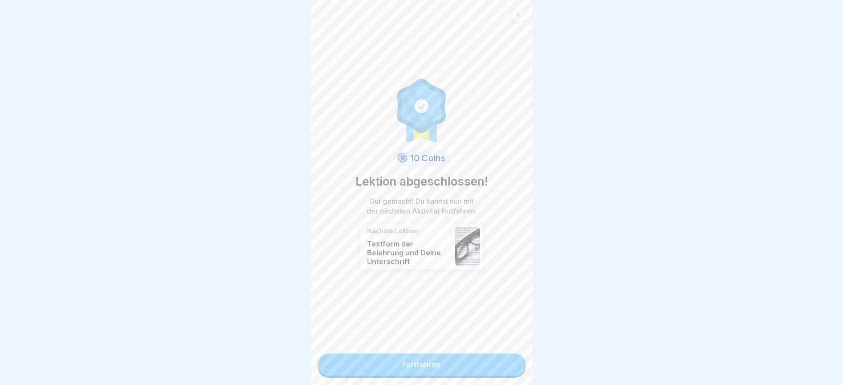
click at [499, 354] on link "Fortfahren" at bounding box center [422, 365] width 208 height 22
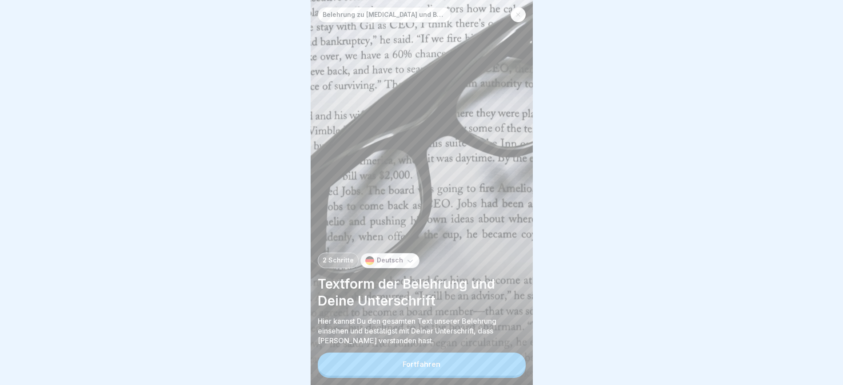
click at [511, 368] on button "Fortfahren" at bounding box center [422, 364] width 208 height 23
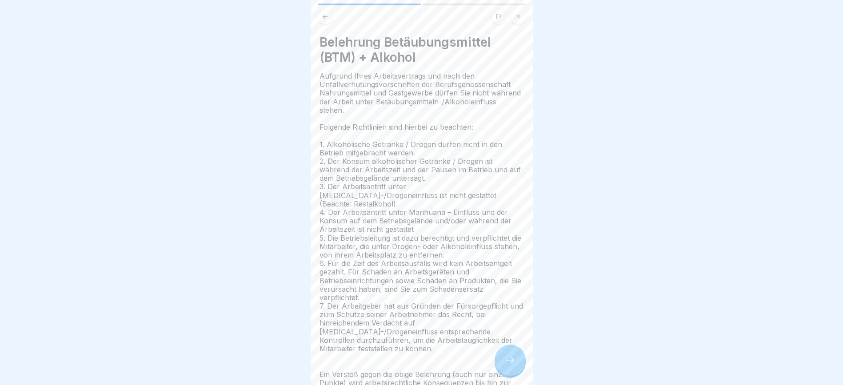
scroll to position [56, 0]
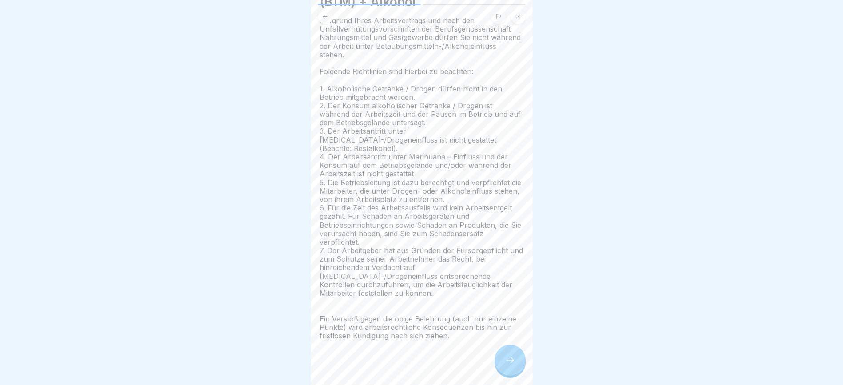
click at [509, 356] on icon at bounding box center [510, 360] width 11 height 11
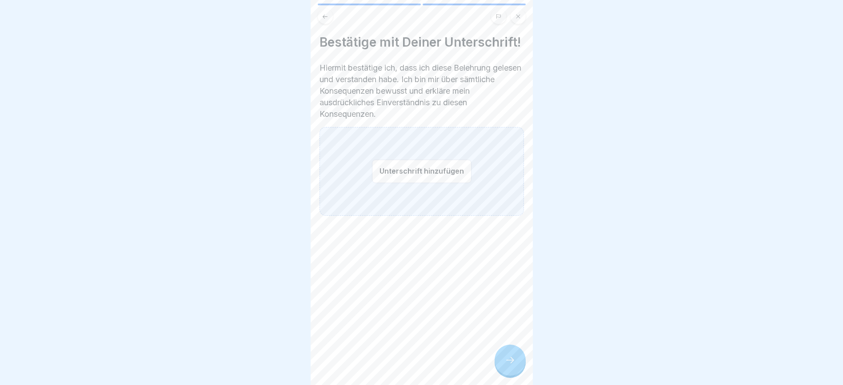
click at [406, 174] on button "Unterschrift hinzufügen" at bounding box center [421, 171] width 99 height 24
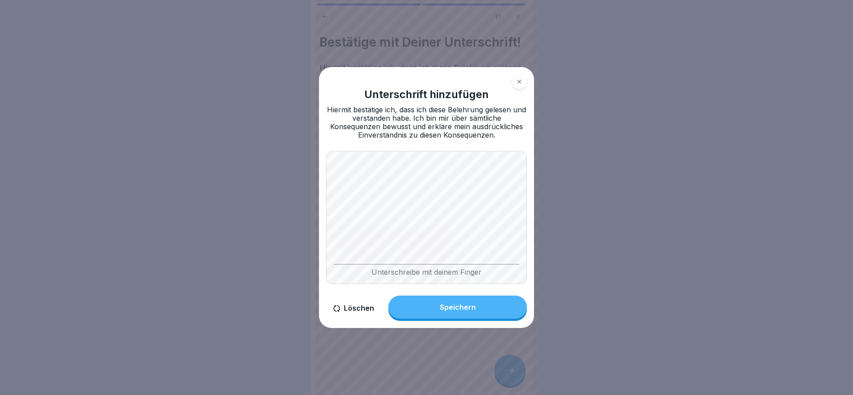
click at [470, 316] on button "Speichern" at bounding box center [457, 307] width 139 height 23
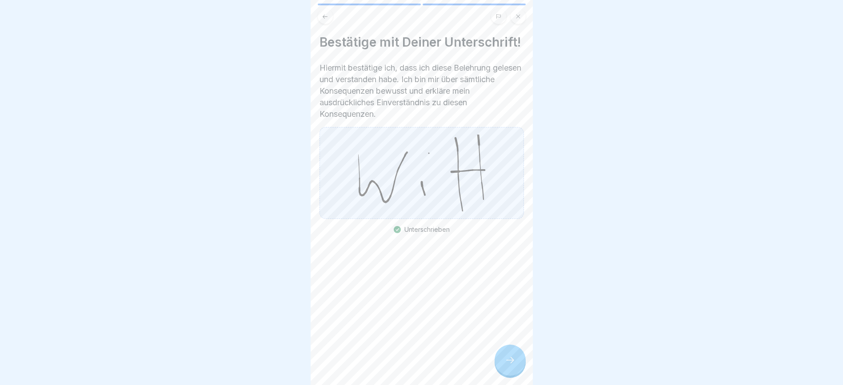
click at [509, 366] on icon at bounding box center [510, 360] width 11 height 11
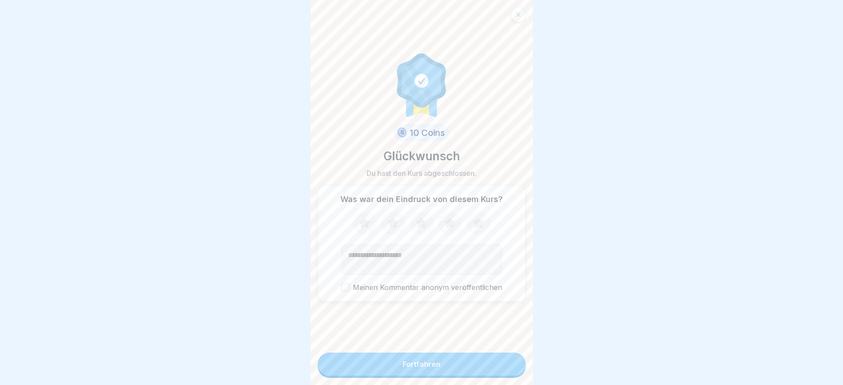
click at [480, 227] on icon at bounding box center [478, 223] width 24 height 23
click at [479, 371] on button "Fortfahren" at bounding box center [422, 364] width 208 height 23
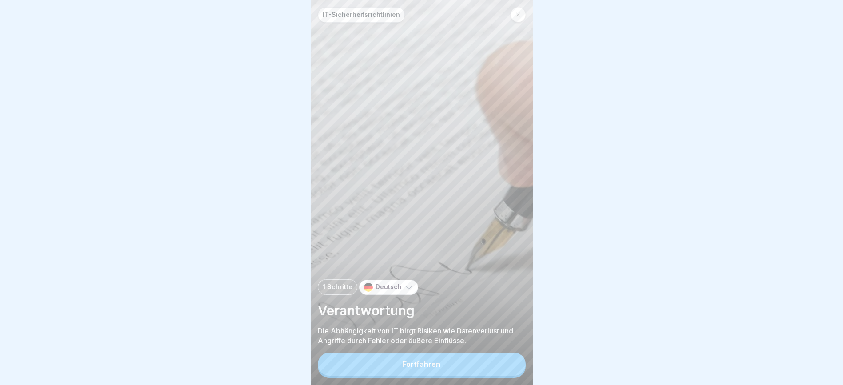
click at [479, 371] on button "Fortfahren" at bounding box center [422, 364] width 208 height 23
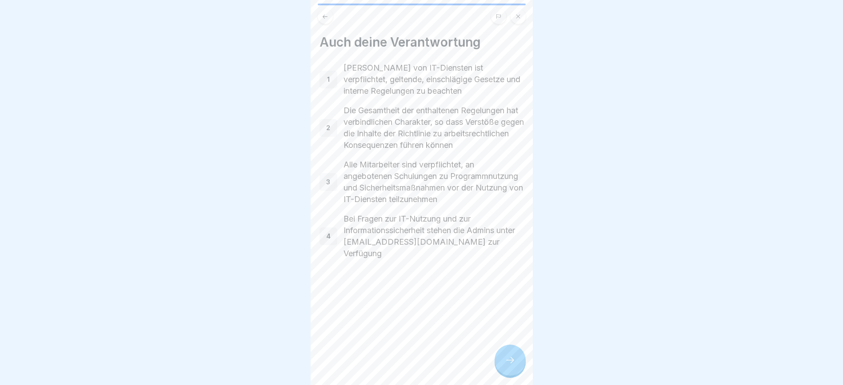
click at [508, 366] on icon at bounding box center [510, 360] width 11 height 11
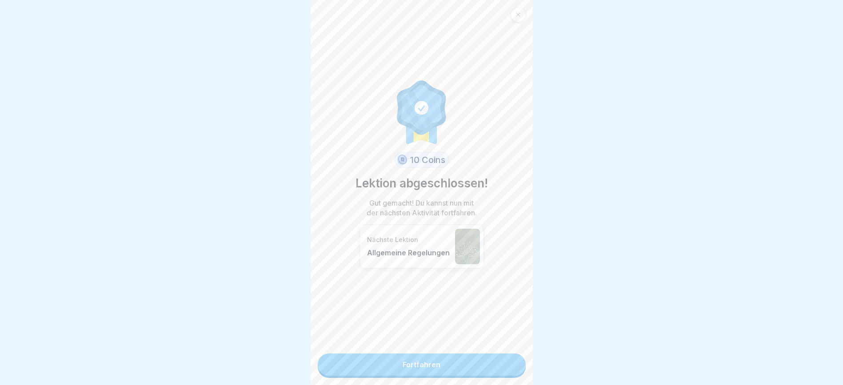
click at [508, 368] on link "Fortfahren" at bounding box center [422, 365] width 208 height 22
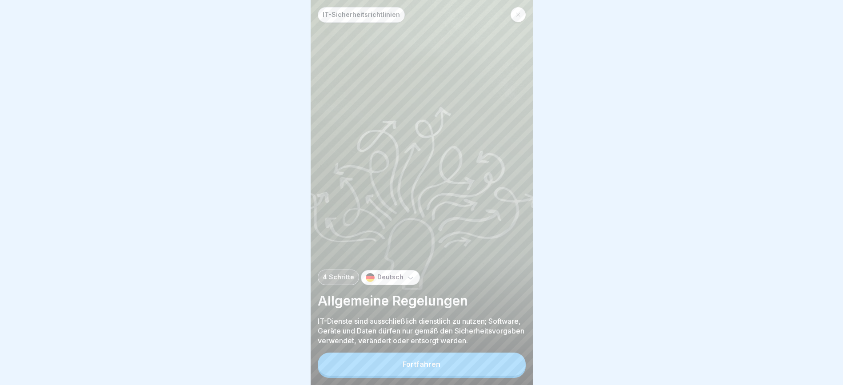
click at [508, 368] on button "Fortfahren" at bounding box center [422, 364] width 208 height 23
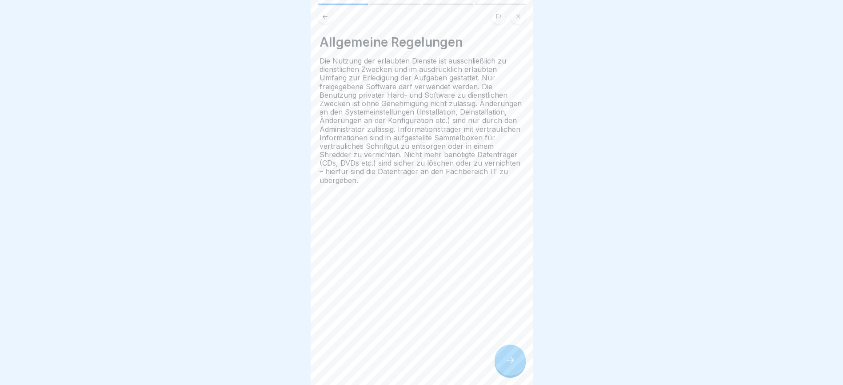
click at [508, 366] on icon at bounding box center [510, 360] width 11 height 11
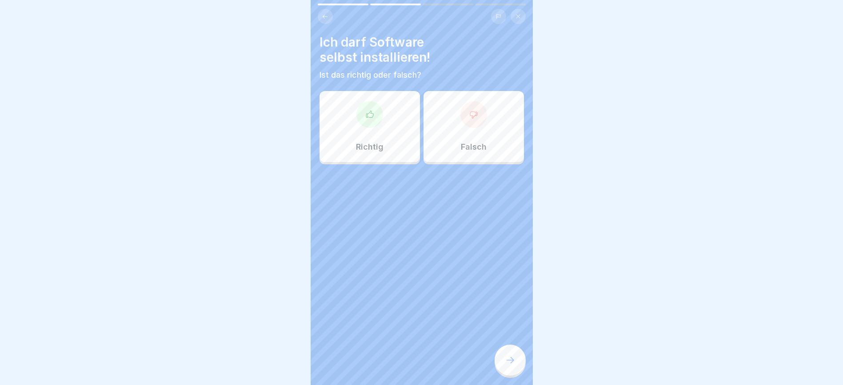
click at [491, 134] on div "Falsch" at bounding box center [473, 126] width 100 height 71
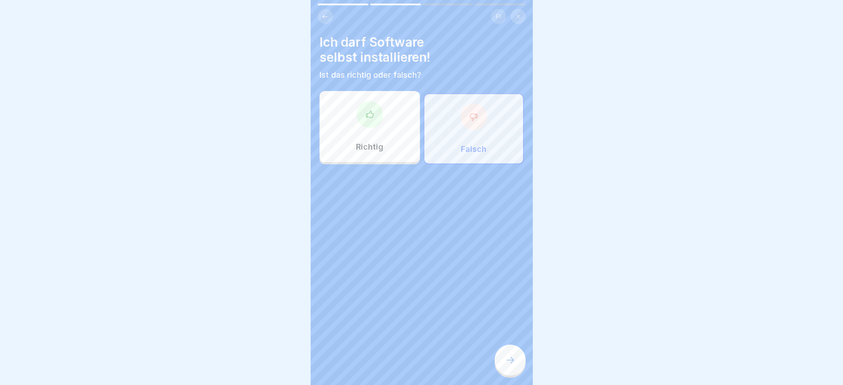
click at [508, 363] on div at bounding box center [509, 360] width 31 height 31
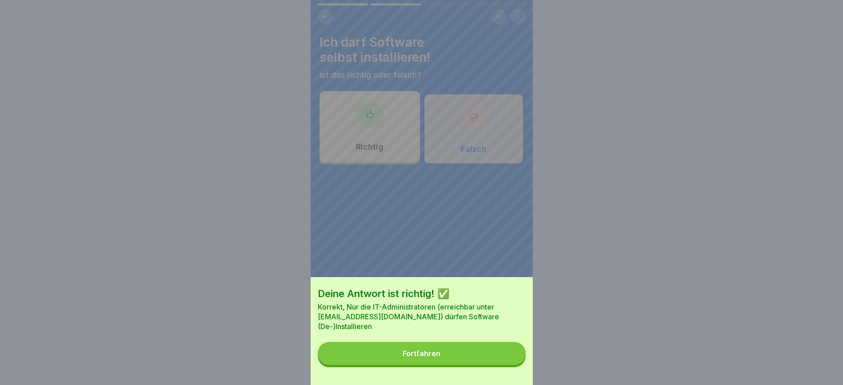
click at [508, 363] on button "Fortfahren" at bounding box center [422, 353] width 208 height 23
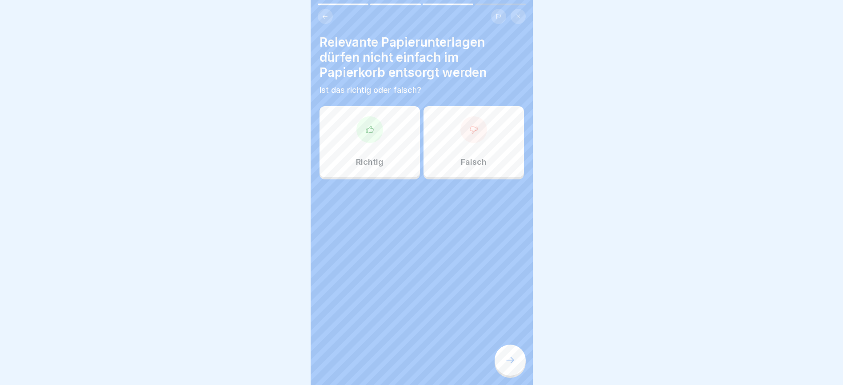
click at [365, 132] on icon at bounding box center [369, 129] width 9 height 9
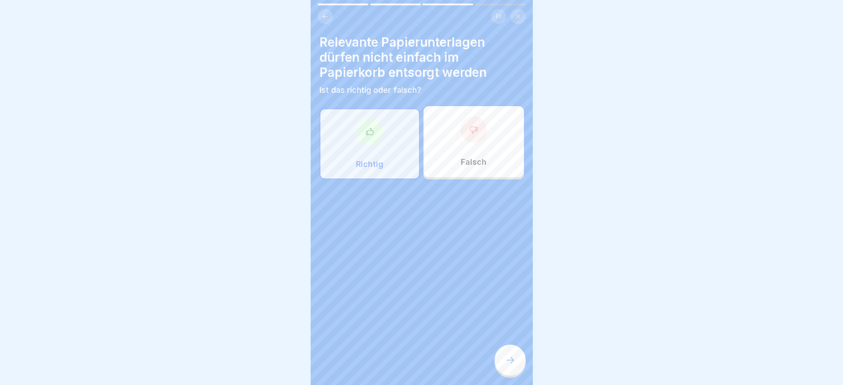
click at [505, 376] on div at bounding box center [509, 360] width 31 height 31
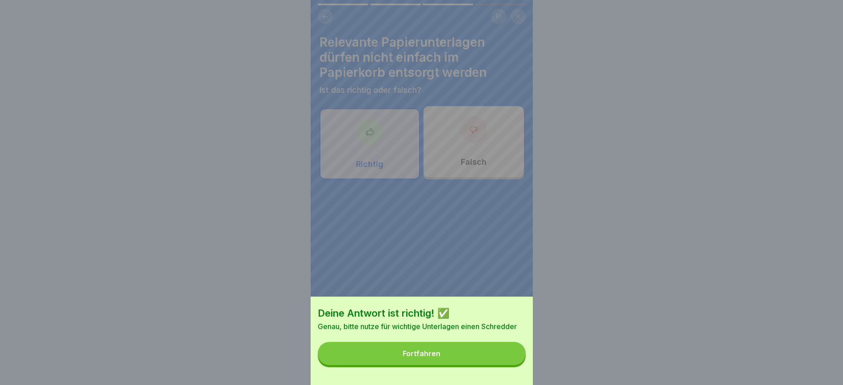
click at [509, 365] on button "Fortfahren" at bounding box center [422, 353] width 208 height 23
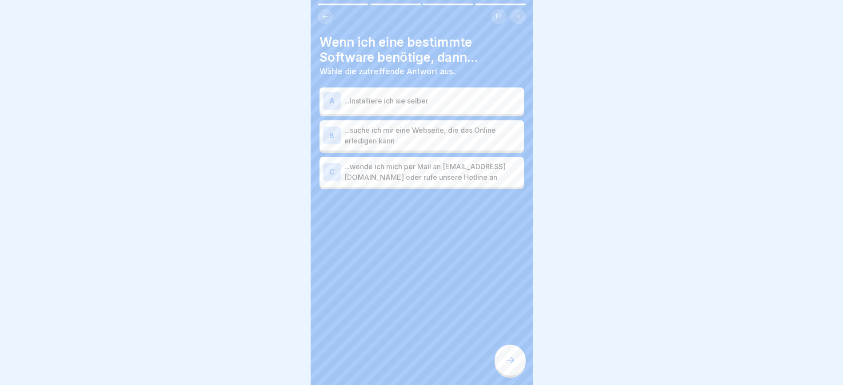
click at [492, 175] on p "...wende ich mich per Mail an it@peterpane.de oder rufe unsere Hotline an" at bounding box center [432, 171] width 176 height 21
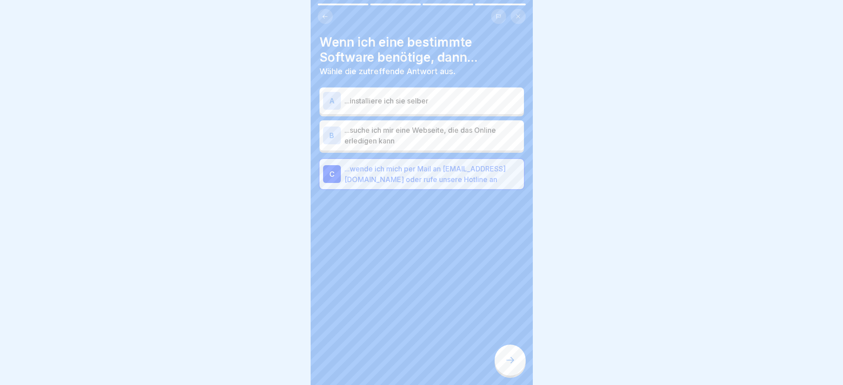
click at [512, 366] on icon at bounding box center [510, 360] width 11 height 11
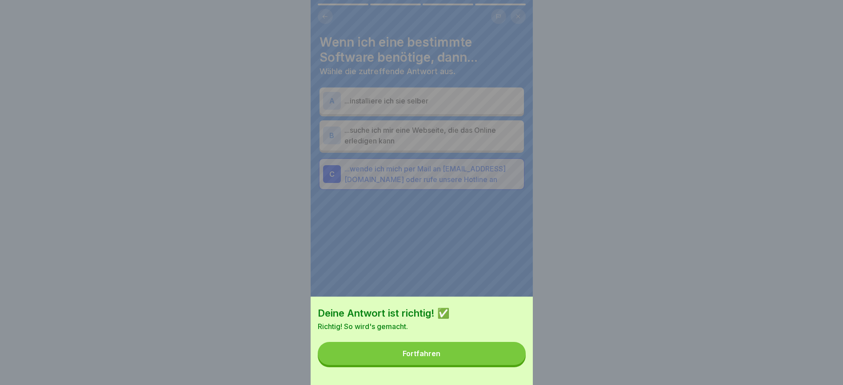
click at [512, 365] on button "Fortfahren" at bounding box center [422, 353] width 208 height 23
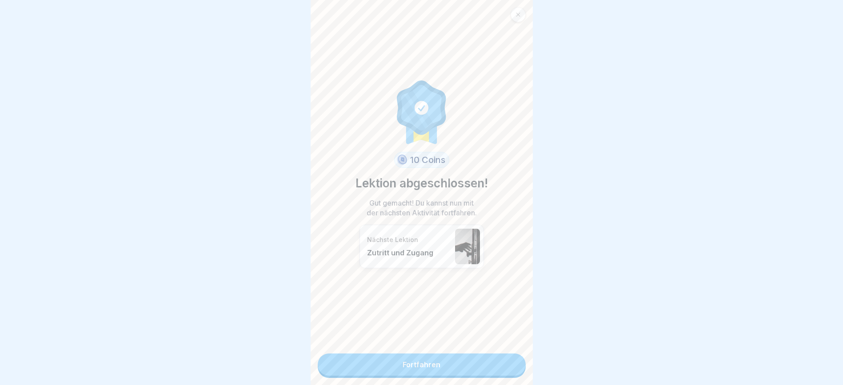
click at [508, 368] on link "Fortfahren" at bounding box center [422, 365] width 208 height 22
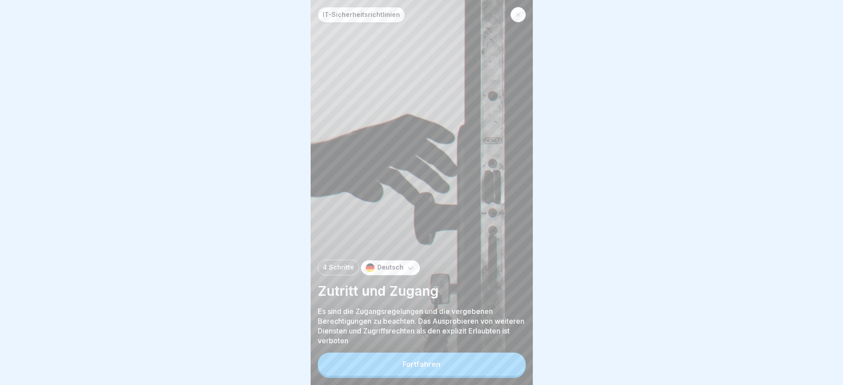
click at [508, 368] on button "Fortfahren" at bounding box center [422, 364] width 208 height 23
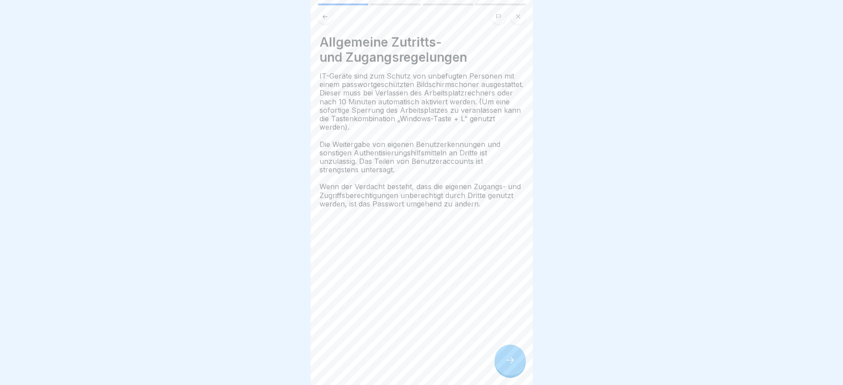
click at [511, 366] on icon at bounding box center [510, 360] width 11 height 11
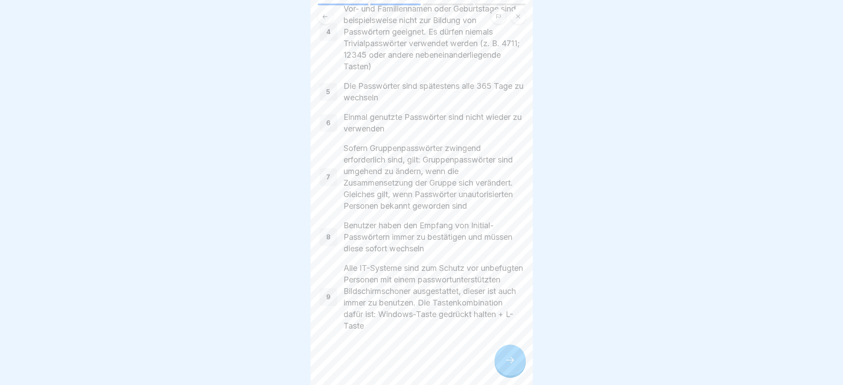
scroll to position [10, 0]
click at [513, 360] on icon at bounding box center [510, 360] width 11 height 11
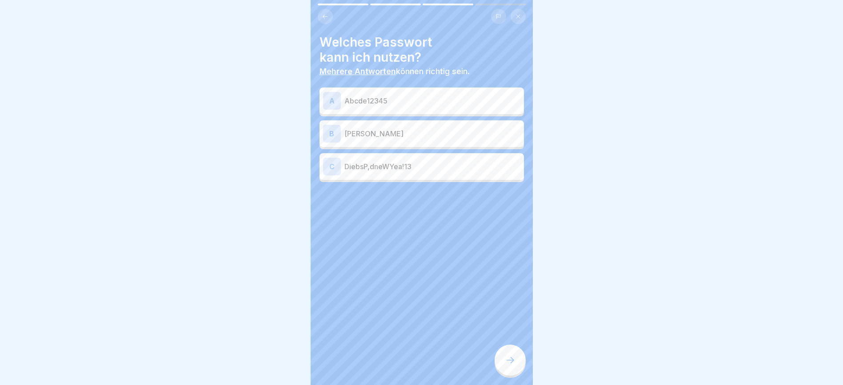
click at [437, 161] on p "DiebsP,dneWYea!13" at bounding box center [432, 166] width 176 height 11
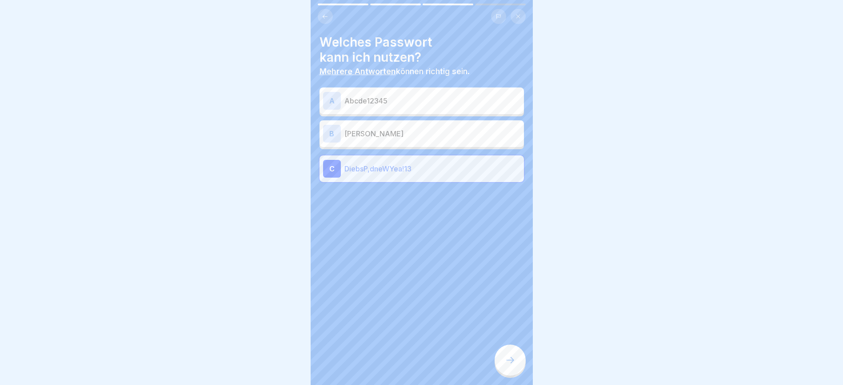
click at [501, 360] on div at bounding box center [509, 360] width 31 height 31
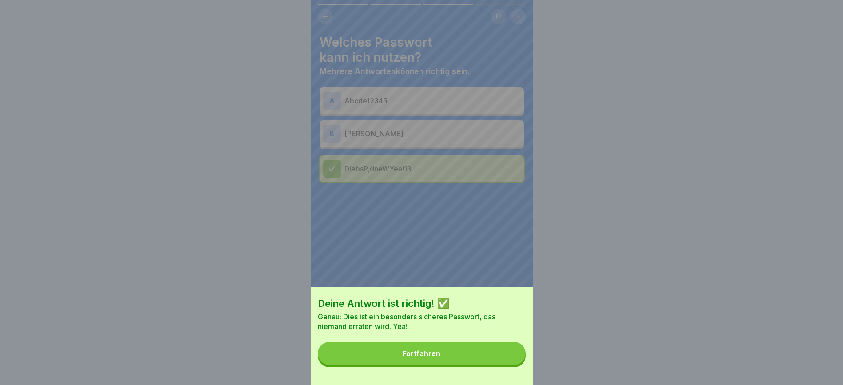
click at [503, 364] on button "Fortfahren" at bounding box center [422, 353] width 208 height 23
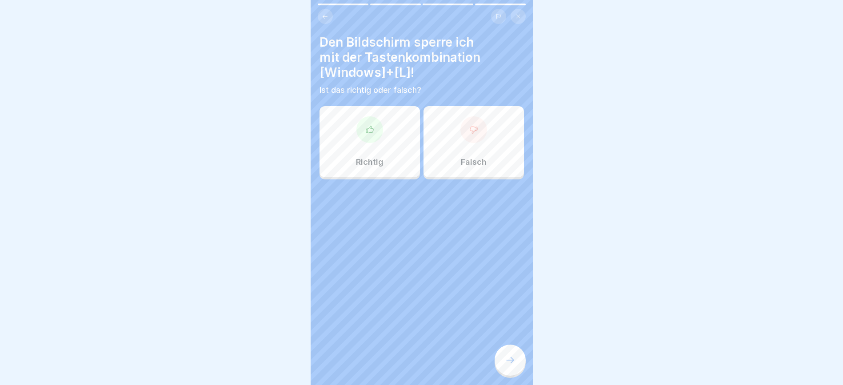
click at [353, 146] on div "Richtig" at bounding box center [369, 141] width 100 height 71
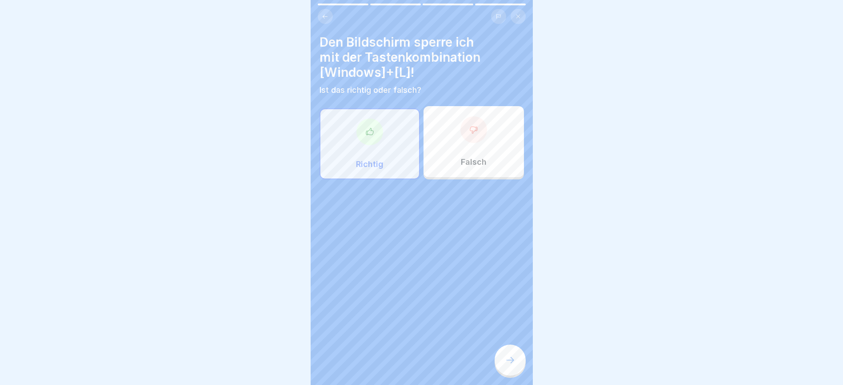
click at [512, 358] on icon at bounding box center [510, 360] width 11 height 11
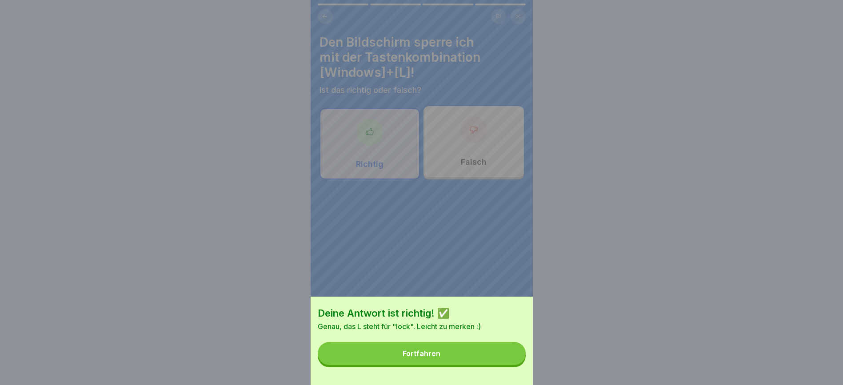
click at [482, 364] on button "Fortfahren" at bounding box center [422, 353] width 208 height 23
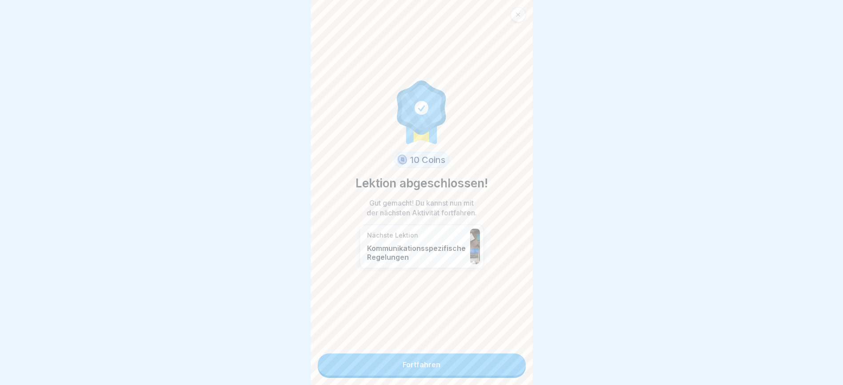
click at [481, 358] on link "Fortfahren" at bounding box center [422, 365] width 208 height 22
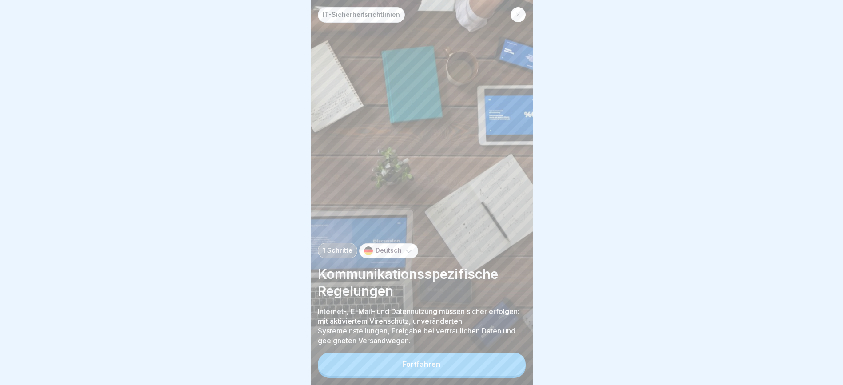
click at [479, 358] on button "Fortfahren" at bounding box center [422, 364] width 208 height 23
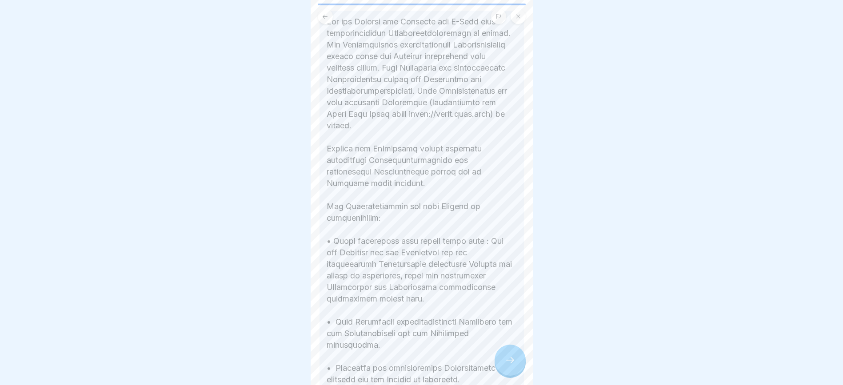
scroll to position [264, 0]
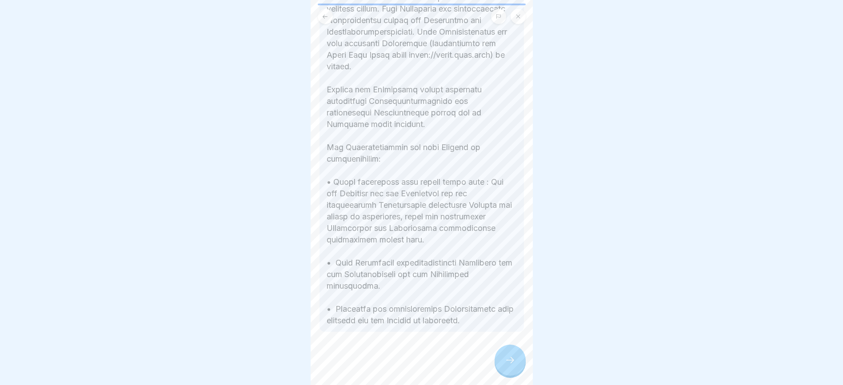
click at [518, 361] on div at bounding box center [509, 360] width 31 height 31
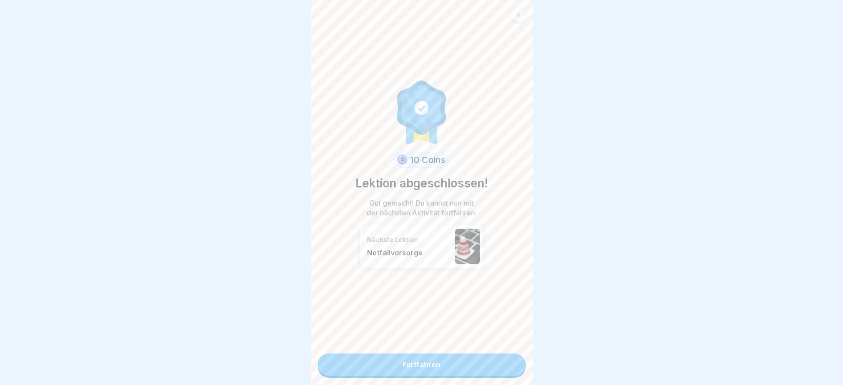
click at [518, 361] on div "10 Coins Lektion abgeschlossen! Gut gemacht! Du kannst nun mit der nächsten Akt…" at bounding box center [421, 192] width 222 height 385
click at [512, 358] on link "Fortfahren" at bounding box center [422, 365] width 208 height 22
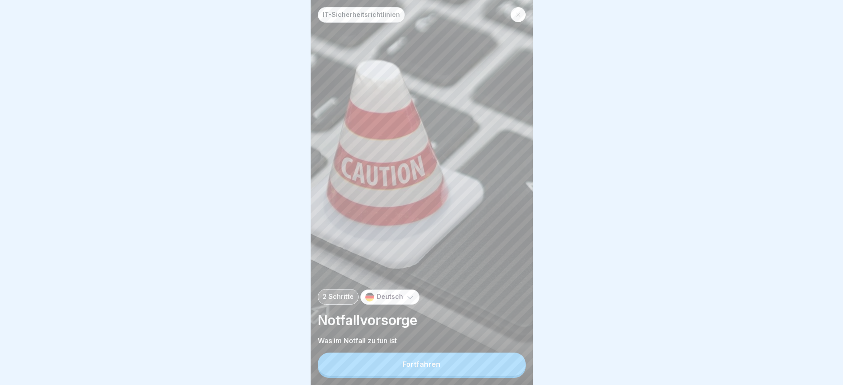
click at [509, 358] on button "Fortfahren" at bounding box center [422, 364] width 208 height 23
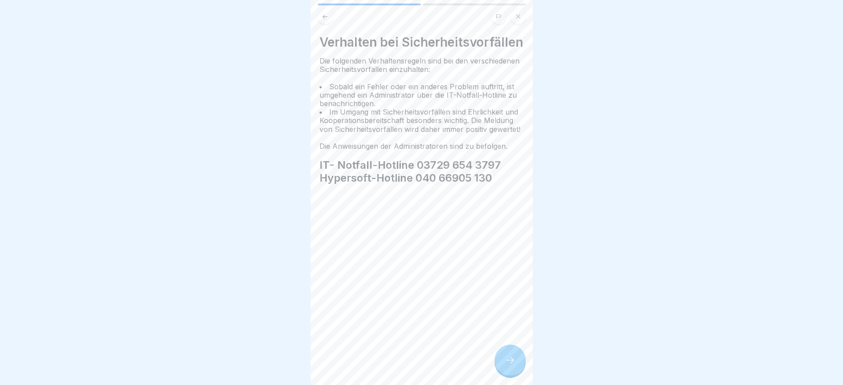
click at [514, 359] on icon at bounding box center [510, 360] width 11 height 11
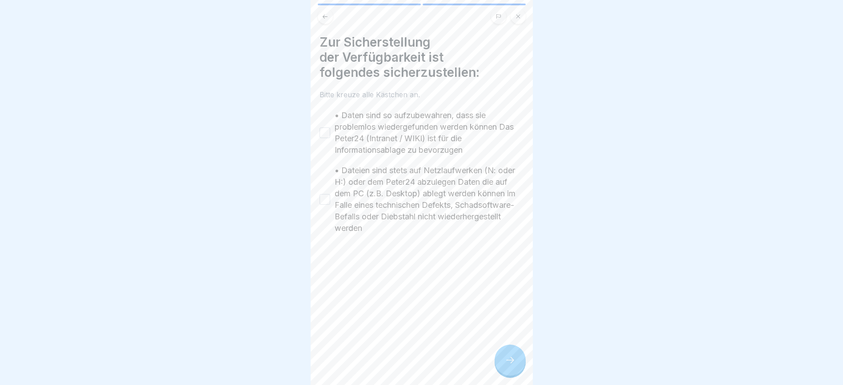
click at [325, 127] on button "• Daten sind so aufzubewahren, dass sie problemlos wiedergefunden werden können…" at bounding box center [324, 132] width 11 height 11
click at [329, 194] on button "• Dateien sind stets auf Netzlaufwerken (N: oder H:) oder dem Peter24 abzulegen…" at bounding box center [324, 199] width 11 height 11
click at [502, 361] on div at bounding box center [509, 360] width 31 height 31
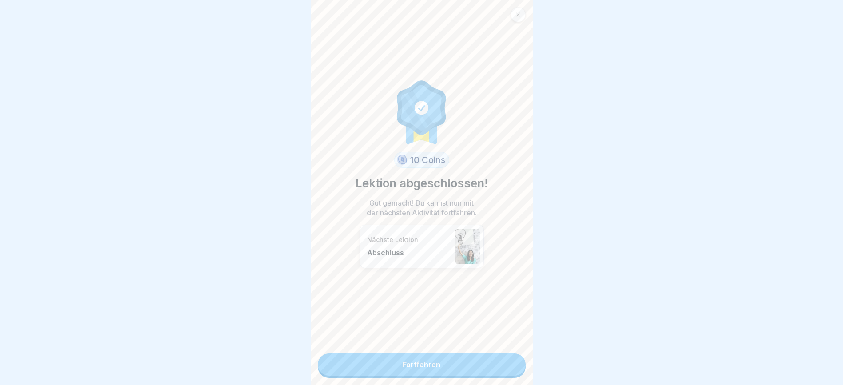
click at [503, 354] on link "Fortfahren" at bounding box center [422, 365] width 208 height 22
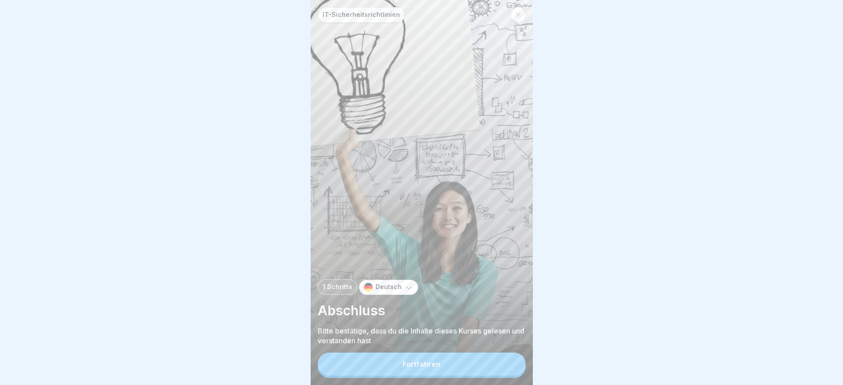
click at [507, 363] on button "Fortfahren" at bounding box center [422, 364] width 208 height 23
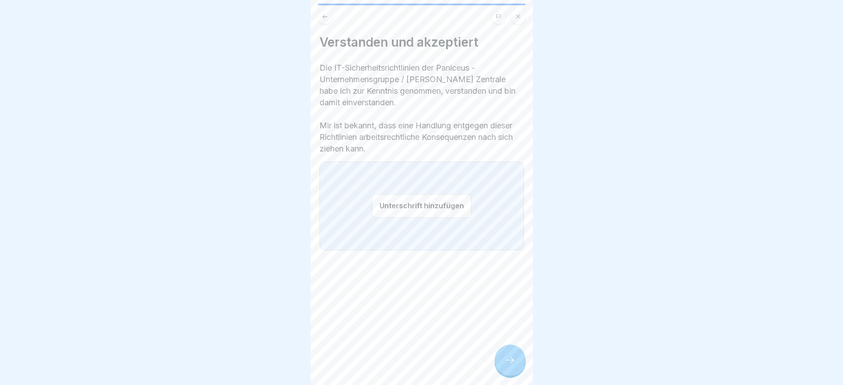
click at [407, 194] on button "Unterschrift hinzufügen" at bounding box center [421, 206] width 99 height 24
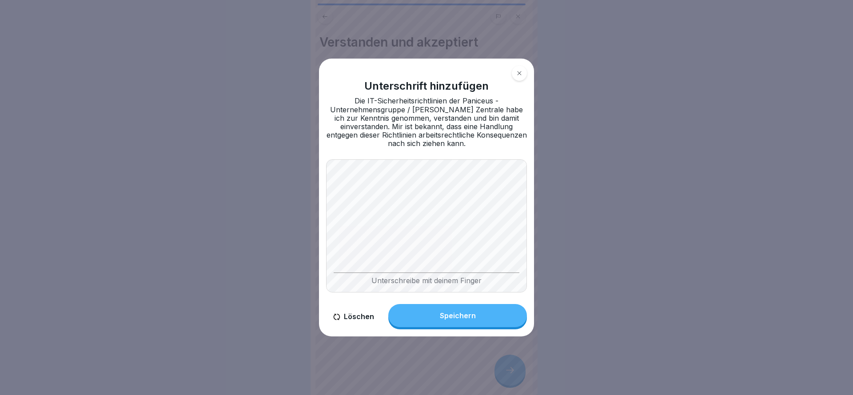
click at [354, 320] on button "Löschen" at bounding box center [353, 316] width 55 height 25
click at [466, 317] on div "Speichern" at bounding box center [458, 316] width 36 height 8
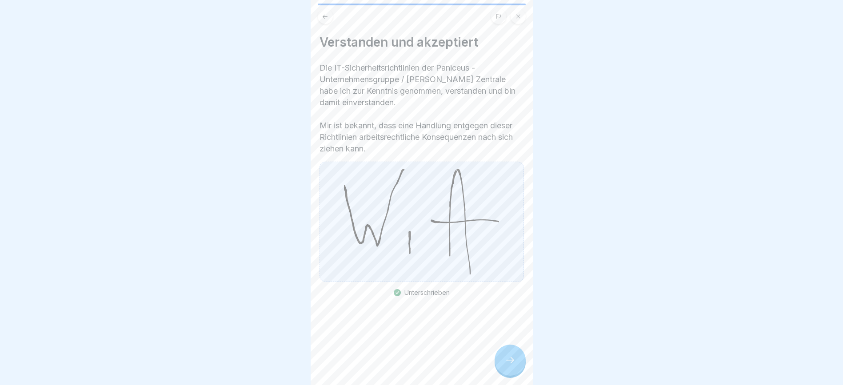
click at [506, 366] on icon at bounding box center [510, 360] width 11 height 11
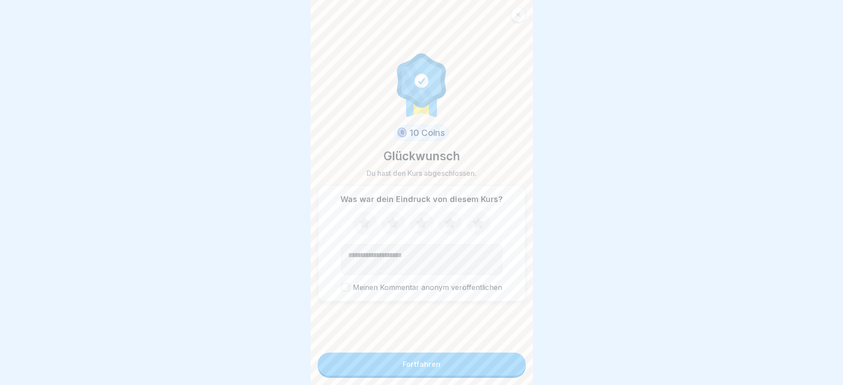
click at [476, 228] on icon at bounding box center [478, 222] width 12 height 11
click at [481, 374] on button "Fortfahren" at bounding box center [422, 364] width 208 height 23
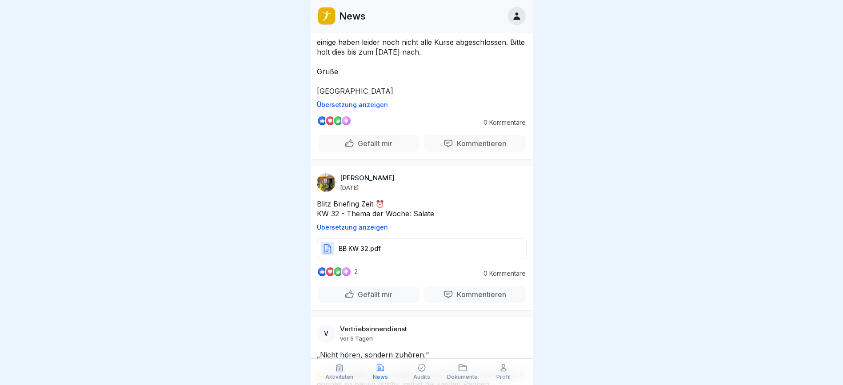
scroll to position [4120, 0]
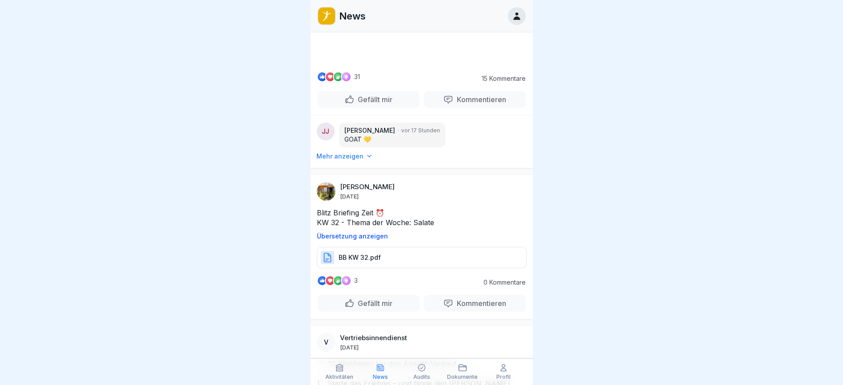
scroll to position [333, 0]
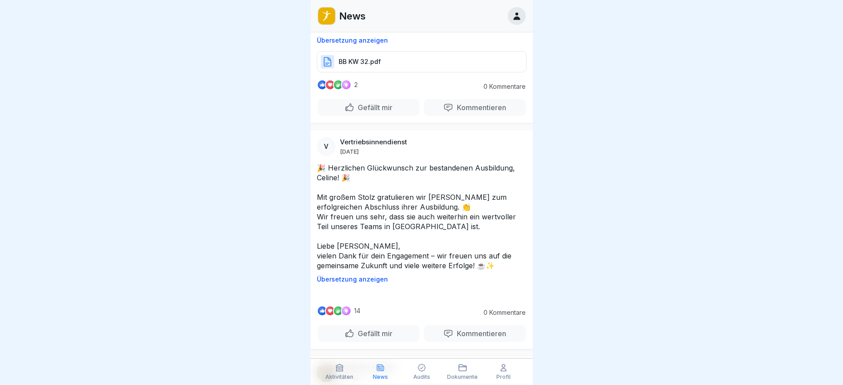
scroll to position [933, 0]
